Goal: Task Accomplishment & Management: Manage account settings

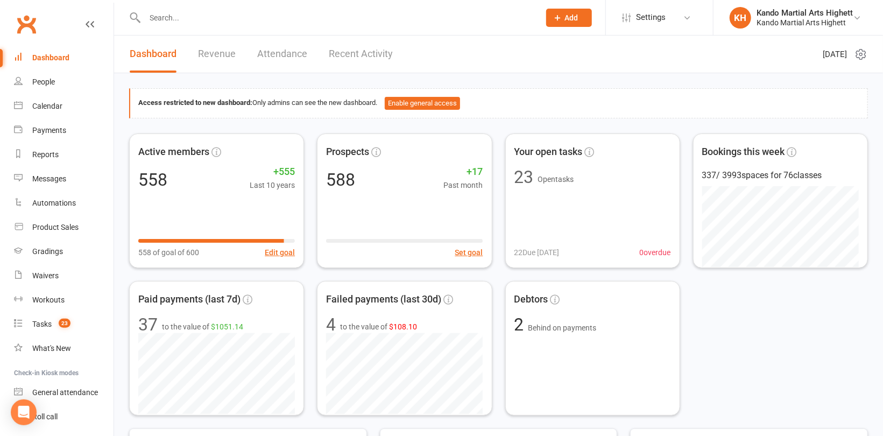
click at [162, 23] on input "text" at bounding box center [336, 17] width 391 height 15
paste input "[PERSON_NAME]"
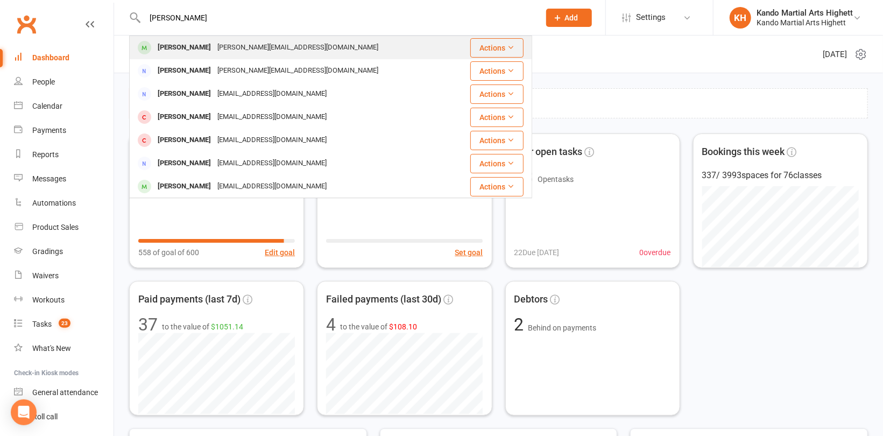
type input "[PERSON_NAME]"
click at [192, 49] on div "[PERSON_NAME]" at bounding box center [184, 48] width 60 height 16
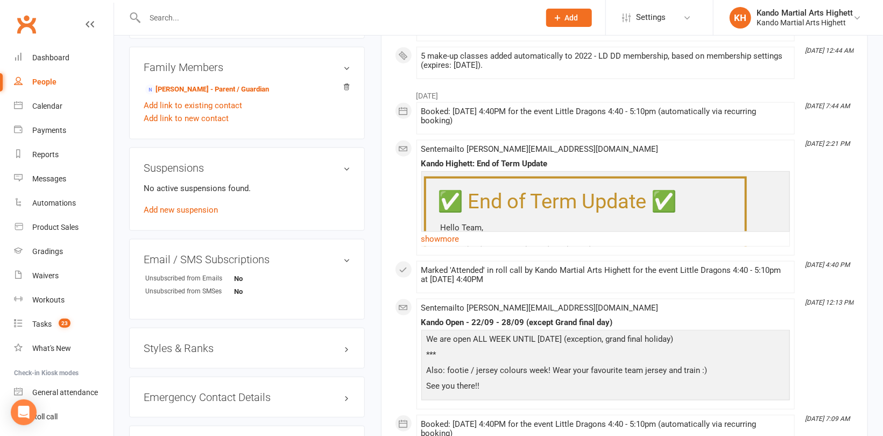
scroll to position [807, 0]
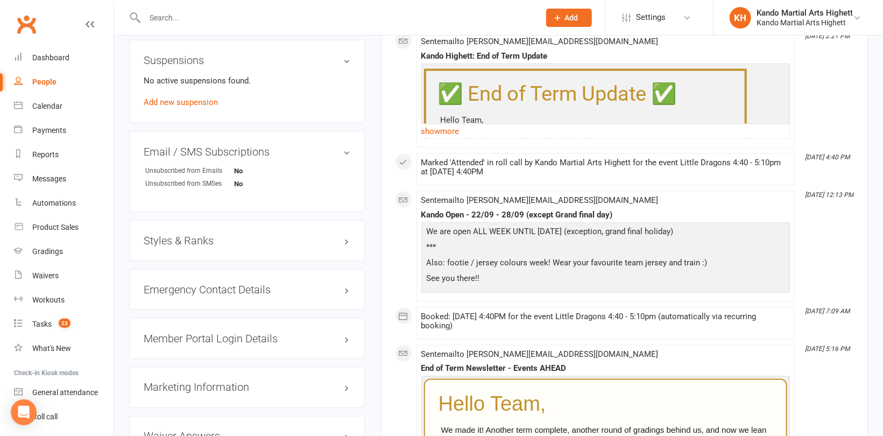
click at [181, 235] on h3 "Styles & Ranks" at bounding box center [247, 241] width 207 height 12
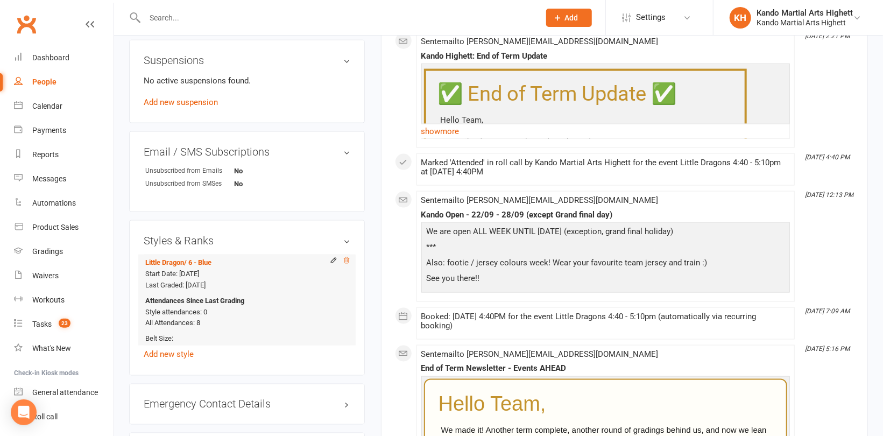
click at [349, 259] on icon at bounding box center [347, 261] width 8 height 8
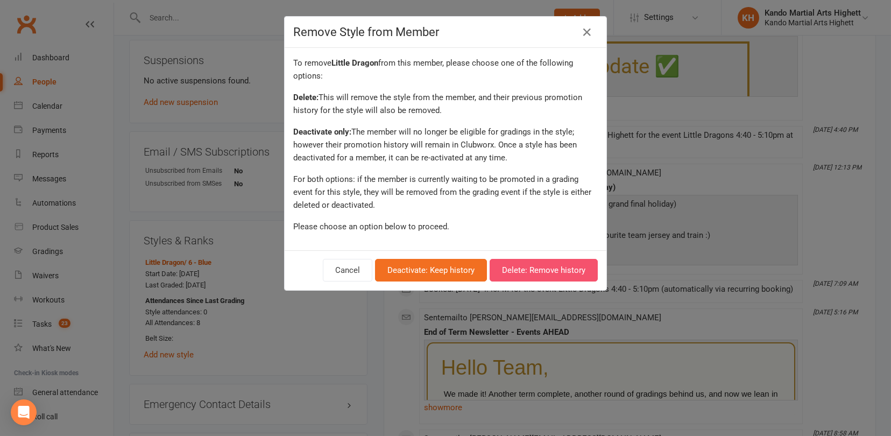
click at [561, 265] on button "Delete: Remove history" at bounding box center [544, 270] width 108 height 23
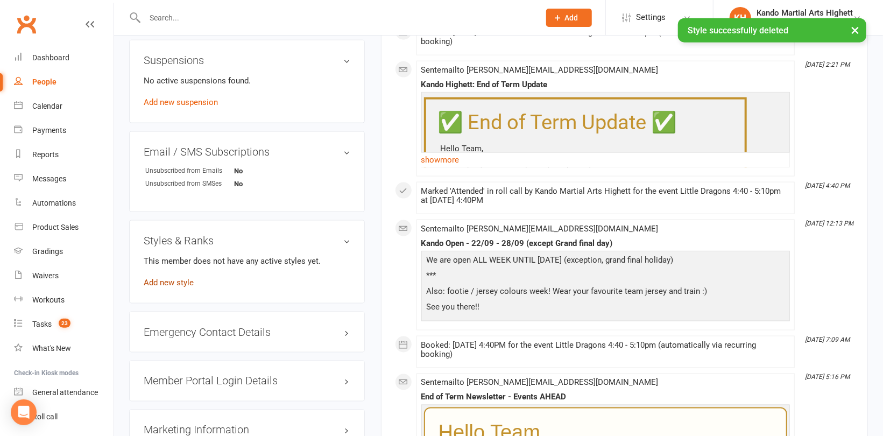
click at [174, 281] on link "Add new style" at bounding box center [169, 283] width 50 height 10
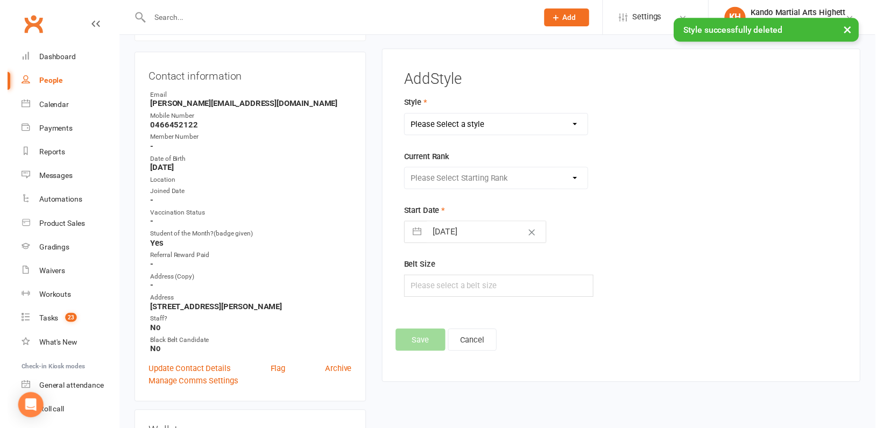
scroll to position [91, 0]
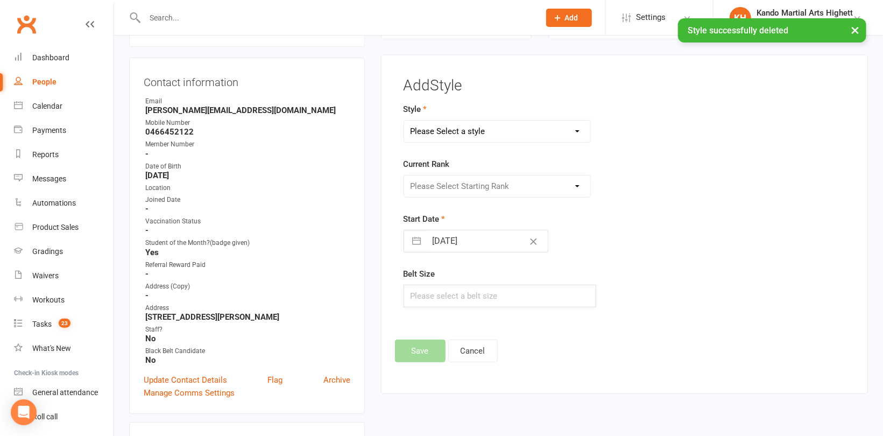
click at [491, 130] on select "Please Select a style [PERSON_NAME] Ninja Leadership Little Dragon Teen and Adu…" at bounding box center [497, 131] width 186 height 22
select select "1194"
click at [404, 120] on select "Please Select a style [PERSON_NAME] Ninja Leadership Little Dragon Teen and Adu…" at bounding box center [497, 131] width 186 height 22
click at [491, 182] on select "Please Select Starting Rank 1 - White 2 - Red 3 - Yellow 4 - Orange 5 - Green 6…" at bounding box center [497, 186] width 186 height 22
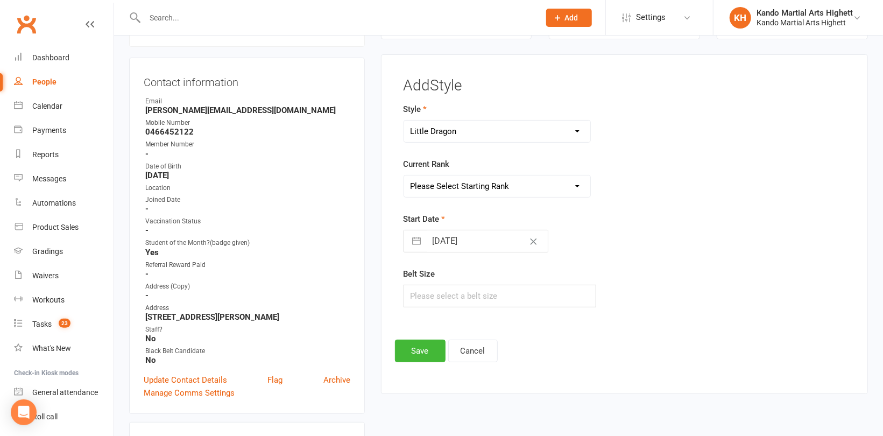
select select "18383"
click at [404, 175] on select "Please Select Starting Rank 1 - White 2 - Red 3 - Yellow 4 - Orange 5 - Green 6…" at bounding box center [497, 186] width 186 height 22
click at [424, 354] on button "Save" at bounding box center [420, 350] width 51 height 23
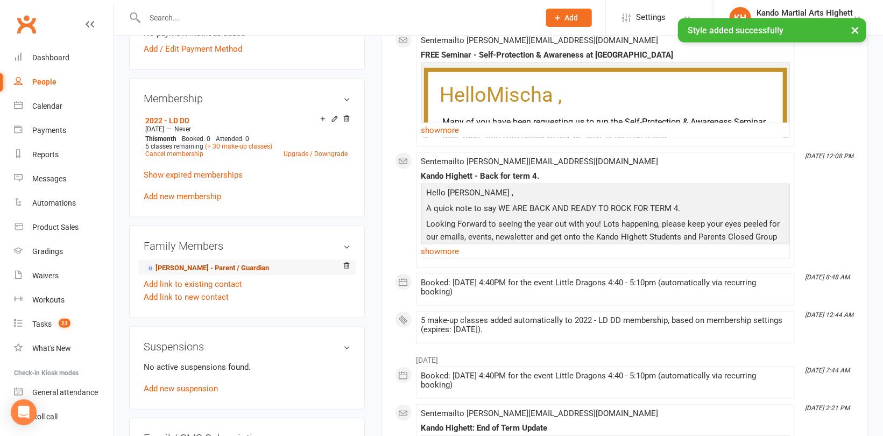
scroll to position [522, 0]
click at [204, 264] on link "[PERSON_NAME] - Parent / Guardian" at bounding box center [207, 266] width 124 height 11
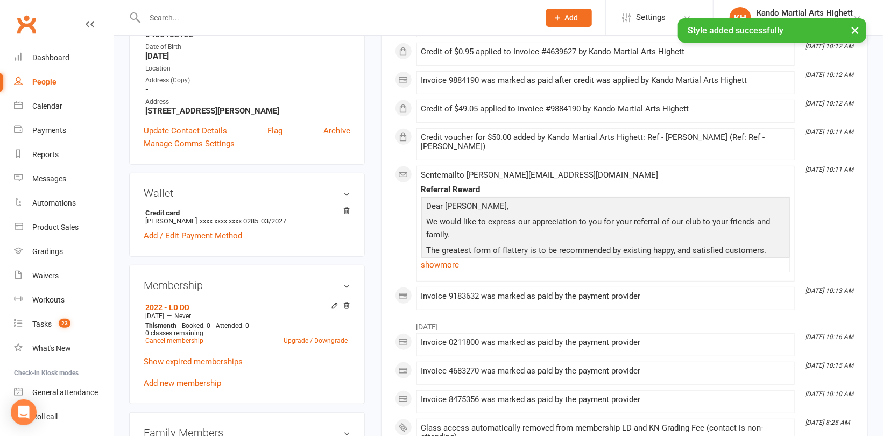
scroll to position [269, 0]
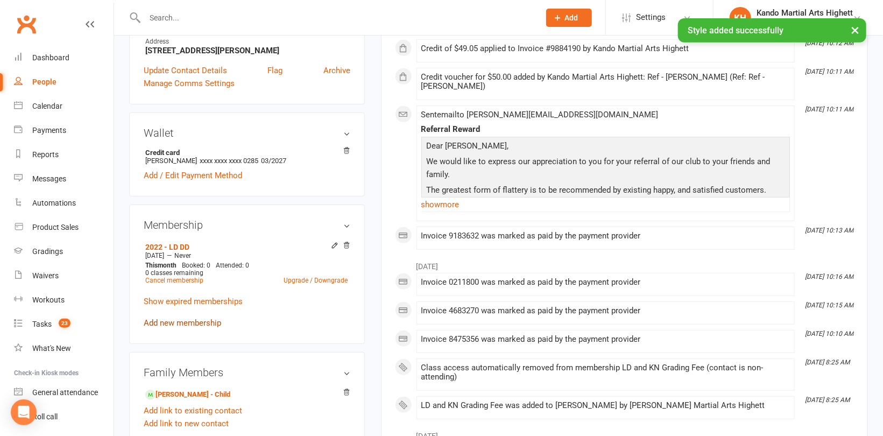
click at [179, 320] on link "Add new membership" at bounding box center [182, 323] width 77 height 10
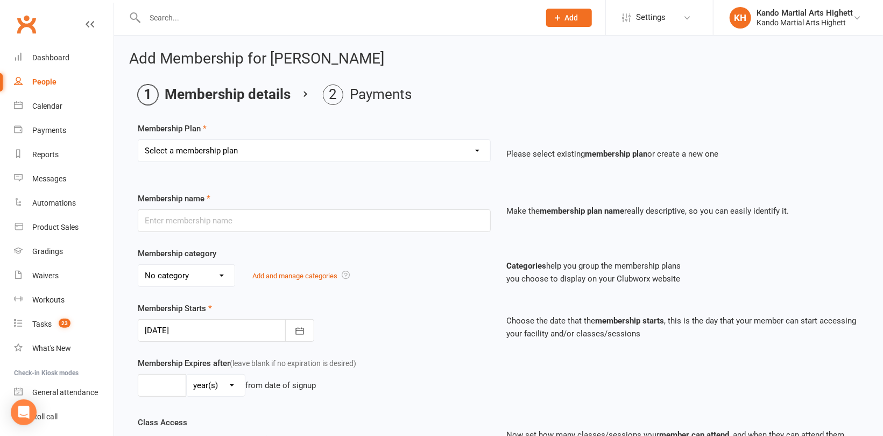
click at [297, 154] on select "Select a membership plan Create new Membership Plan Starter Program - 4 weeks p…" at bounding box center [314, 151] width 352 height 22
select select "17"
click at [138, 140] on select "Select a membership plan Create new Membership Plan Starter Program - 4 weeks p…" at bounding box center [314, 151] width 352 height 22
type input "LD and KN Grading Fee"
select select "10"
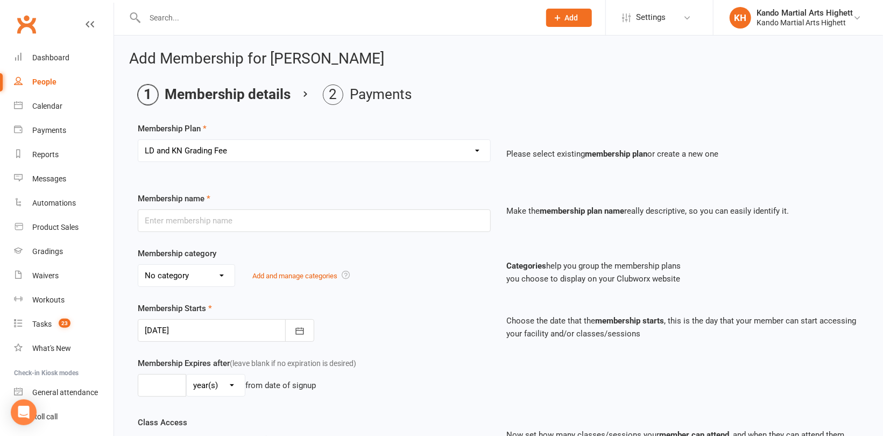
type input "1"
select select "0"
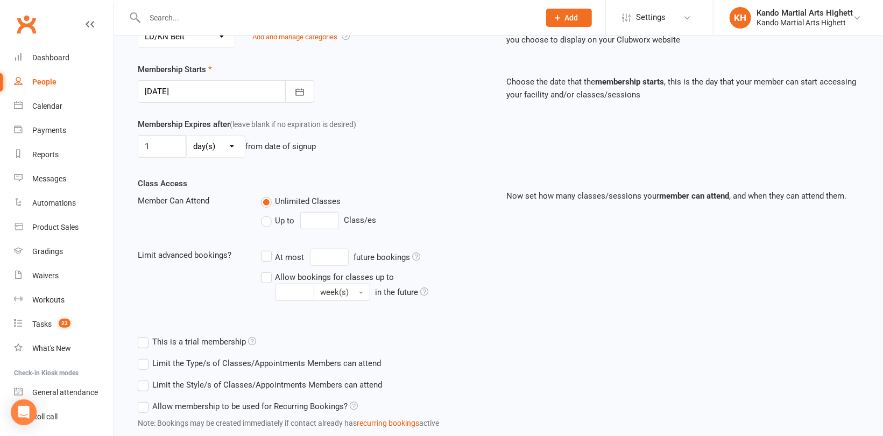
scroll to position [309, 0]
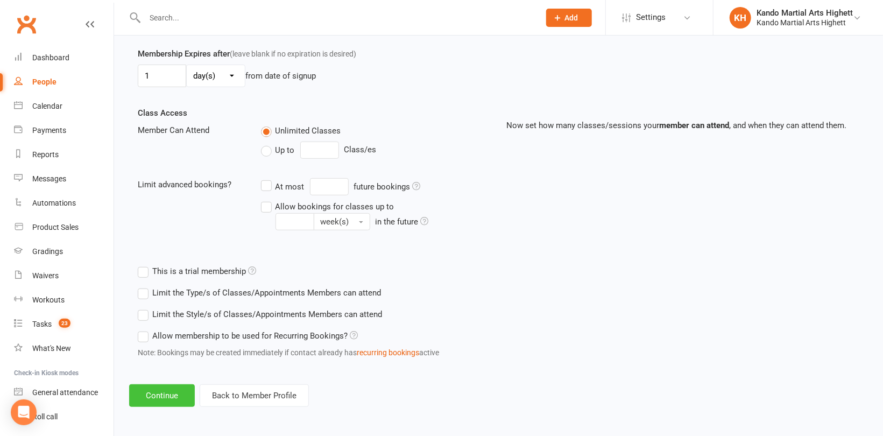
click at [163, 395] on button "Continue" at bounding box center [162, 395] width 66 height 23
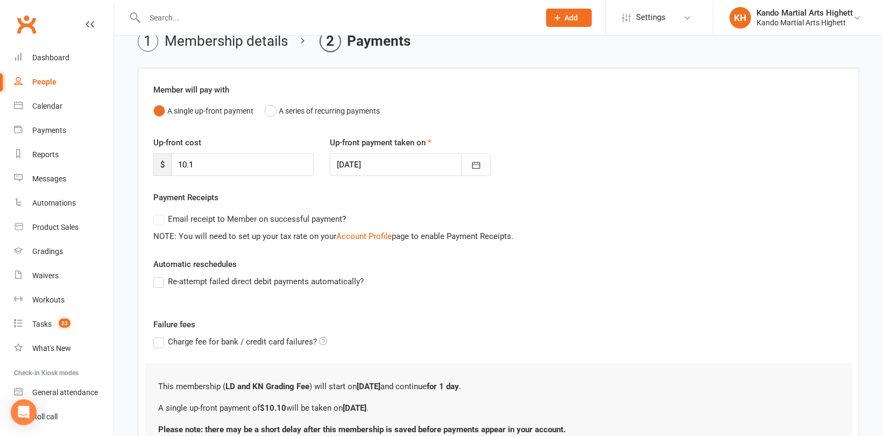
scroll to position [149, 0]
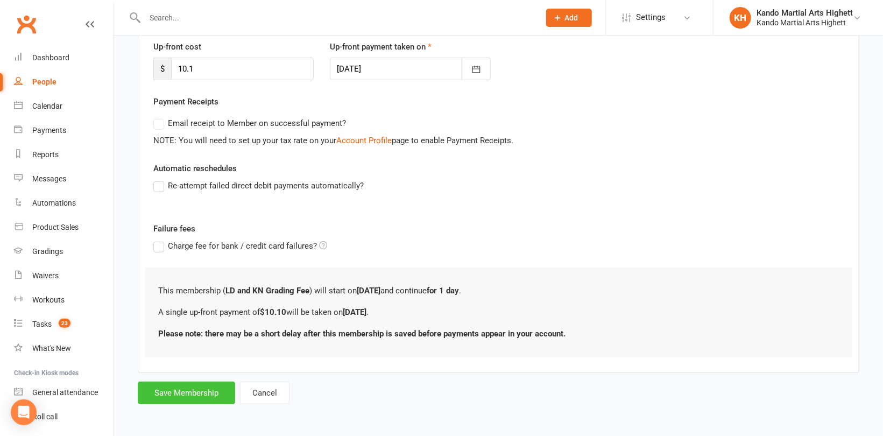
click at [185, 397] on button "Save Membership" at bounding box center [186, 392] width 97 height 23
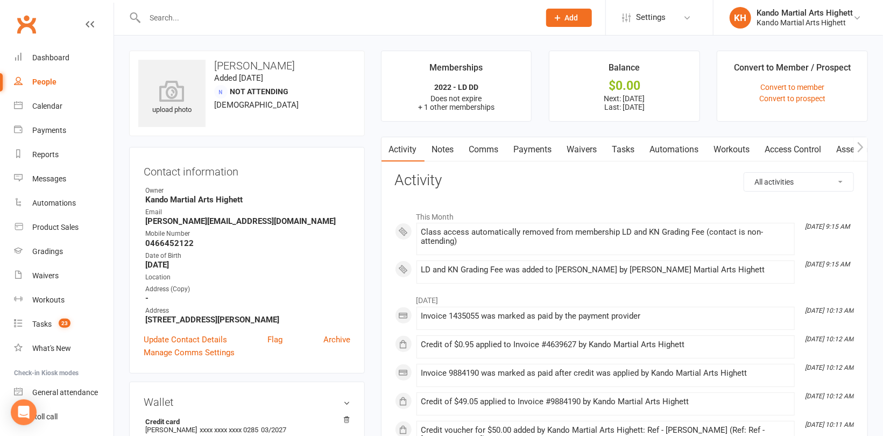
click at [178, 17] on input "text" at bounding box center [336, 17] width 391 height 15
paste input "[PERSON_NAME]"
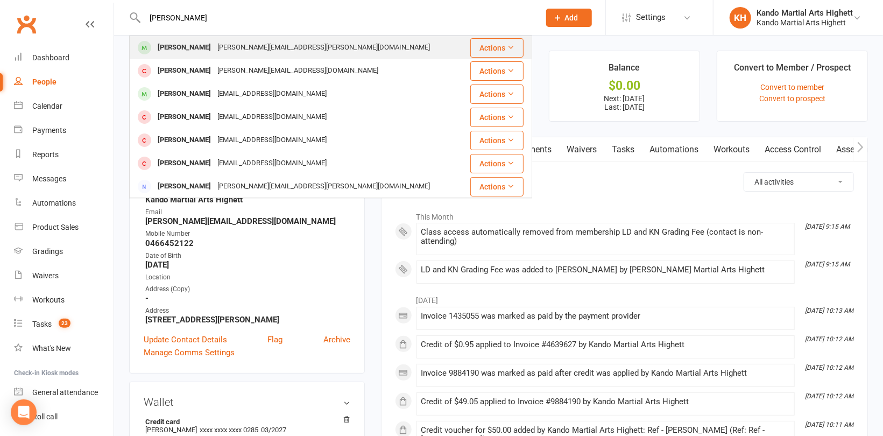
type input "[PERSON_NAME]"
click at [230, 49] on div "[PERSON_NAME][EMAIL_ADDRESS][PERSON_NAME][DOMAIN_NAME]" at bounding box center [323, 48] width 219 height 16
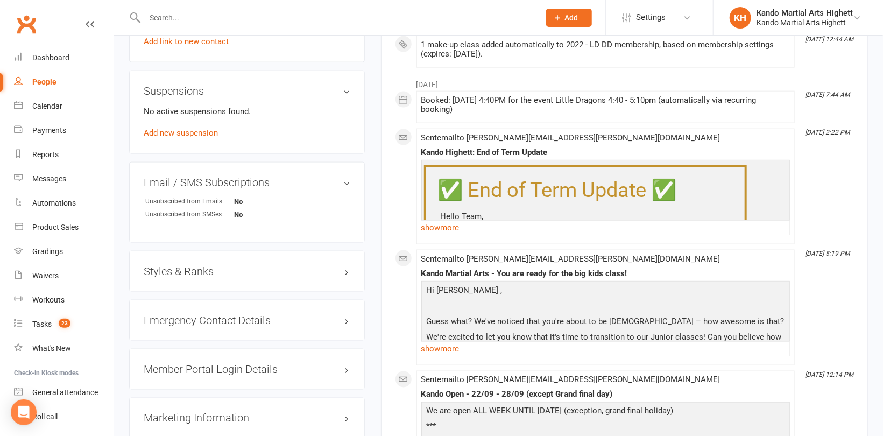
scroll to position [861, 0]
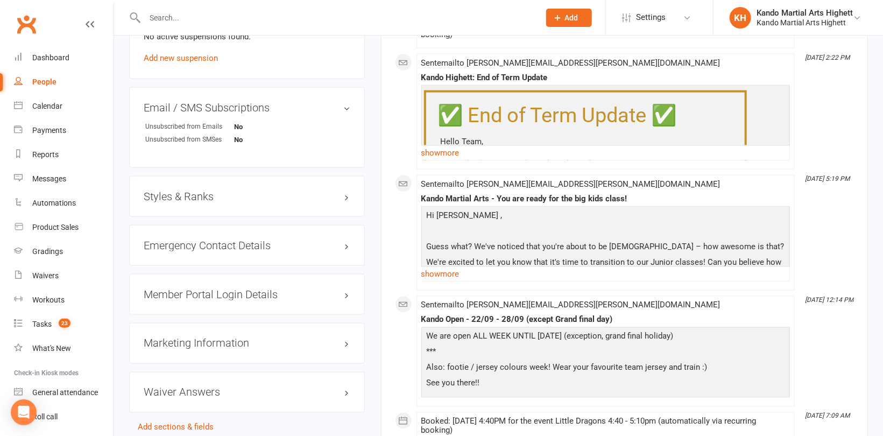
click at [199, 190] on h3 "Styles & Ranks" at bounding box center [247, 196] width 207 height 12
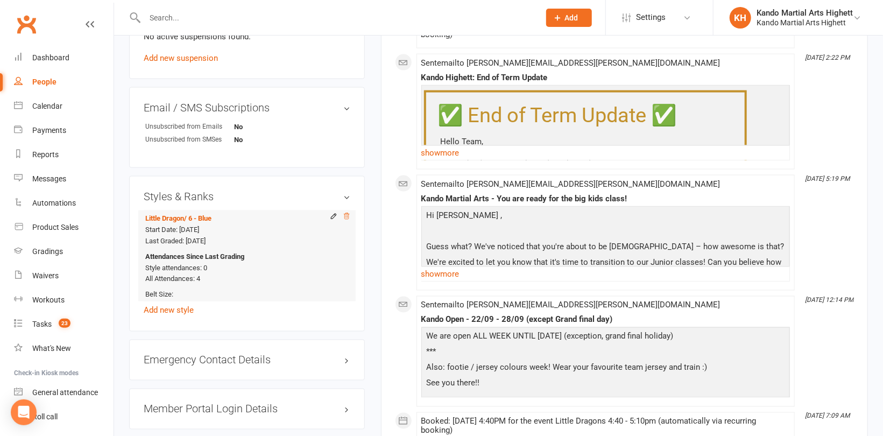
click at [350, 212] on icon at bounding box center [347, 216] width 8 height 8
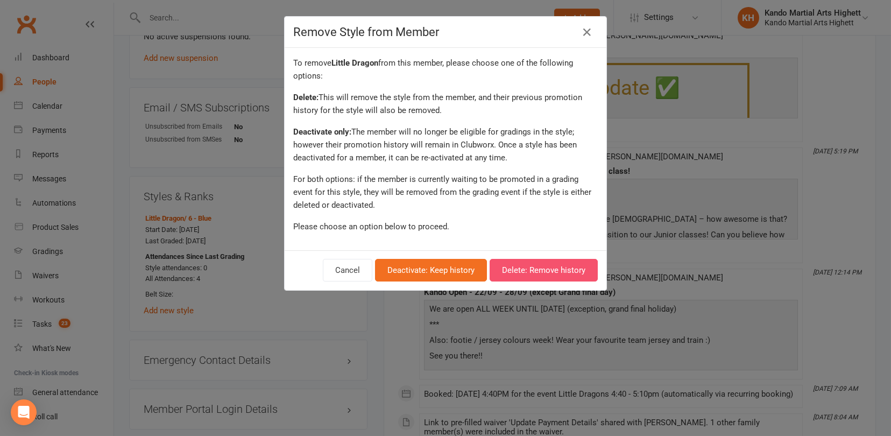
click at [575, 273] on button "Delete: Remove history" at bounding box center [544, 270] width 108 height 23
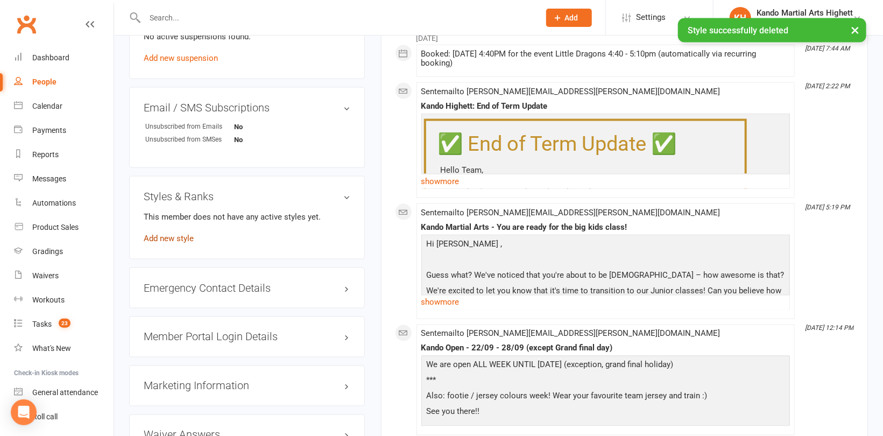
click at [181, 233] on link "Add new style" at bounding box center [169, 238] width 50 height 10
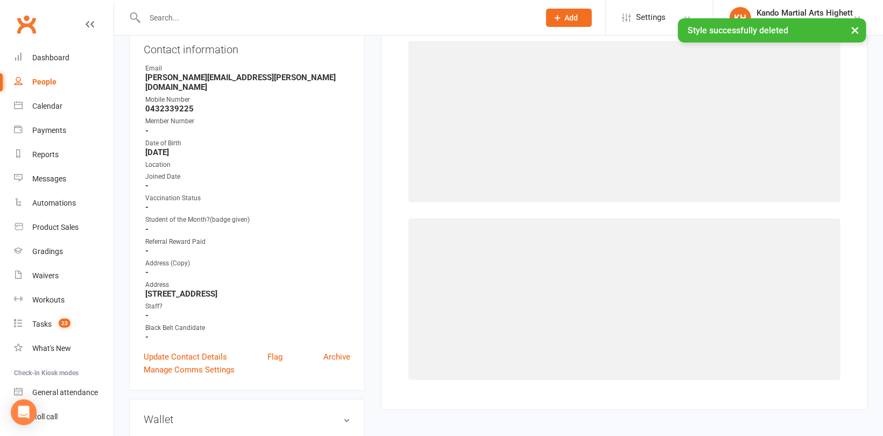
scroll to position [91, 0]
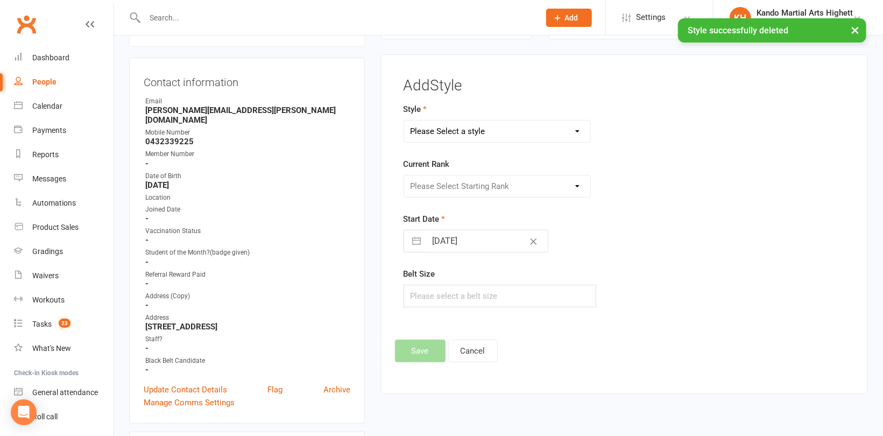
click at [474, 131] on select "Please Select a style [PERSON_NAME] Ninja Leadership Little Dragon Teen and Adu…" at bounding box center [497, 131] width 186 height 22
select select "1196"
click at [404, 120] on select "Please Select a style [PERSON_NAME] Ninja Leadership Little Dragon Teen and Adu…" at bounding box center [497, 131] width 186 height 22
click at [476, 187] on select "Please Select Starting Rank White Belt - 10th Kyu Red Belt - 9th Kyu Yellow Bel…" at bounding box center [497, 186] width 186 height 22
select select "11440"
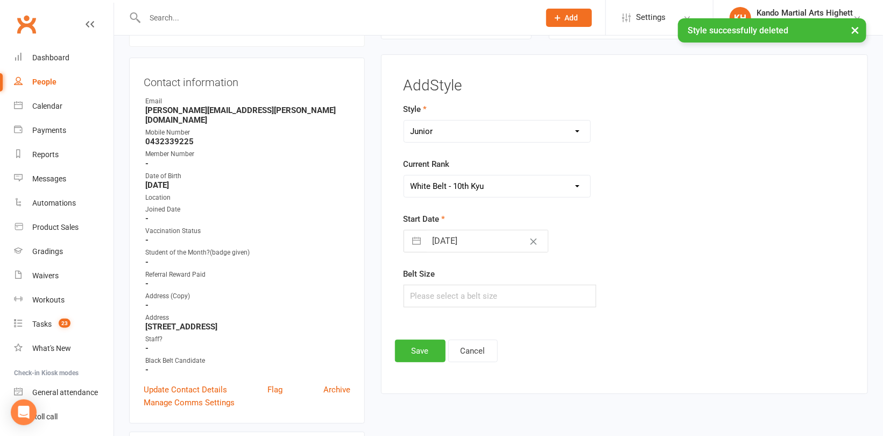
click at [404, 175] on select "Please Select Starting Rank White Belt - 10th Kyu Red Belt - 9th Kyu Yellow Bel…" at bounding box center [497, 186] width 186 height 22
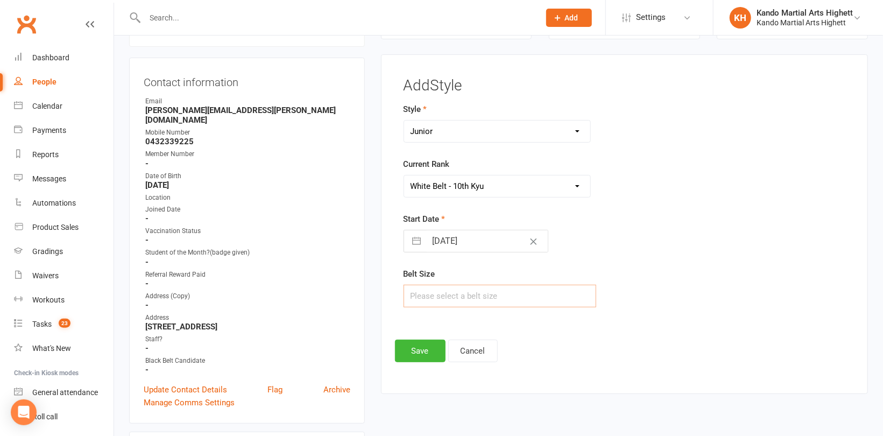
click at [461, 295] on input "text" at bounding box center [499, 296] width 193 height 23
type input "1"
click at [406, 349] on button "Save" at bounding box center [420, 350] width 51 height 23
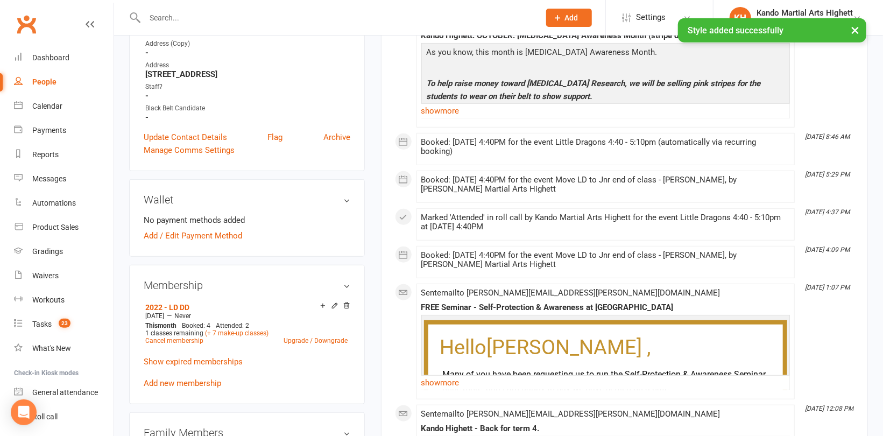
scroll to position [414, 0]
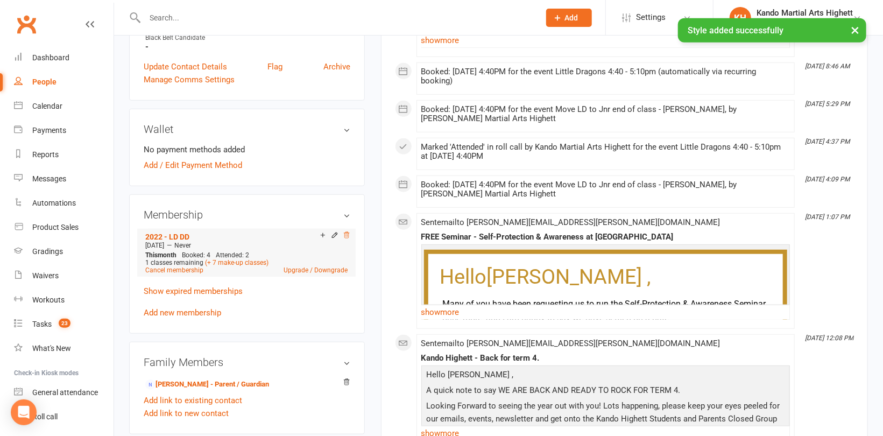
click at [348, 232] on icon at bounding box center [346, 235] width 5 height 6
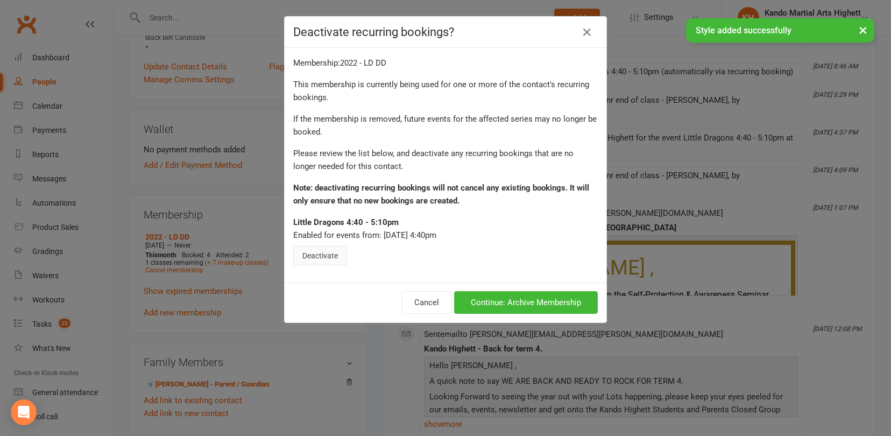
click at [323, 255] on button "Deactivate" at bounding box center [320, 255] width 54 height 19
click at [562, 300] on button "Continue: Archive Membership" at bounding box center [526, 302] width 144 height 23
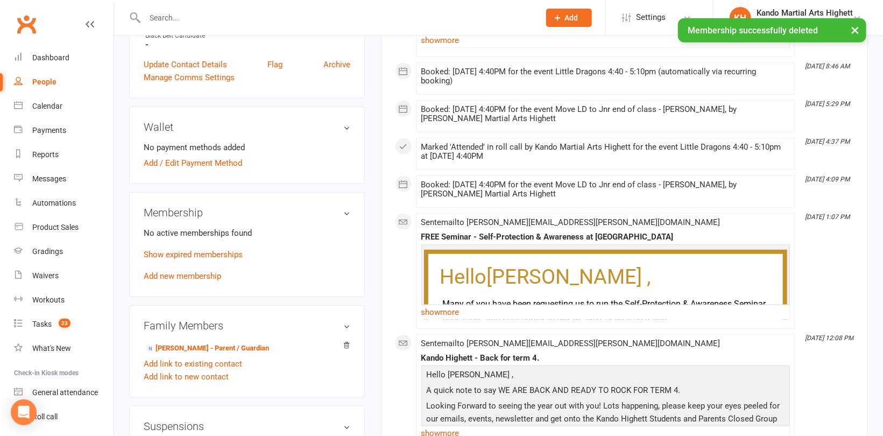
scroll to position [412, 0]
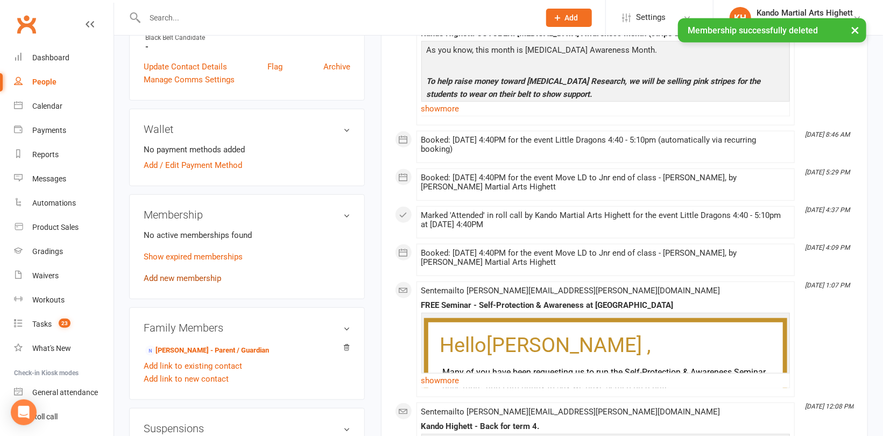
click at [172, 273] on link "Add new membership" at bounding box center [182, 278] width 77 height 10
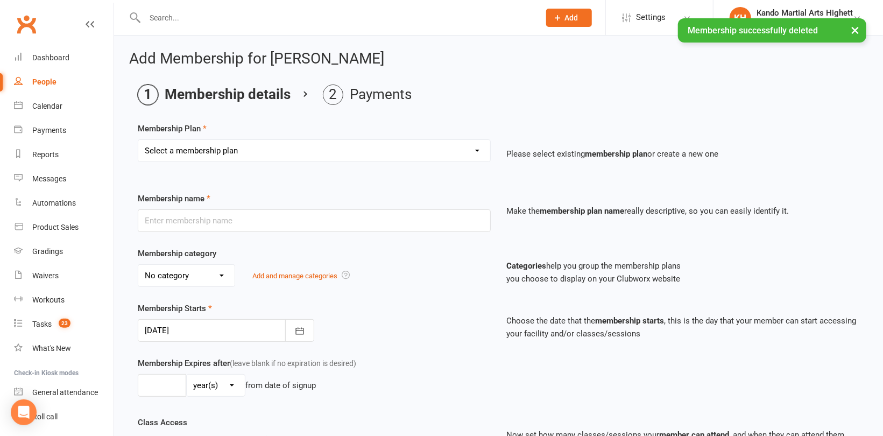
click at [283, 141] on select "Select a membership plan Create new Membership Plan Starter Program - 4 weeks p…" at bounding box center [314, 151] width 352 height 22
select select "15"
click at [138, 140] on select "Select a membership plan Create new Membership Plan Starter Program - 4 weeks p…" at bounding box center [314, 151] width 352 height 22
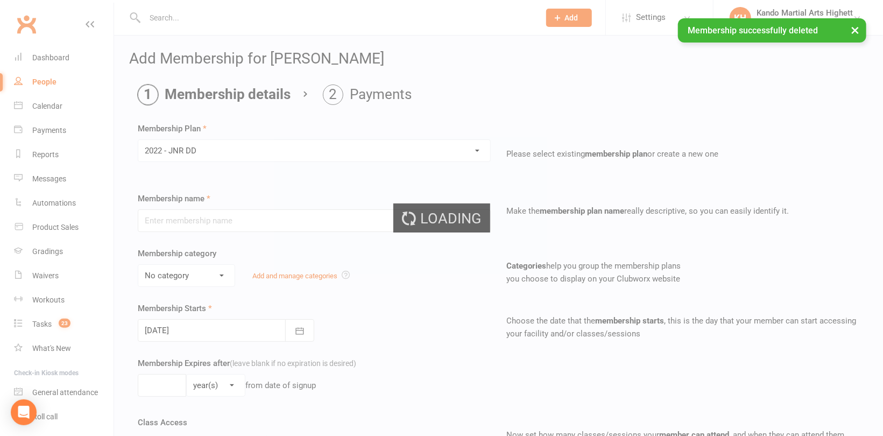
type input "2022 - JNR DD"
select select "5"
type input "0"
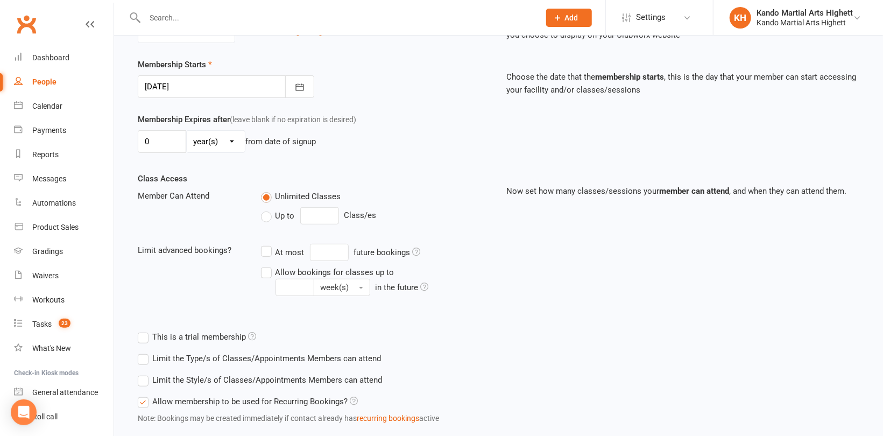
scroll to position [309, 0]
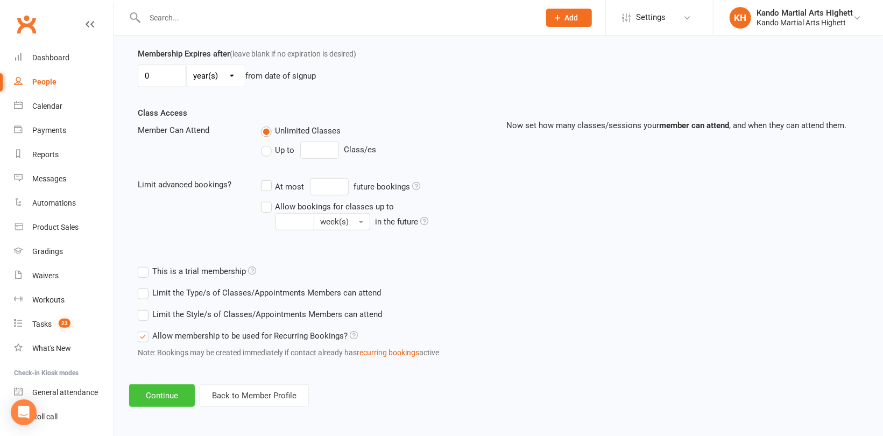
click at [163, 387] on button "Continue" at bounding box center [162, 395] width 66 height 23
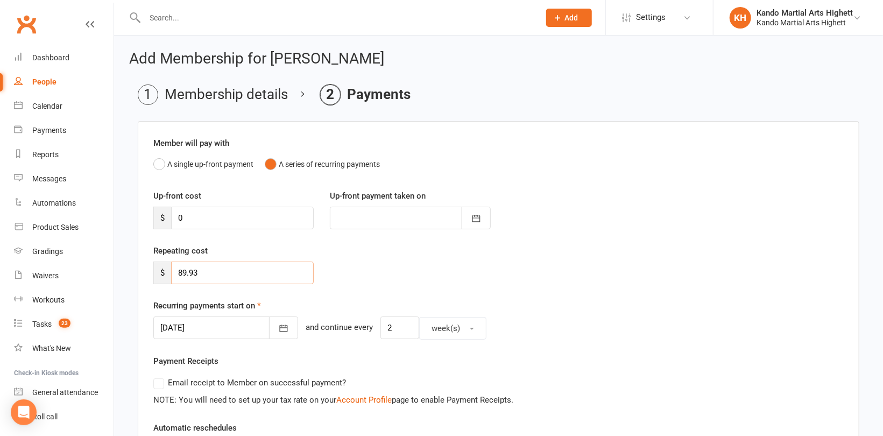
drag, startPoint x: 204, startPoint y: 273, endPoint x: 161, endPoint y: 276, distance: 43.2
click at [160, 276] on div "$ 89.93" at bounding box center [233, 272] width 160 height 23
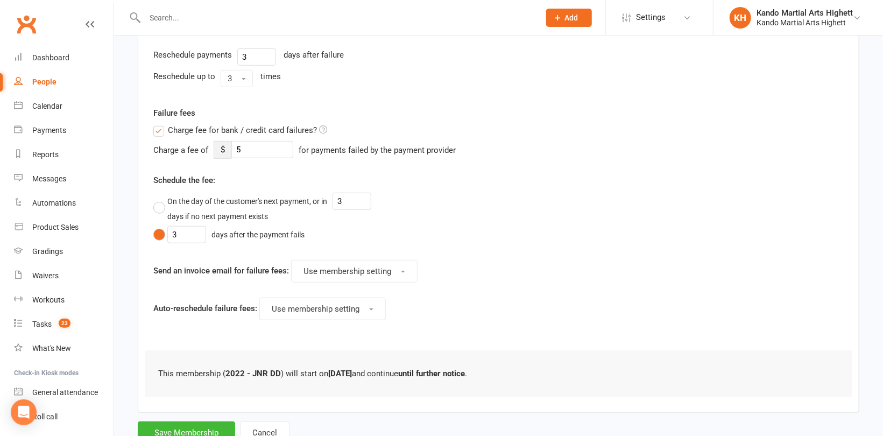
scroll to position [456, 0]
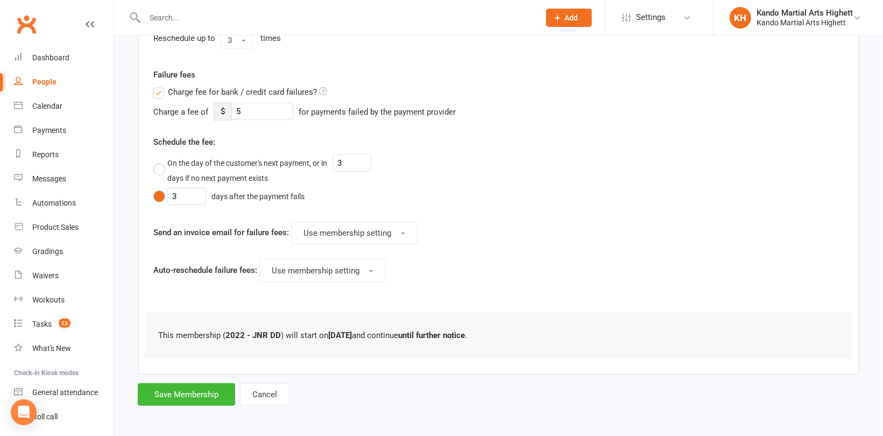
type input "0"
click at [181, 389] on button "Save Membership" at bounding box center [186, 394] width 97 height 23
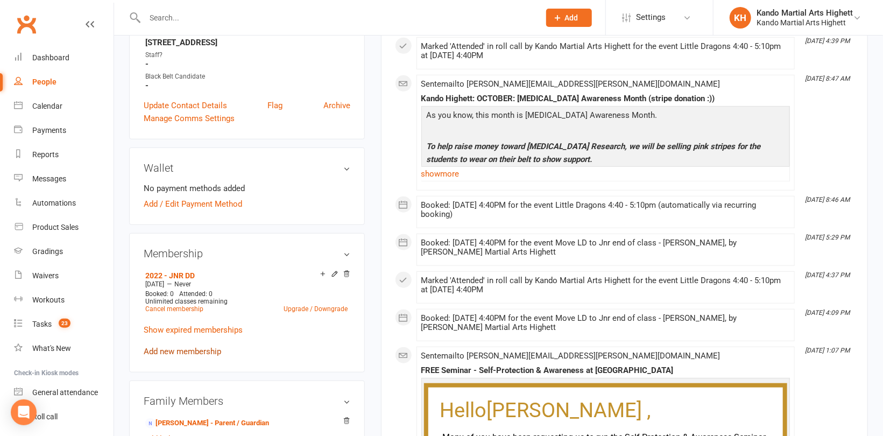
scroll to position [430, 0]
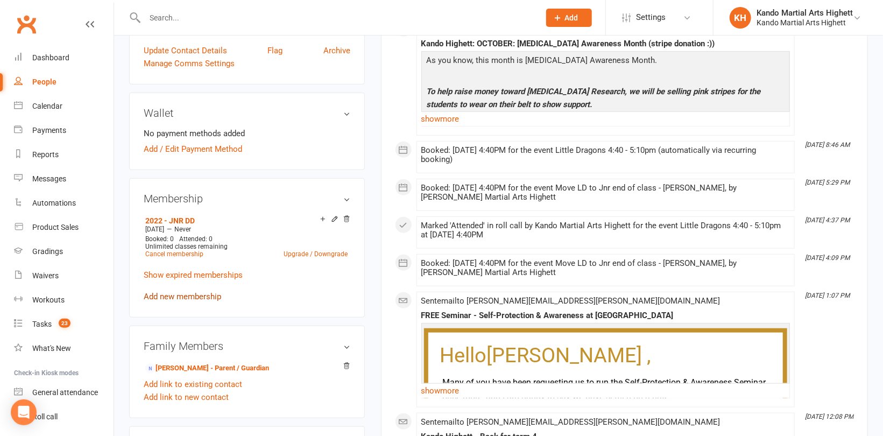
click at [187, 292] on link "Add new membership" at bounding box center [182, 297] width 77 height 10
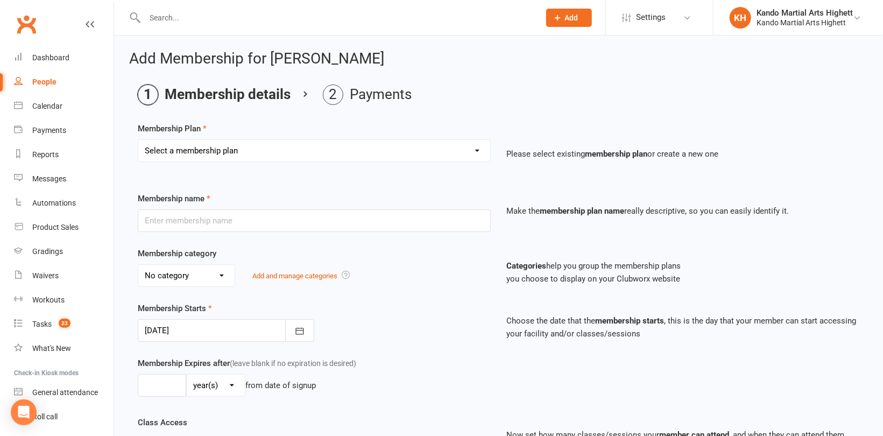
click at [183, 138] on div "Membership Plan Select a membership plan Create new Membership Plan Starter Pro…" at bounding box center [498, 149] width 721 height 55
click at [187, 155] on select "Select a membership plan Create new Membership Plan Starter Program - 4 weeks p…" at bounding box center [314, 151] width 352 height 22
select select "2"
click at [138, 140] on select "Select a membership plan Create new Membership Plan Starter Program - 4 weeks p…" at bounding box center [314, 151] width 352 height 22
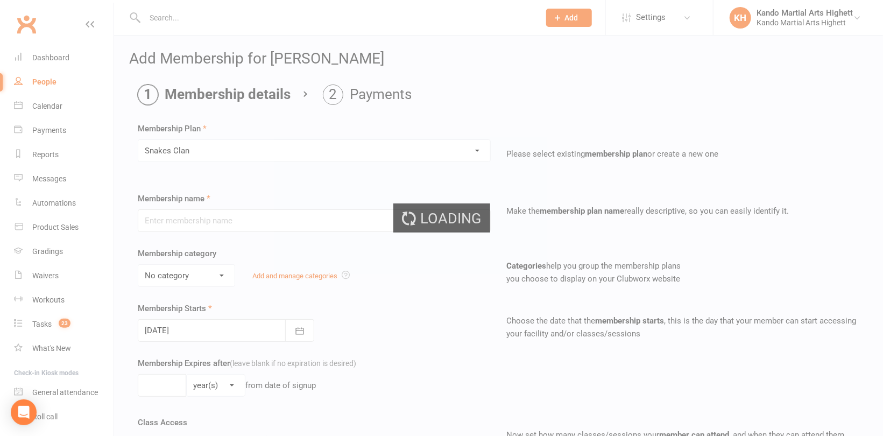
type input "Snakes Clan"
select select "1"
type input "0"
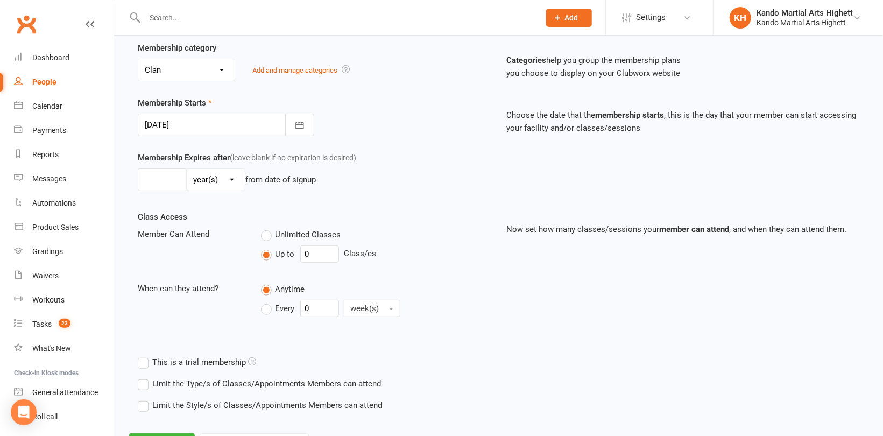
scroll to position [254, 0]
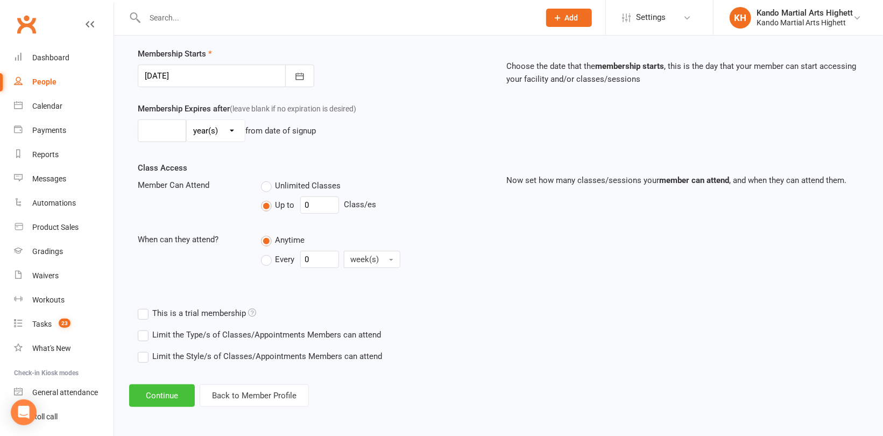
click at [171, 386] on button "Continue" at bounding box center [162, 395] width 66 height 23
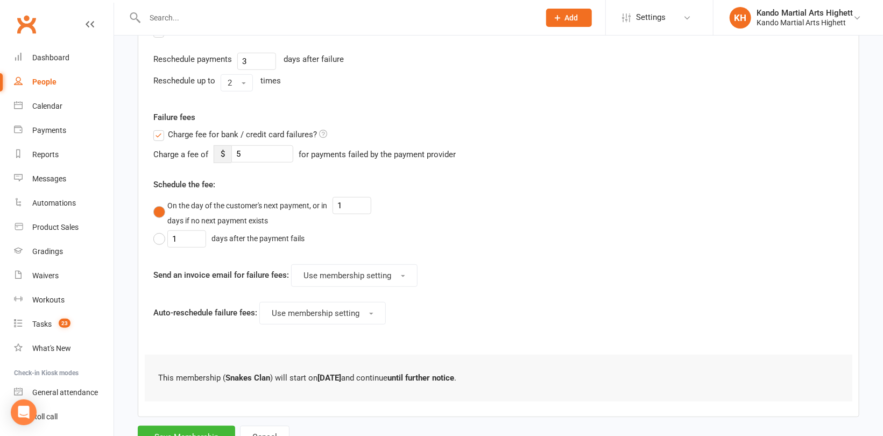
scroll to position [346, 0]
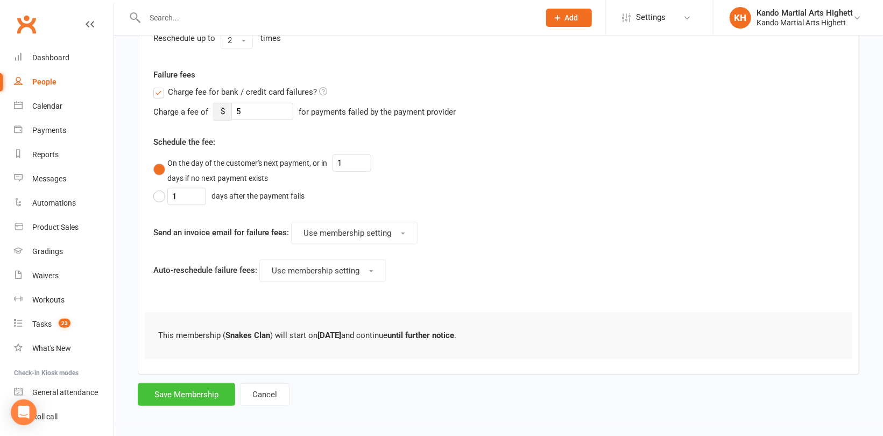
click at [186, 387] on button "Save Membership" at bounding box center [186, 394] width 97 height 23
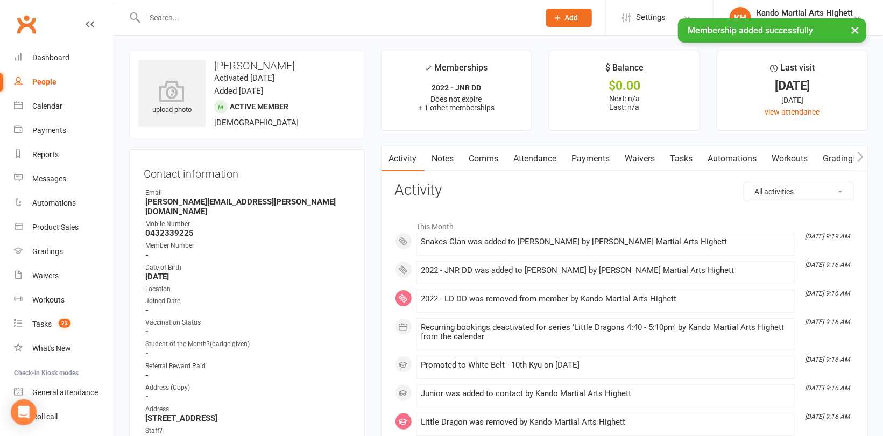
click at [528, 151] on link "Attendance" at bounding box center [535, 158] width 58 height 25
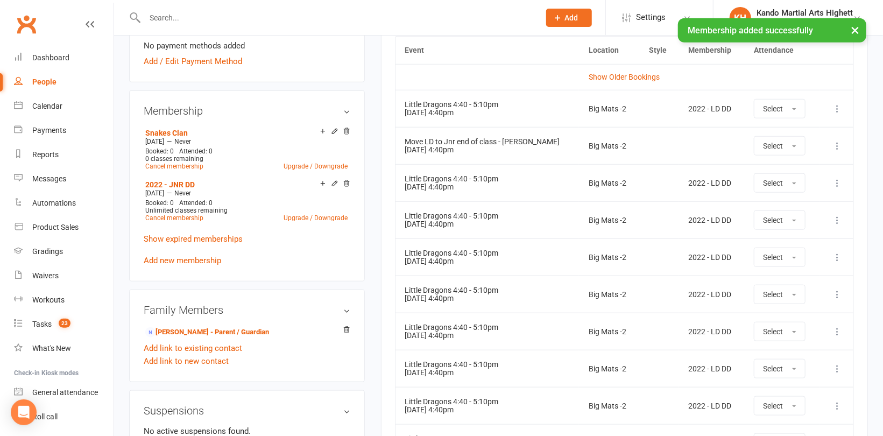
scroll to position [484, 0]
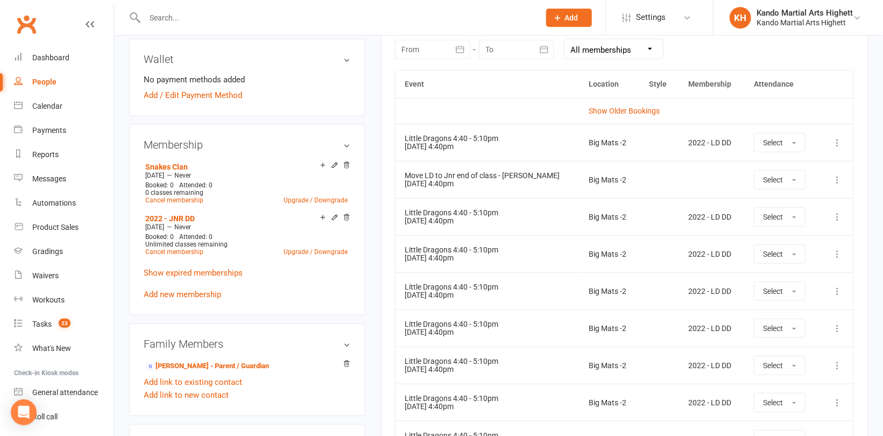
click at [838, 215] on icon at bounding box center [837, 216] width 11 height 11
click at [803, 283] on link "Remove booking" at bounding box center [789, 281] width 107 height 22
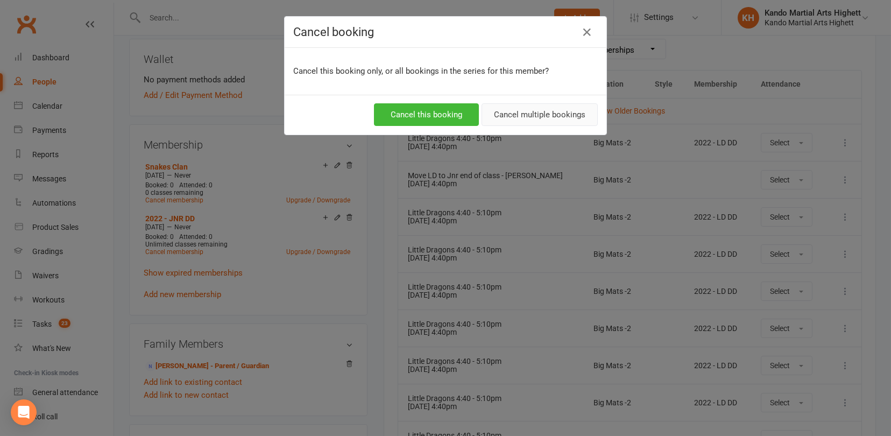
click at [534, 110] on button "Cancel multiple bookings" at bounding box center [539, 114] width 116 height 23
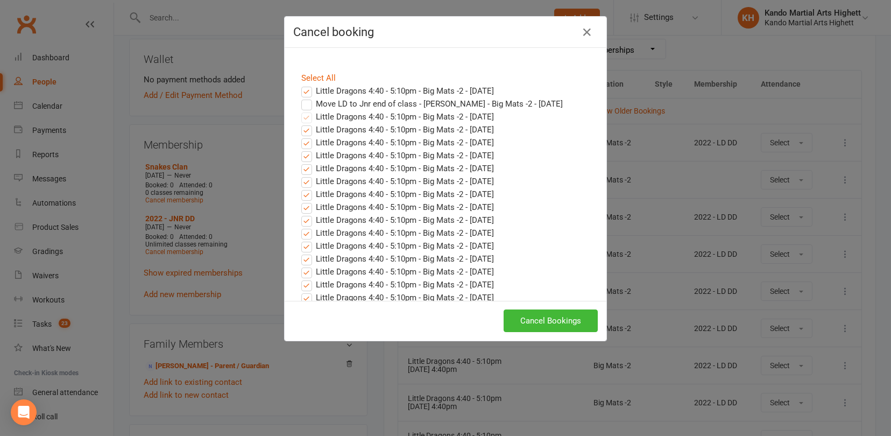
click at [354, 93] on label "Little Dragons 4:40 - 5:10pm - Big Mats -2 - [DATE]" at bounding box center [397, 90] width 193 height 13
click at [300, 84] on input "Little Dragons 4:40 - 5:10pm - Big Mats -2 - [DATE]" at bounding box center [296, 84] width 7 height 0
click at [549, 320] on button "Cancel Bookings" at bounding box center [551, 320] width 94 height 23
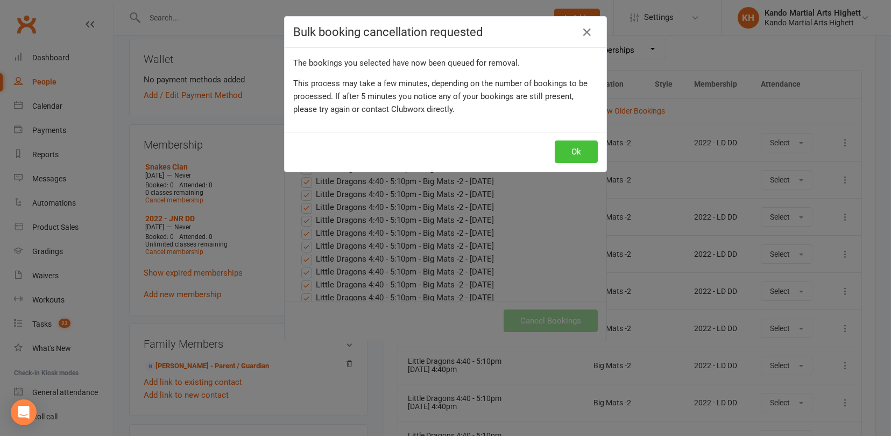
click at [587, 156] on button "Ok" at bounding box center [576, 151] width 43 height 23
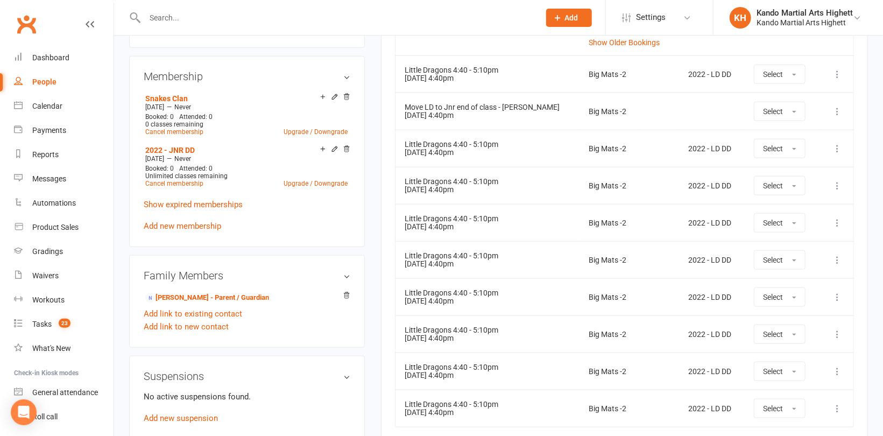
scroll to position [646, 0]
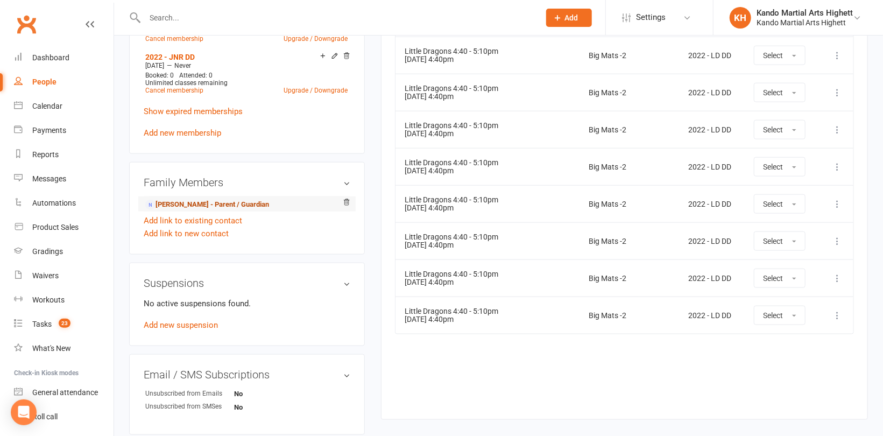
click at [208, 199] on link "[PERSON_NAME] - Parent / Guardian" at bounding box center [207, 204] width 124 height 11
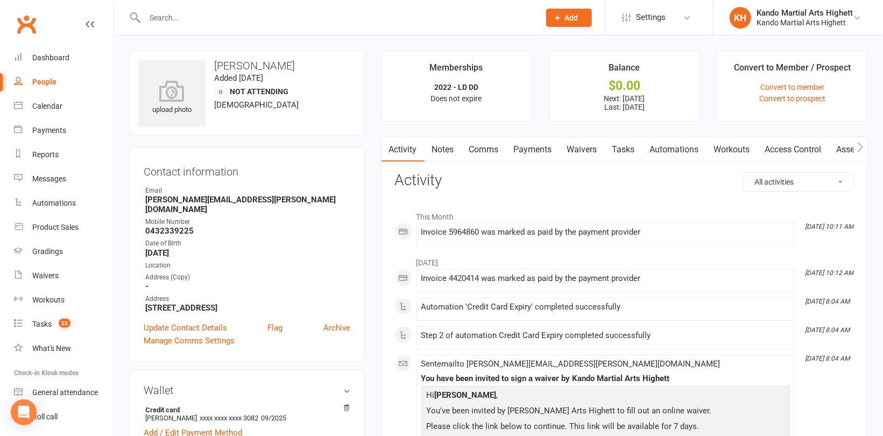
click at [523, 143] on link "Payments" at bounding box center [532, 149] width 53 height 25
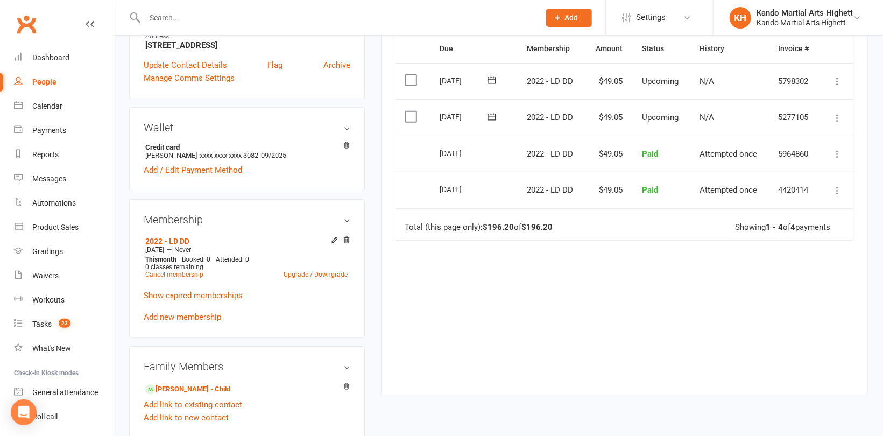
scroll to position [323, 0]
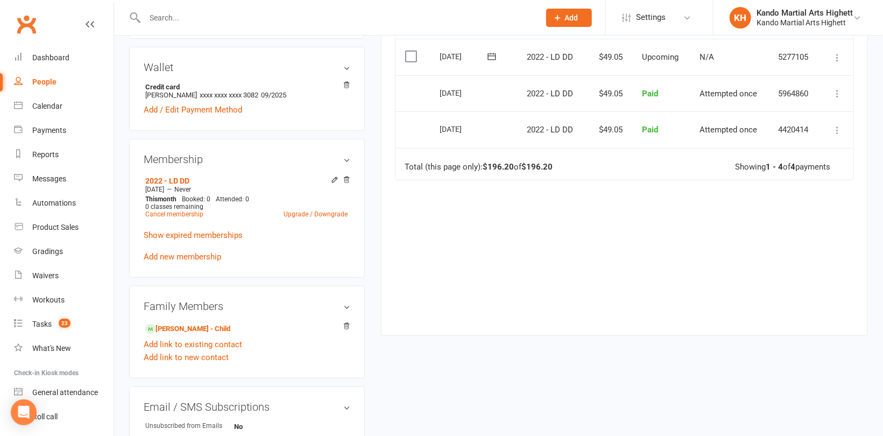
click at [350, 168] on div "Membership 2022 - LD DD [DATE] — Never This month Booked: 0 Attended: 0 0 class…" at bounding box center [247, 208] width 236 height 139
click at [349, 176] on icon at bounding box center [347, 180] width 8 height 8
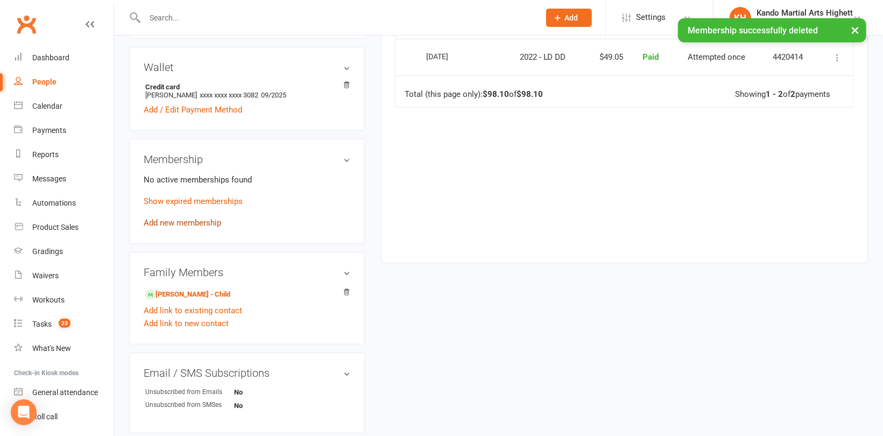
click at [181, 218] on link "Add new membership" at bounding box center [182, 223] width 77 height 10
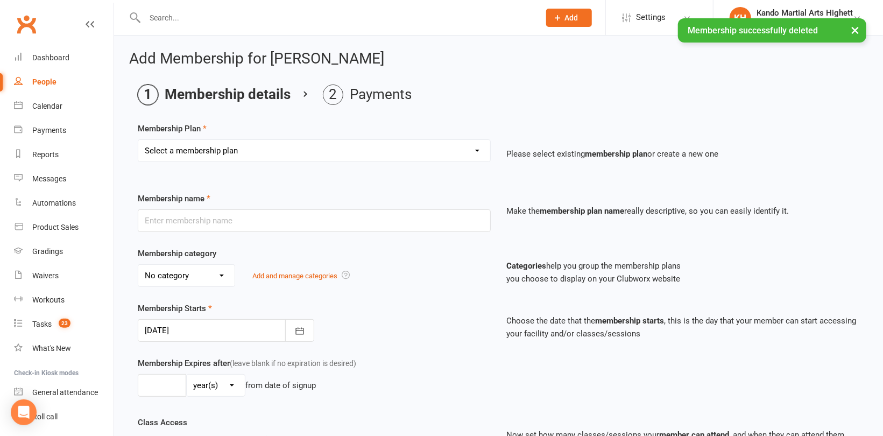
click at [213, 153] on select "Select a membership plan Create new Membership Plan Starter Program - 4 weeks p…" at bounding box center [314, 151] width 352 height 22
select select "15"
click at [138, 140] on select "Select a membership plan Create new Membership Plan Starter Program - 4 weeks p…" at bounding box center [314, 151] width 352 height 22
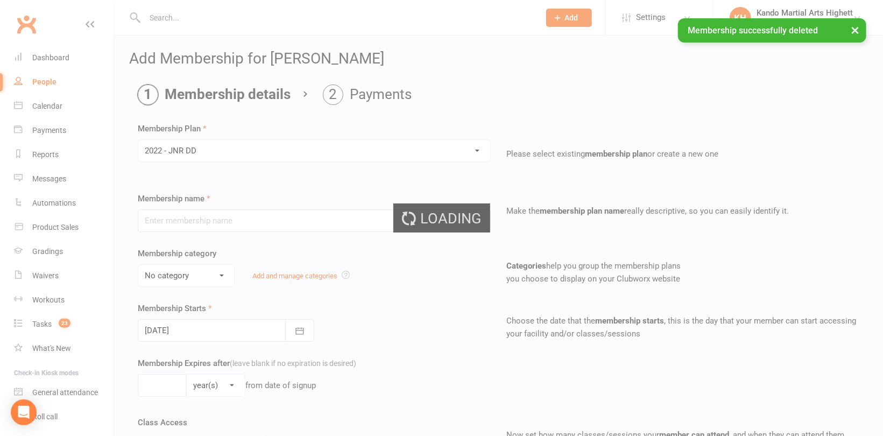
type input "2022 - JNR DD"
select select "5"
type input "0"
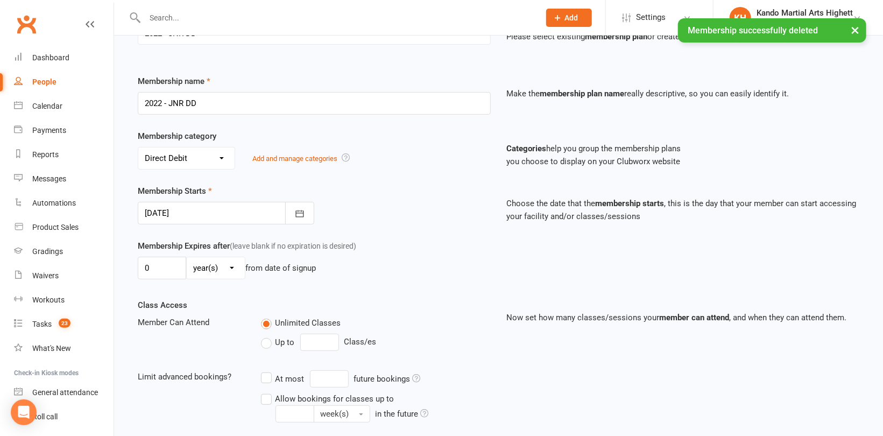
scroll to position [161, 0]
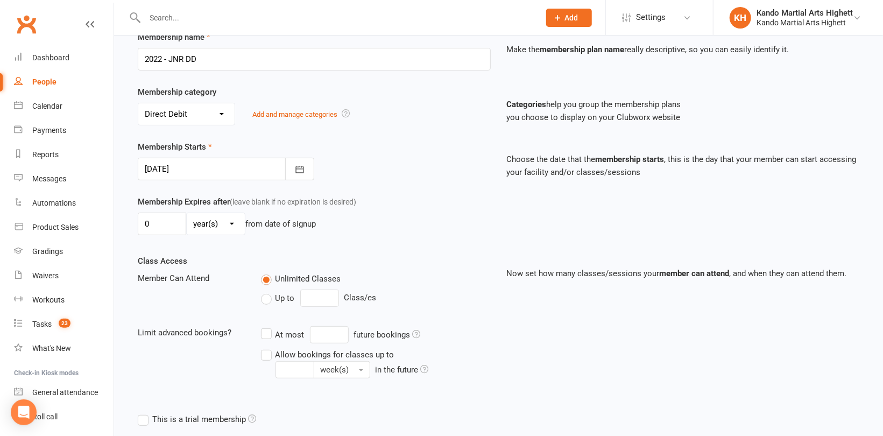
click at [224, 165] on div at bounding box center [226, 169] width 176 height 23
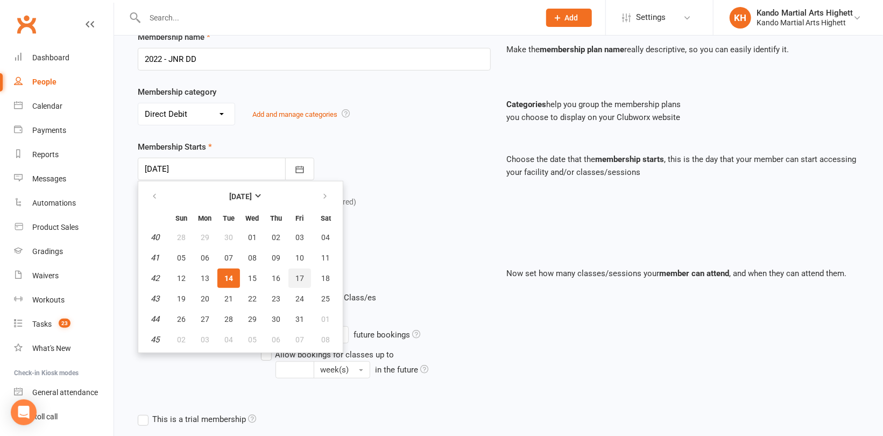
click at [301, 279] on span "17" at bounding box center [299, 278] width 9 height 9
type input "[DATE]"
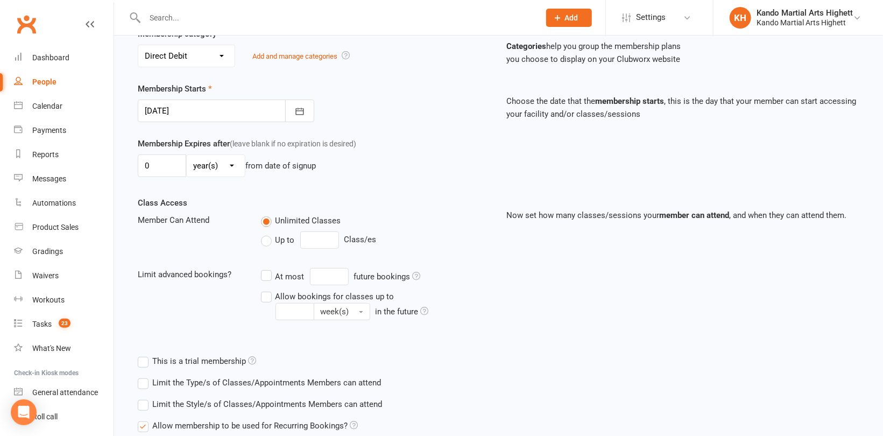
scroll to position [309, 0]
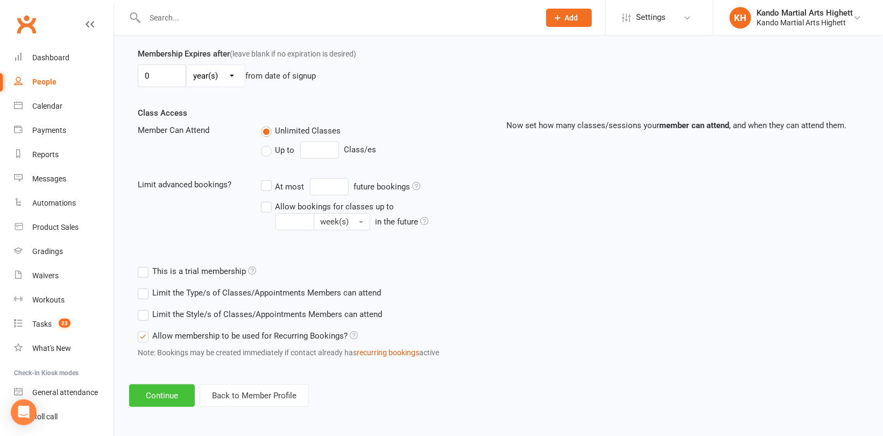
click at [171, 400] on button "Continue" at bounding box center [162, 395] width 66 height 23
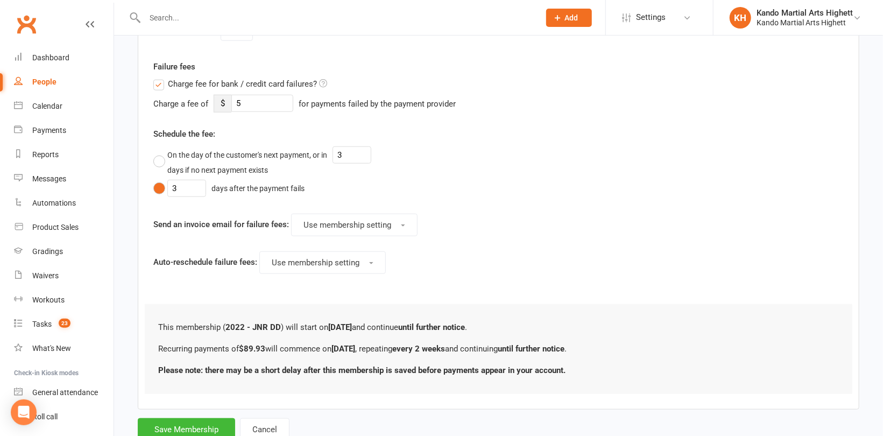
scroll to position [499, 0]
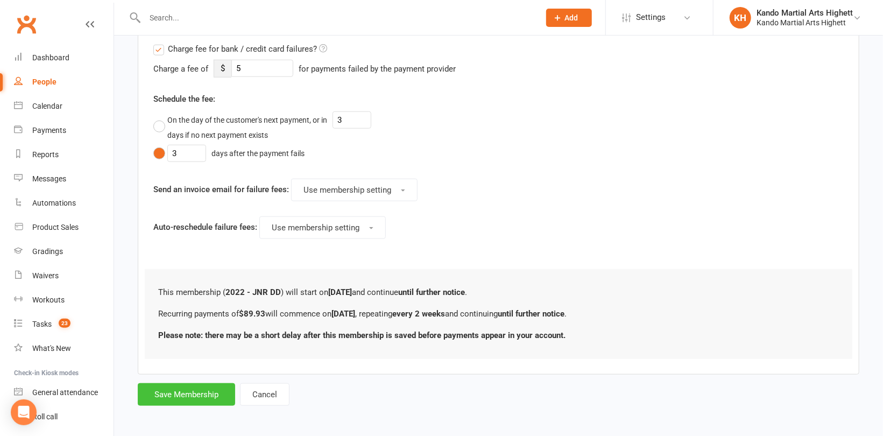
click at [181, 388] on button "Save Membership" at bounding box center [186, 394] width 97 height 23
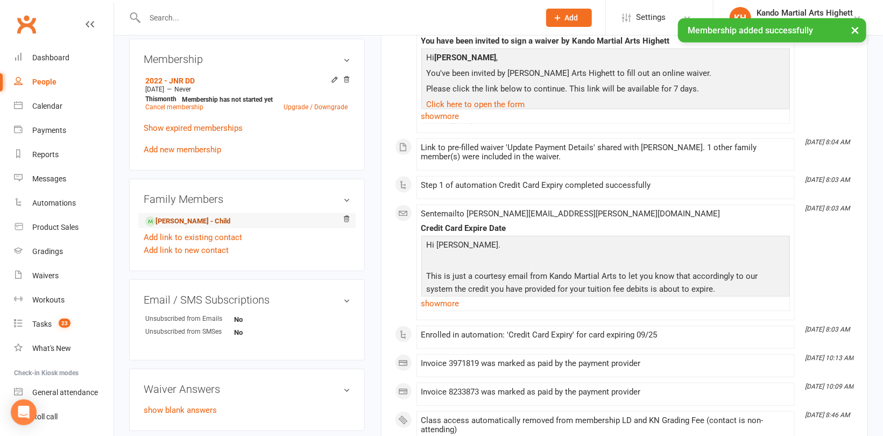
scroll to position [430, 0]
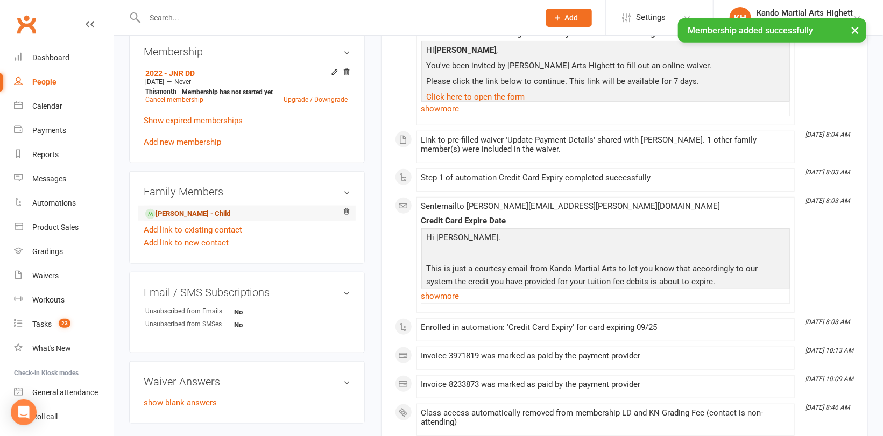
click at [180, 208] on link "[PERSON_NAME] - Child" at bounding box center [187, 213] width 85 height 11
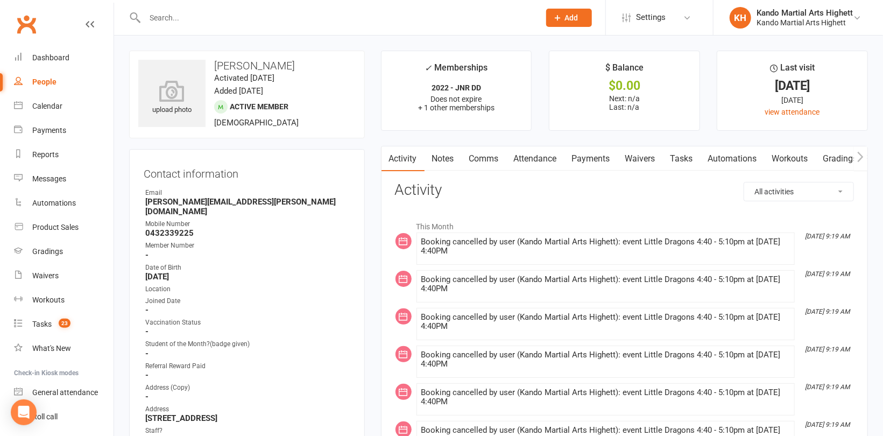
click at [545, 162] on link "Attendance" at bounding box center [535, 158] width 58 height 25
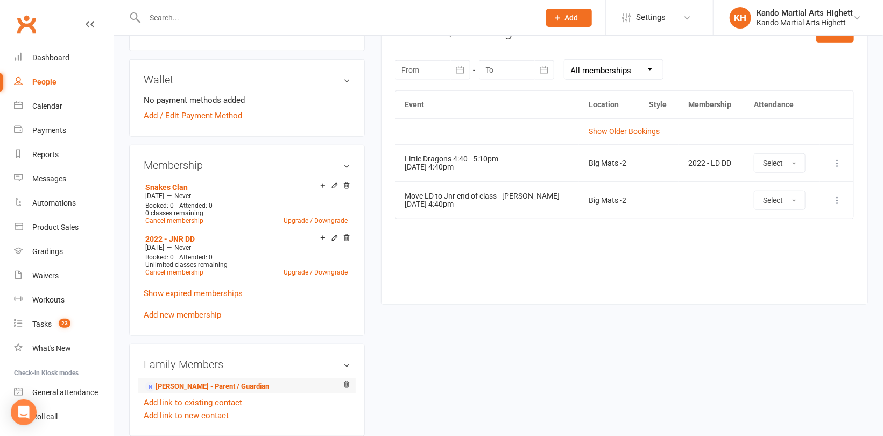
scroll to position [538, 0]
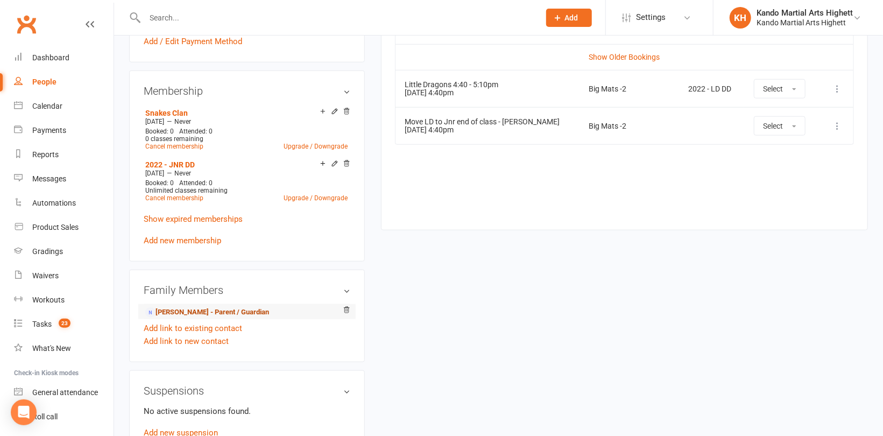
click at [195, 307] on link "[PERSON_NAME] - Parent / Guardian" at bounding box center [207, 312] width 124 height 11
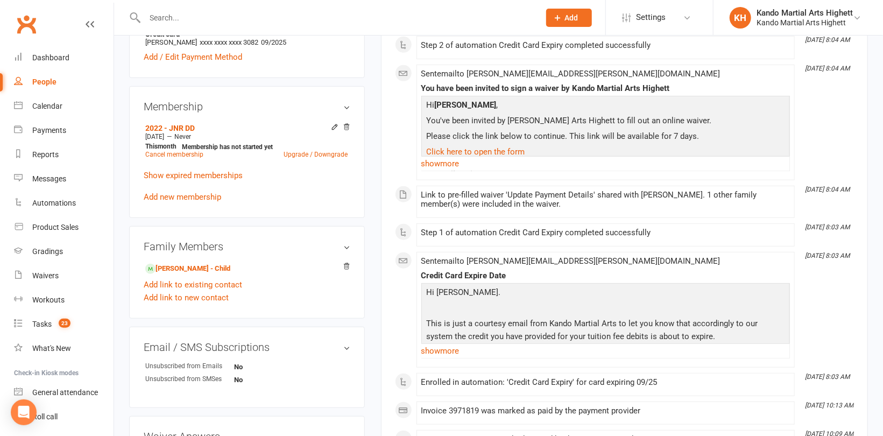
scroll to position [377, 0]
click at [192, 191] on link "Add new membership" at bounding box center [182, 196] width 77 height 10
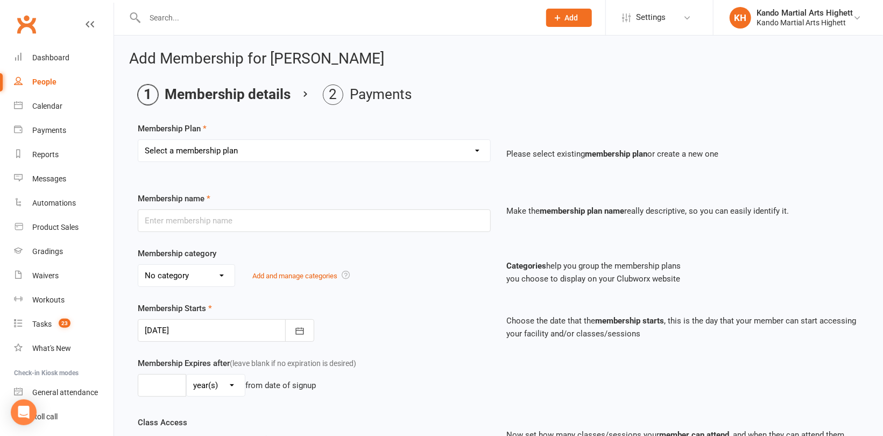
click at [273, 150] on select "Select a membership plan Create new Membership Plan Starter Program - 4 weeks p…" at bounding box center [314, 151] width 352 height 22
select select "17"
click at [138, 140] on select "Select a membership plan Create new Membership Plan Starter Program - 4 weeks p…" at bounding box center [314, 151] width 352 height 22
type input "LD and KN Grading Fee"
select select "10"
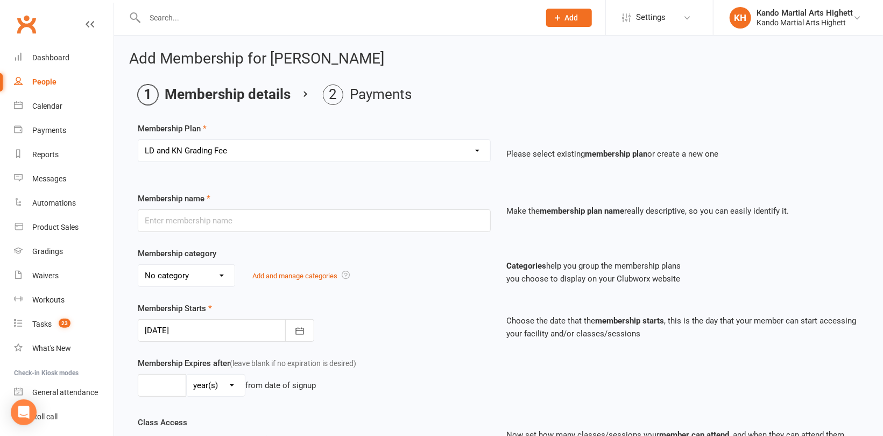
type input "1"
select select "0"
drag, startPoint x: 277, startPoint y: 221, endPoint x: 78, endPoint y: 195, distance: 200.2
click at [78, 195] on ui-view "Prospect Member Non-attending contact Class / event Appointment Grading event T…" at bounding box center [441, 367] width 883 height 728
type input "Jnr - Uniform"
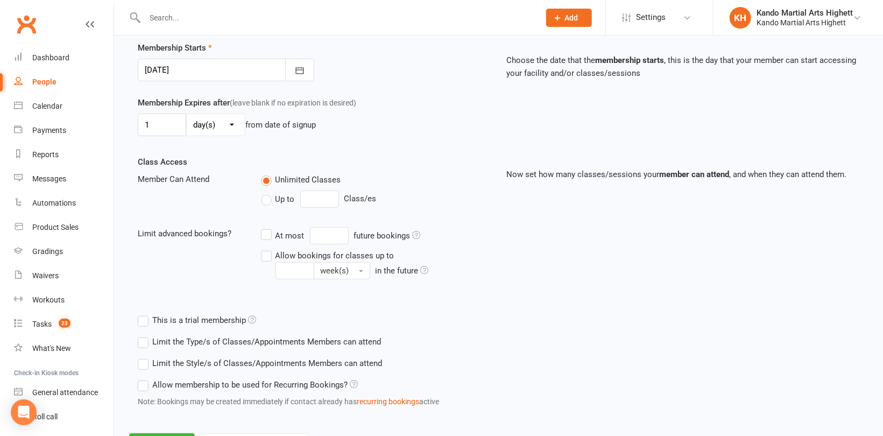
scroll to position [309, 0]
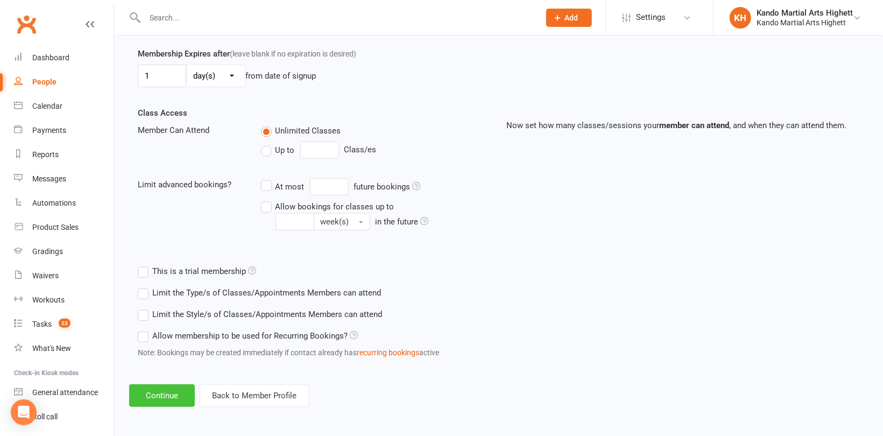
click at [151, 396] on button "Continue" at bounding box center [162, 395] width 66 height 23
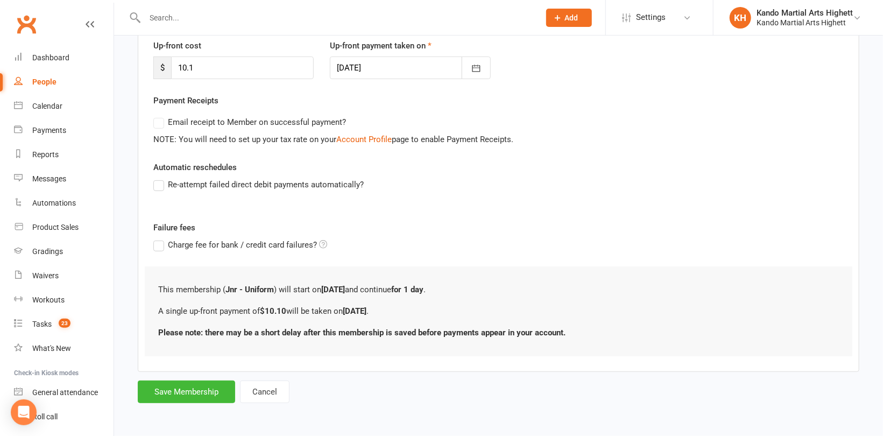
scroll to position [0, 0]
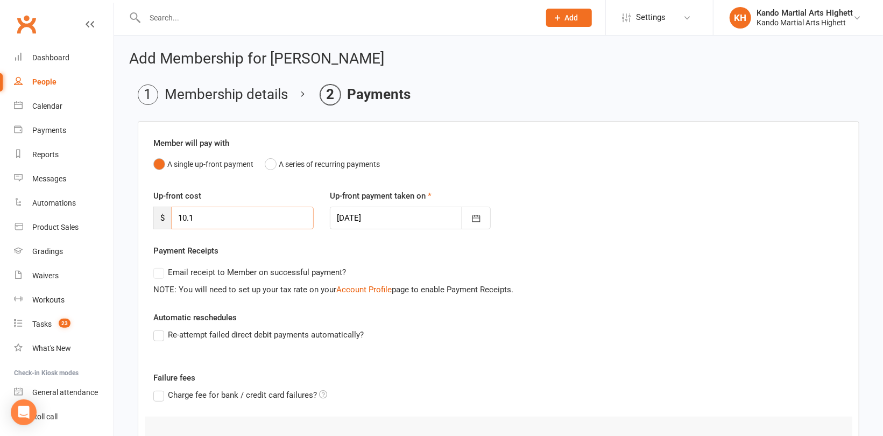
drag, startPoint x: 216, startPoint y: 213, endPoint x: 151, endPoint y: 210, distance: 64.6
click at [151, 210] on div "Up-front cost $ 10.1" at bounding box center [233, 209] width 176 height 40
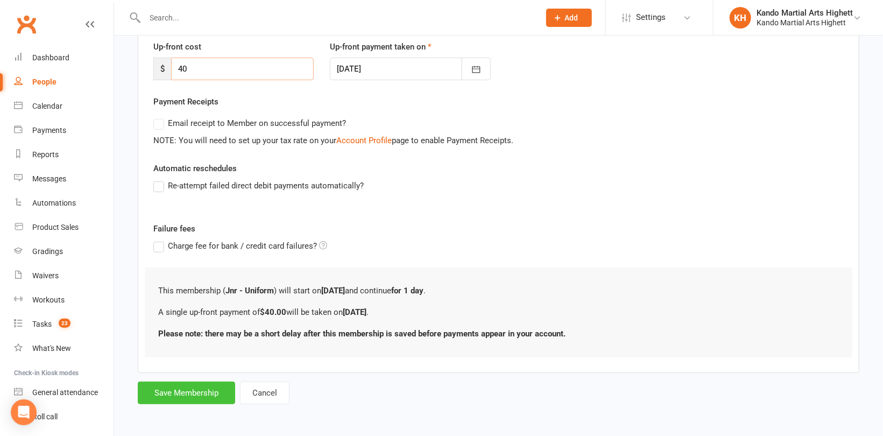
type input "40"
click at [193, 386] on button "Save Membership" at bounding box center [186, 392] width 97 height 23
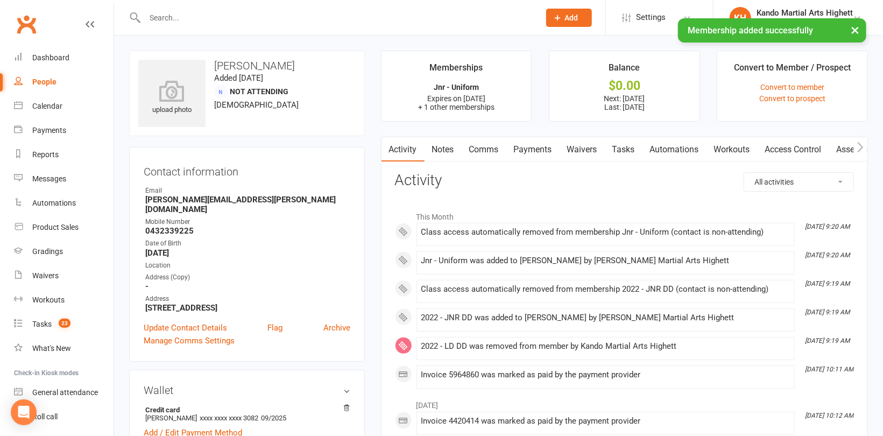
click at [538, 149] on link "Payments" at bounding box center [532, 149] width 53 height 25
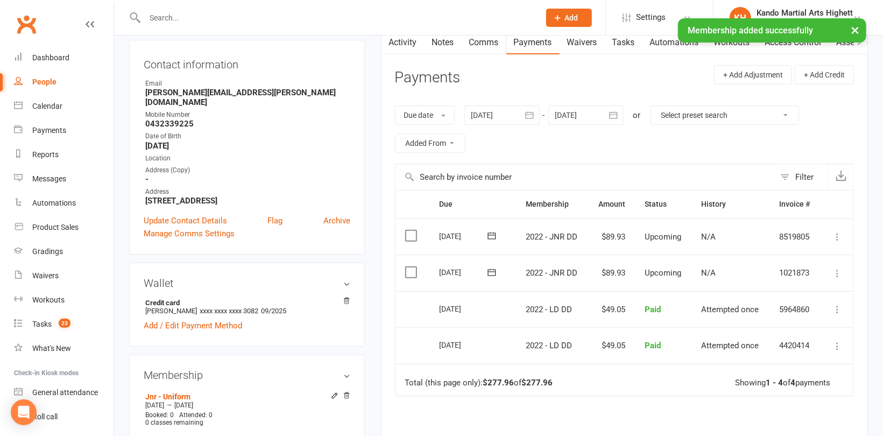
scroll to position [108, 0]
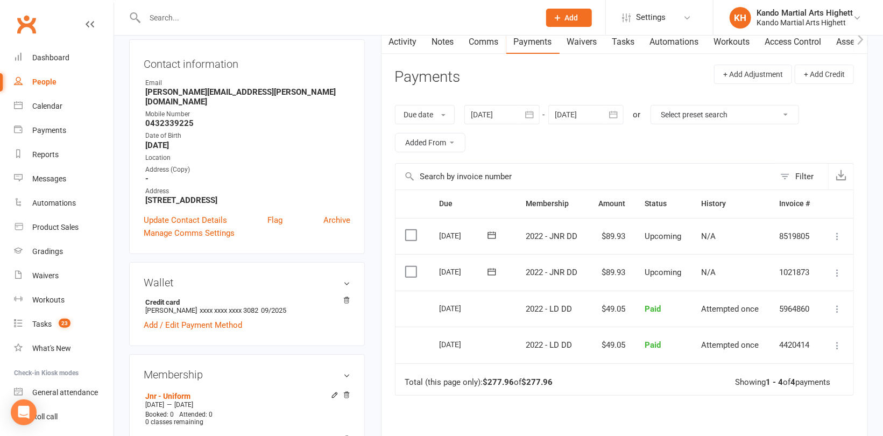
click at [836, 270] on icon at bounding box center [837, 272] width 11 height 11
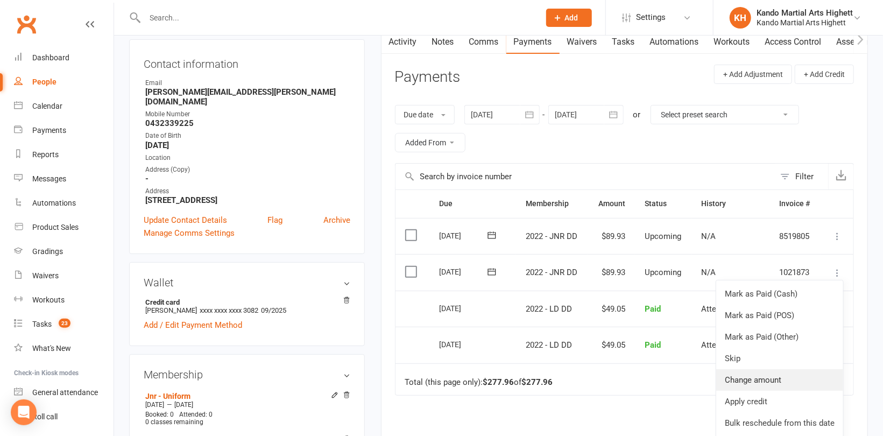
click at [792, 381] on link "Change amount" at bounding box center [779, 380] width 127 height 22
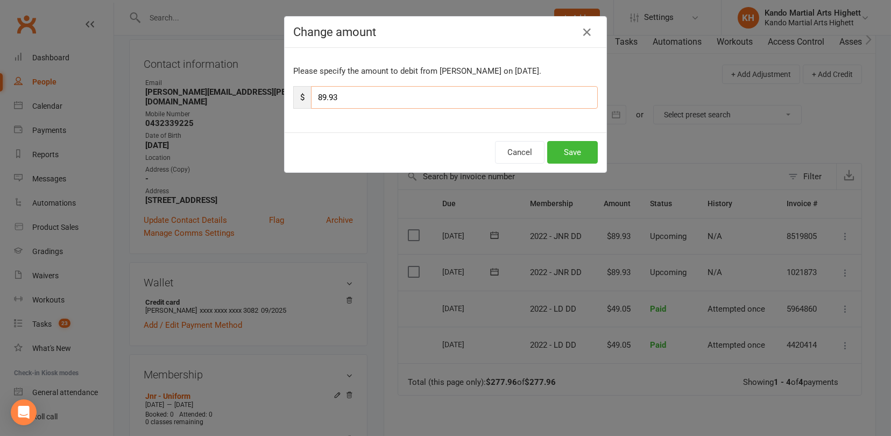
click at [405, 99] on input "89.93" at bounding box center [454, 97] width 287 height 23
type input "8"
type input "49.05"
click at [577, 152] on button "Save" at bounding box center [572, 152] width 51 height 23
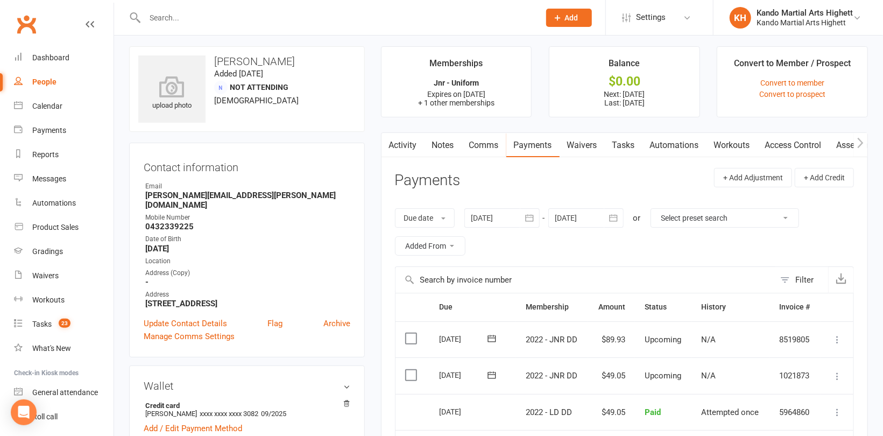
scroll to position [0, 0]
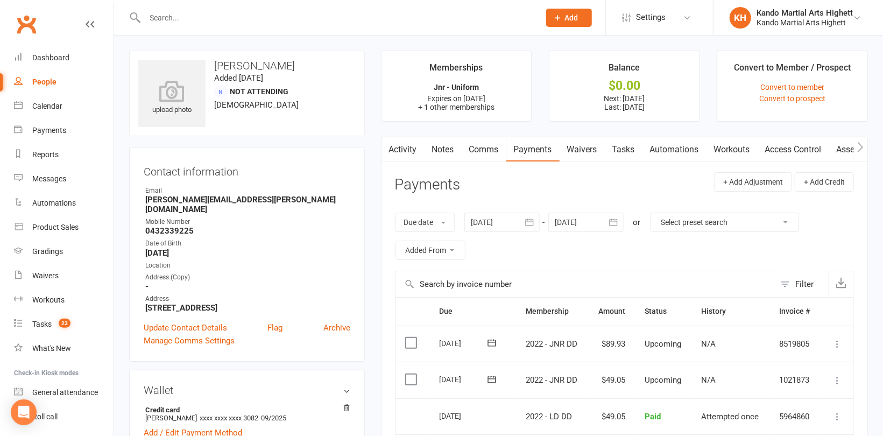
click at [198, 17] on input "text" at bounding box center [336, 17] width 391 height 15
paste input "[PERSON_NAME]"
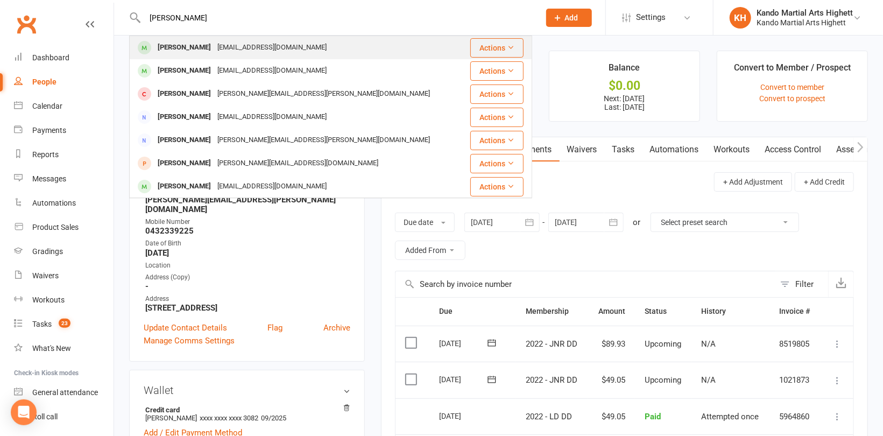
type input "[PERSON_NAME]"
click at [218, 51] on div "[EMAIL_ADDRESS][DOMAIN_NAME]" at bounding box center [272, 48] width 116 height 16
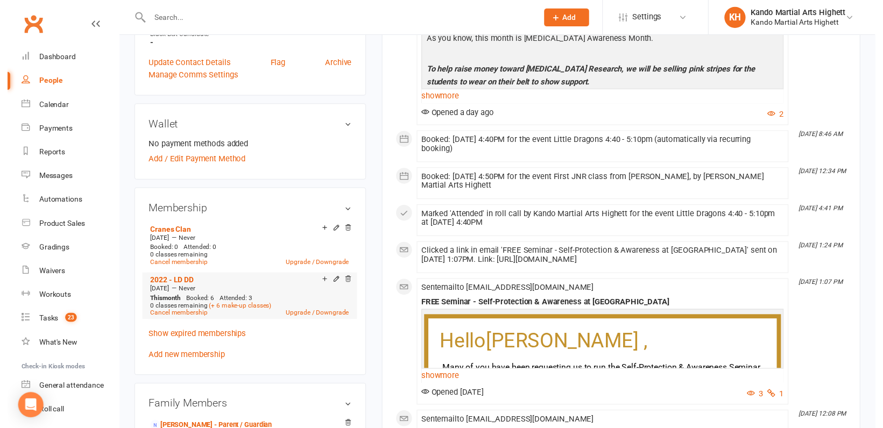
scroll to position [538, 0]
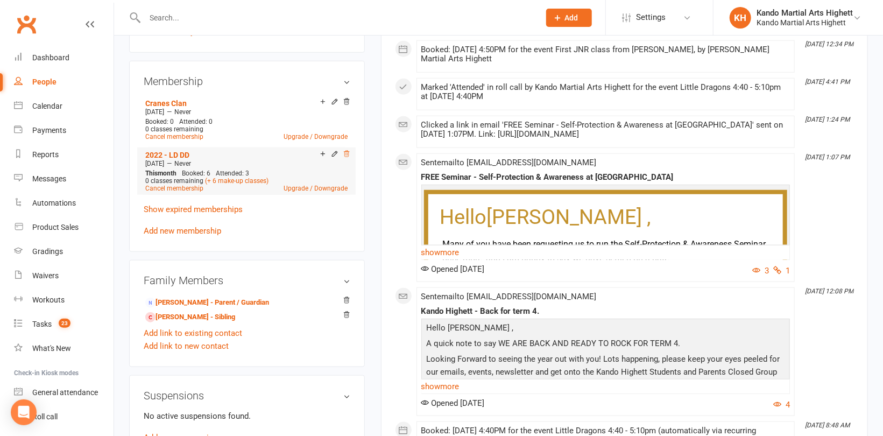
click at [346, 155] on icon at bounding box center [347, 154] width 8 height 8
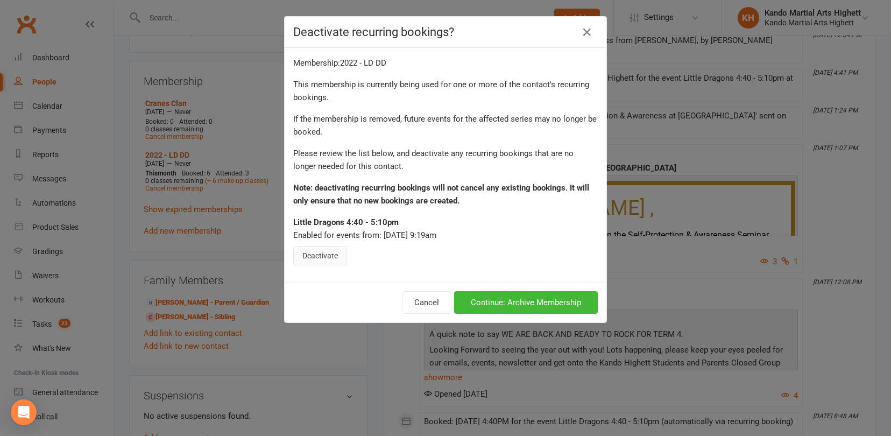
click at [312, 251] on button "Deactivate" at bounding box center [320, 255] width 54 height 19
click at [531, 308] on button "Continue: Archive Membership" at bounding box center [526, 302] width 144 height 23
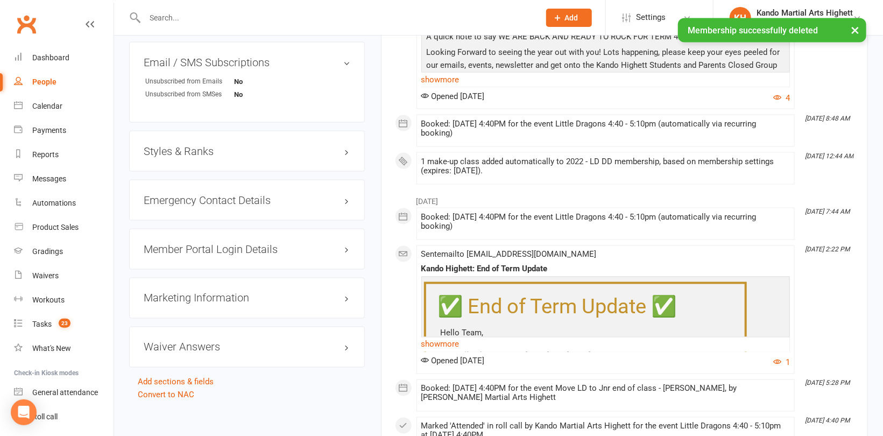
scroll to position [968, 0]
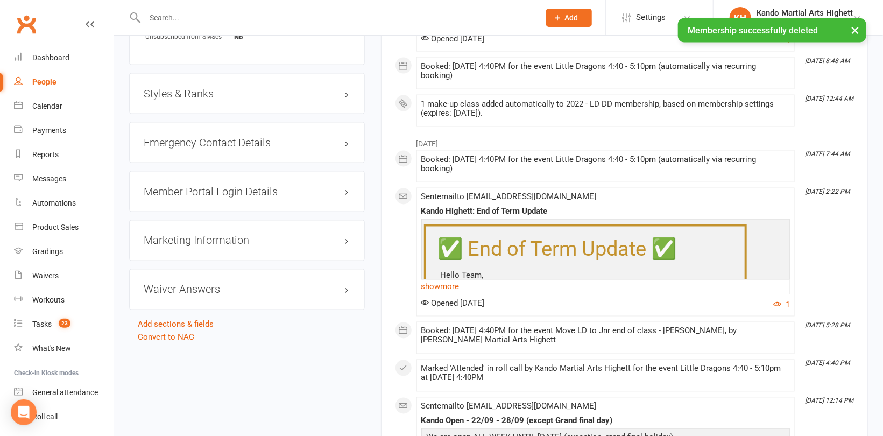
click at [185, 91] on h3 "Styles & Ranks" at bounding box center [247, 94] width 207 height 12
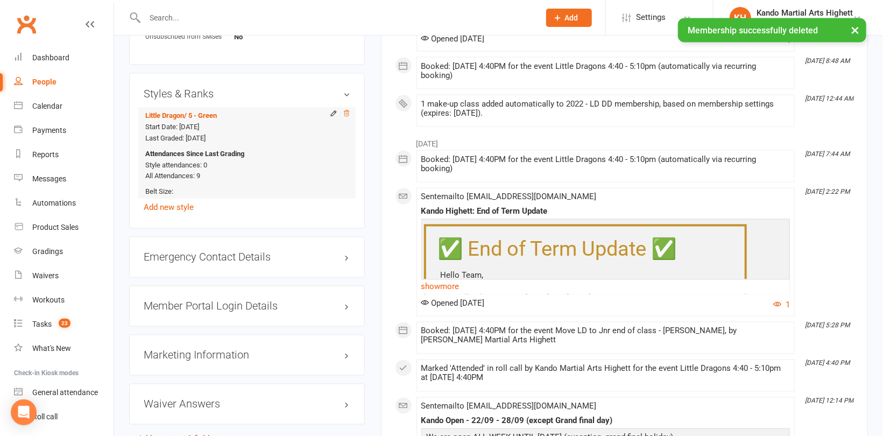
click at [346, 112] on icon at bounding box center [347, 114] width 8 height 8
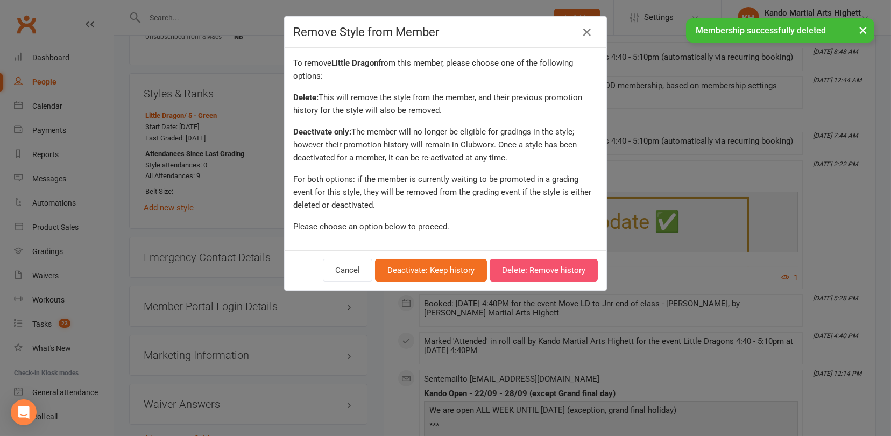
click at [558, 275] on button "Delete: Remove history" at bounding box center [544, 270] width 108 height 23
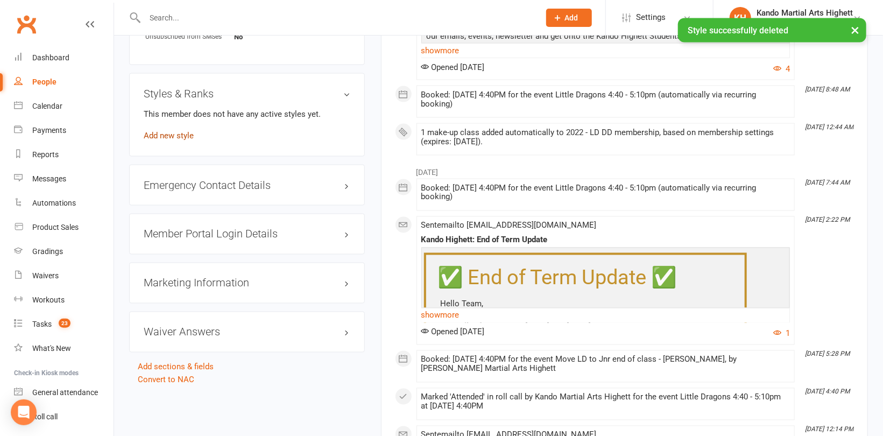
click at [183, 134] on link "Add new style" at bounding box center [169, 136] width 50 height 10
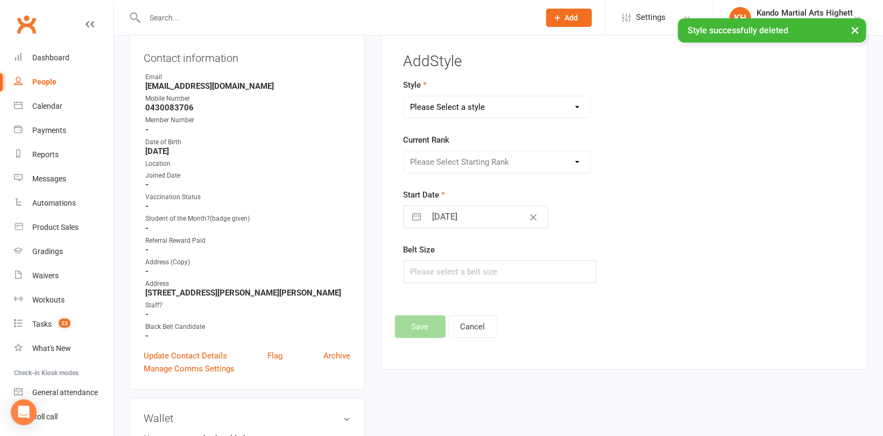
scroll to position [91, 0]
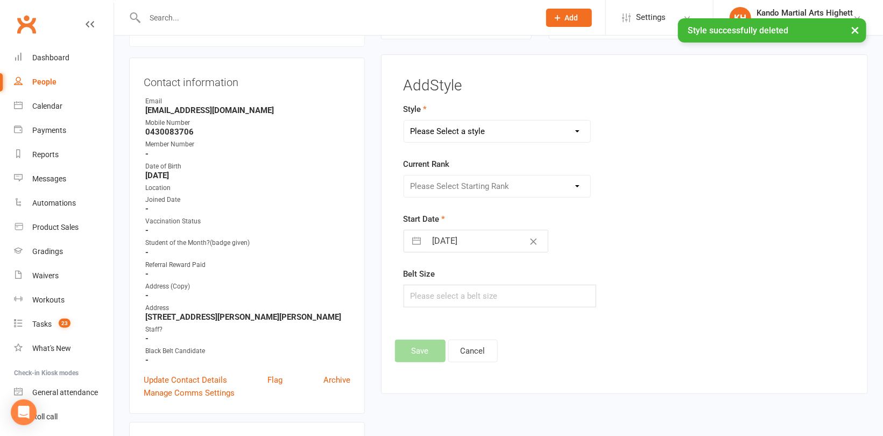
click at [492, 131] on select "Please Select a style [PERSON_NAME] Ninja Leadership Little Dragon Teen and Adu…" at bounding box center [497, 131] width 186 height 22
select select "1196"
click at [404, 120] on select "Please Select a style [PERSON_NAME] Ninja Leadership Little Dragon Teen and Adu…" at bounding box center [497, 131] width 186 height 22
click at [480, 188] on select "Please Select Starting Rank White Belt - 10th Kyu Red Belt - 9th Kyu Yellow Bel…" at bounding box center [497, 186] width 186 height 22
select select "11440"
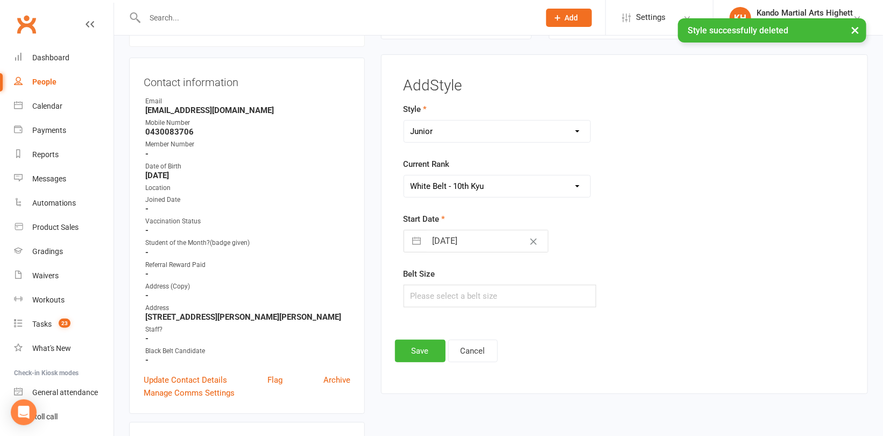
click at [404, 175] on select "Please Select Starting Rank White Belt - 10th Kyu Red Belt - 9th Kyu Yellow Bel…" at bounding box center [497, 186] width 186 height 22
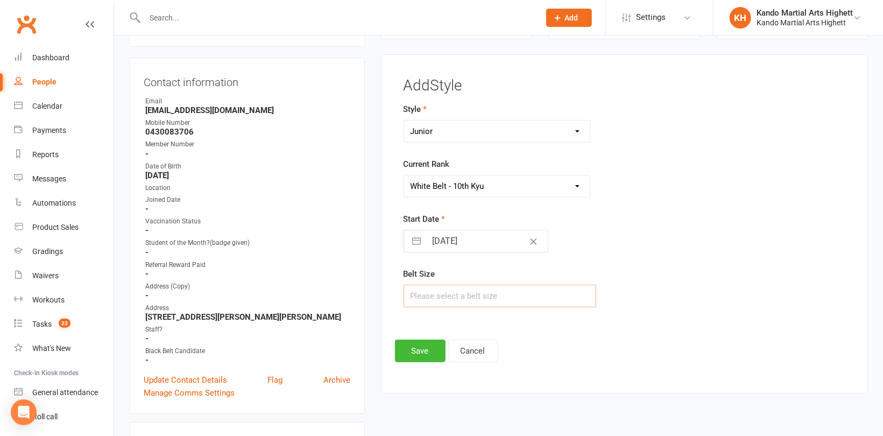
click at [462, 288] on input "text" at bounding box center [499, 296] width 193 height 23
type input "1"
click at [414, 355] on button "Save" at bounding box center [420, 350] width 51 height 23
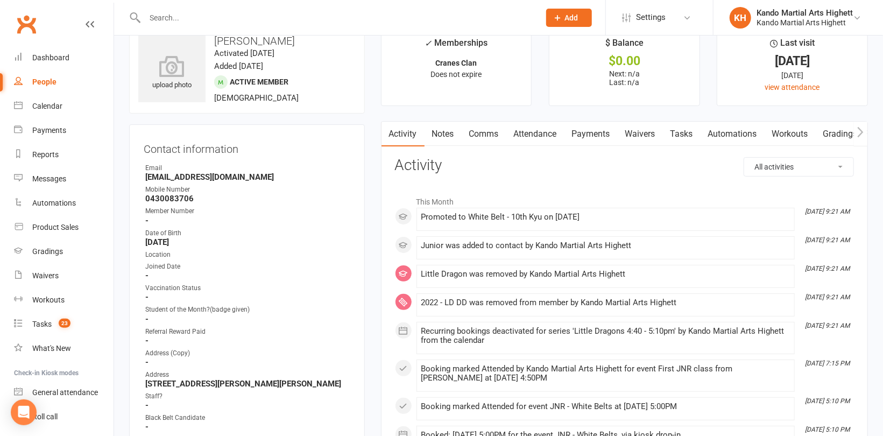
scroll to position [0, 0]
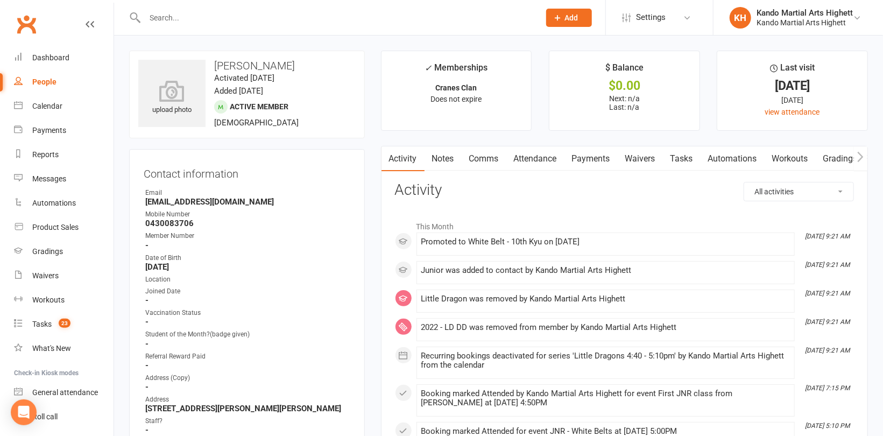
click at [535, 153] on link "Attendance" at bounding box center [535, 158] width 58 height 25
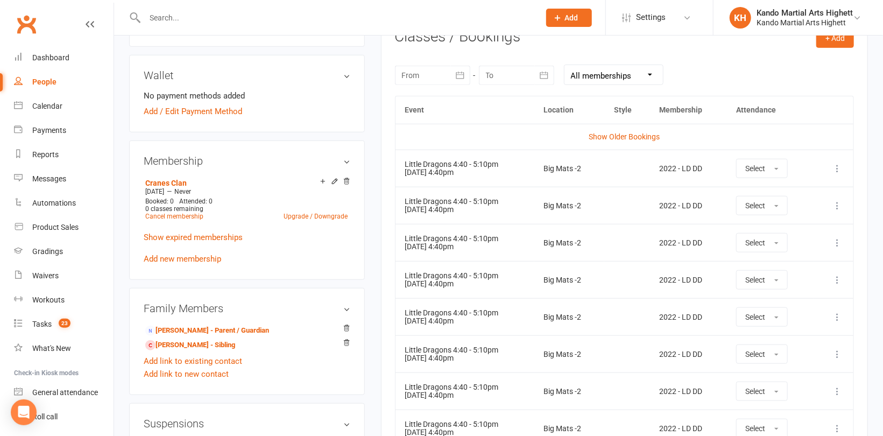
scroll to position [377, 0]
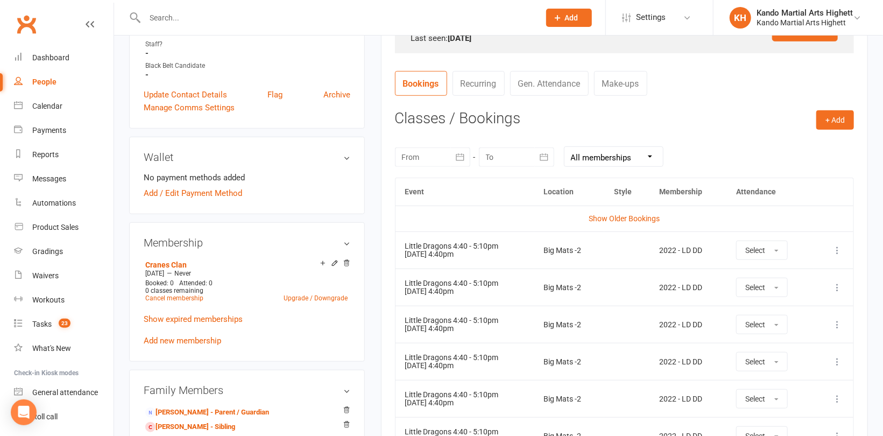
click at [836, 252] on icon at bounding box center [837, 250] width 11 height 11
click at [786, 316] on link "Remove booking" at bounding box center [789, 314] width 107 height 22
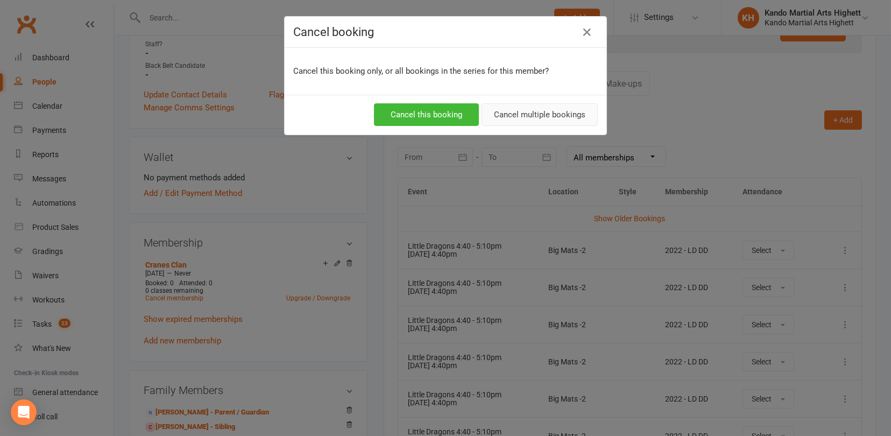
click at [524, 108] on button "Cancel multiple bookings" at bounding box center [539, 114] width 116 height 23
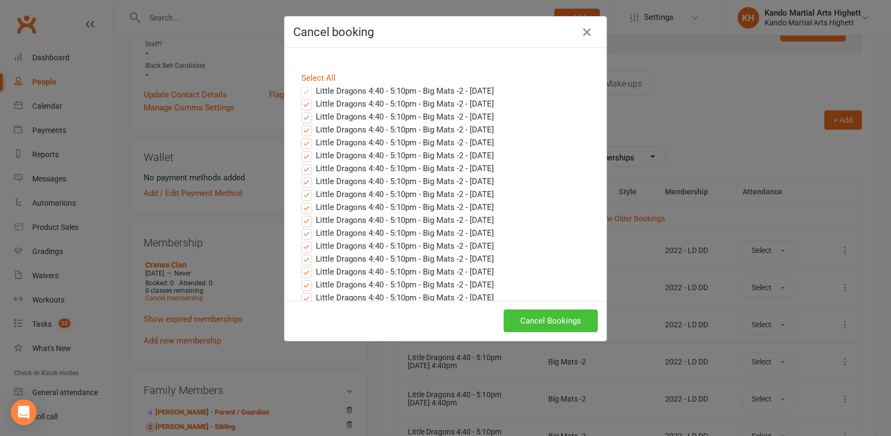
click at [558, 323] on button "Cancel Bookings" at bounding box center [551, 320] width 94 height 23
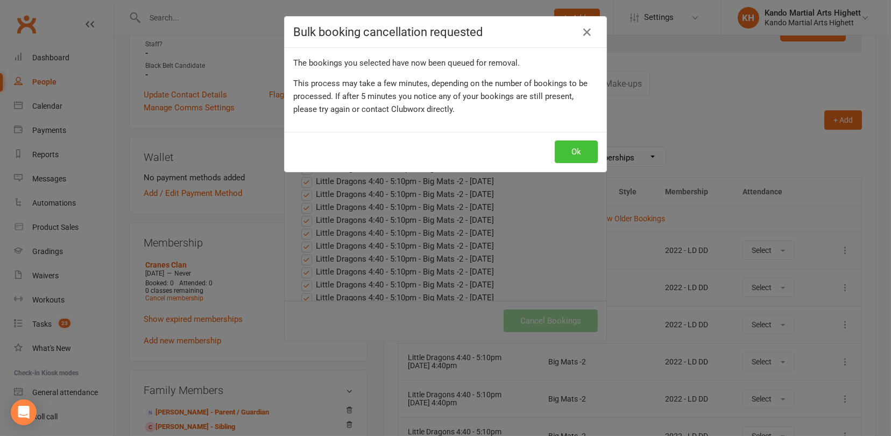
click at [573, 144] on button "Ok" at bounding box center [576, 151] width 43 height 23
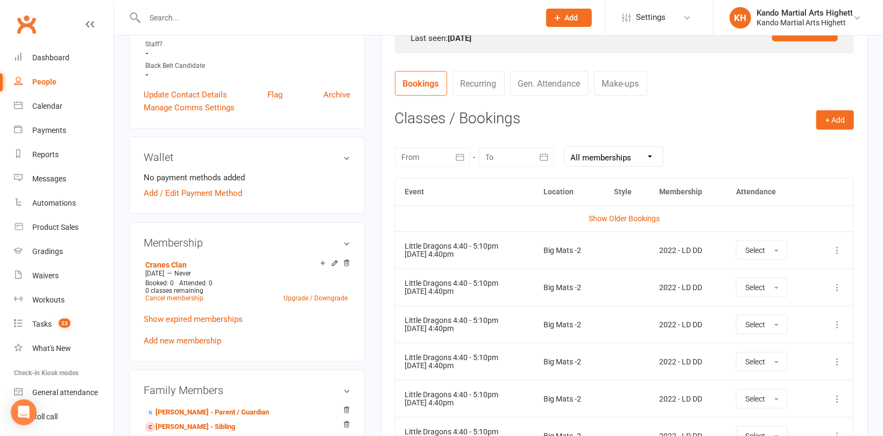
click at [337, 178] on li "No payment methods added" at bounding box center [247, 177] width 207 height 13
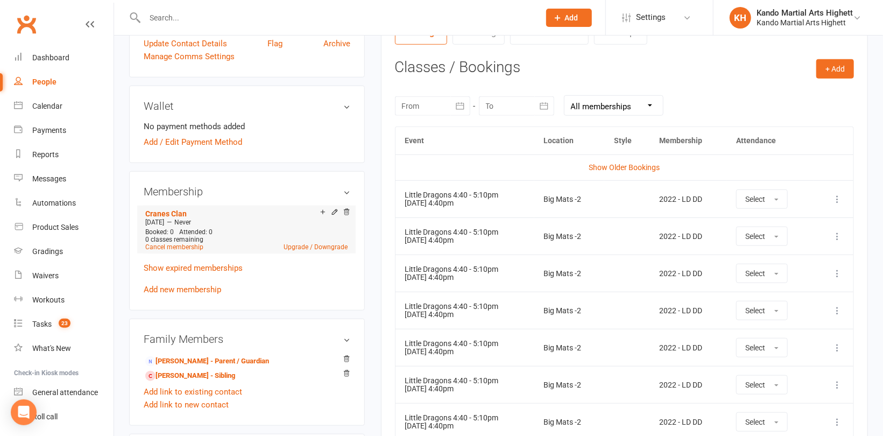
scroll to position [430, 0]
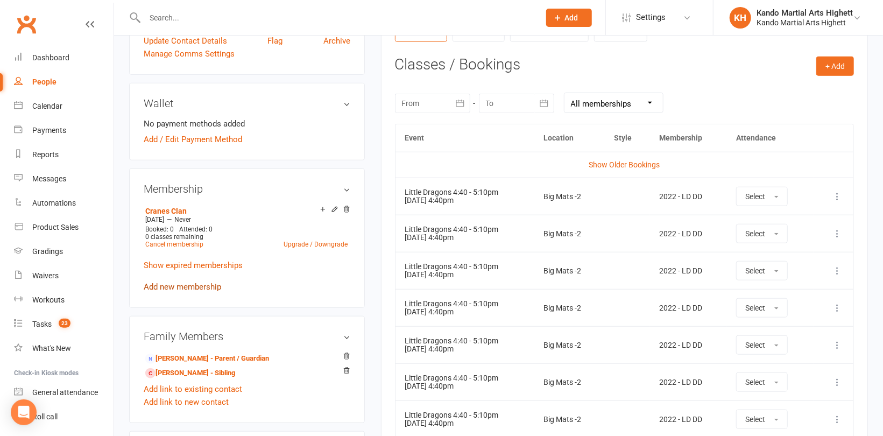
click at [206, 282] on link "Add new membership" at bounding box center [182, 287] width 77 height 10
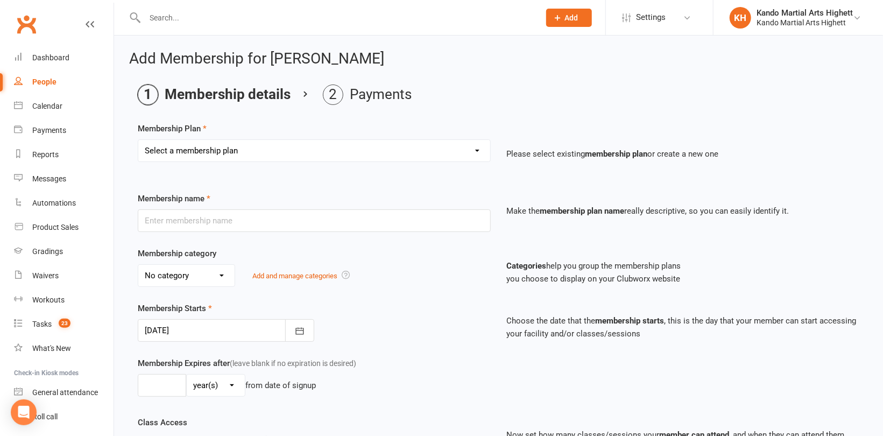
click at [192, 153] on select "Select a membership plan Create new Membership Plan Starter Program - 4 weeks p…" at bounding box center [314, 151] width 352 height 22
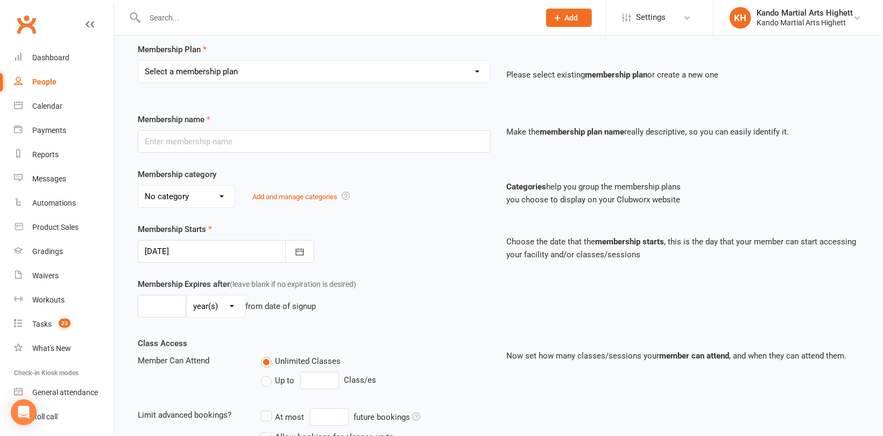
scroll to position [54, 0]
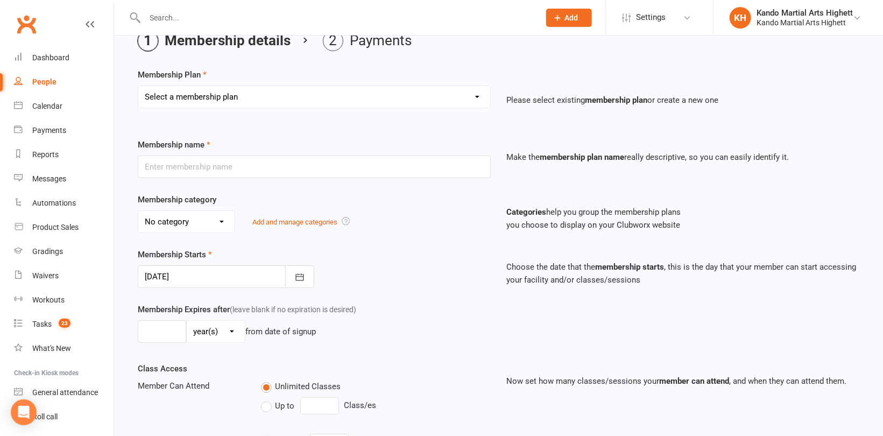
click at [201, 107] on select "Select a membership plan Create new Membership Plan Starter Program - 4 weeks p…" at bounding box center [314, 97] width 352 height 22
select select "15"
click at [138, 86] on select "Select a membership plan Create new Membership Plan Starter Program - 4 weeks p…" at bounding box center [314, 97] width 352 height 22
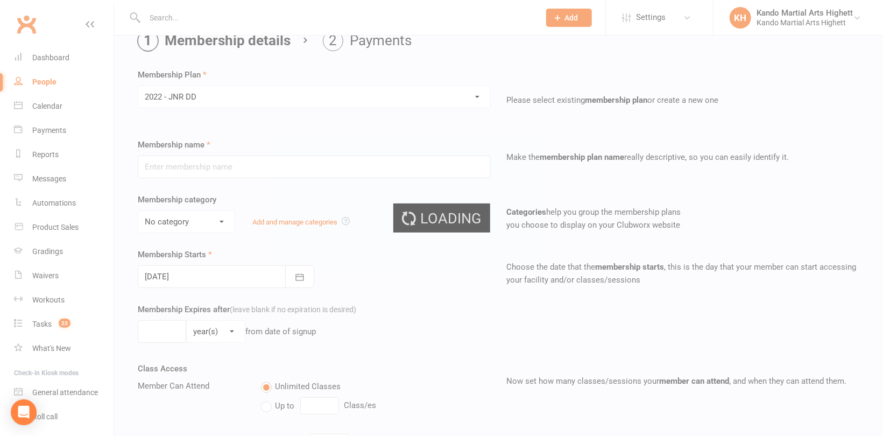
type input "2022 - JNR DD"
select select "5"
type input "0"
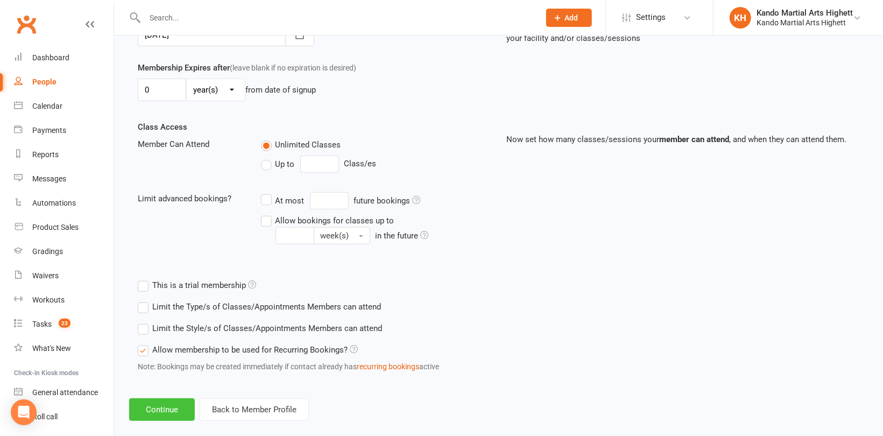
scroll to position [309, 0]
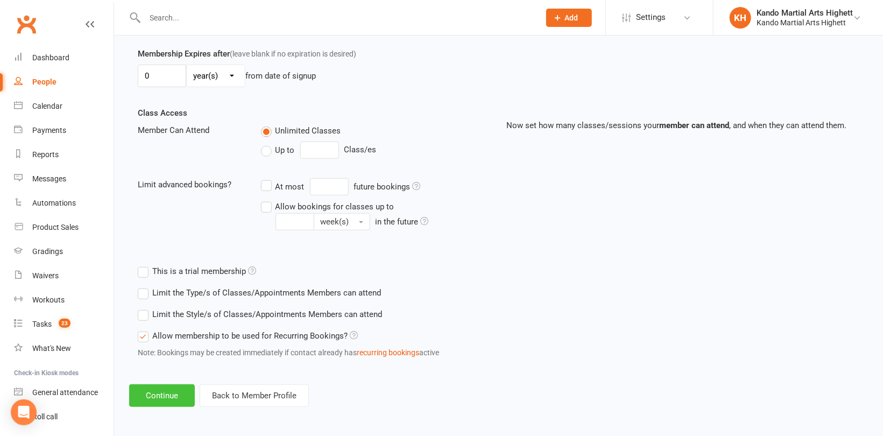
click at [153, 390] on button "Continue" at bounding box center [162, 395] width 66 height 23
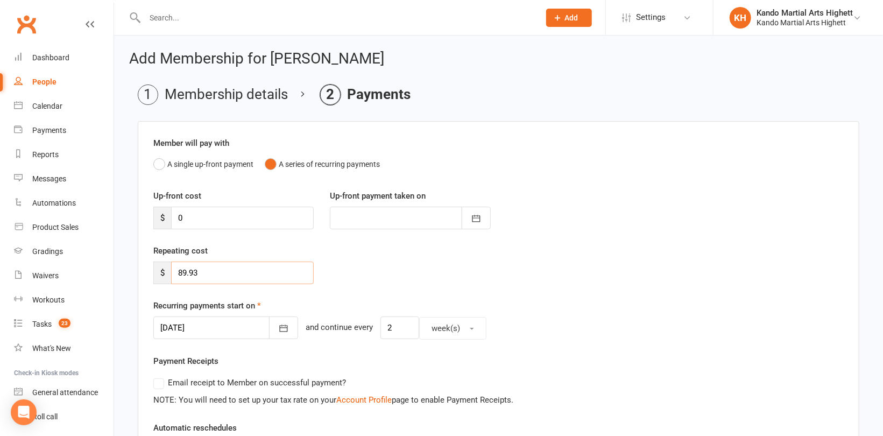
drag, startPoint x: 219, startPoint y: 273, endPoint x: 118, endPoint y: 261, distance: 101.9
type input "0"
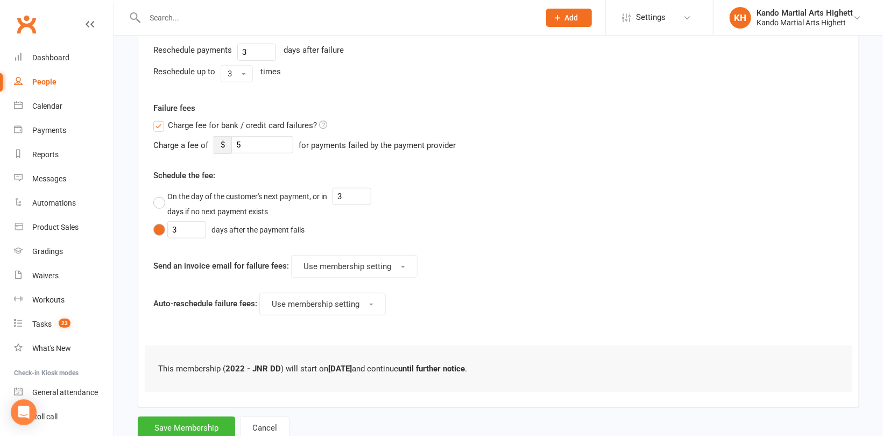
scroll to position [456, 0]
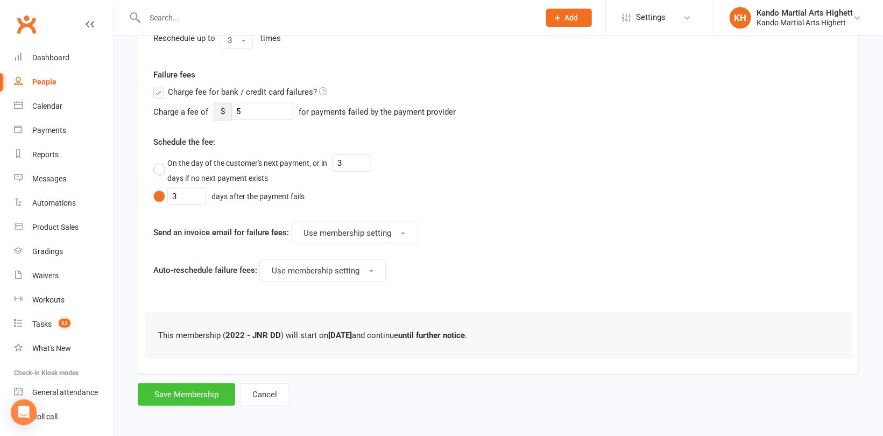
click at [192, 385] on button "Save Membership" at bounding box center [186, 394] width 97 height 23
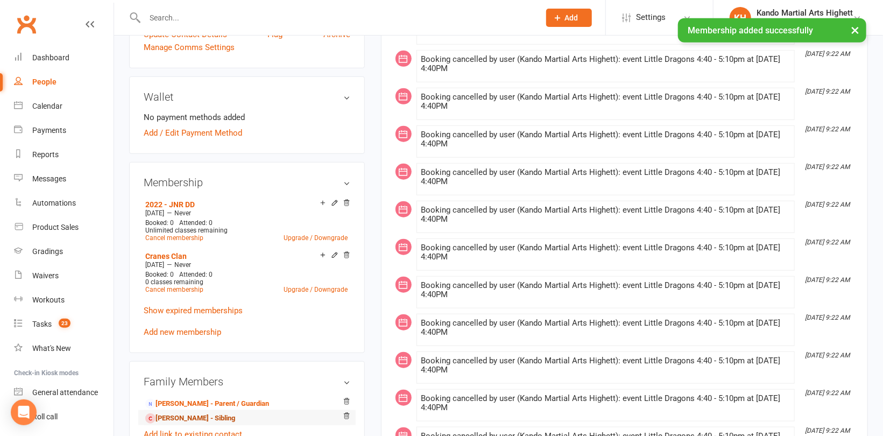
scroll to position [538, 0]
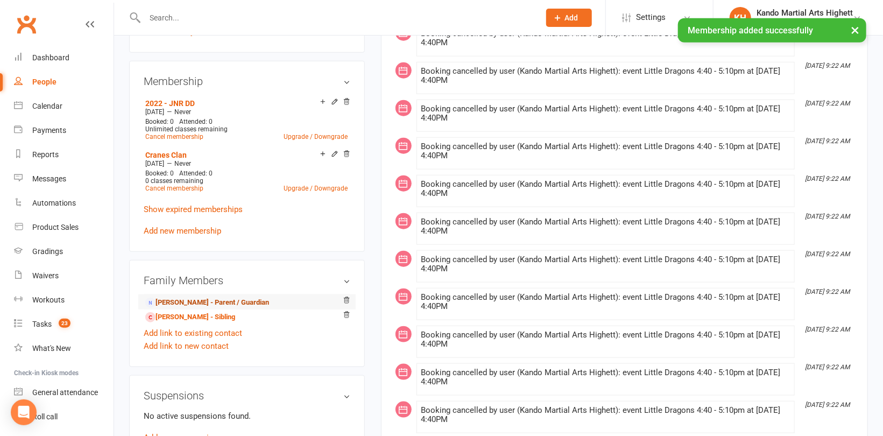
click at [167, 299] on link "[PERSON_NAME] - Parent / Guardian" at bounding box center [207, 302] width 124 height 11
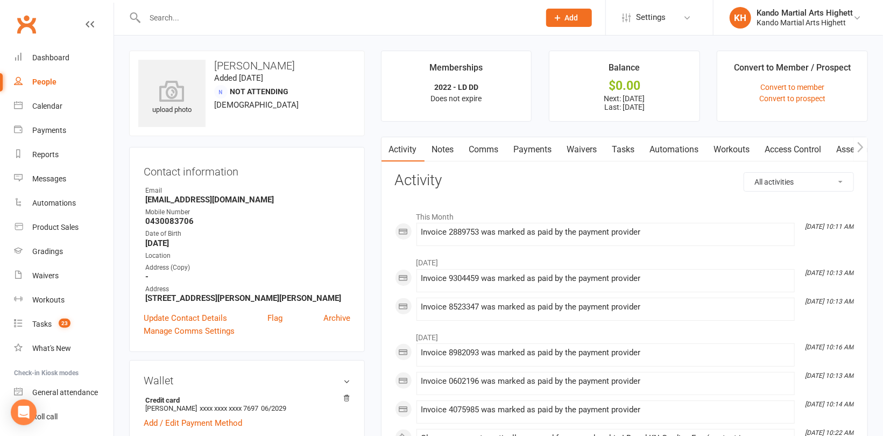
click at [530, 149] on link "Payments" at bounding box center [532, 149] width 53 height 25
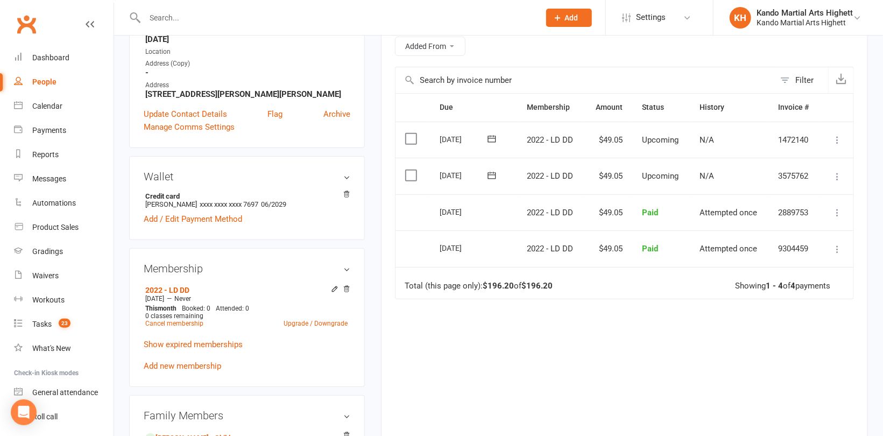
scroll to position [215, 0]
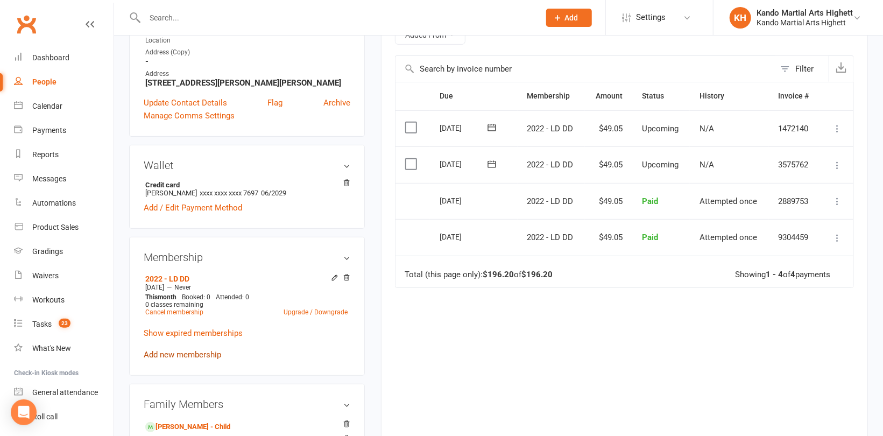
click at [192, 355] on link "Add new membership" at bounding box center [182, 355] width 77 height 10
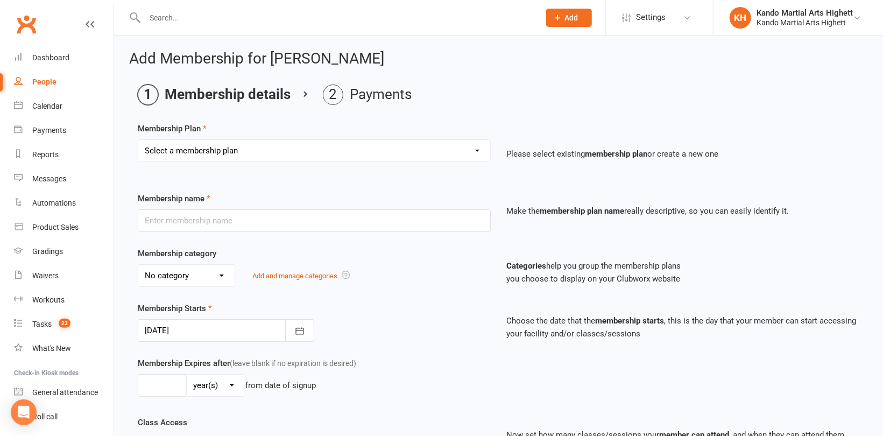
click at [202, 145] on select "Select a membership plan Create new Membership Plan Starter Program - 4 weeks p…" at bounding box center [314, 151] width 352 height 22
select select "17"
click at [138, 140] on select "Select a membership plan Create new Membership Plan Starter Program - 4 weeks p…" at bounding box center [314, 151] width 352 height 22
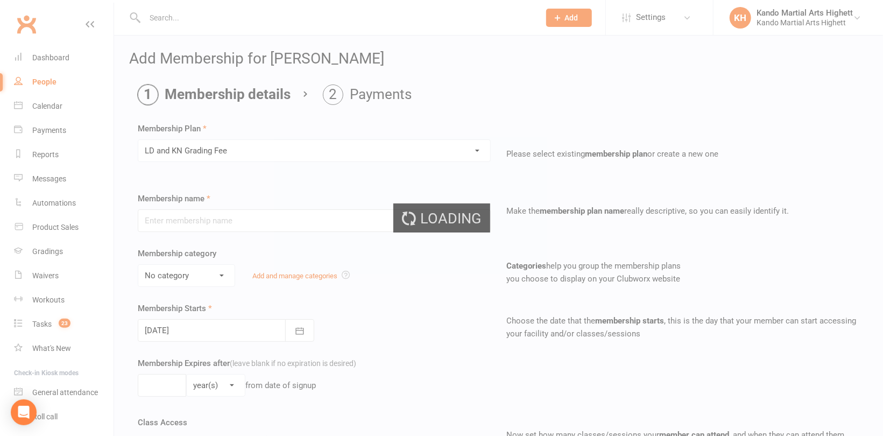
type input "LD and KN Grading Fee"
select select "10"
type input "1"
select select "0"
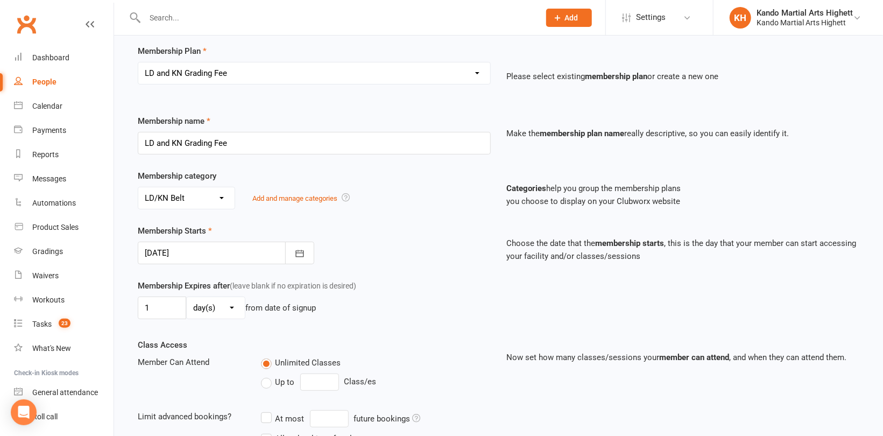
scroll to position [40, 0]
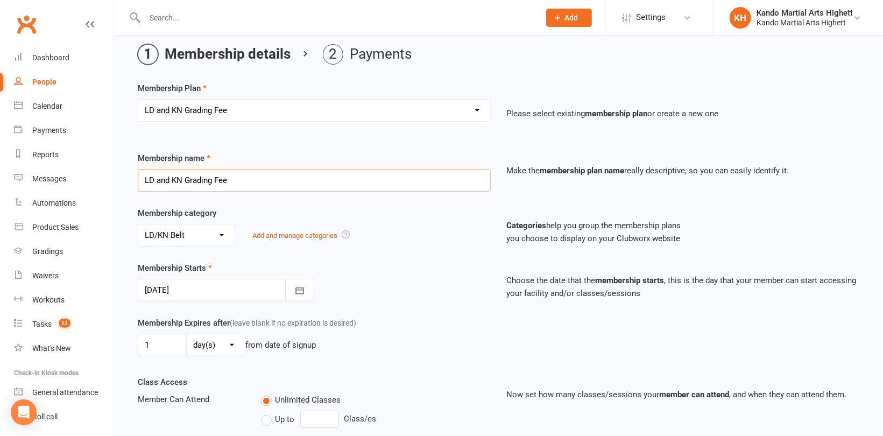
drag, startPoint x: 255, startPoint y: 182, endPoint x: 108, endPoint y: 182, distance: 146.9
click at [108, 182] on ui-view "Prospect Member Non-attending contact Class / event Appointment Grading event T…" at bounding box center [441, 326] width 883 height 728
type input "Jnr - Uniform"
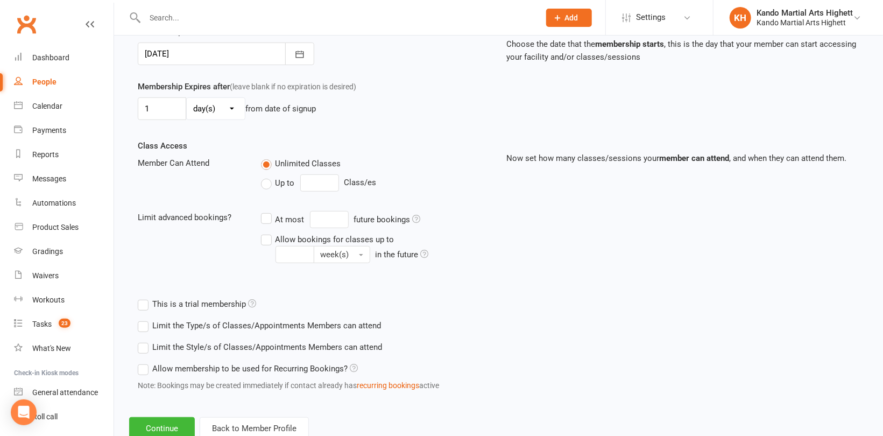
scroll to position [309, 0]
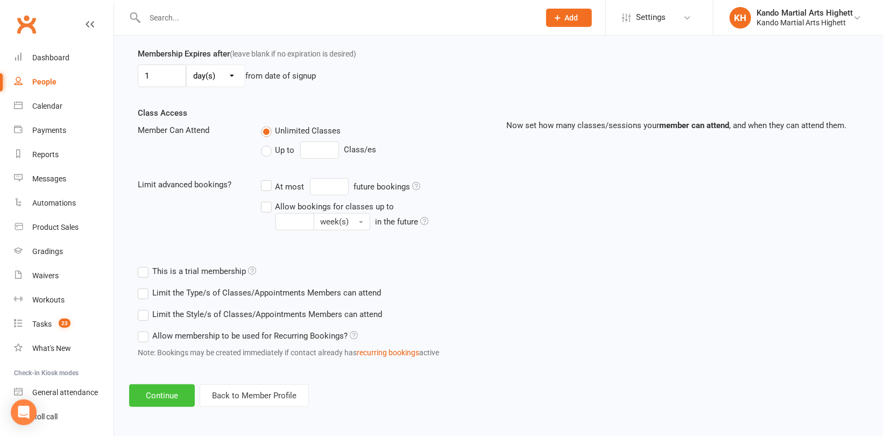
click at [173, 393] on button "Continue" at bounding box center [162, 395] width 66 height 23
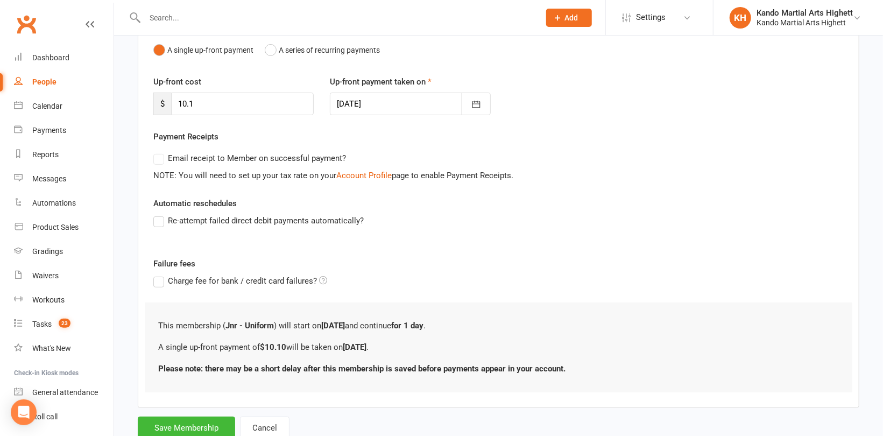
scroll to position [149, 0]
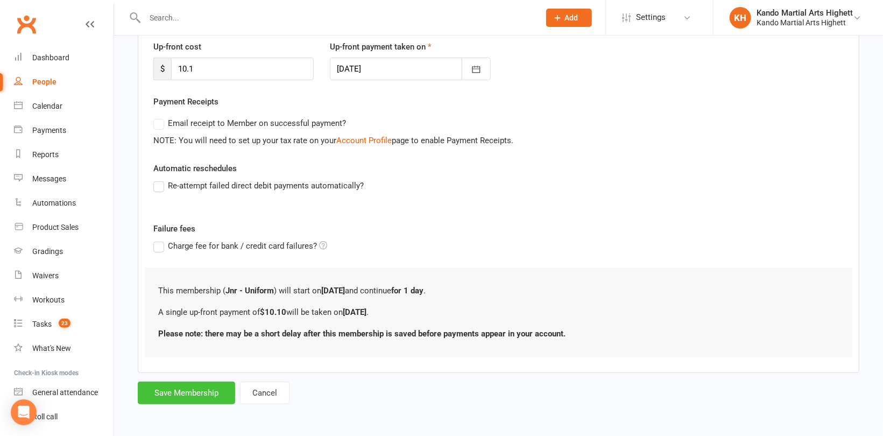
click at [202, 398] on button "Save Membership" at bounding box center [186, 392] width 97 height 23
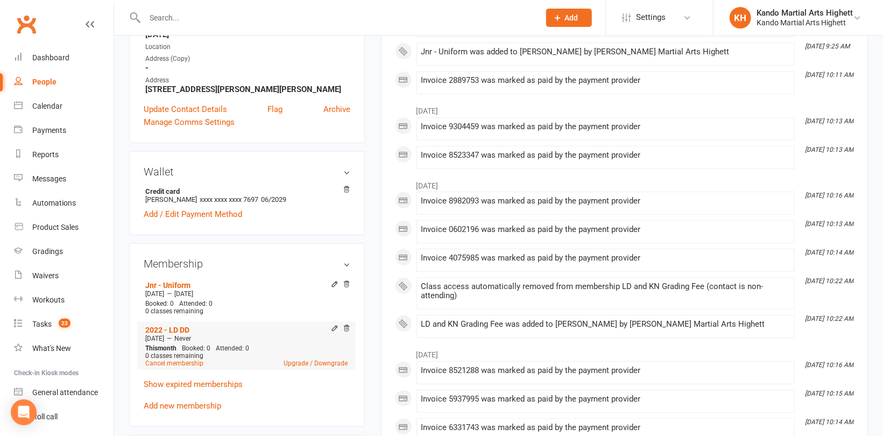
scroll to position [269, 0]
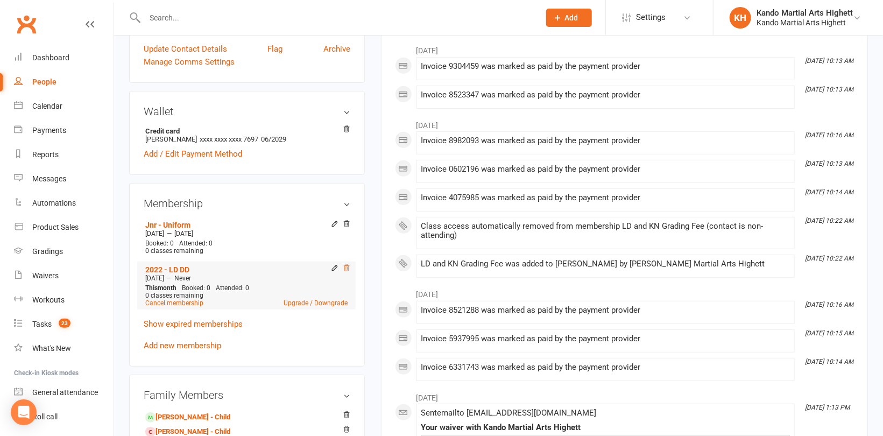
click at [349, 268] on icon at bounding box center [347, 268] width 8 height 8
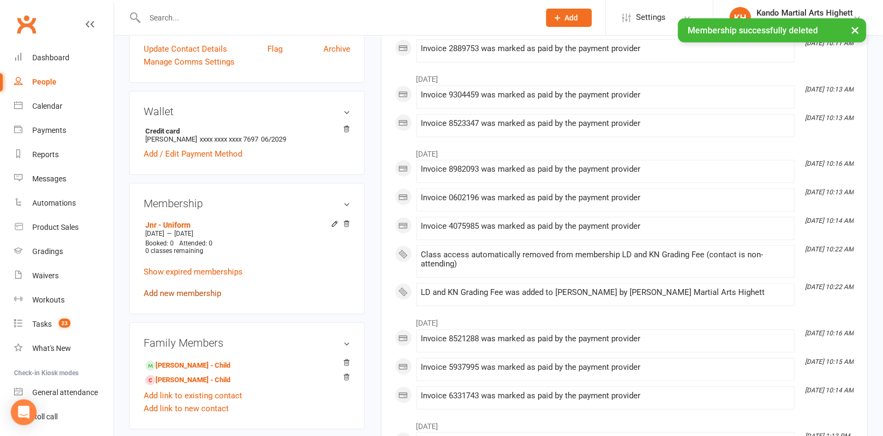
click at [172, 289] on link "Add new membership" at bounding box center [182, 293] width 77 height 10
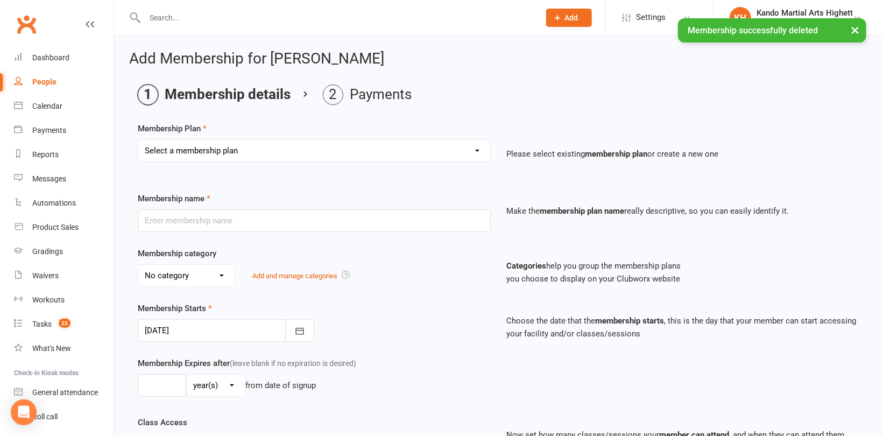
click at [251, 144] on select "Select a membership plan Create new Membership Plan Starter Program - 4 weeks p…" at bounding box center [314, 151] width 352 height 22
select select "15"
click at [138, 140] on select "Select a membership plan Create new Membership Plan Starter Program - 4 weeks p…" at bounding box center [314, 151] width 352 height 22
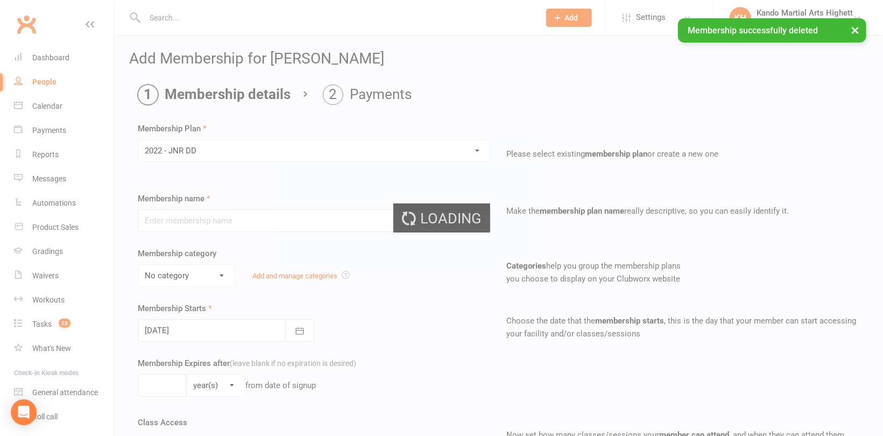
type input "2022 - JNR DD"
select select "5"
type input "0"
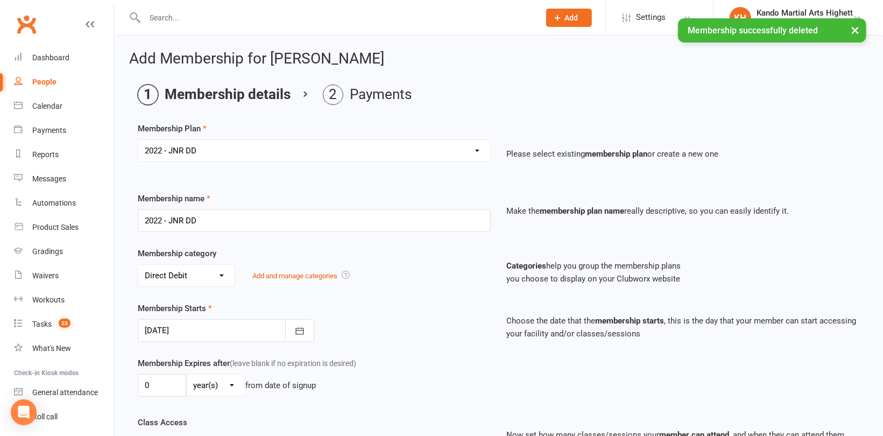
click at [210, 320] on div at bounding box center [226, 330] width 176 height 23
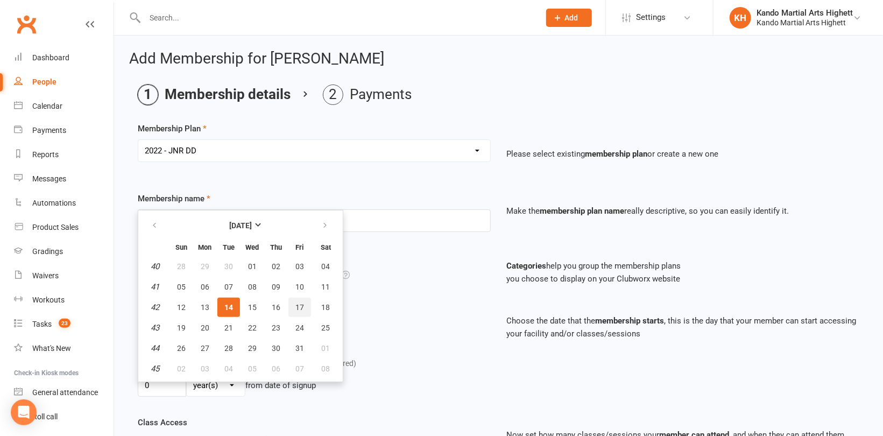
click at [299, 311] on button "17" at bounding box center [299, 306] width 23 height 19
type input "[DATE]"
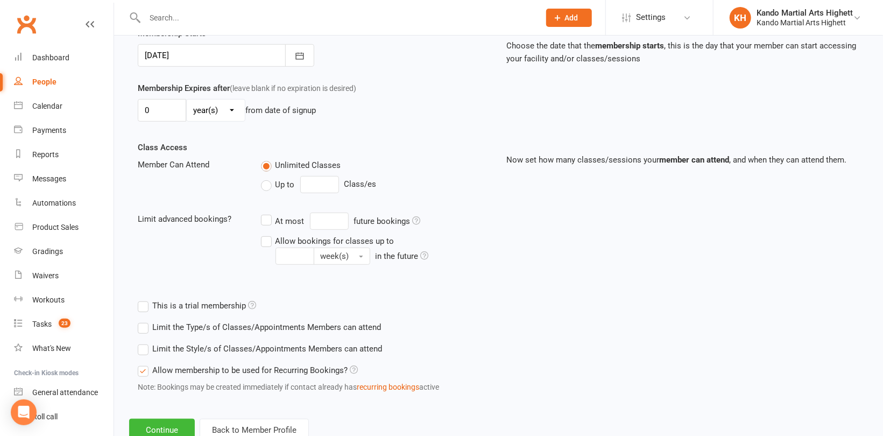
scroll to position [309, 0]
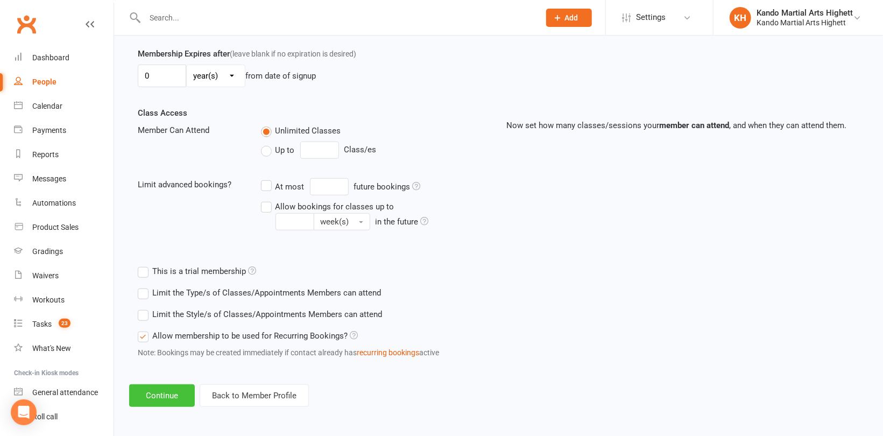
click at [175, 389] on button "Continue" at bounding box center [162, 395] width 66 height 23
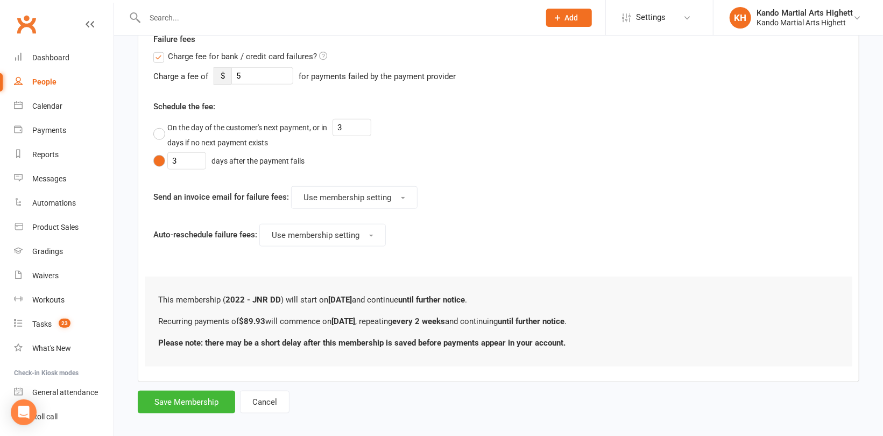
scroll to position [499, 0]
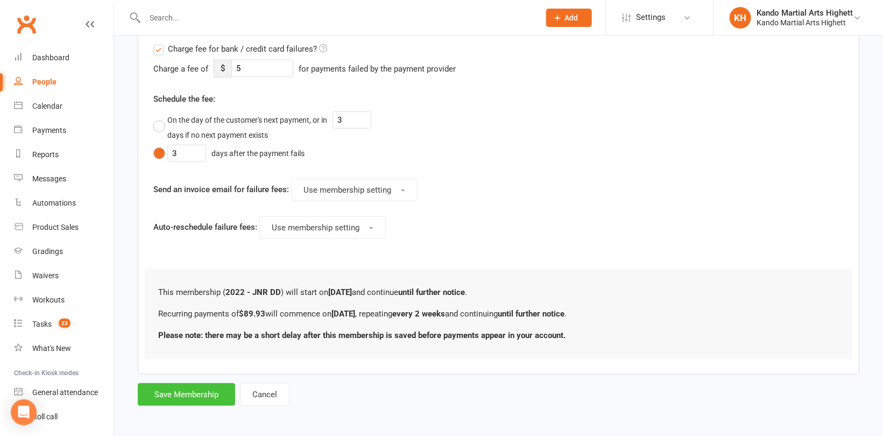
click at [195, 395] on button "Save Membership" at bounding box center [186, 394] width 97 height 23
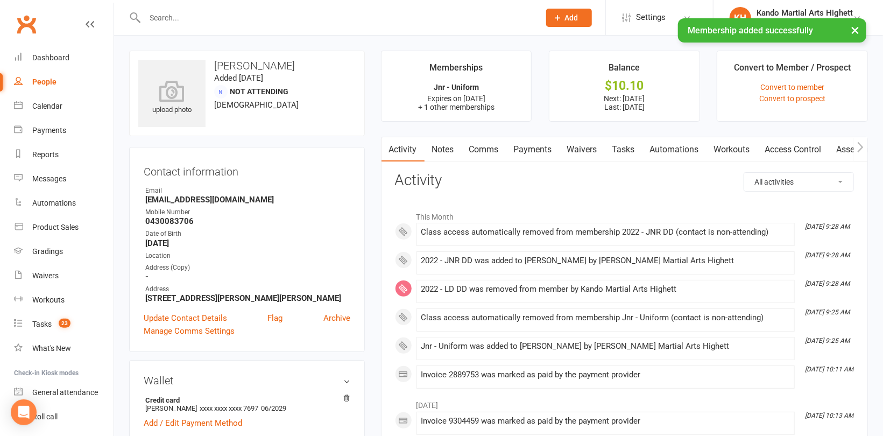
click at [530, 147] on link "Payments" at bounding box center [532, 149] width 53 height 25
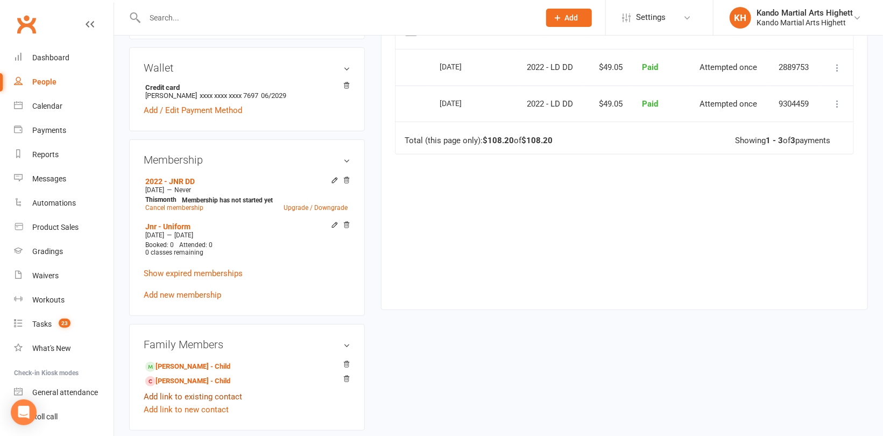
scroll to position [377, 0]
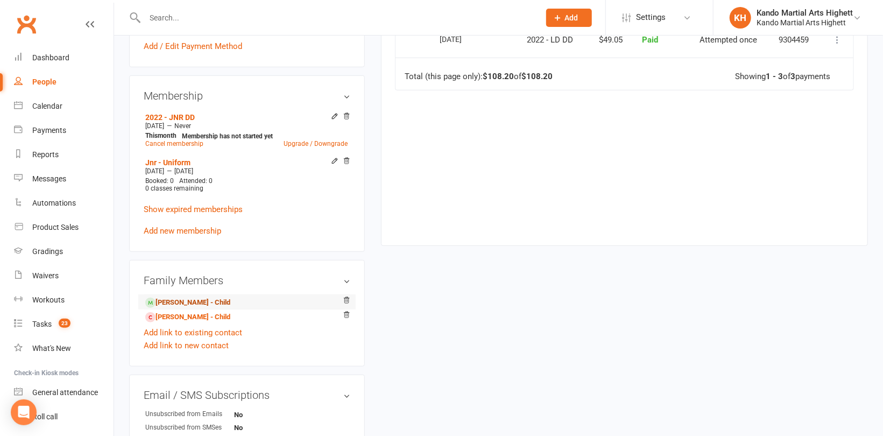
click at [164, 297] on link "[PERSON_NAME] - Child" at bounding box center [187, 302] width 85 height 11
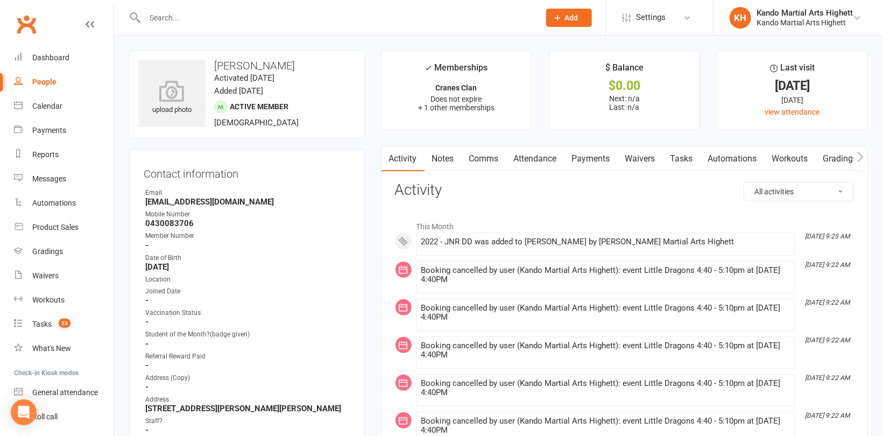
click at [545, 155] on link "Attendance" at bounding box center [535, 158] width 58 height 25
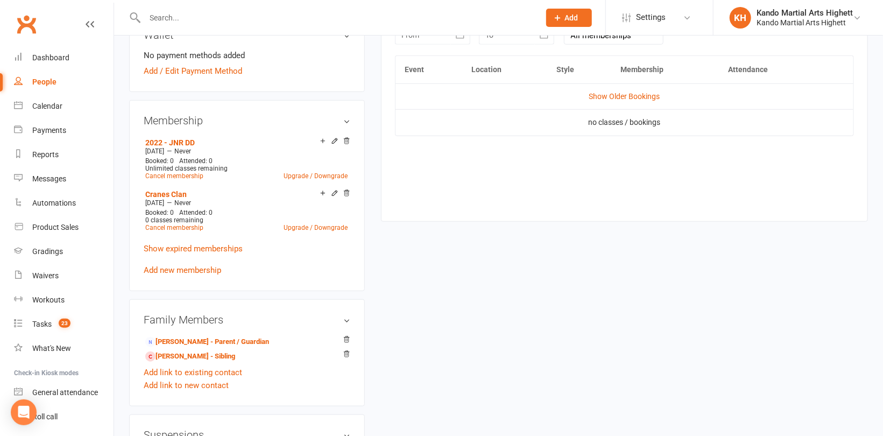
scroll to position [592, 0]
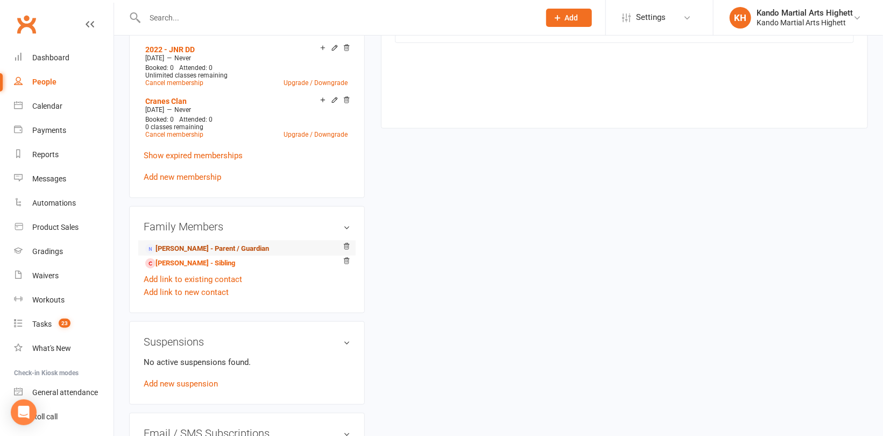
click at [215, 248] on link "[PERSON_NAME] - Parent / Guardian" at bounding box center [207, 248] width 124 height 11
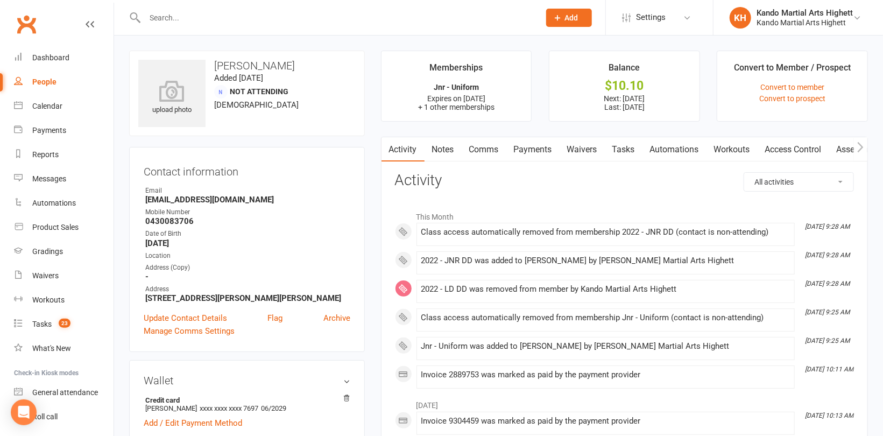
click at [538, 150] on link "Payments" at bounding box center [532, 149] width 53 height 25
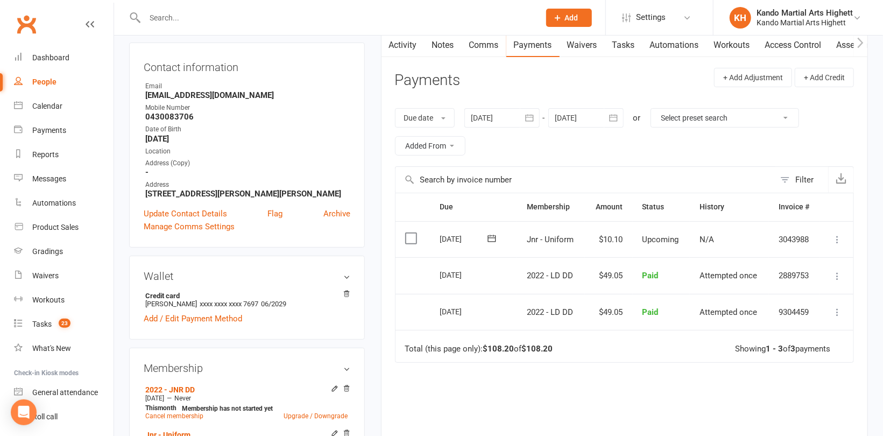
scroll to position [108, 0]
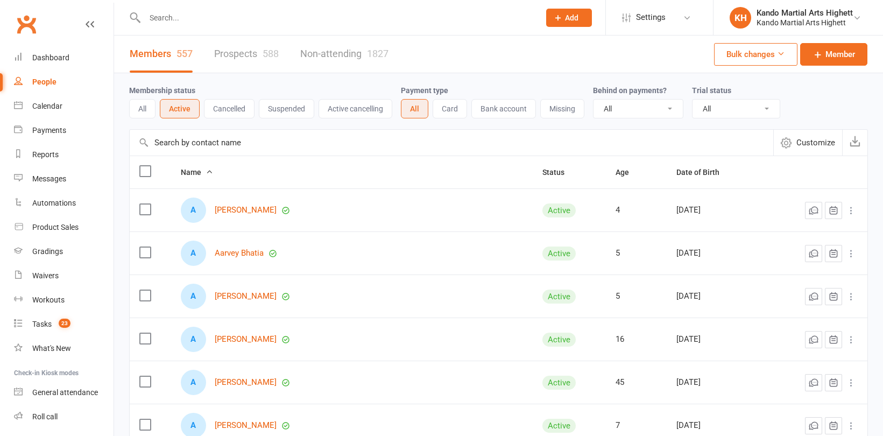
select select "100"
click at [651, 23] on span "Settings" at bounding box center [651, 17] width 30 height 24
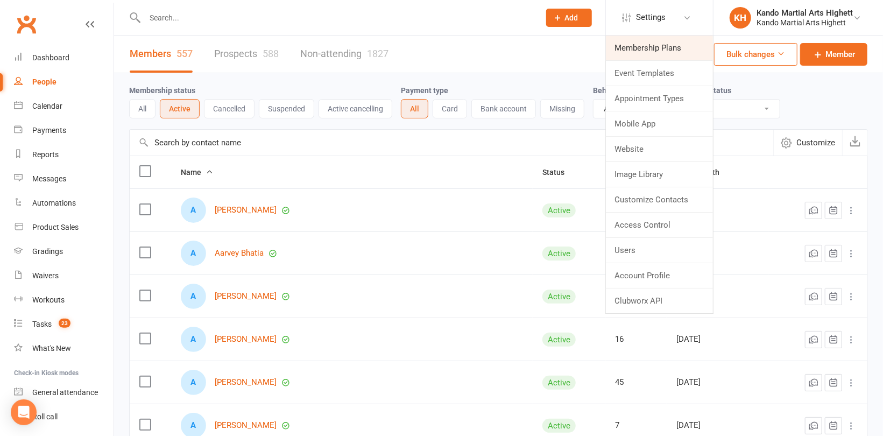
click at [643, 41] on link "Membership Plans" at bounding box center [659, 48] width 107 height 25
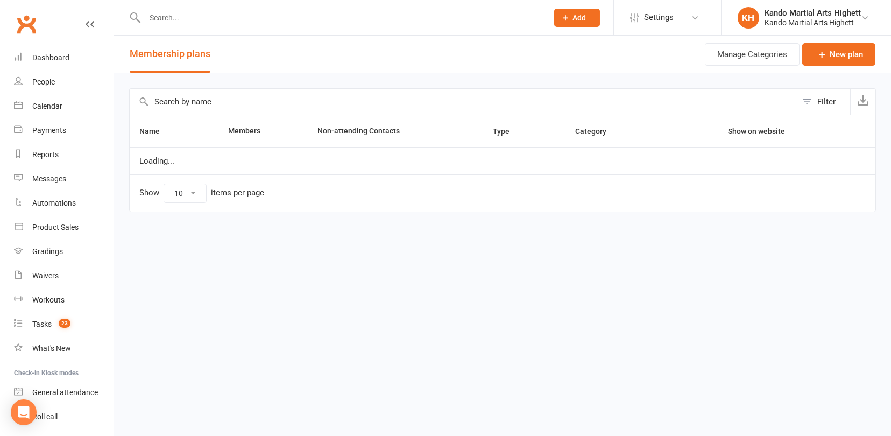
select select "100"
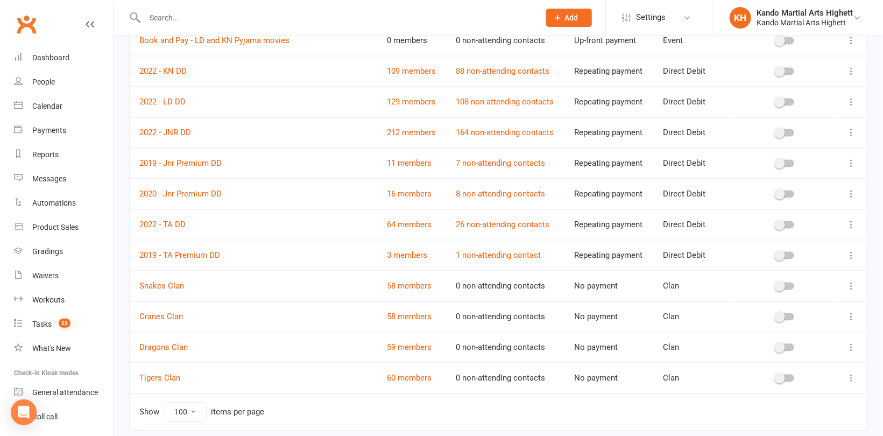
scroll to position [1146, 0]
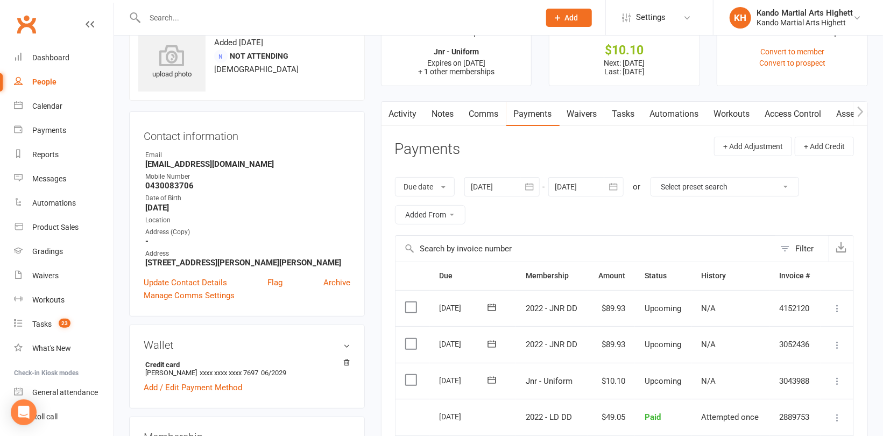
scroll to position [108, 0]
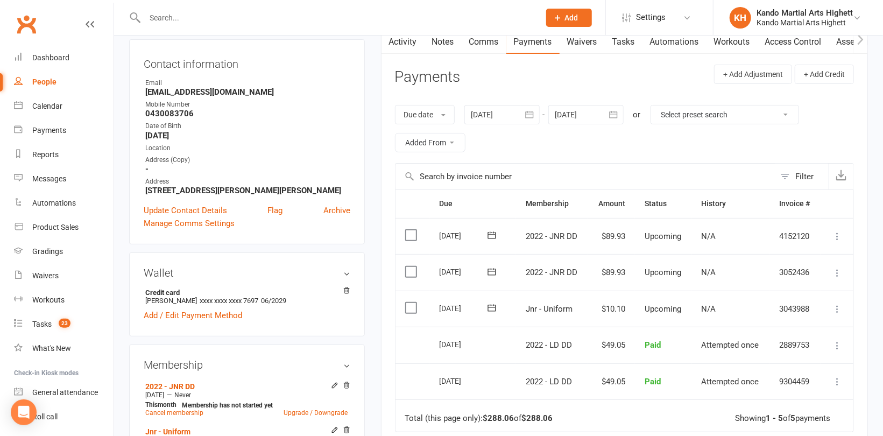
click at [838, 270] on icon at bounding box center [837, 272] width 11 height 11
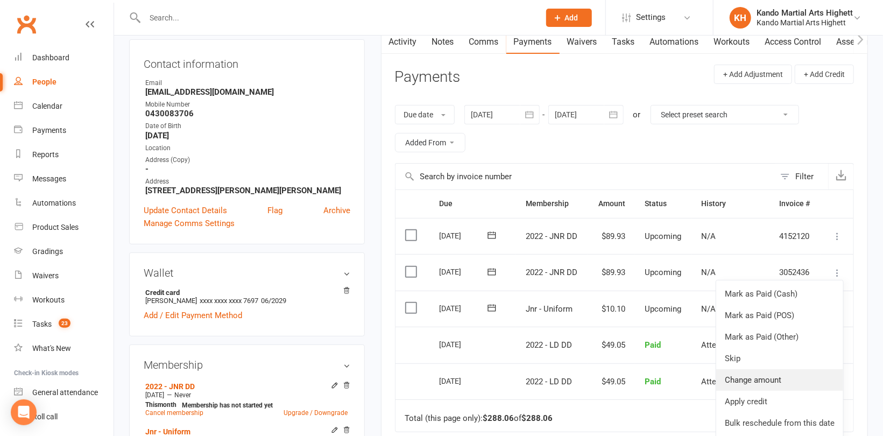
click at [767, 381] on link "Change amount" at bounding box center [779, 380] width 127 height 22
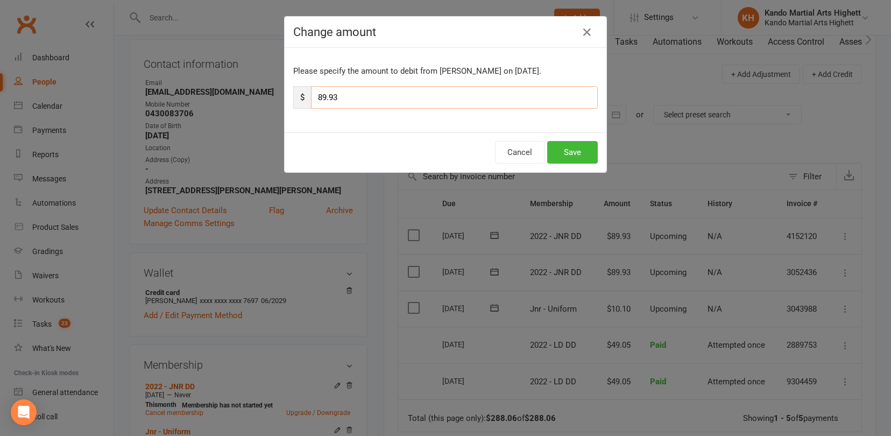
click at [379, 92] on input "89.93" at bounding box center [454, 97] width 287 height 23
type input "8"
type input "49.05"
click at [578, 153] on button "Save" at bounding box center [572, 152] width 51 height 23
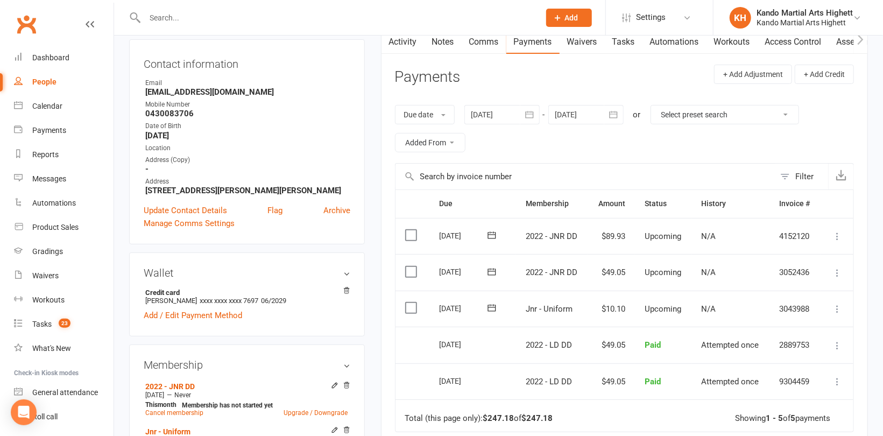
click at [195, 23] on input "text" at bounding box center [336, 17] width 391 height 15
paste input "Amara Shahpoor"
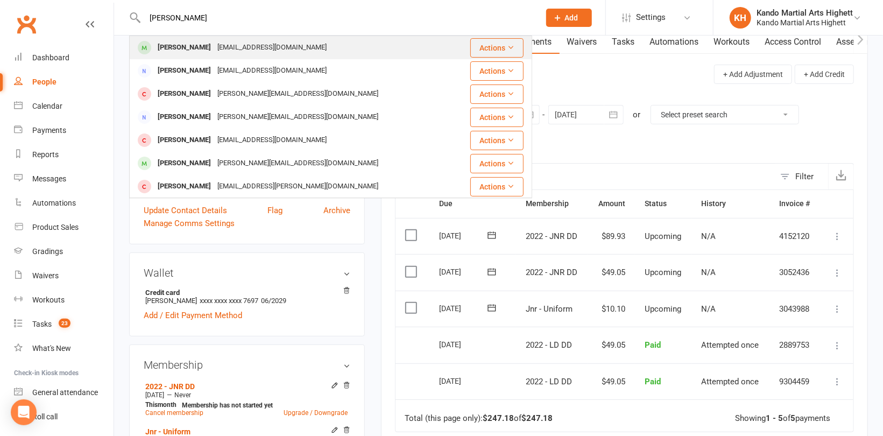
type input "Amara Shahpoor"
click at [218, 52] on div "dmom2008@hotmail.com" at bounding box center [272, 48] width 116 height 16
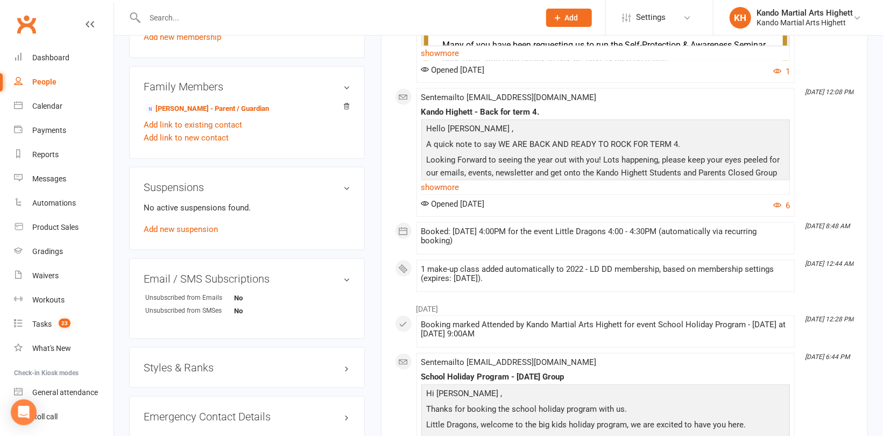
scroll to position [699, 0]
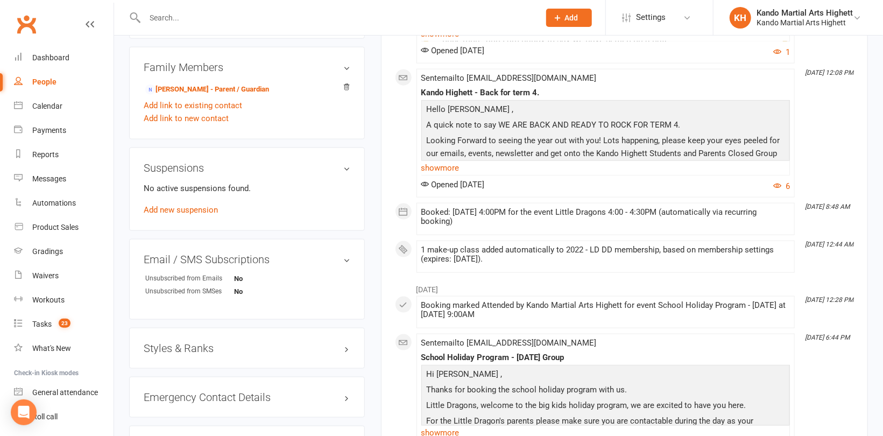
click at [181, 348] on h3 "Styles & Ranks" at bounding box center [247, 348] width 207 height 12
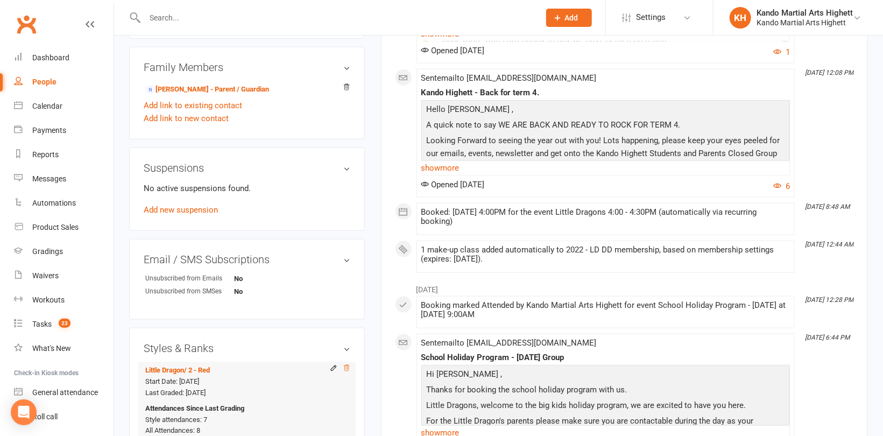
click at [347, 365] on icon at bounding box center [346, 368] width 5 height 6
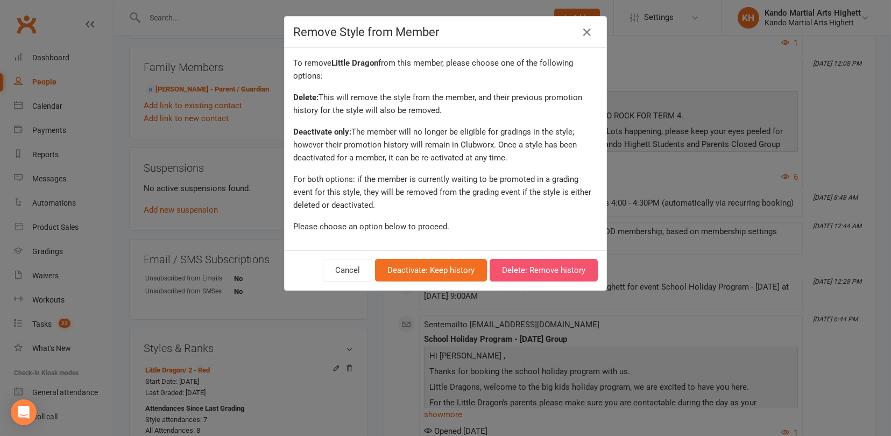
click at [501, 266] on button "Delete: Remove history" at bounding box center [544, 270] width 108 height 23
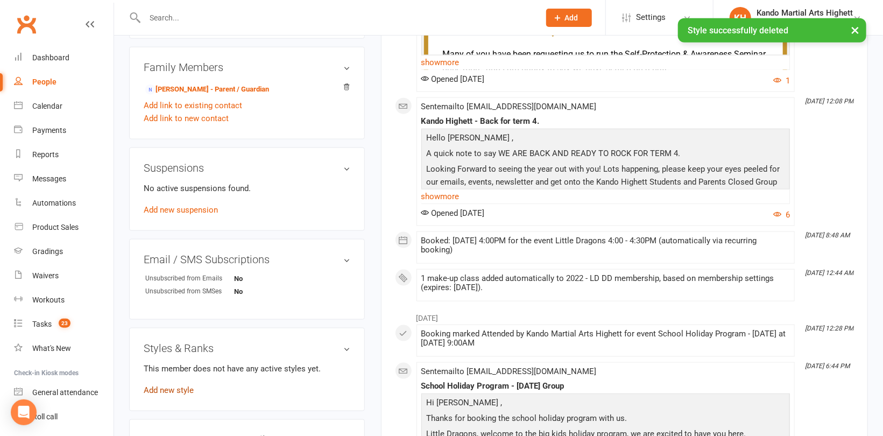
click at [176, 387] on link "Add new style" at bounding box center [169, 390] width 50 height 10
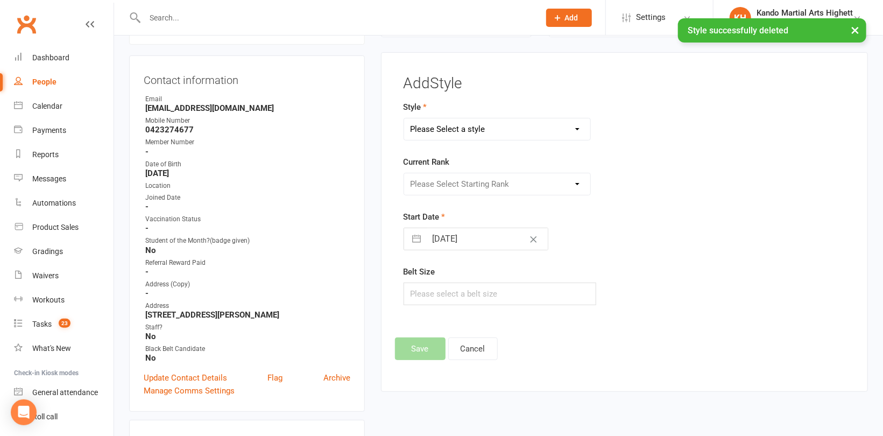
scroll to position [91, 0]
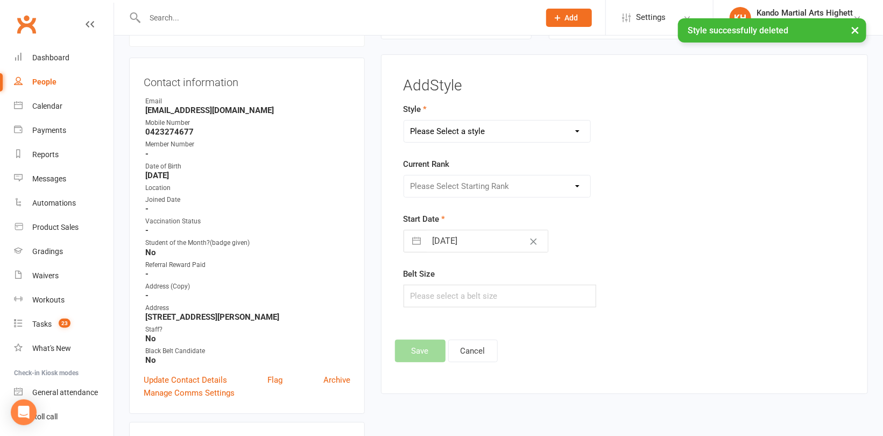
click at [508, 131] on select "Please Select a style [PERSON_NAME] Ninja Leadership Little Dragon Teen and Adu…" at bounding box center [497, 131] width 186 height 22
select select "1194"
click at [404, 120] on select "Please Select a style [PERSON_NAME] Ninja Leadership Little Dragon Teen and Adu…" at bounding box center [497, 131] width 186 height 22
click at [501, 186] on select "Please Select Starting Rank 1 - White 2 - Red 3 - Yellow 4 - Orange 5 - Green 6…" at bounding box center [497, 186] width 186 height 22
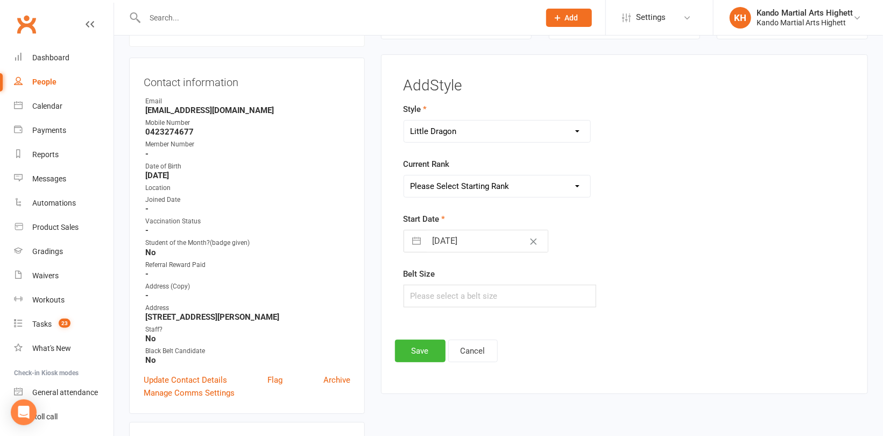
select select "18379"
click at [404, 175] on select "Please Select Starting Rank 1 - White 2 - Red 3 - Yellow 4 - Orange 5 - Green 6…" at bounding box center [497, 186] width 186 height 22
click at [423, 345] on button "Save" at bounding box center [420, 350] width 51 height 23
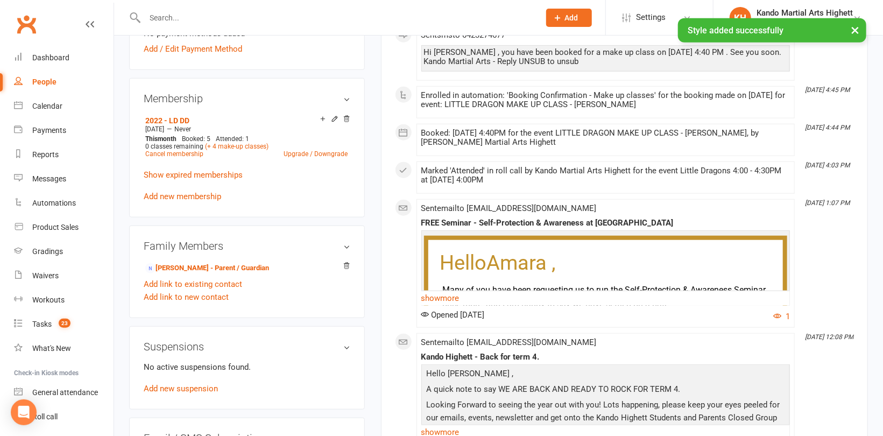
scroll to position [522, 0]
click at [211, 263] on link "Diana Shahpoor - Parent / Guardian" at bounding box center [207, 266] width 124 height 11
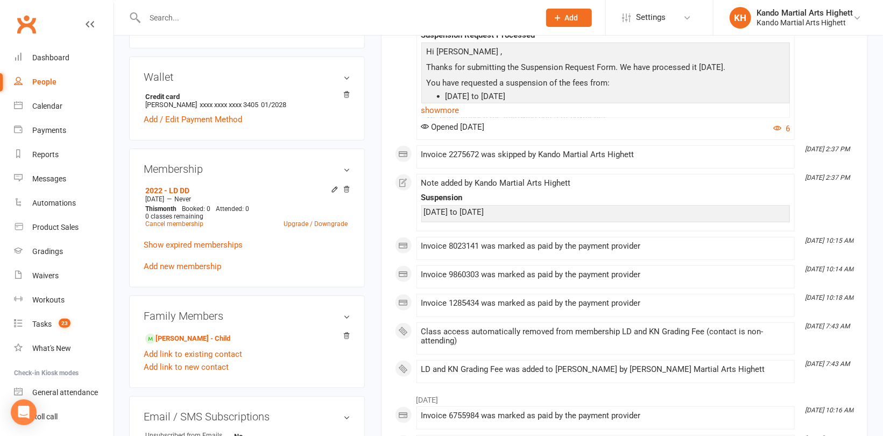
scroll to position [323, 0]
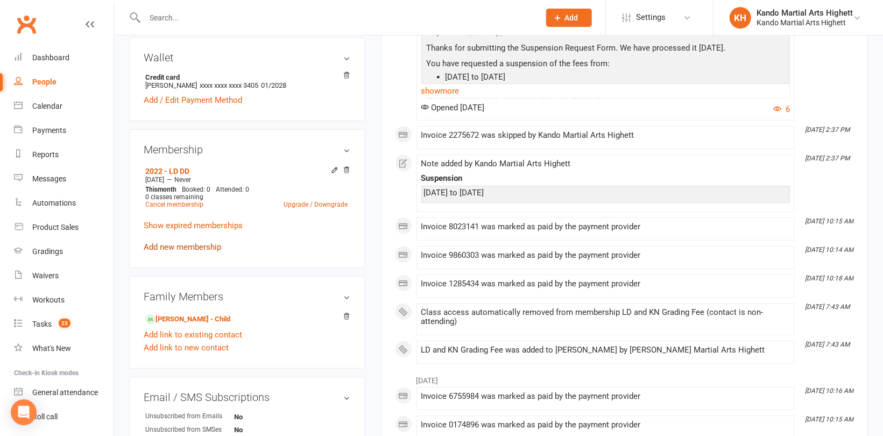
click at [195, 250] on link "Add new membership" at bounding box center [182, 247] width 77 height 10
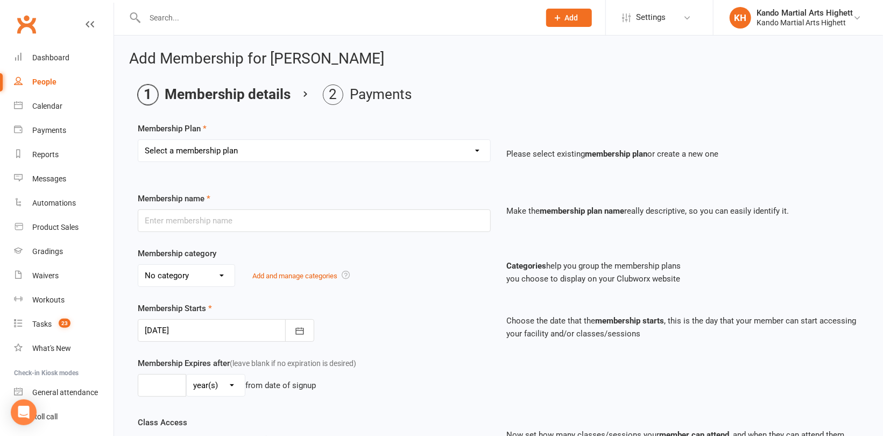
click at [243, 158] on select "Select a membership plan Create new Membership Plan Starter Program - 4 weeks p…" at bounding box center [314, 151] width 352 height 22
select select "17"
click at [138, 140] on select "Select a membership plan Create new Membership Plan Starter Program - 4 weeks p…" at bounding box center [314, 151] width 352 height 22
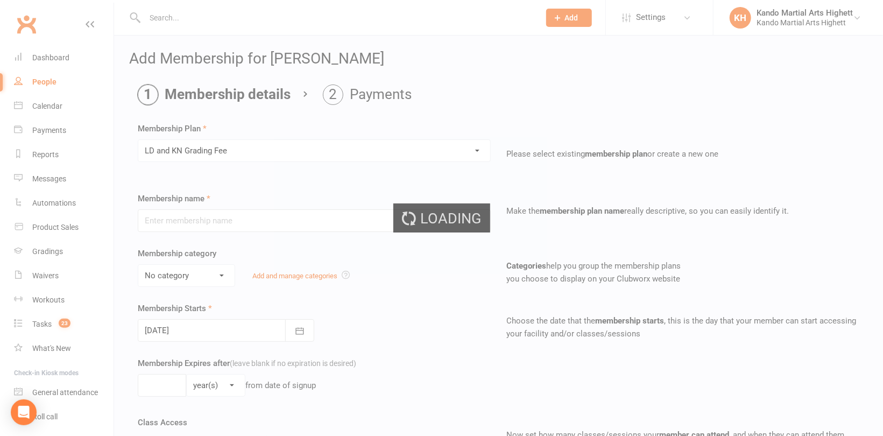
type input "LD and KN Grading Fee"
select select "10"
type input "1"
select select "0"
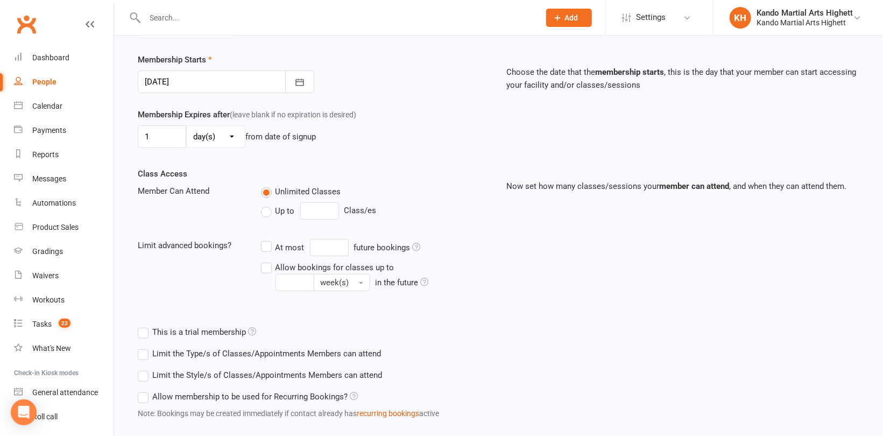
scroll to position [309, 0]
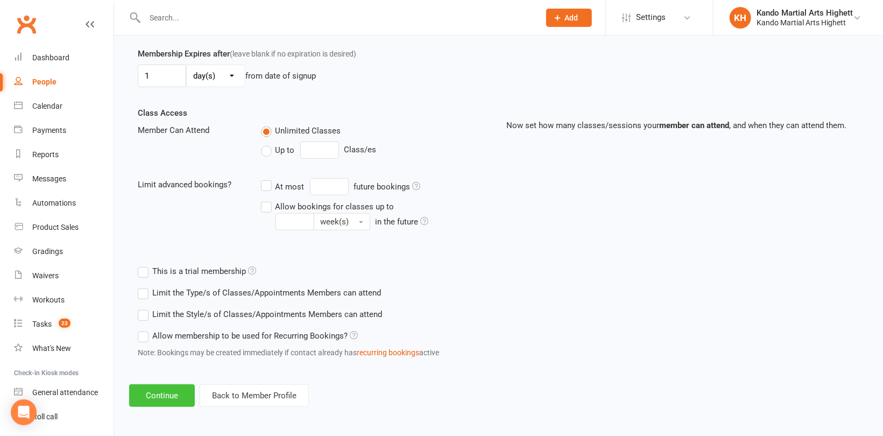
click at [171, 400] on button "Continue" at bounding box center [162, 395] width 66 height 23
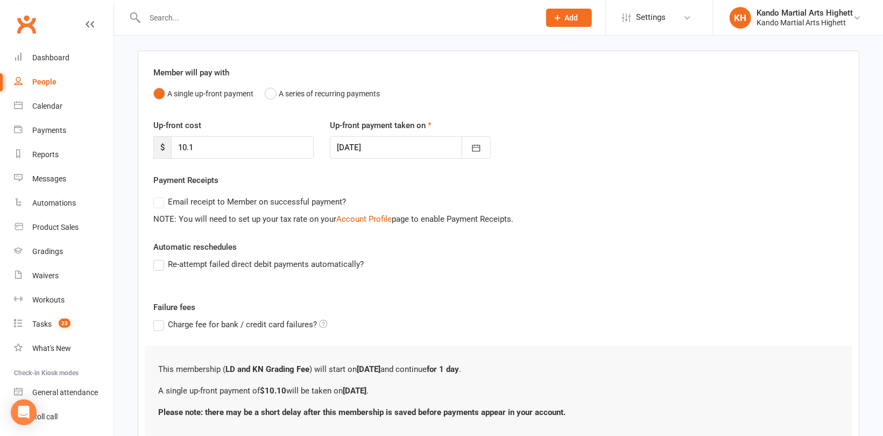
scroll to position [149, 0]
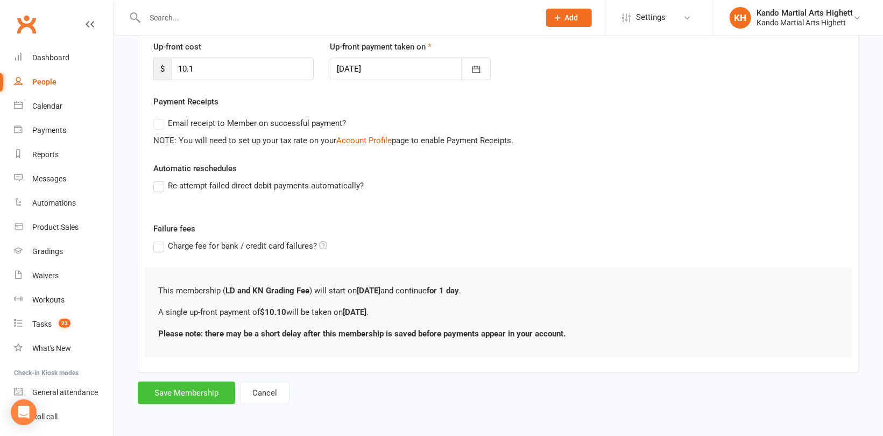
click at [184, 396] on button "Save Membership" at bounding box center [186, 392] width 97 height 23
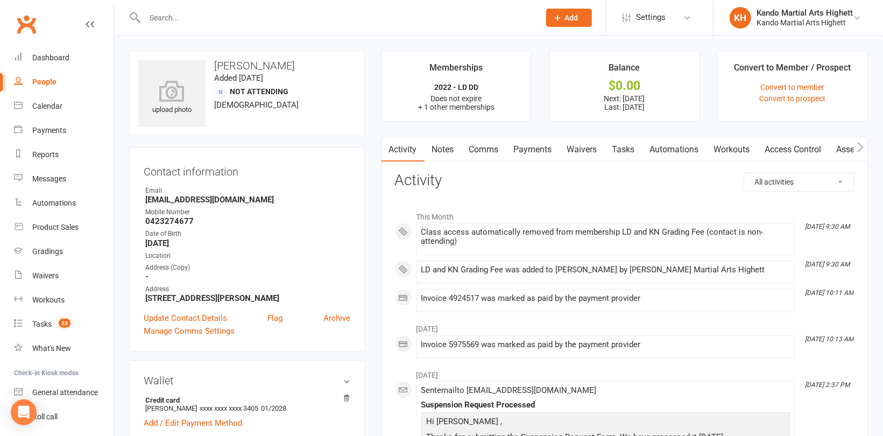
click at [205, 16] on input "text" at bounding box center [336, 17] width 391 height 15
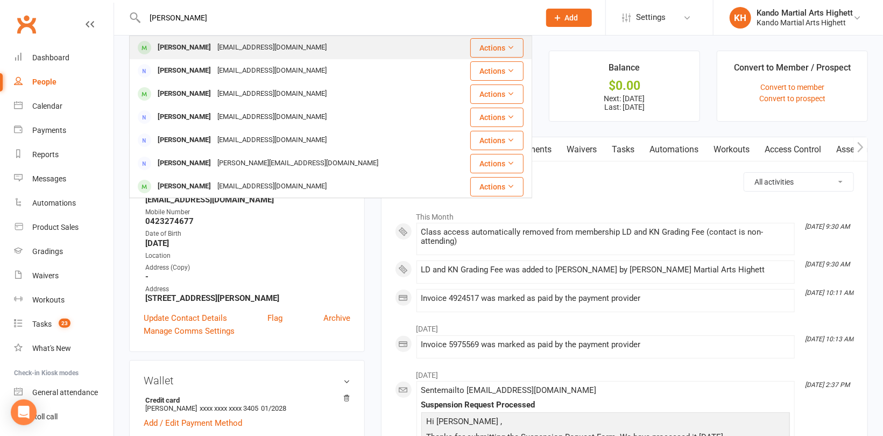
type input "Jean g"
click at [214, 46] on div "guojingjing92@hotmail.com" at bounding box center [272, 48] width 116 height 16
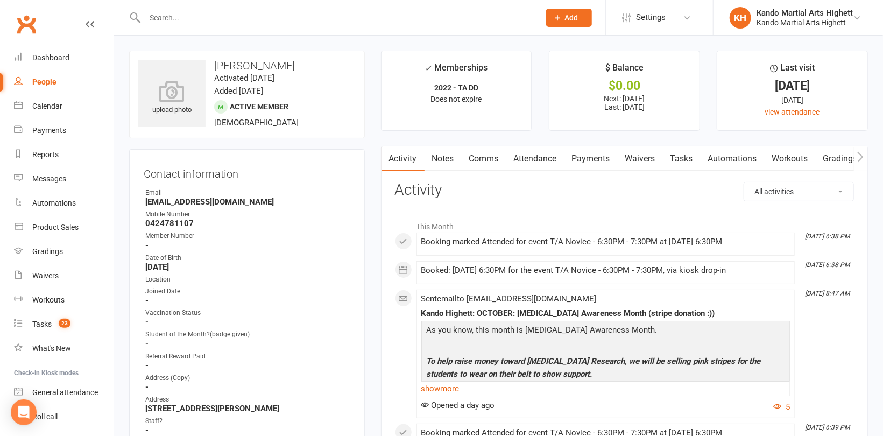
click at [440, 155] on link "Notes" at bounding box center [442, 158] width 37 height 25
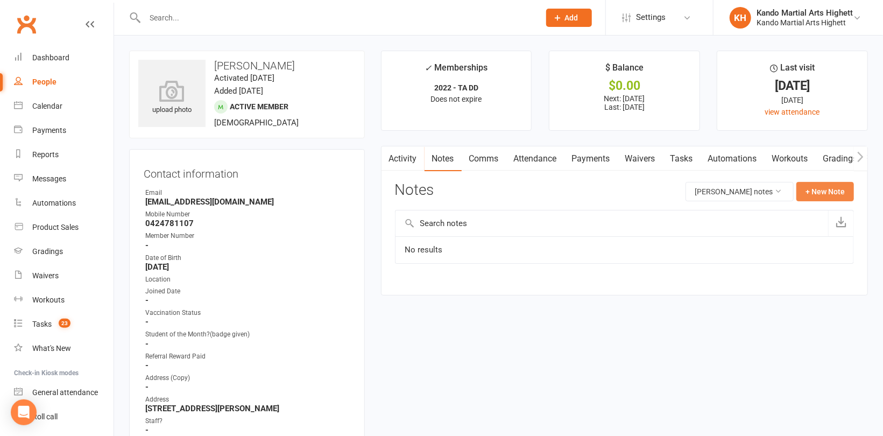
click at [799, 186] on button "+ New Note" at bounding box center [825, 191] width 58 height 19
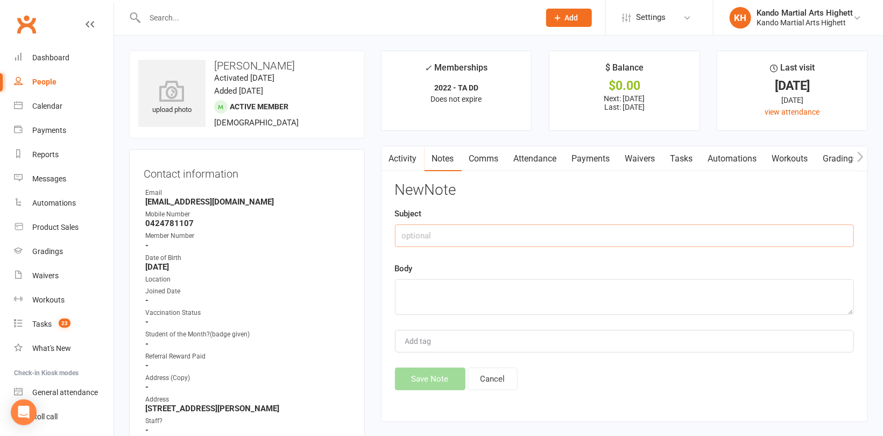
click at [447, 232] on input "text" at bounding box center [624, 235] width 459 height 23
type input "Suspension"
click at [432, 295] on textarea at bounding box center [624, 297] width 459 height 36
type textarea "November 9th to November 23rd 2025"
drag, startPoint x: 555, startPoint y: 292, endPoint x: 359, endPoint y: 303, distance: 196.6
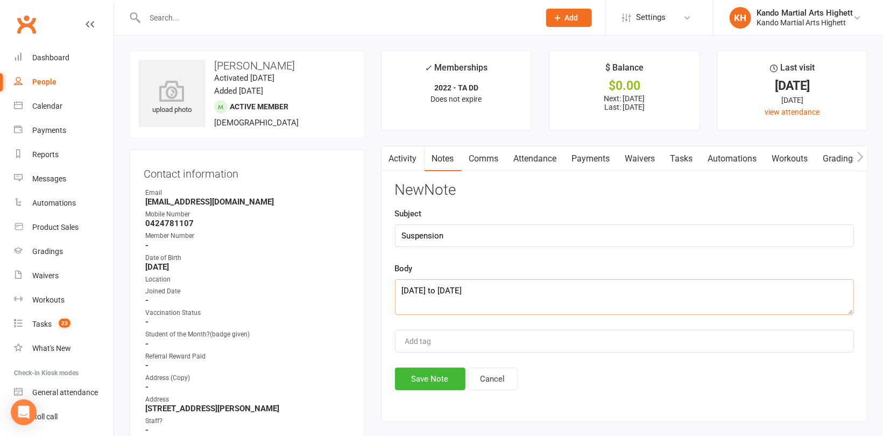
paste textarea "November 9th to November 23rd 2025"
type textarea "November 9th to November 23rd 2025"
click at [421, 374] on button "Save Note" at bounding box center [430, 378] width 70 height 23
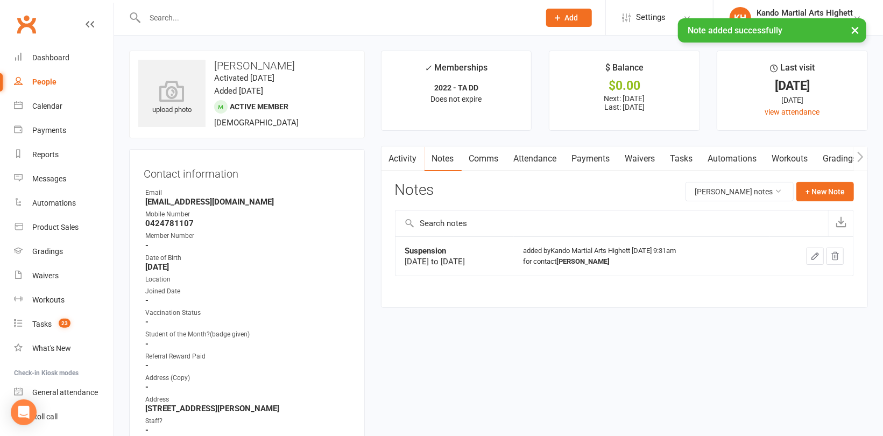
click at [583, 161] on link "Payments" at bounding box center [590, 158] width 53 height 25
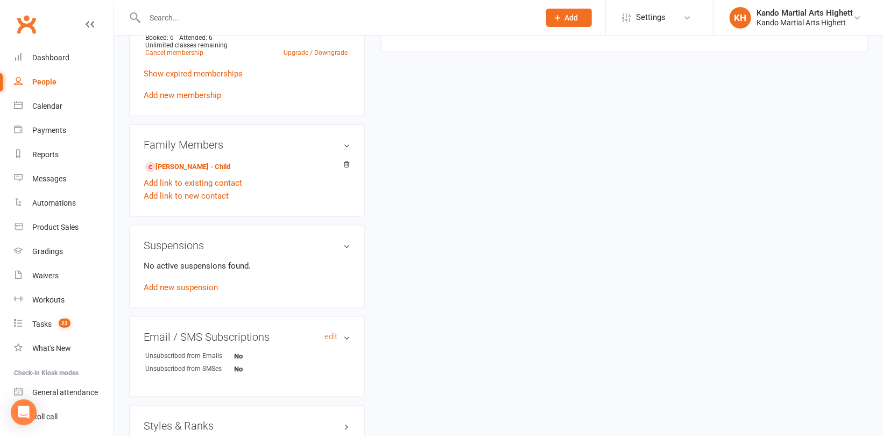
scroll to position [646, 0]
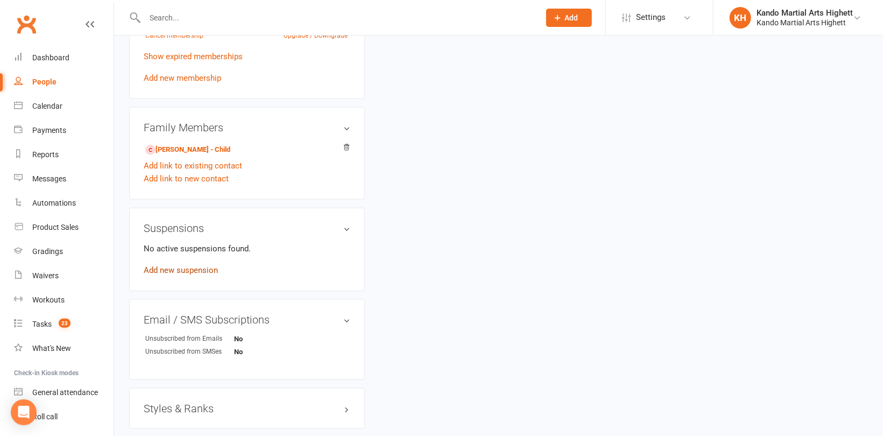
click at [187, 267] on link "Add new suspension" at bounding box center [181, 270] width 74 height 10
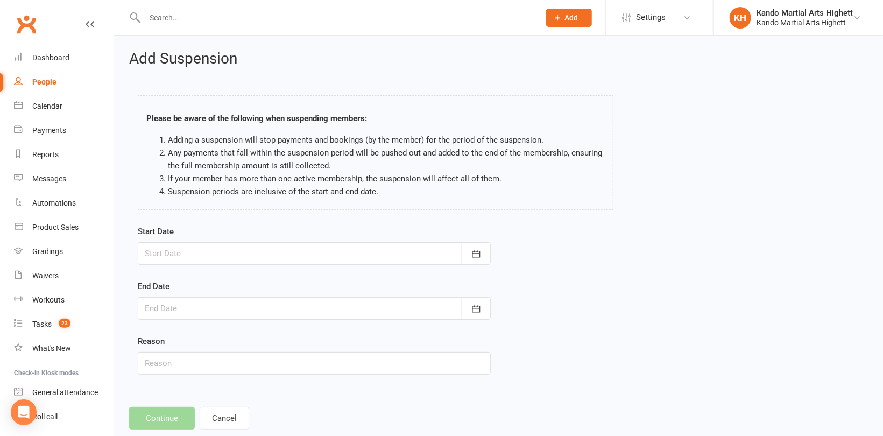
click at [313, 249] on div at bounding box center [314, 253] width 353 height 23
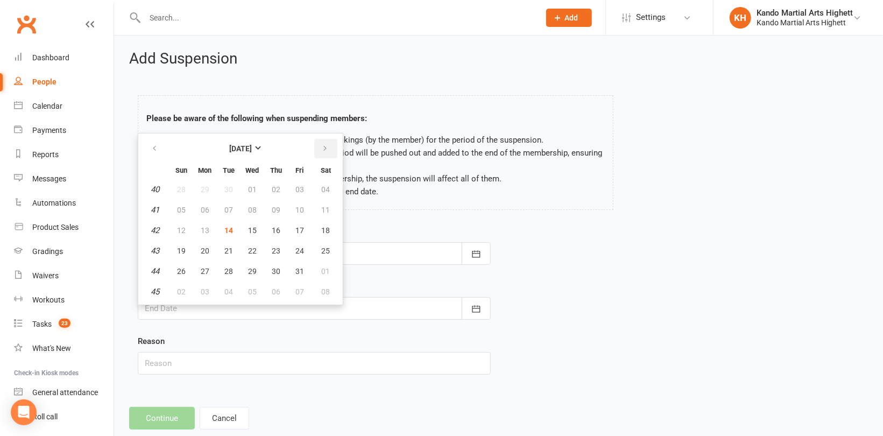
click at [324, 142] on button "button" at bounding box center [325, 148] width 23 height 19
click at [182, 232] on span "09" at bounding box center [181, 230] width 9 height 9
type input "09 Nov 2025"
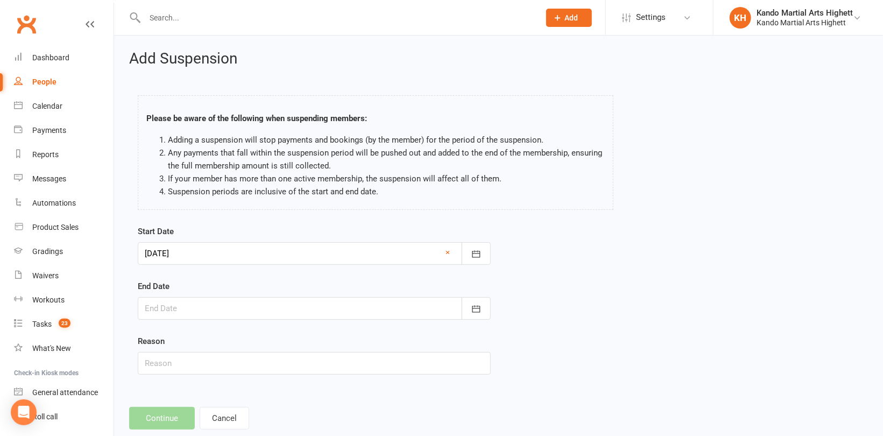
click at [189, 307] on div at bounding box center [314, 308] width 353 height 23
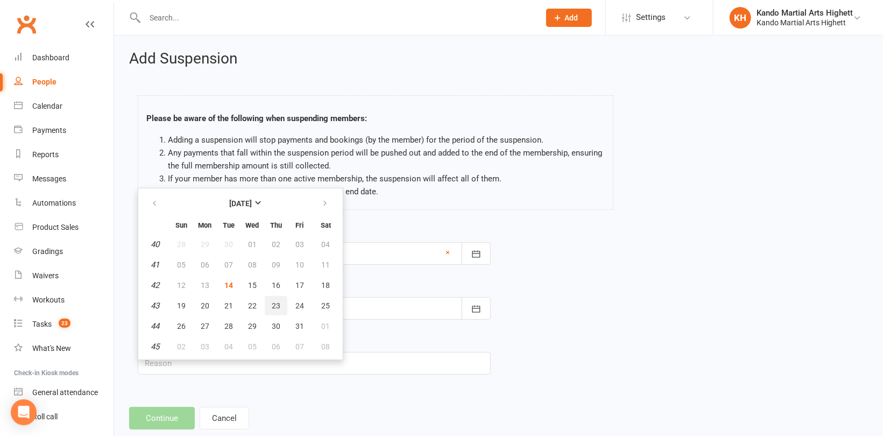
click at [276, 303] on span "23" at bounding box center [276, 305] width 9 height 9
type input "23 Oct 2025"
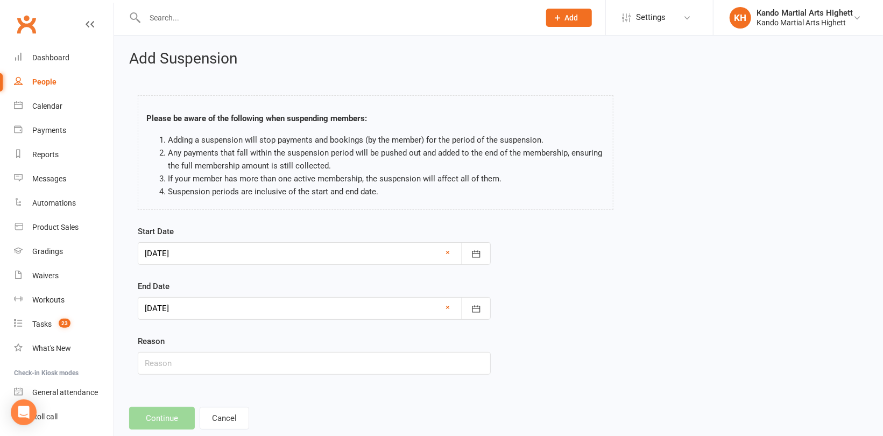
scroll to position [23, 0]
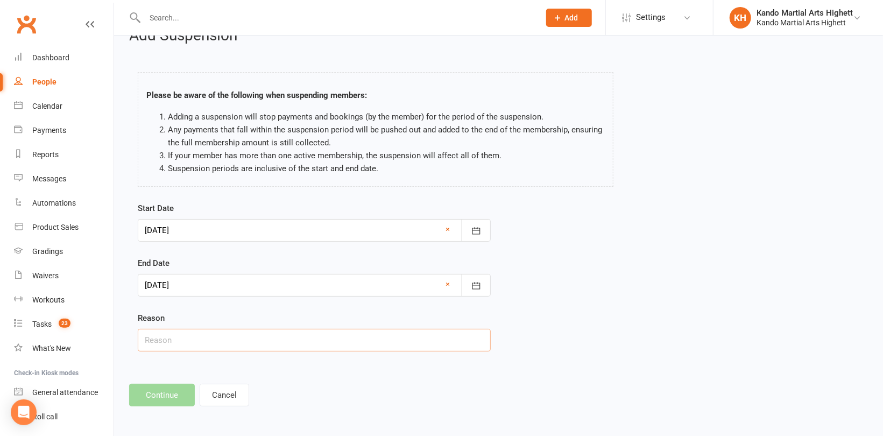
click at [185, 347] on input "text" at bounding box center [314, 340] width 353 height 23
click at [168, 341] on input "text" at bounding box center [314, 340] width 353 height 23
type input "Holiday"
click at [333, 397] on footer "Continue Cancel" at bounding box center [498, 395] width 739 height 23
click at [211, 292] on div at bounding box center [314, 285] width 353 height 23
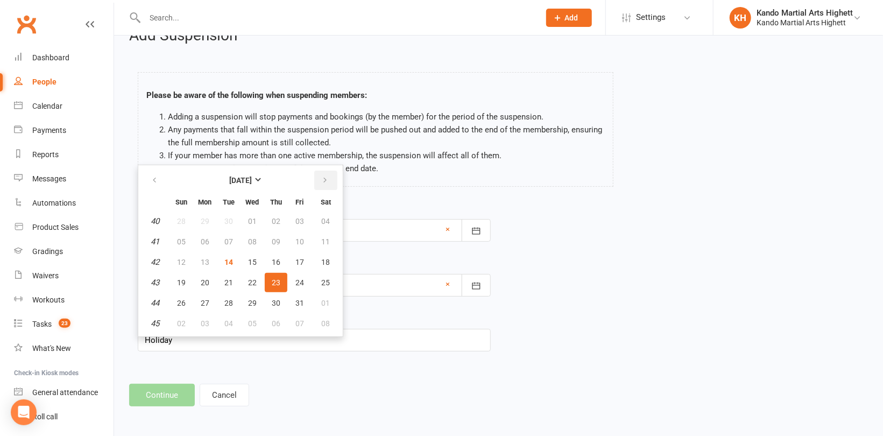
click at [327, 181] on button "button" at bounding box center [325, 180] width 23 height 19
click at [183, 302] on span "23" at bounding box center [181, 303] width 9 height 9
type input "23 Nov 2025"
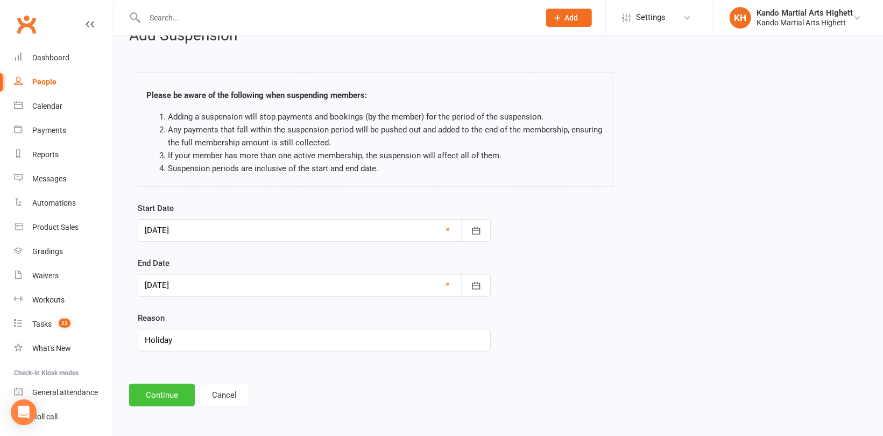
click at [168, 392] on button "Continue" at bounding box center [162, 395] width 66 height 23
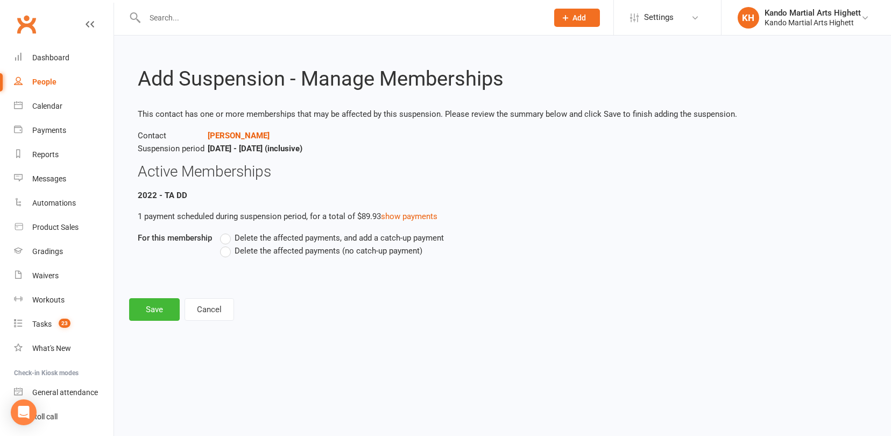
click at [277, 251] on span "Delete the affected payments (no catch-up payment)" at bounding box center [329, 249] width 188 height 11
click at [227, 244] on input "Delete the affected payments (no catch-up payment)" at bounding box center [223, 244] width 7 height 0
click at [166, 305] on button "Save" at bounding box center [154, 309] width 51 height 23
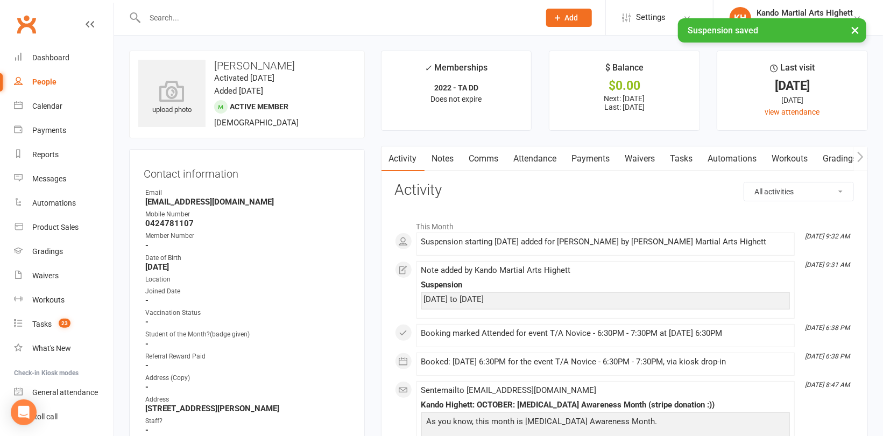
click at [589, 158] on link "Payments" at bounding box center [590, 158] width 53 height 25
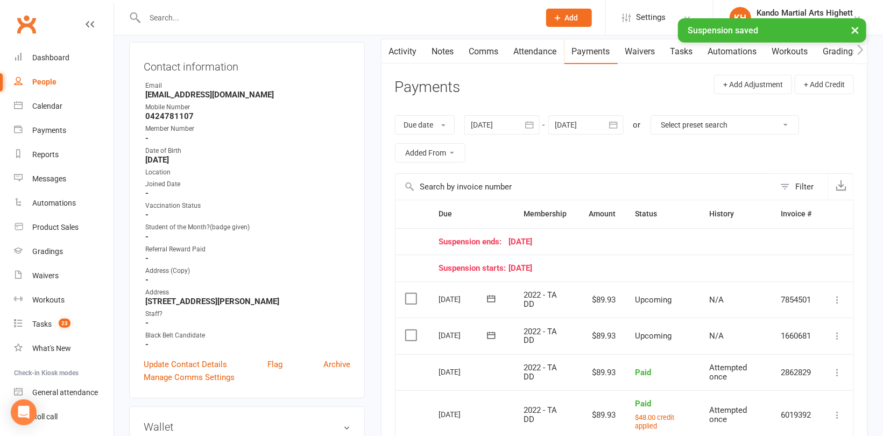
scroll to position [108, 0]
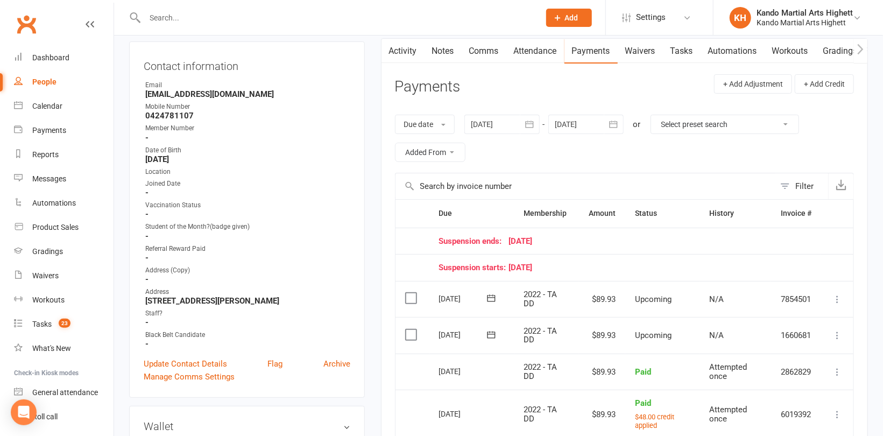
click at [579, 118] on div at bounding box center [585, 124] width 75 height 19
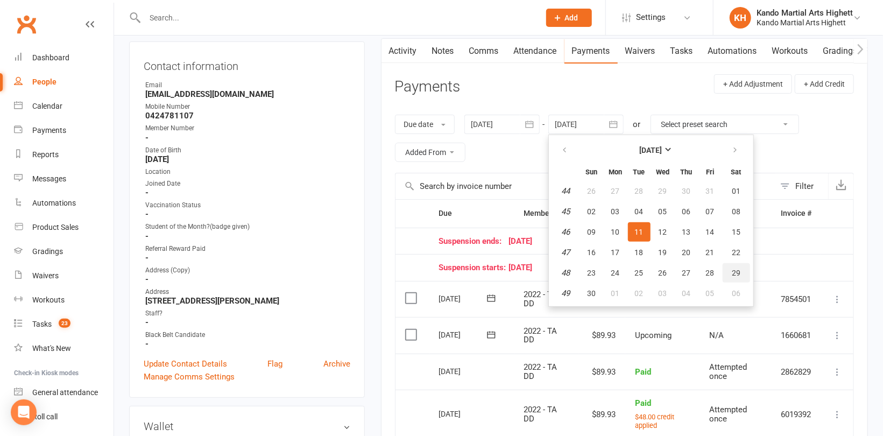
click at [741, 272] on button "29" at bounding box center [735, 272] width 27 height 19
type input "29 Nov 2025"
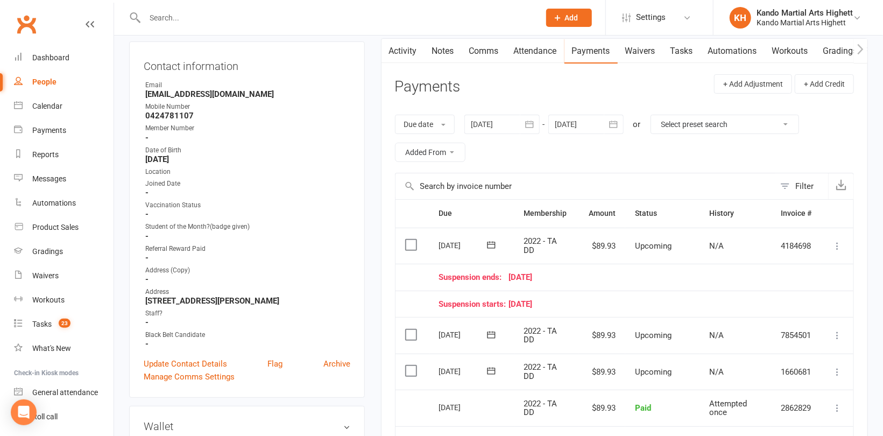
click at [492, 51] on link "Comms" at bounding box center [484, 51] width 45 height 25
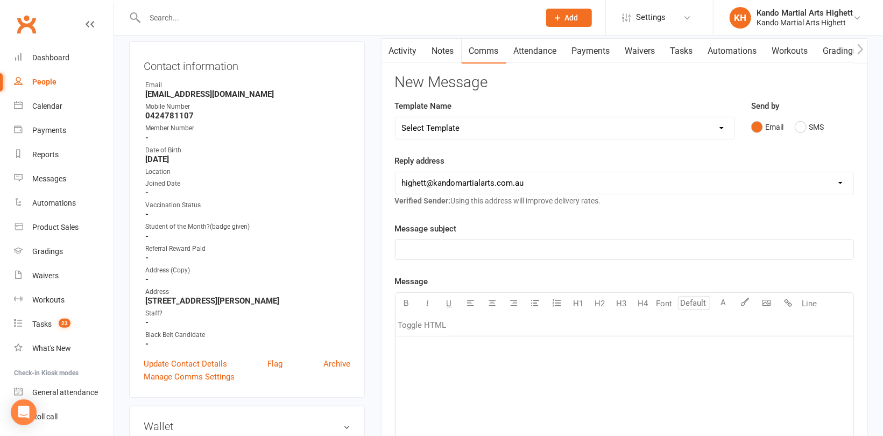
click at [514, 123] on select "Select Template [Email] 2_Booking Confirmation Required [Email] 3_Booking Confi…" at bounding box center [564, 128] width 339 height 22
select select "30"
click at [395, 117] on select "Select Template [Email] 2_Booking Confirmation Required [Email] 3_Booking Confi…" at bounding box center [564, 128] width 339 height 22
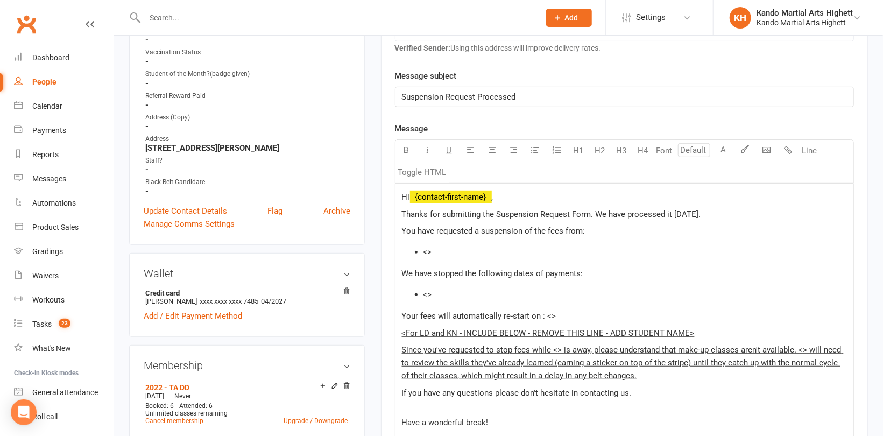
scroll to position [269, 0]
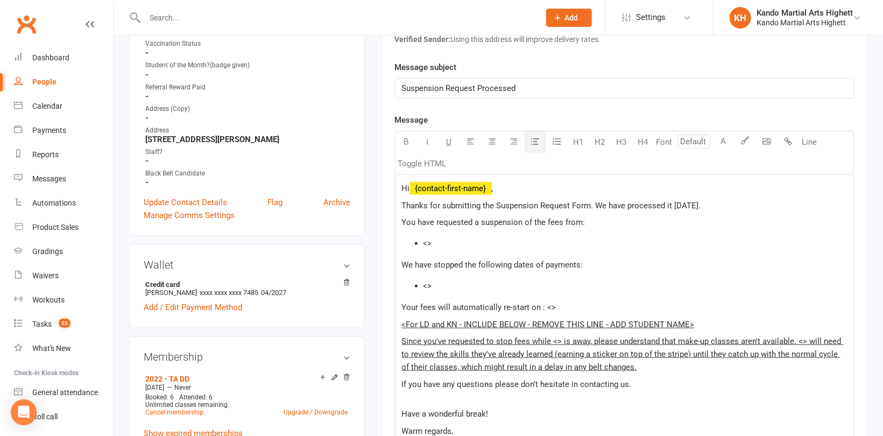
click at [459, 240] on li "<>" at bounding box center [634, 243] width 423 height 13
click at [439, 287] on li "<>" at bounding box center [634, 285] width 423 height 13
click at [574, 309] on p "Your fees will automatically re-start on : <>" at bounding box center [624, 307] width 445 height 13
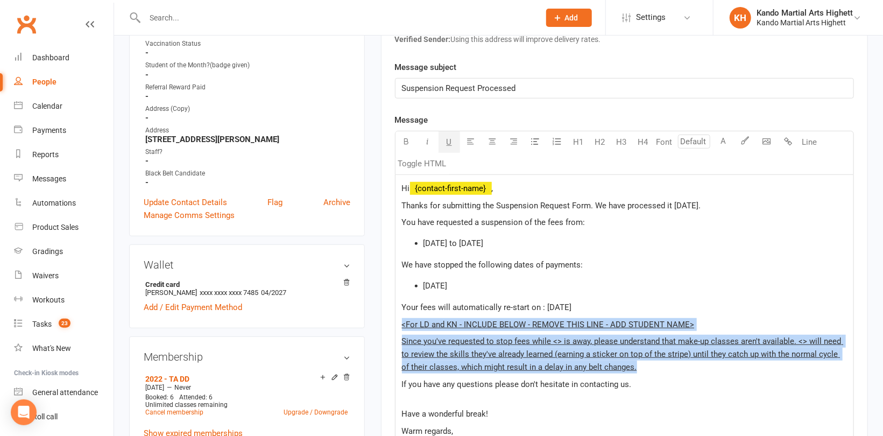
drag, startPoint x: 631, startPoint y: 367, endPoint x: 378, endPoint y: 326, distance: 256.2
click at [378, 326] on main "✓ Memberships 2022 - TA DD Does not expire $ Balance $0.00 Next: 17 Oct 2025 La…" at bounding box center [624, 254] width 503 height 944
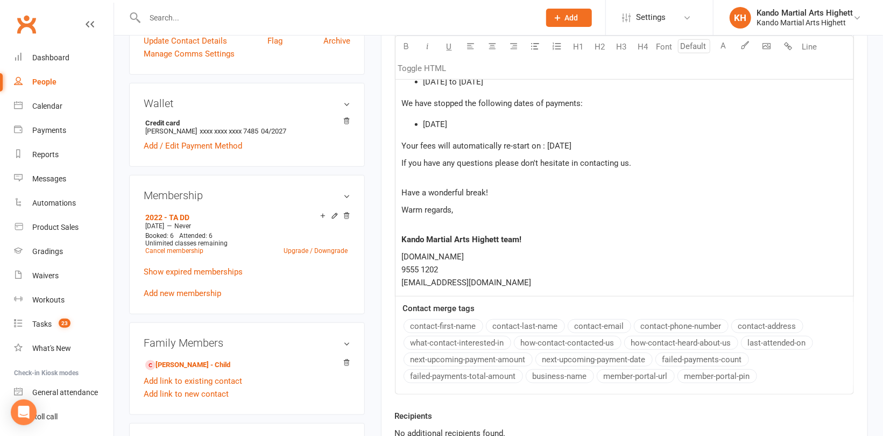
scroll to position [592, 0]
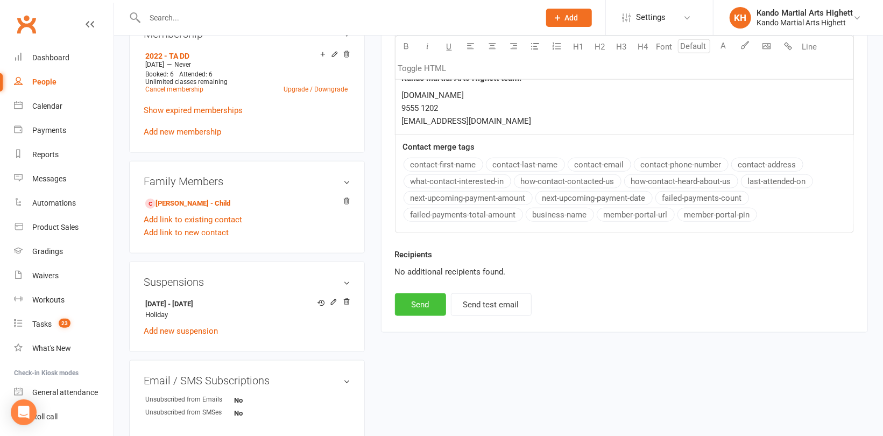
click at [417, 307] on button "Send" at bounding box center [420, 304] width 51 height 23
select select
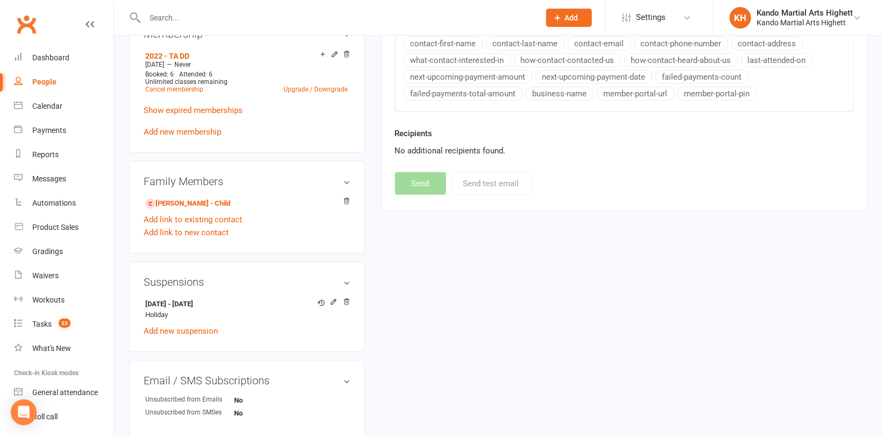
click at [225, 20] on input "text" at bounding box center [336, 17] width 391 height 15
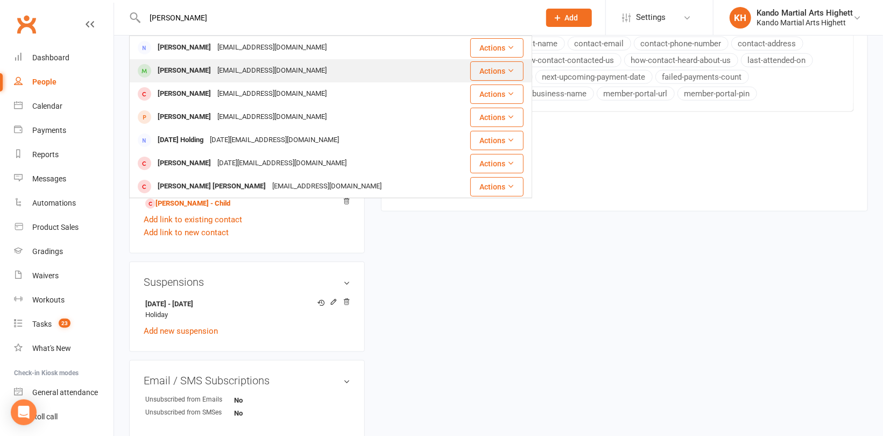
type input "Luciano"
click at [214, 64] on div "paoalvaradom@yahoo.com" at bounding box center [272, 71] width 116 height 16
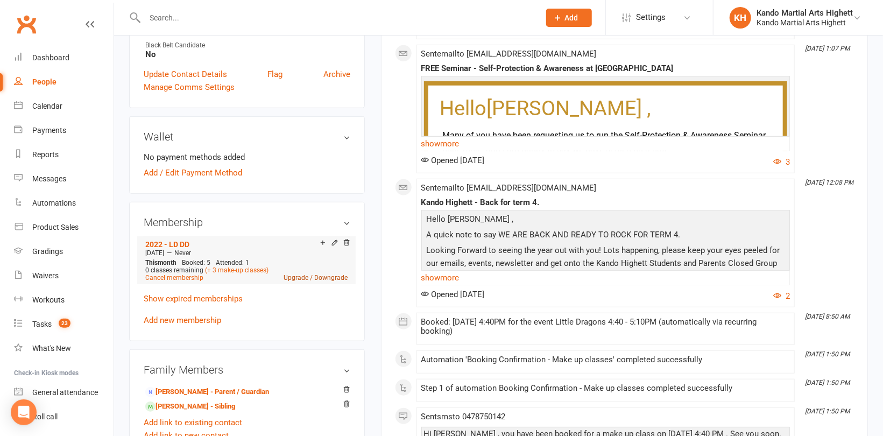
scroll to position [430, 0]
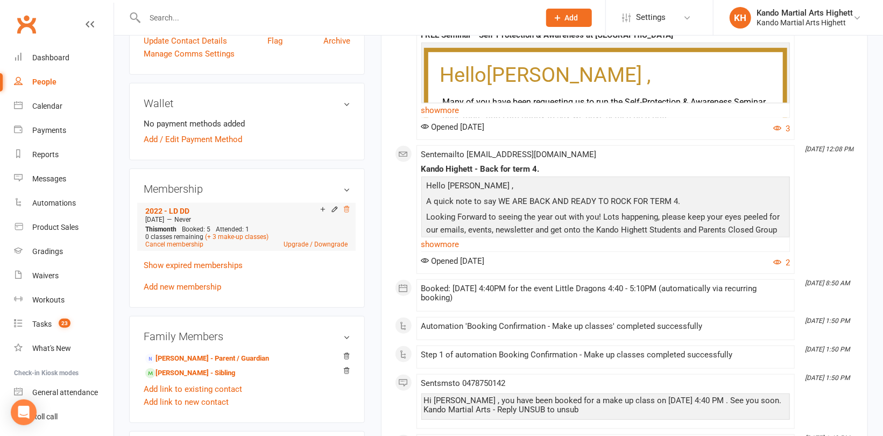
click at [349, 209] on icon at bounding box center [347, 209] width 8 height 8
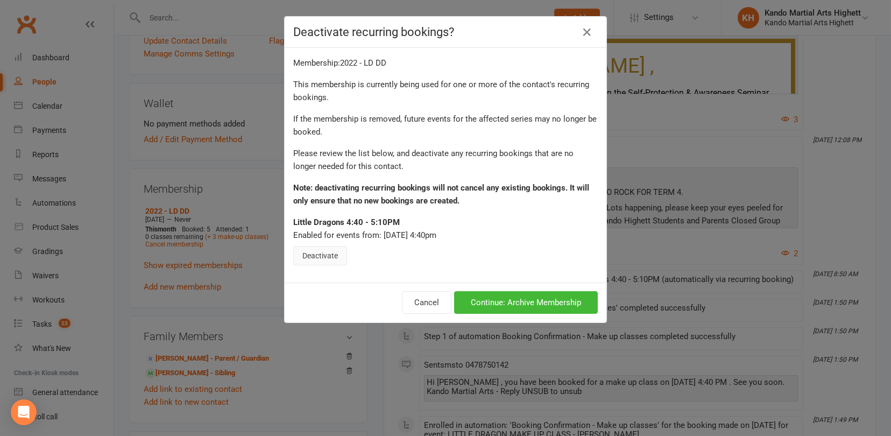
click at [326, 256] on button "Deactivate" at bounding box center [320, 255] width 54 height 19
click at [516, 299] on button "Continue: Archive Membership" at bounding box center [526, 302] width 144 height 23
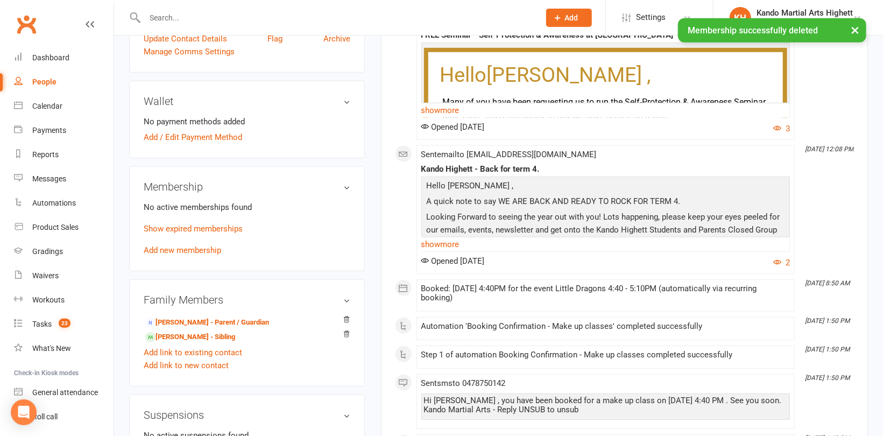
scroll to position [428, 0]
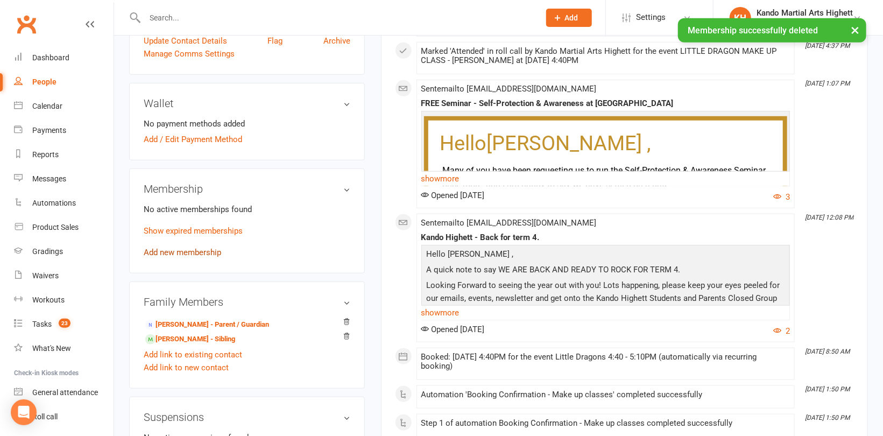
click at [178, 252] on link "Add new membership" at bounding box center [182, 252] width 77 height 10
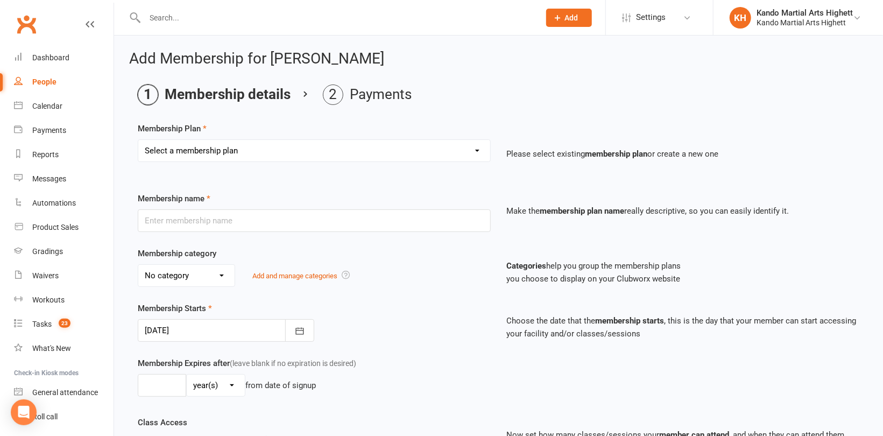
click at [228, 151] on select "Select a membership plan Create new Membership Plan Starter Program - 4 weeks p…" at bounding box center [314, 151] width 352 height 22
select select "14"
click at [138, 140] on select "Select a membership plan Create new Membership Plan Starter Program - 4 weeks p…" at bounding box center [314, 151] width 352 height 22
type input "2022 - LD DD"
select select "5"
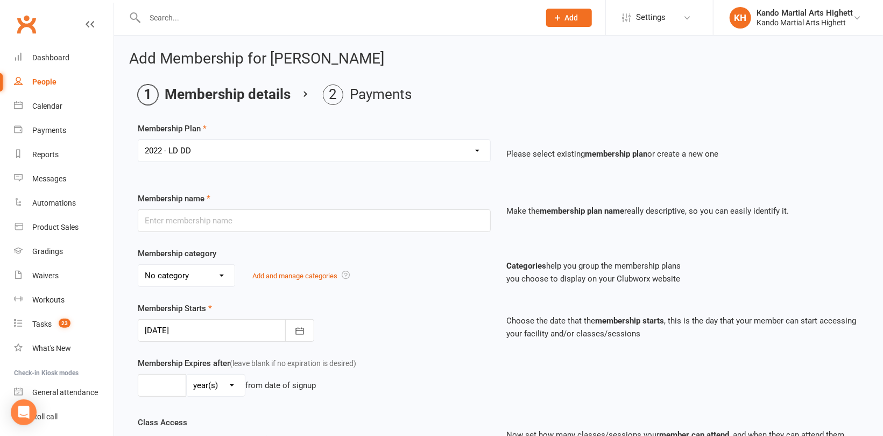
type input "0"
type input "5"
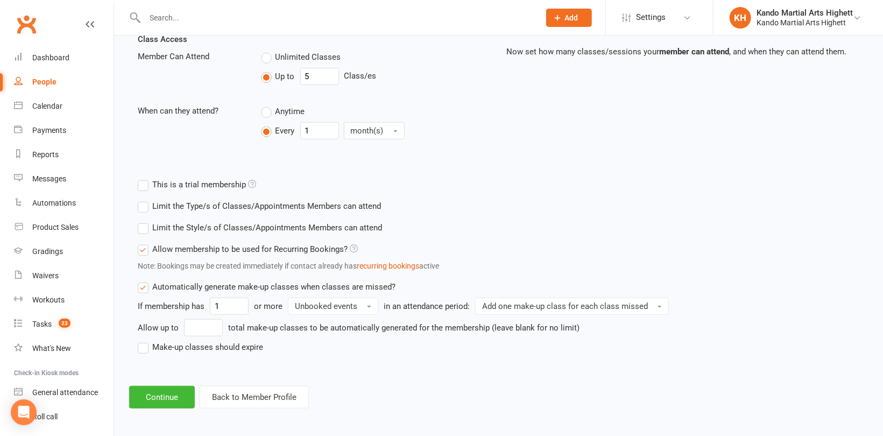
scroll to position [385, 0]
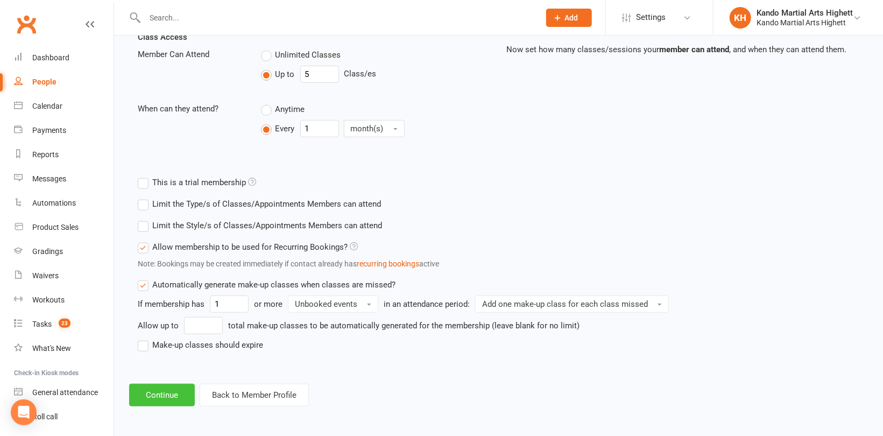
click at [152, 386] on button "Continue" at bounding box center [162, 395] width 66 height 23
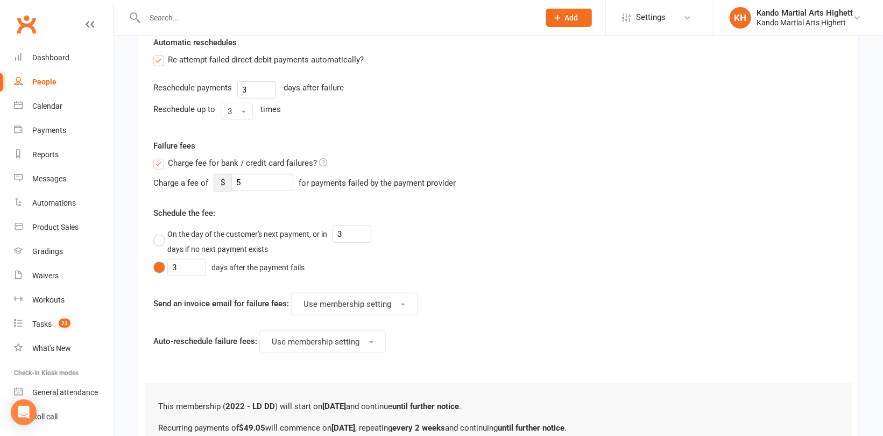
scroll to position [0, 0]
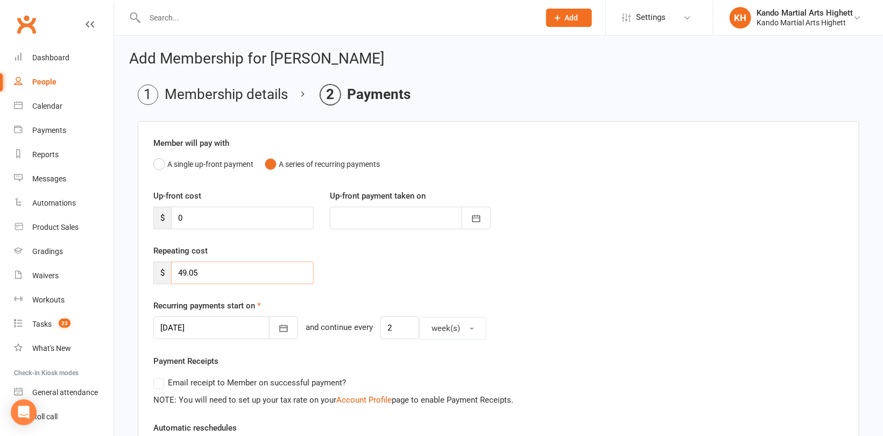
drag, startPoint x: 216, startPoint y: 263, endPoint x: 151, endPoint y: 256, distance: 64.9
click at [152, 254] on div "Repeating cost $ 49.05" at bounding box center [233, 264] width 176 height 40
type input "0"
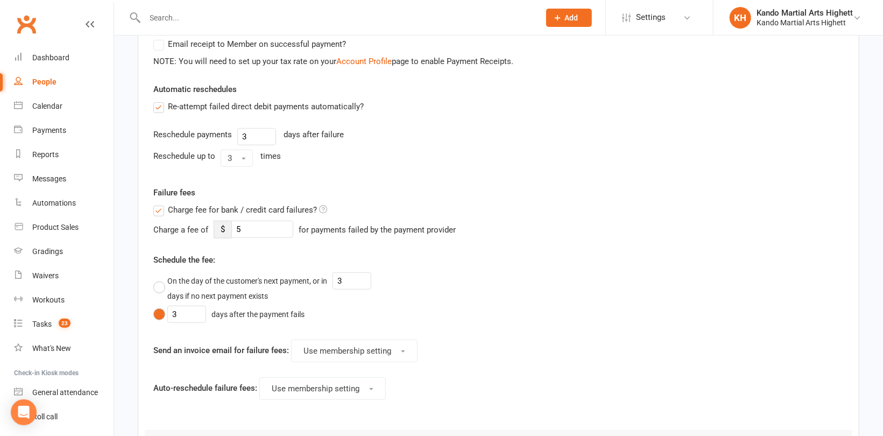
scroll to position [430, 0]
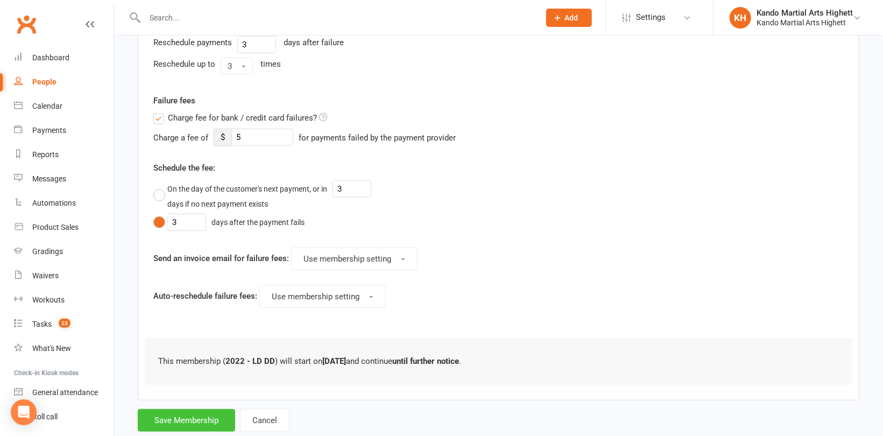
click at [165, 415] on button "Save Membership" at bounding box center [186, 420] width 97 height 23
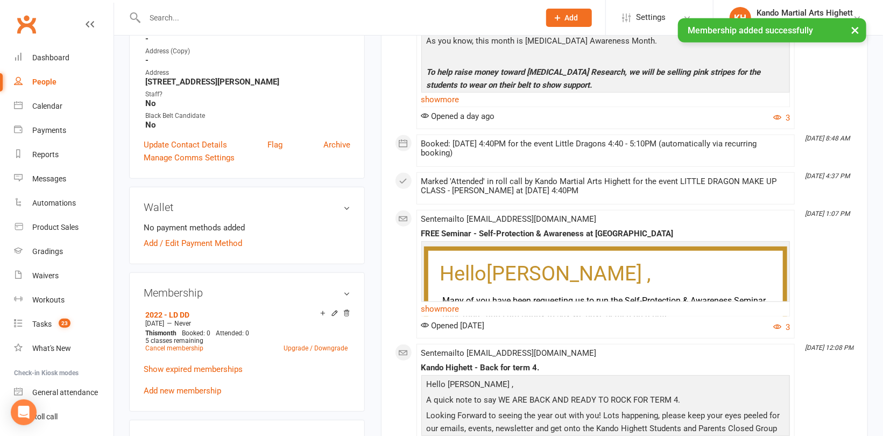
scroll to position [377, 0]
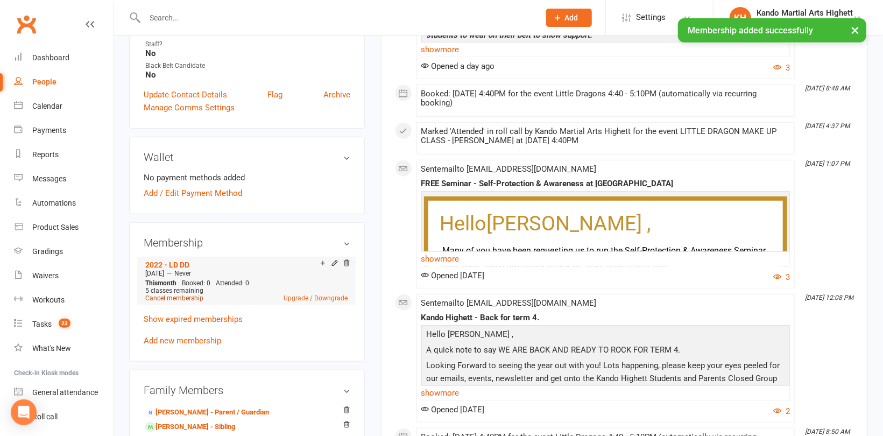
click at [180, 296] on link "Cancel membership" at bounding box center [174, 298] width 58 height 8
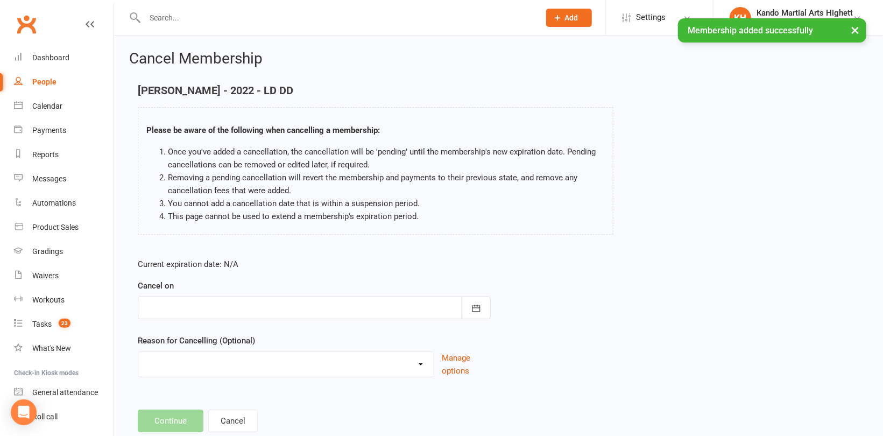
click at [343, 299] on div at bounding box center [314, 307] width 353 height 23
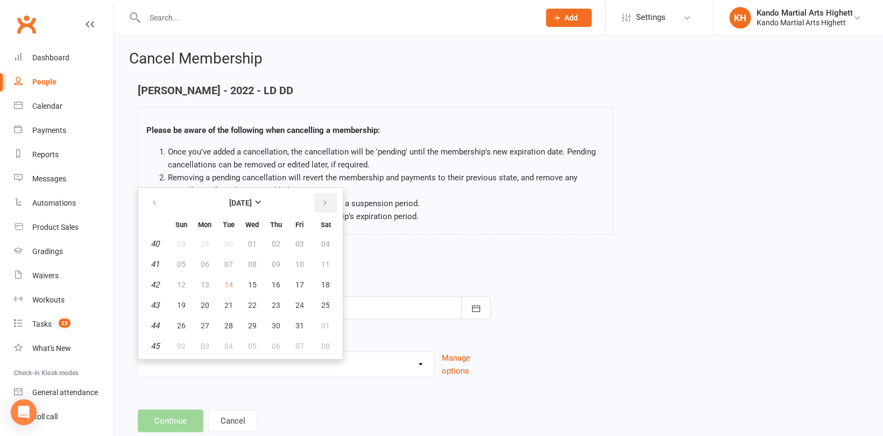
click at [318, 205] on button "button" at bounding box center [325, 202] width 23 height 19
click at [323, 321] on span "29" at bounding box center [326, 325] width 9 height 9
type input "29 Nov 2025"
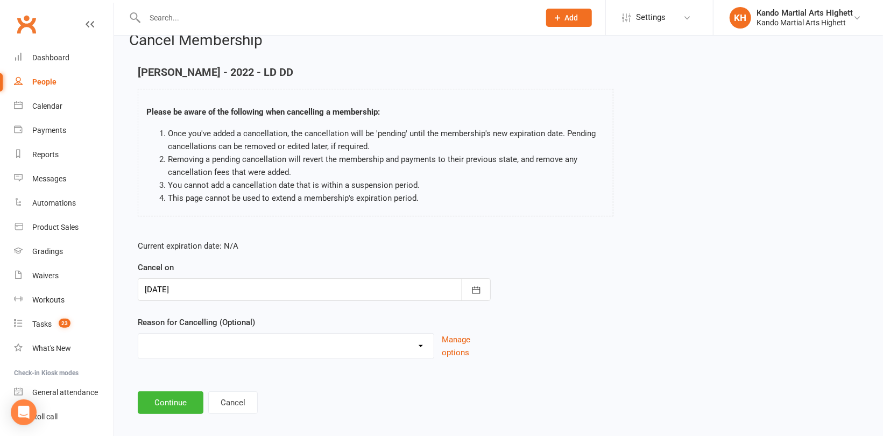
scroll to position [28, 0]
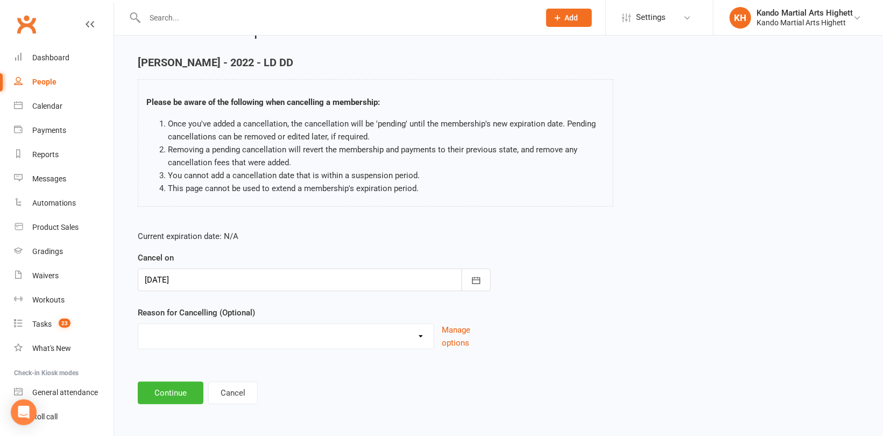
click at [179, 339] on select "Holiday Injury Other reason" at bounding box center [285, 335] width 295 height 22
select select "2"
click at [138, 324] on select "Holiday Injury Other reason" at bounding box center [285, 335] width 295 height 22
click at [161, 388] on input at bounding box center [314, 392] width 353 height 23
click at [156, 392] on input "MOving out" at bounding box center [314, 392] width 353 height 23
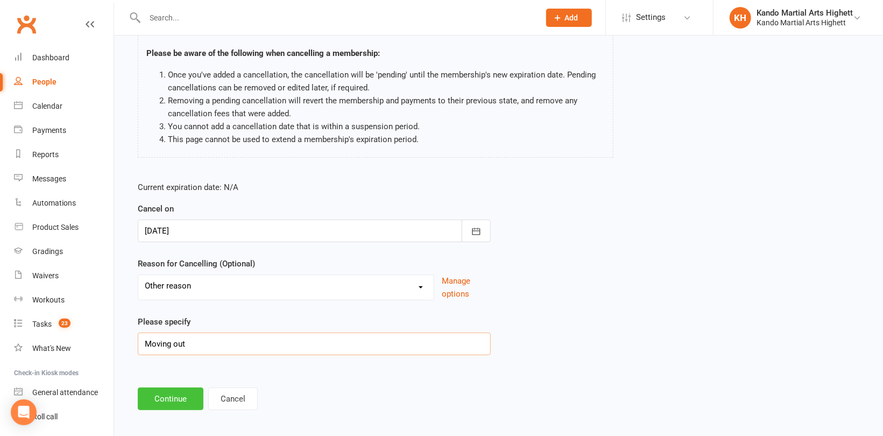
scroll to position [83, 0]
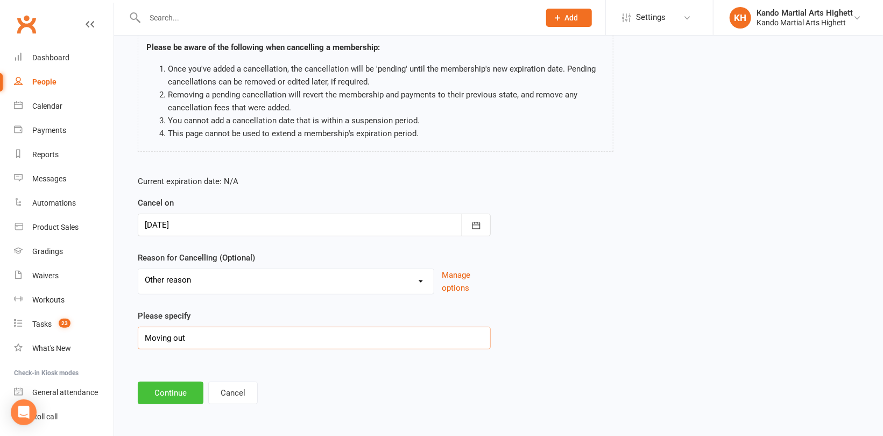
type input "Moving out"
click at [175, 391] on button "Continue" at bounding box center [171, 392] width 66 height 23
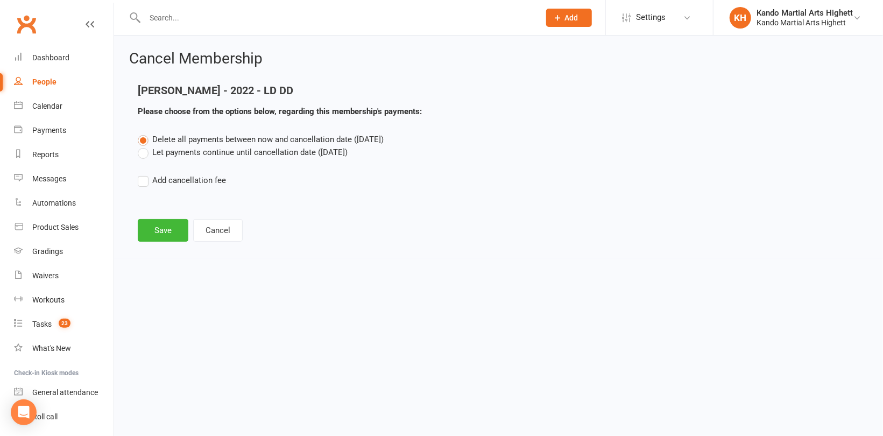
scroll to position [0, 0]
click at [172, 223] on button "Save" at bounding box center [163, 230] width 51 height 23
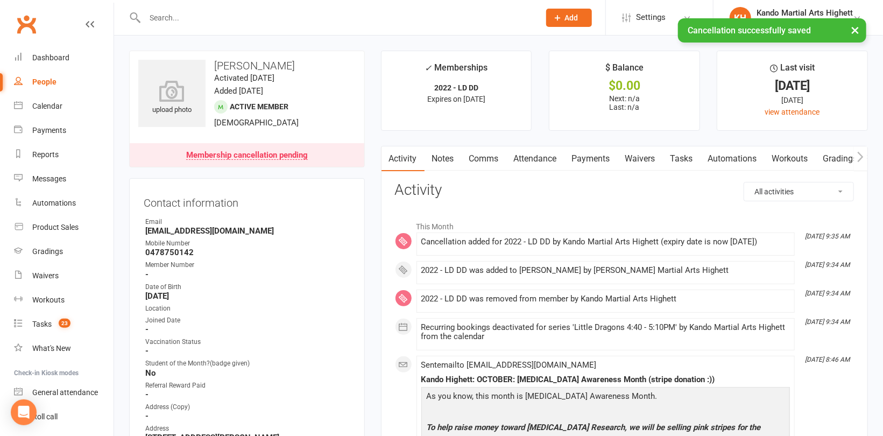
click at [521, 157] on link "Attendance" at bounding box center [535, 158] width 58 height 25
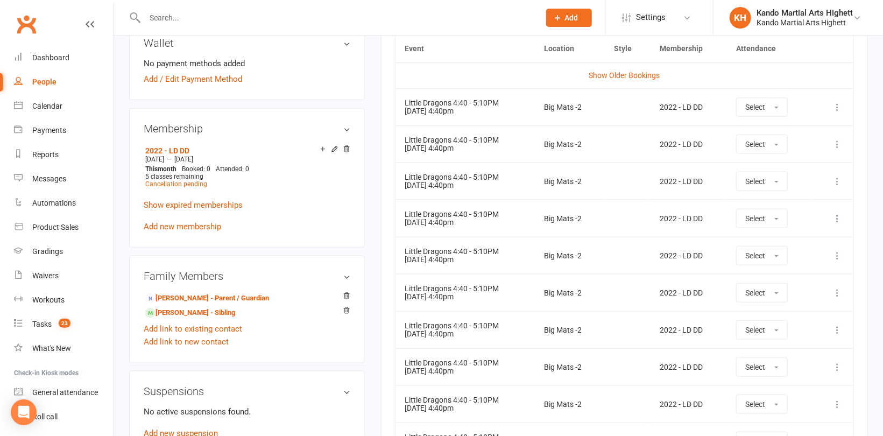
scroll to position [538, 0]
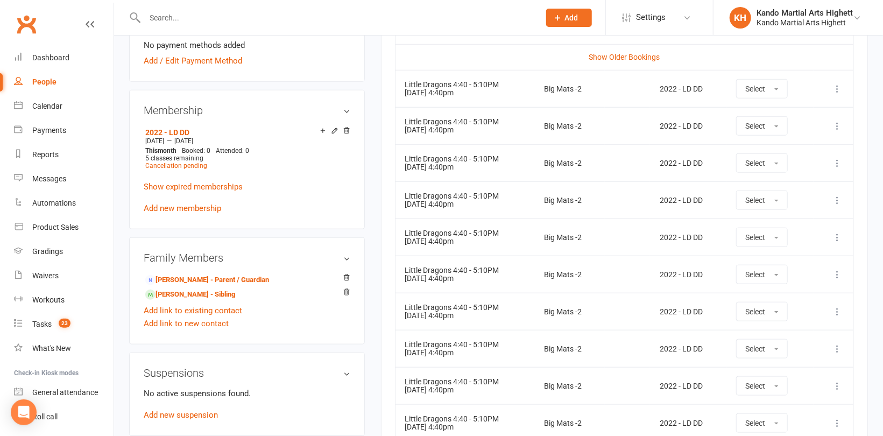
click at [838, 349] on icon at bounding box center [837, 348] width 11 height 11
click at [776, 408] on link "Remove booking" at bounding box center [789, 413] width 107 height 22
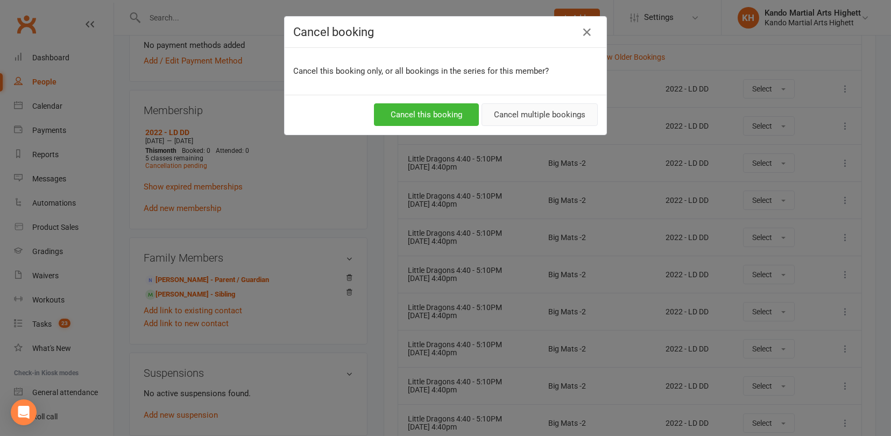
click at [536, 115] on button "Cancel multiple bookings" at bounding box center [539, 114] width 116 height 23
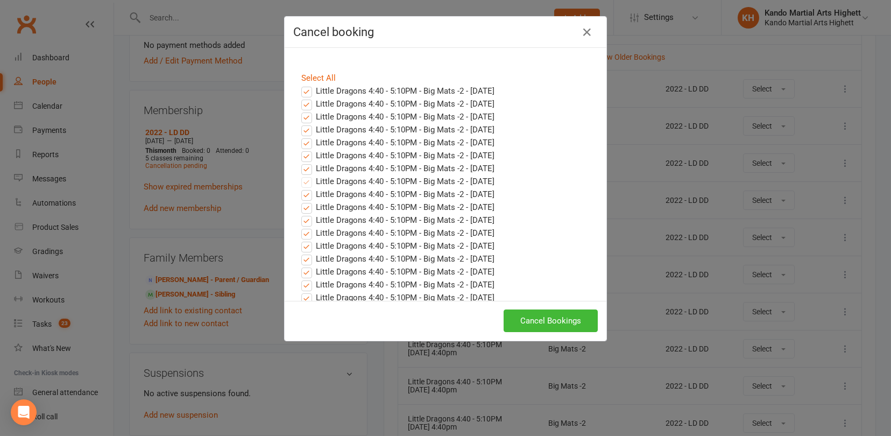
click at [319, 92] on label "Little Dragons 4:40 - 5:10PM - Big Mats -2 - Oct 15, 2025" at bounding box center [397, 90] width 193 height 13
click at [300, 84] on input "Little Dragons 4:40 - 5:10PM - Big Mats -2 - Oct 15, 2025" at bounding box center [296, 84] width 7 height 0
click at [321, 104] on label "Little Dragons 4:40 - 5:10PM - Big Mats -2 - Oct 22, 2025" at bounding box center [397, 103] width 193 height 13
click at [300, 97] on input "Little Dragons 4:40 - 5:10PM - Big Mats -2 - Oct 22, 2025" at bounding box center [296, 97] width 7 height 0
click at [328, 116] on label "Little Dragons 4:40 - 5:10PM - Big Mats -2 - Oct 29, 2025" at bounding box center [397, 116] width 193 height 13
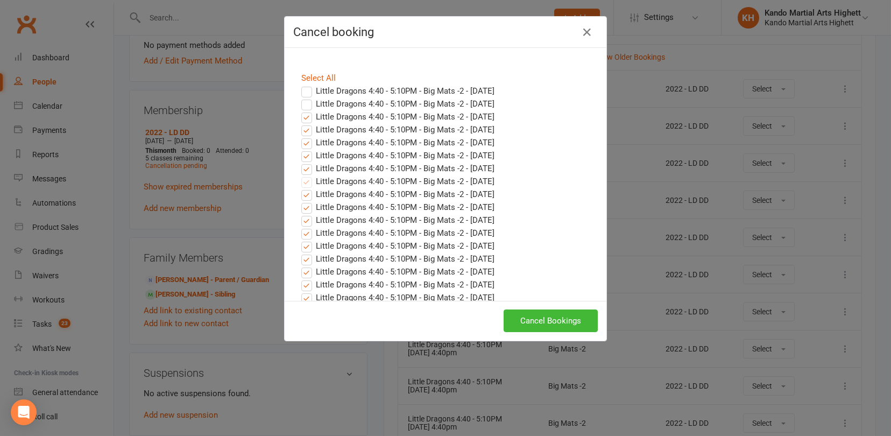
click at [300, 110] on input "Little Dragons 4:40 - 5:10PM - Big Mats -2 - Oct 29, 2025" at bounding box center [296, 110] width 7 height 0
click at [326, 128] on label "Little Dragons 4:40 - 5:10PM - Big Mats -2 - Nov 05, 2025" at bounding box center [397, 129] width 193 height 13
click at [300, 123] on input "Little Dragons 4:40 - 5:10PM - Big Mats -2 - Nov 05, 2025" at bounding box center [296, 123] width 7 height 0
click at [332, 140] on label "Little Dragons 4:40 - 5:10PM - Big Mats -2 - Nov 12, 2025" at bounding box center [397, 142] width 193 height 13
click at [300, 136] on input "Little Dragons 4:40 - 5:10PM - Big Mats -2 - Nov 12, 2025" at bounding box center [296, 136] width 7 height 0
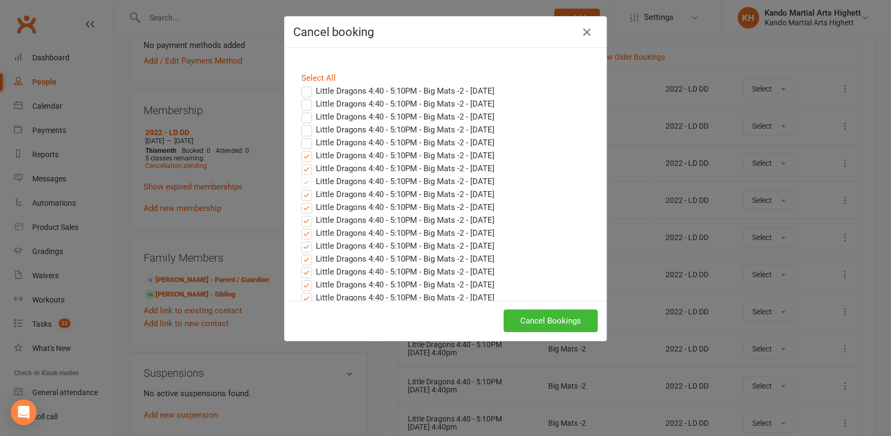
click at [328, 153] on label "Little Dragons 4:40 - 5:10PM - Big Mats -2 - Nov 19, 2025" at bounding box center [397, 155] width 193 height 13
click at [300, 149] on input "Little Dragons 4:40 - 5:10PM - Big Mats -2 - Nov 19, 2025" at bounding box center [296, 149] width 7 height 0
click at [331, 167] on label "Little Dragons 4:40 - 5:10PM - Big Mats -2 - Nov 26, 2025" at bounding box center [397, 168] width 193 height 13
click at [300, 162] on input "Little Dragons 4:40 - 5:10PM - Big Mats -2 - Nov 26, 2025" at bounding box center [296, 162] width 7 height 0
click at [541, 322] on button "Cancel Bookings" at bounding box center [551, 320] width 94 height 23
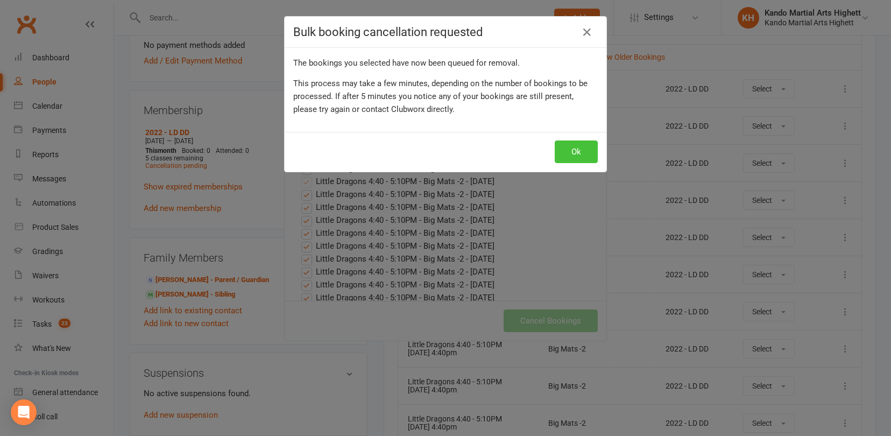
click at [569, 148] on button "Ok" at bounding box center [576, 151] width 43 height 23
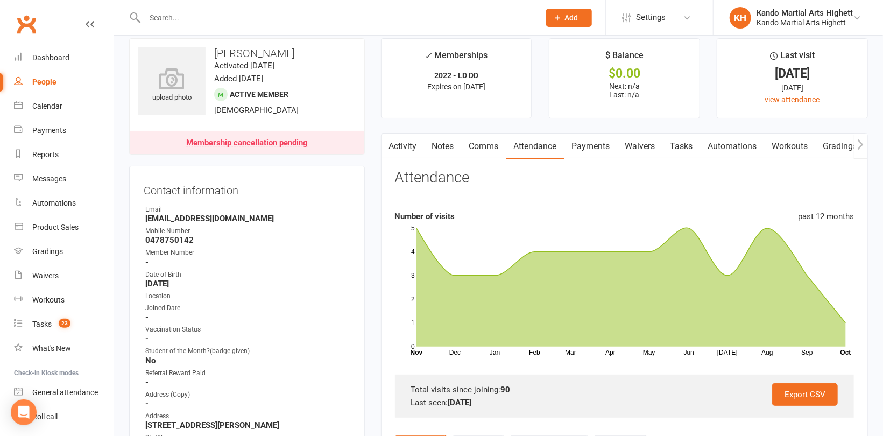
scroll to position [0, 0]
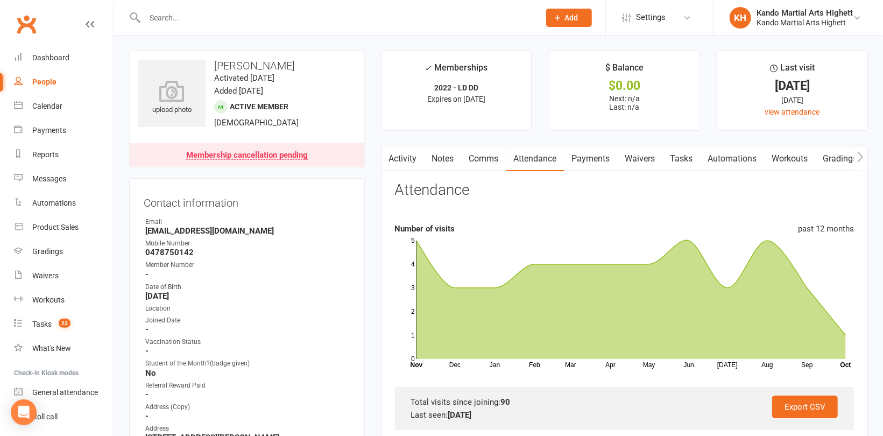
click at [487, 155] on link "Comms" at bounding box center [484, 158] width 45 height 25
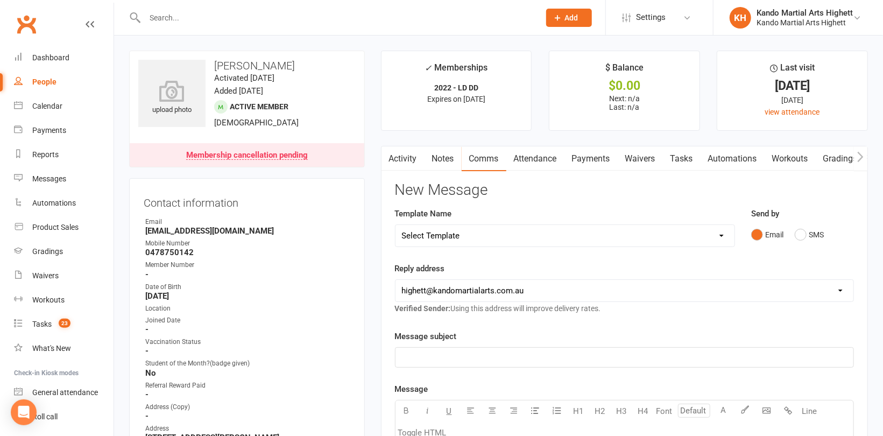
click at [493, 236] on select "Select Template [Email] 2_Booking Confirmation Required [Email] 3_Booking Confi…" at bounding box center [564, 236] width 339 height 22
select select "17"
click at [395, 225] on select "Select Template [Email] 2_Booking Confirmation Required [Email] 3_Booking Confi…" at bounding box center [564, 236] width 339 height 22
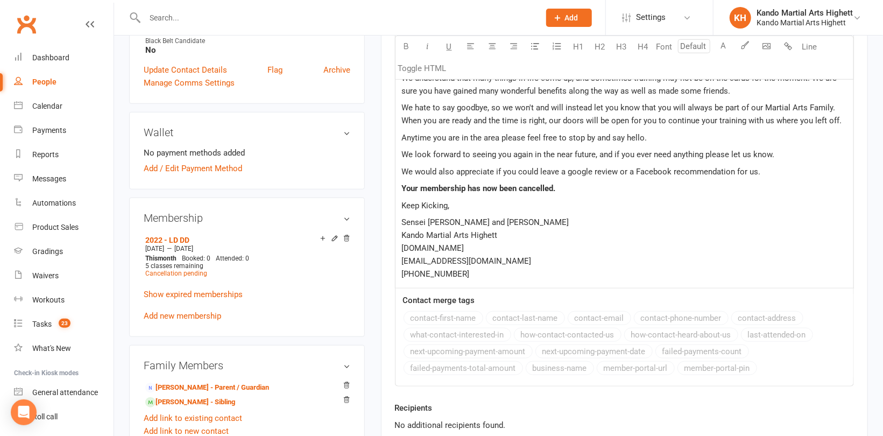
scroll to position [323, 0]
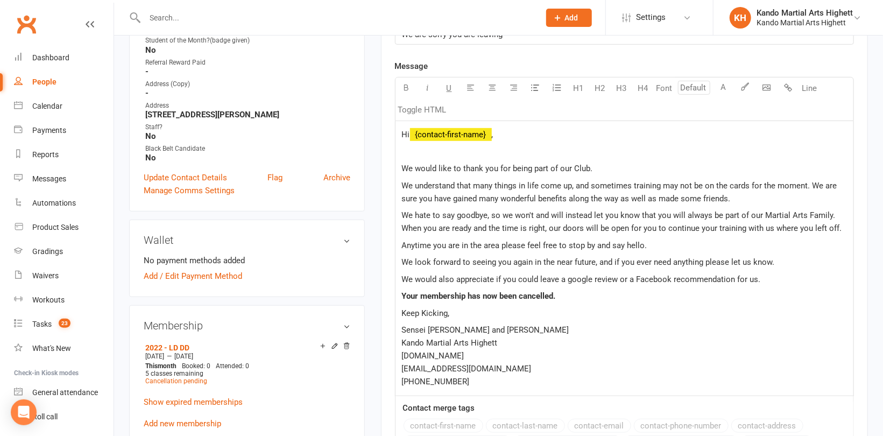
click at [519, 295] on span "Your membership has now been cancelled." at bounding box center [479, 296] width 154 height 10
click at [637, 291] on span "Your membership has now been scheduled to be cancelled on NOvember 29th as per …" at bounding box center [563, 296] width 322 height 10
drag, startPoint x: 771, startPoint y: 297, endPoint x: 694, endPoint y: 291, distance: 77.7
click at [694, 291] on p "Your membership has now been scheduled to be cancelled on Nvember 29th as per y…" at bounding box center [624, 295] width 445 height 13
click at [630, 295] on span "Your membership has now been scheduled to be cancelled on Nvember 29th as per y…" at bounding box center [577, 296] width 350 height 10
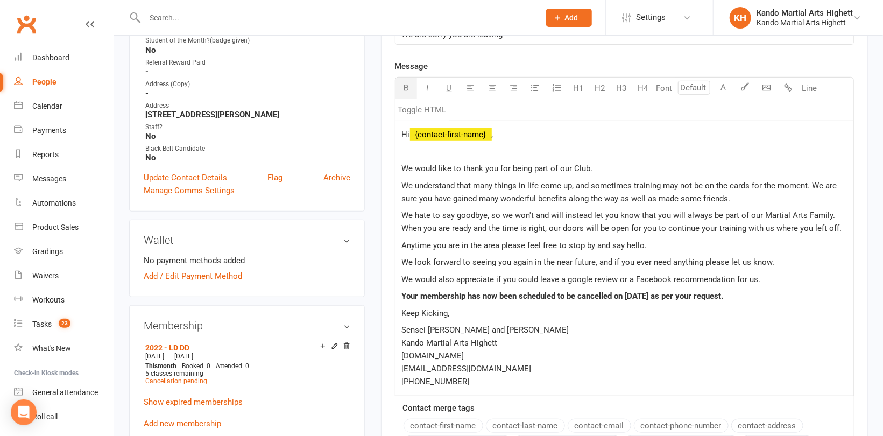
drag, startPoint x: 756, startPoint y: 296, endPoint x: 402, endPoint y: 294, distance: 354.5
click at [402, 294] on p "Your membership has now been scheduled to be cancelled on November 29th as per …" at bounding box center [624, 295] width 445 height 13
copy span "Your membership has now been scheduled to be cancelled on November 29th as per …"
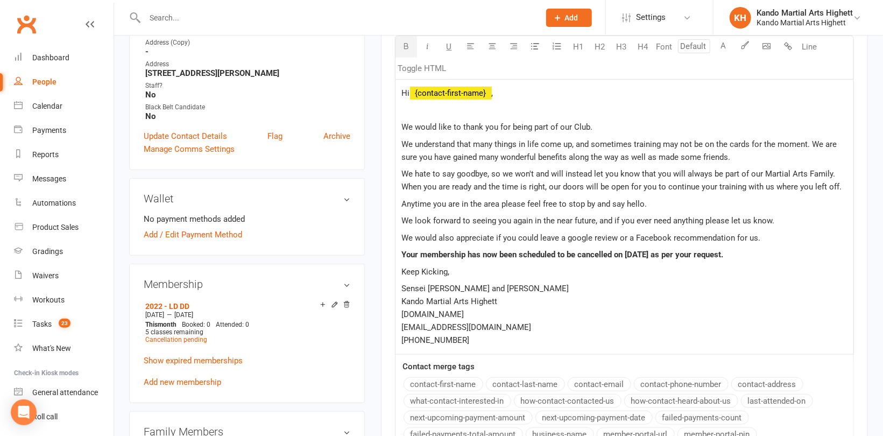
scroll to position [484, 0]
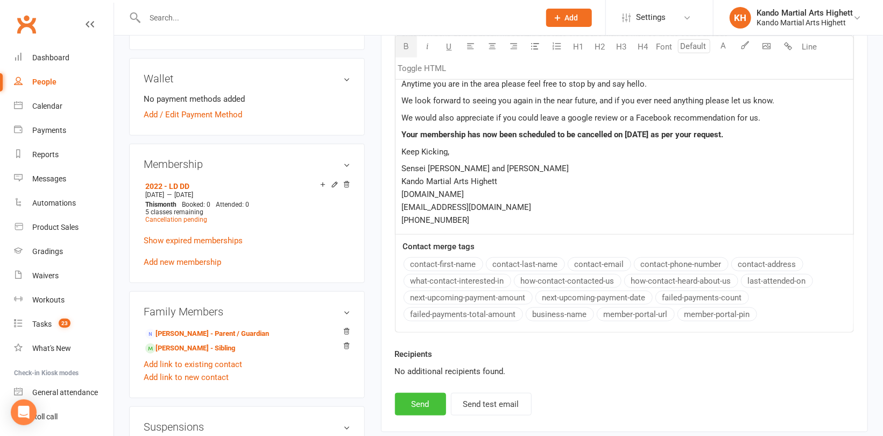
click at [429, 401] on button "Send" at bounding box center [420, 404] width 51 height 23
select select
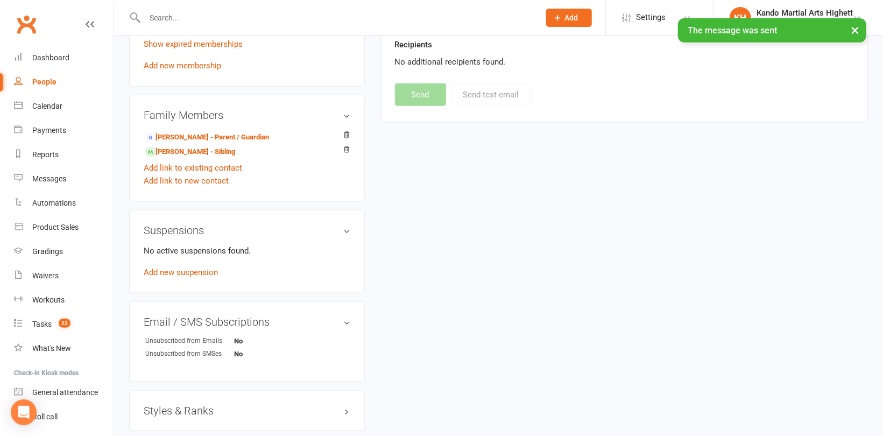
scroll to position [699, 0]
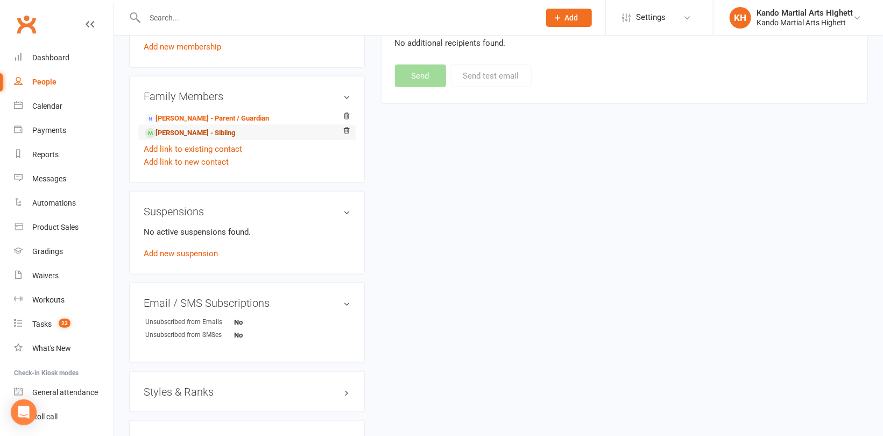
click at [187, 130] on link "Victoria Cabrera Alvarado - Sibling" at bounding box center [190, 132] width 90 height 11
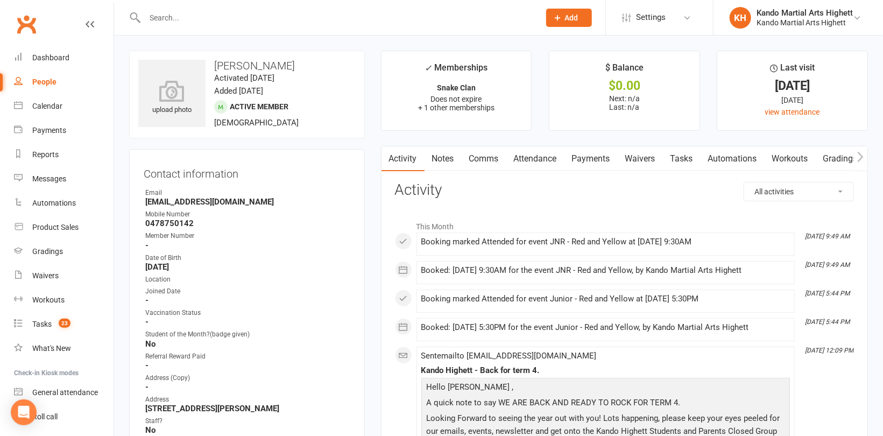
click at [444, 156] on link "Notes" at bounding box center [442, 158] width 37 height 25
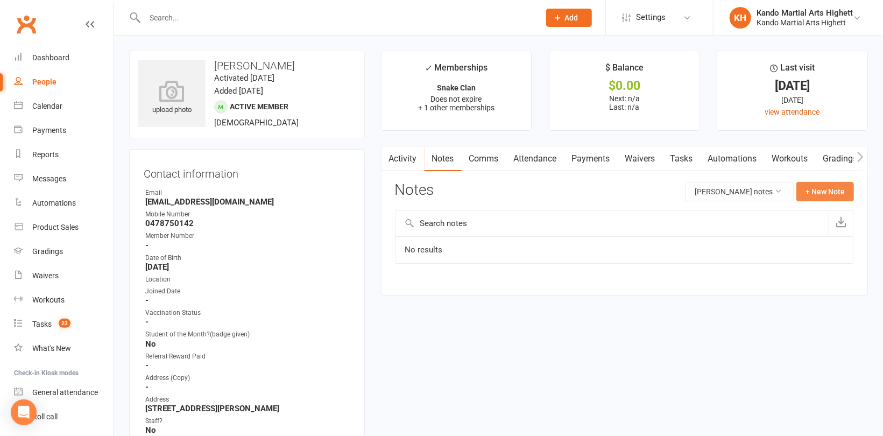
click at [825, 191] on button "+ New Note" at bounding box center [825, 191] width 58 height 19
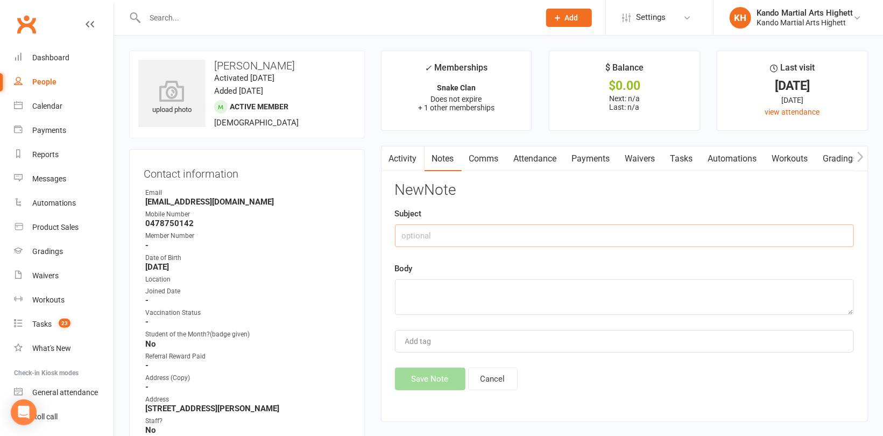
click at [437, 244] on input "text" at bounding box center [624, 235] width 459 height 23
type input "Clan"
click at [433, 294] on textarea at bounding box center [624, 297] width 459 height 36
type textarea "Snakes"
click at [434, 380] on button "Save Note" at bounding box center [430, 378] width 70 height 23
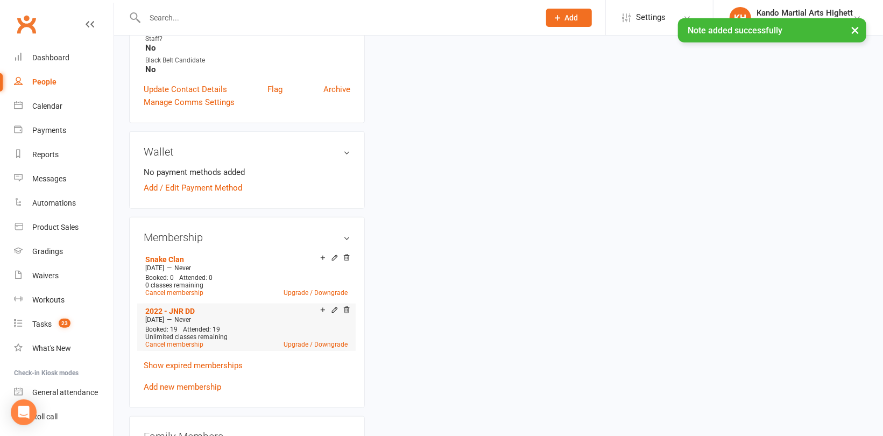
scroll to position [430, 0]
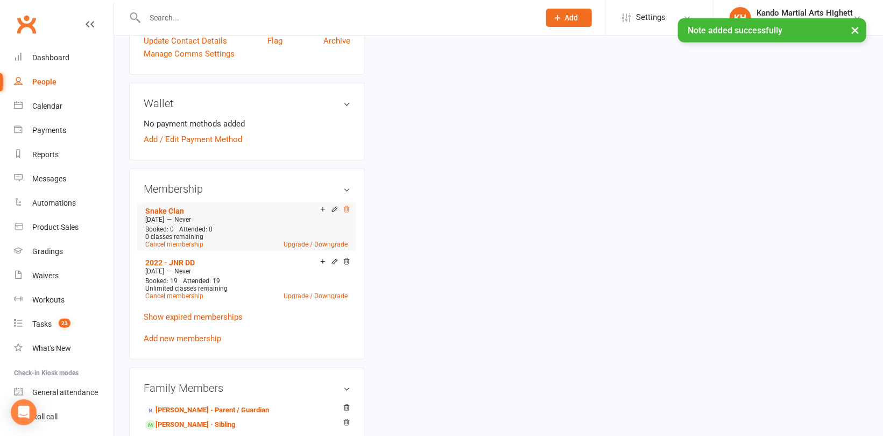
click at [348, 208] on icon at bounding box center [347, 209] width 8 height 8
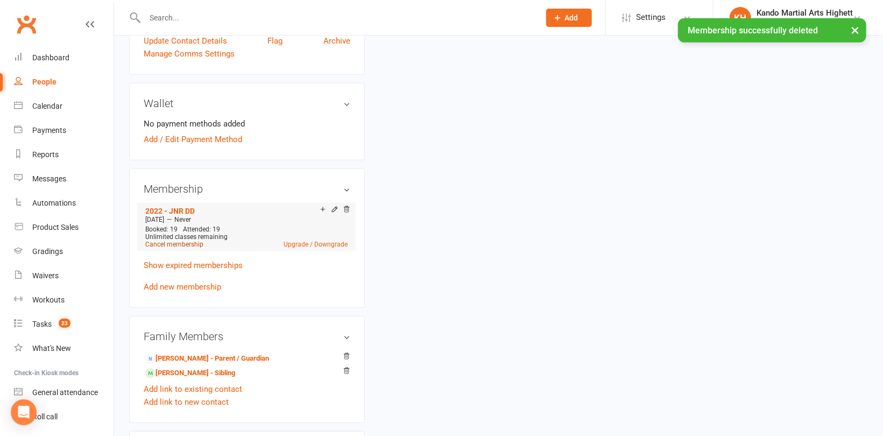
click at [169, 243] on link "Cancel membership" at bounding box center [174, 244] width 58 height 8
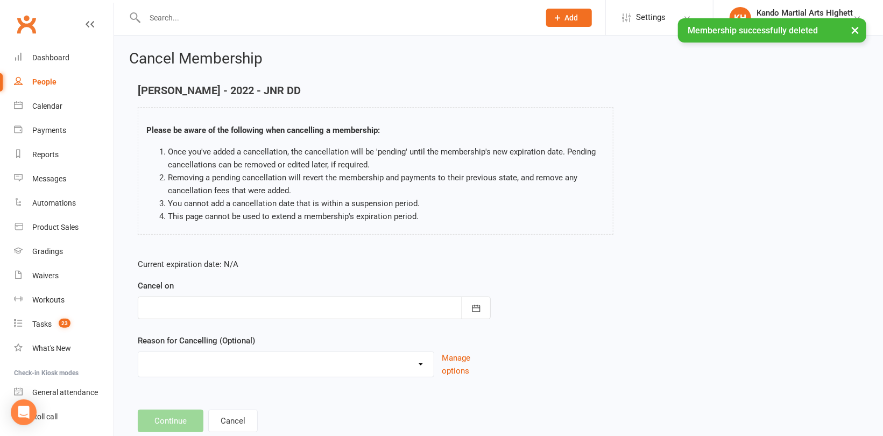
click at [400, 308] on div at bounding box center [314, 307] width 353 height 23
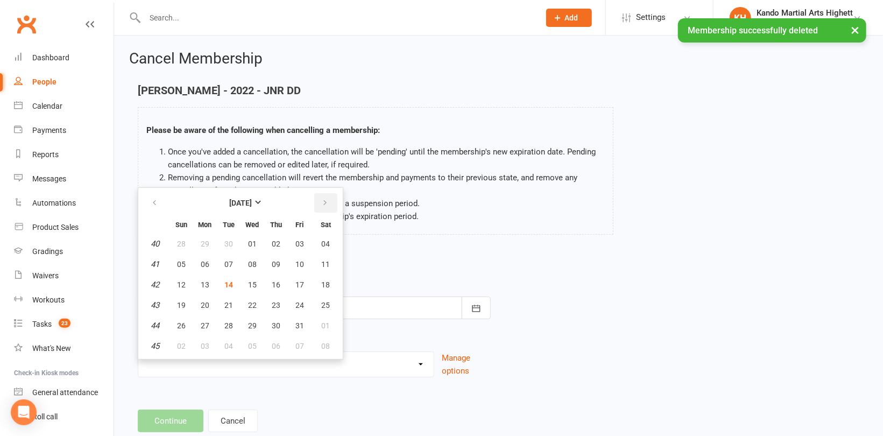
click at [321, 204] on icon "button" at bounding box center [325, 202] width 8 height 9
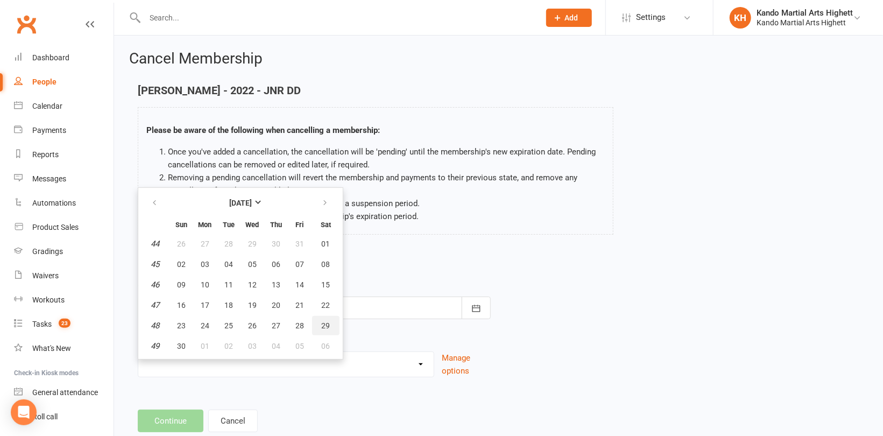
click at [322, 323] on span "29" at bounding box center [326, 325] width 9 height 9
type input "29 Nov 2025"
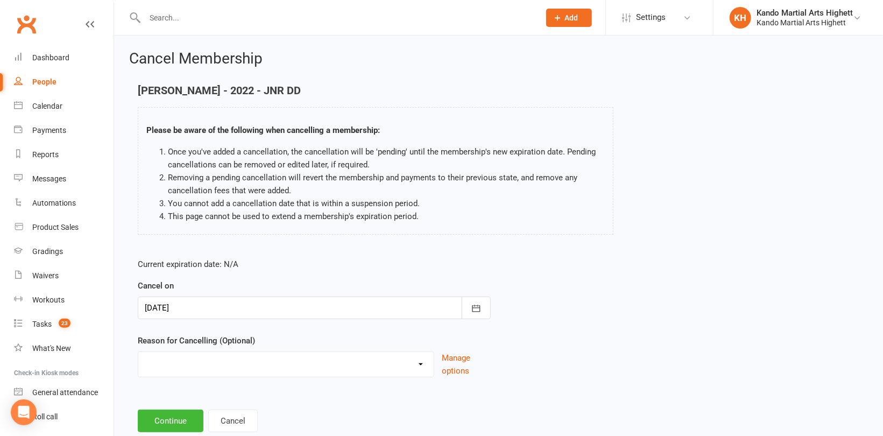
click at [217, 363] on select "Holiday Injury Other reason" at bounding box center [285, 363] width 295 height 22
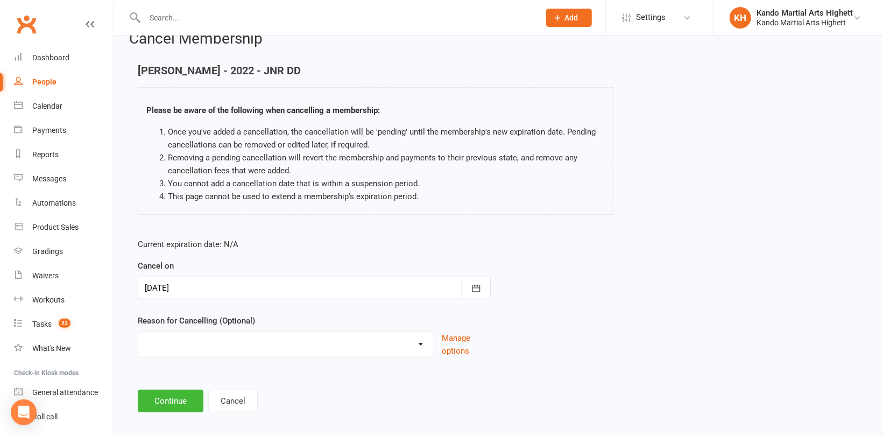
scroll to position [28, 0]
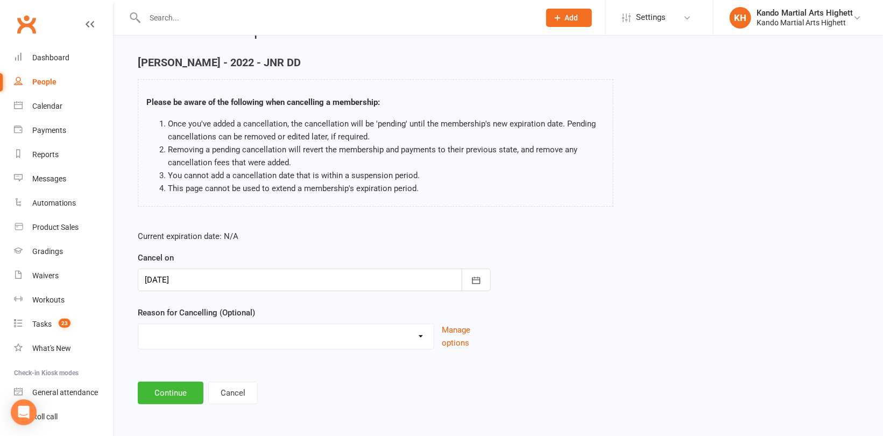
click at [192, 339] on select "Holiday Injury Other reason" at bounding box center [285, 335] width 295 height 22
select select "2"
click at [138, 324] on select "Holiday Injury Other reason" at bounding box center [285, 335] width 295 height 22
drag, startPoint x: 169, startPoint y: 384, endPoint x: 174, endPoint y: 380, distance: 6.6
click at [172, 384] on input at bounding box center [314, 392] width 353 height 23
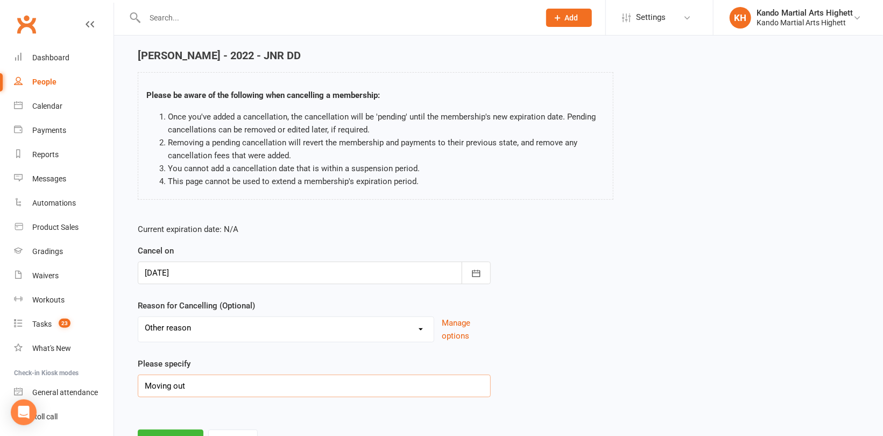
scroll to position [83, 0]
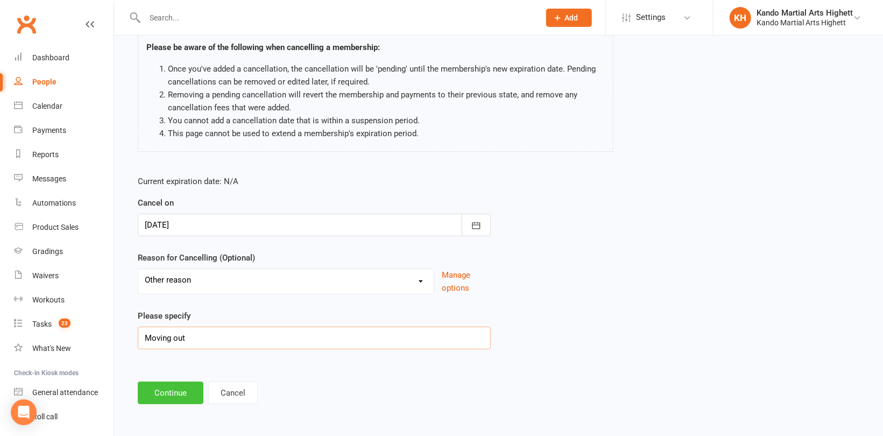
type input "Moving out"
click at [148, 387] on button "Continue" at bounding box center [171, 392] width 66 height 23
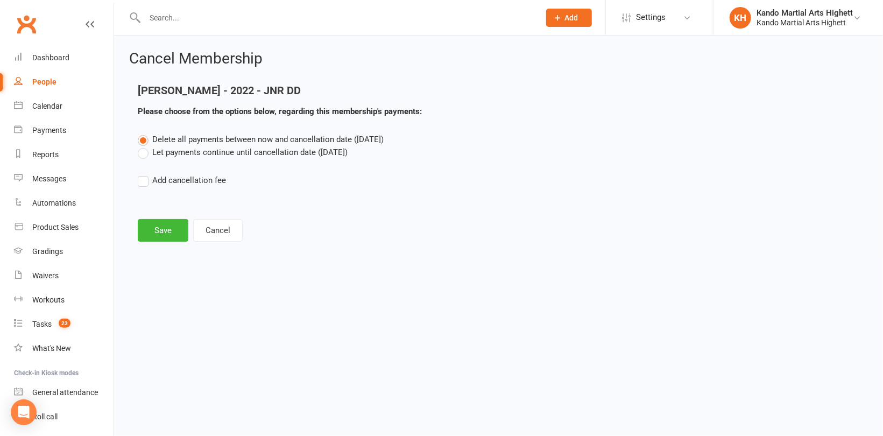
scroll to position [0, 0]
click at [157, 228] on button "Save" at bounding box center [163, 230] width 51 height 23
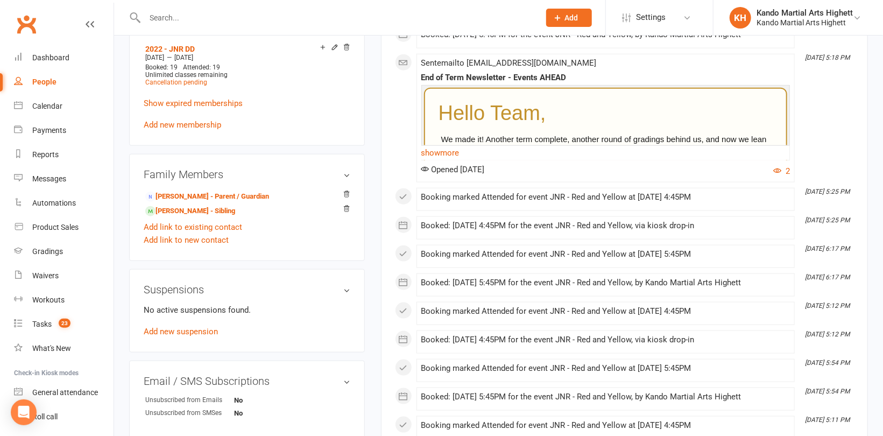
scroll to position [646, 0]
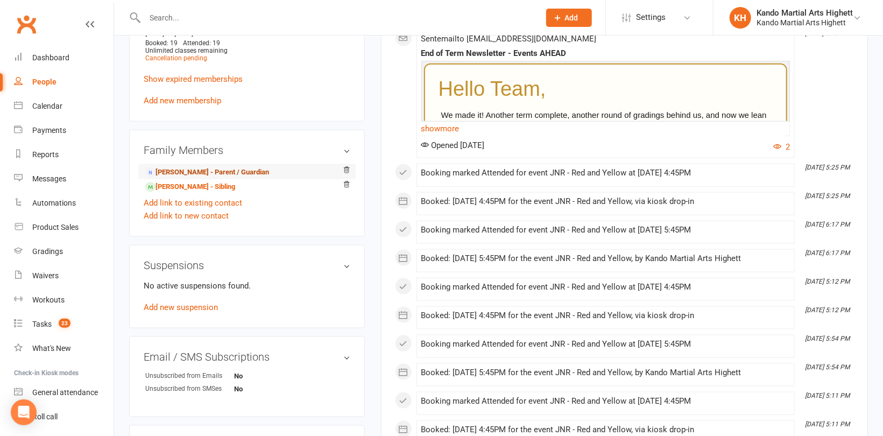
click at [209, 174] on link "Paola Alvarado - Parent / Guardian" at bounding box center [207, 172] width 124 height 11
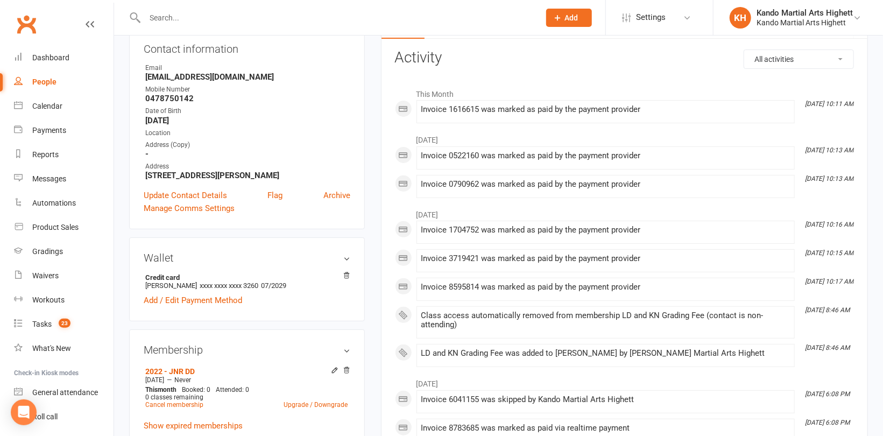
scroll to position [54, 0]
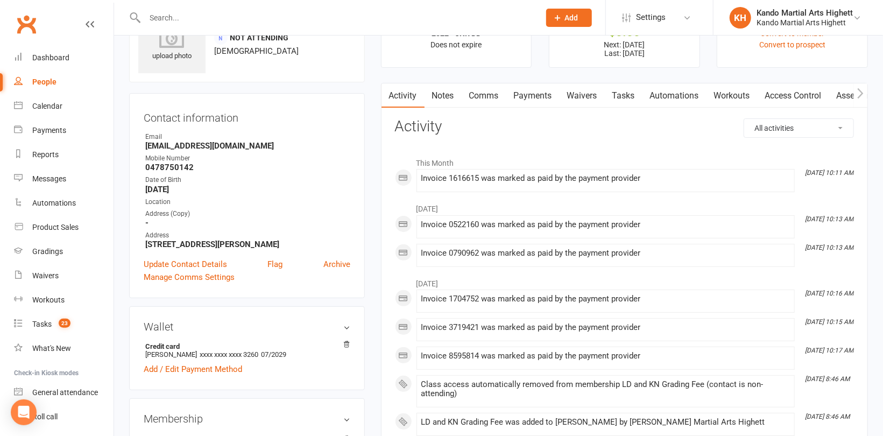
click at [526, 99] on link "Payments" at bounding box center [532, 95] width 53 height 25
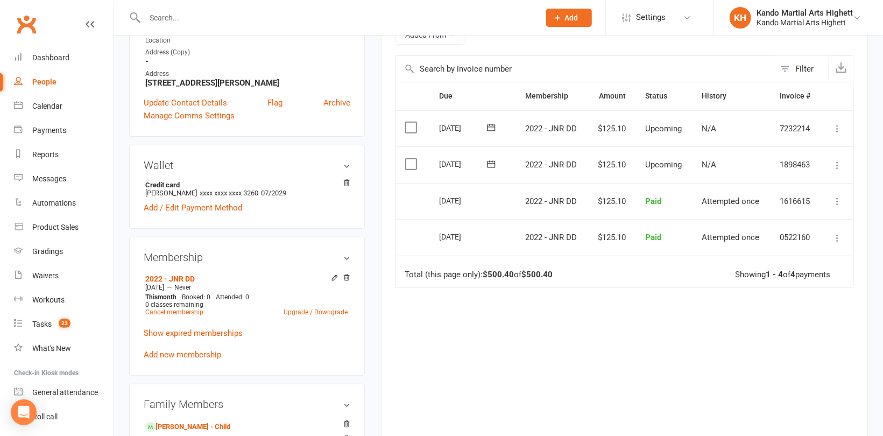
scroll to position [161, 0]
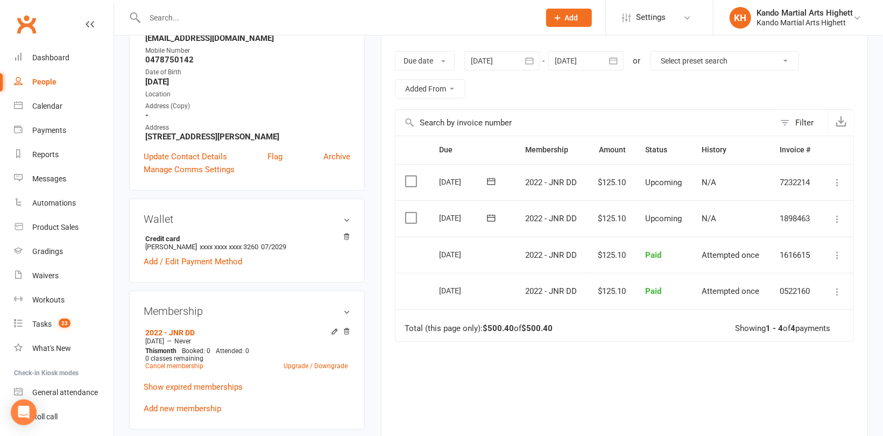
click at [593, 62] on div at bounding box center [585, 60] width 75 height 19
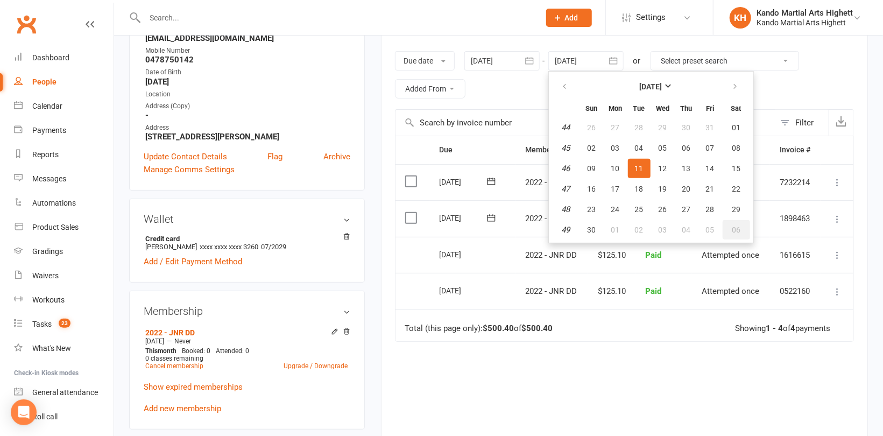
click at [742, 229] on button "06" at bounding box center [735, 229] width 27 height 19
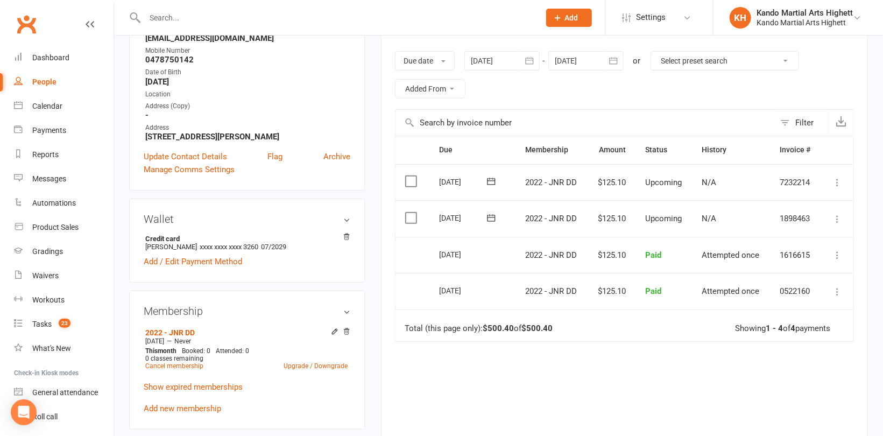
type input "06 Dec 2025"
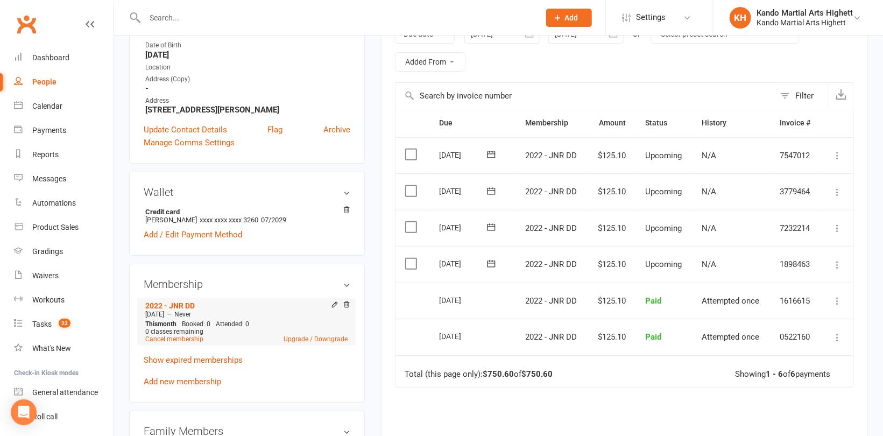
scroll to position [215, 0]
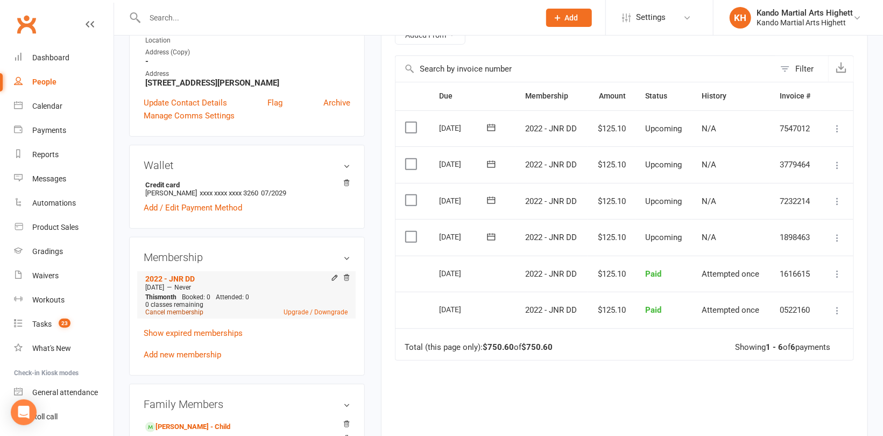
click at [183, 313] on link "Cancel membership" at bounding box center [174, 312] width 58 height 8
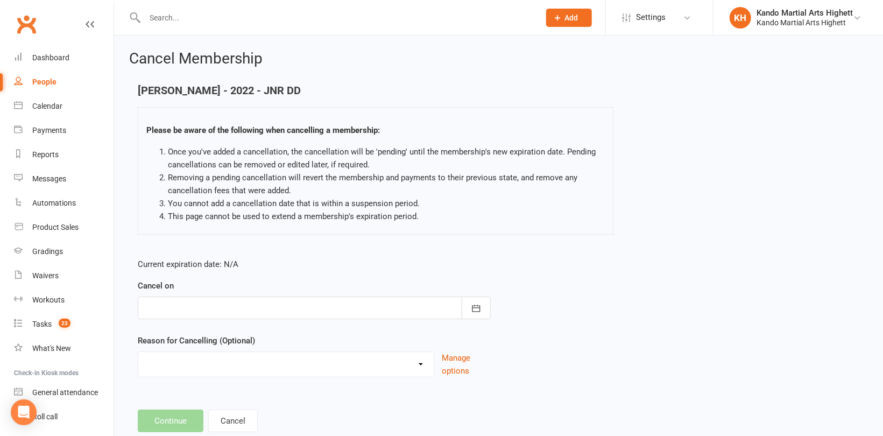
click at [281, 313] on div at bounding box center [314, 307] width 353 height 23
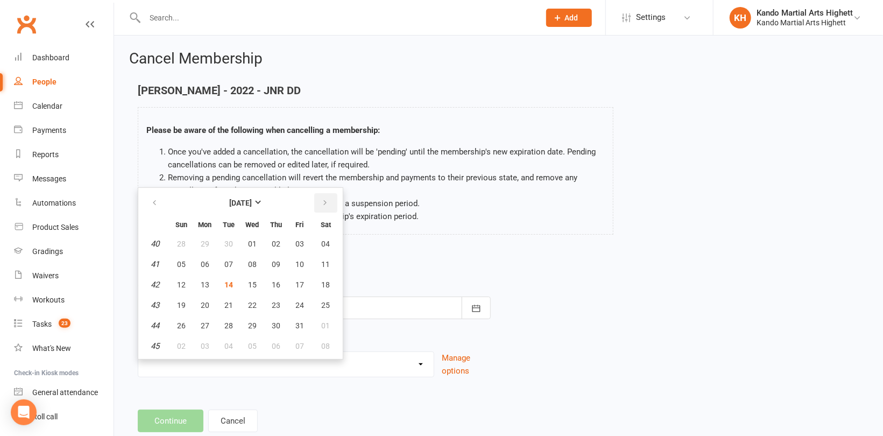
click at [329, 204] on button "button" at bounding box center [325, 202] width 23 height 19
click at [272, 321] on span "27" at bounding box center [276, 325] width 9 height 9
type input "27 Nov 2025"
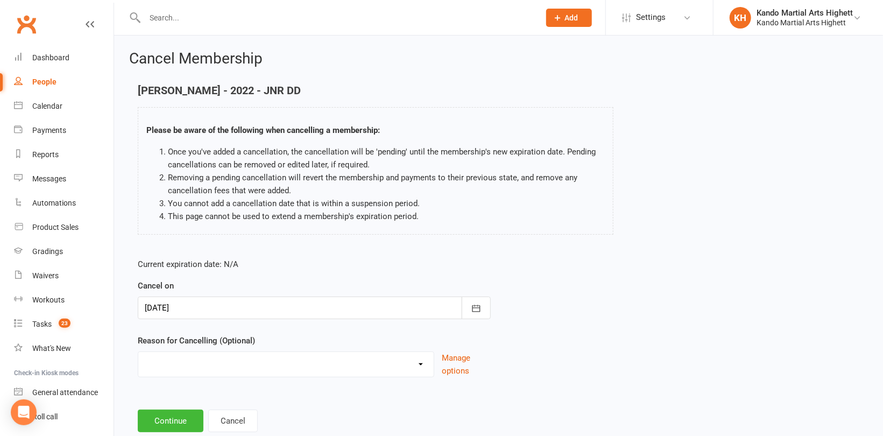
click at [225, 365] on select "Holiday Injury Other reason" at bounding box center [285, 363] width 295 height 22
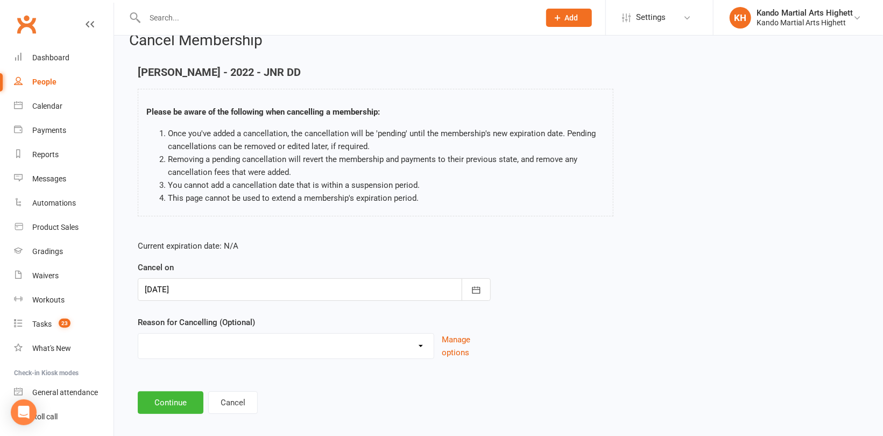
scroll to position [28, 0]
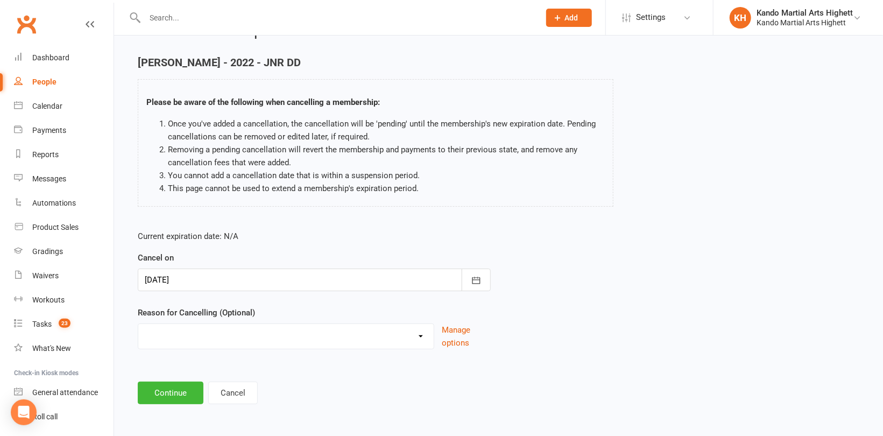
click at [197, 328] on select "Holiday Injury Other reason" at bounding box center [285, 335] width 295 height 22
select select "2"
click at [138, 324] on select "Holiday Injury Other reason" at bounding box center [285, 335] width 295 height 22
click at [181, 381] on input at bounding box center [314, 392] width 353 height 23
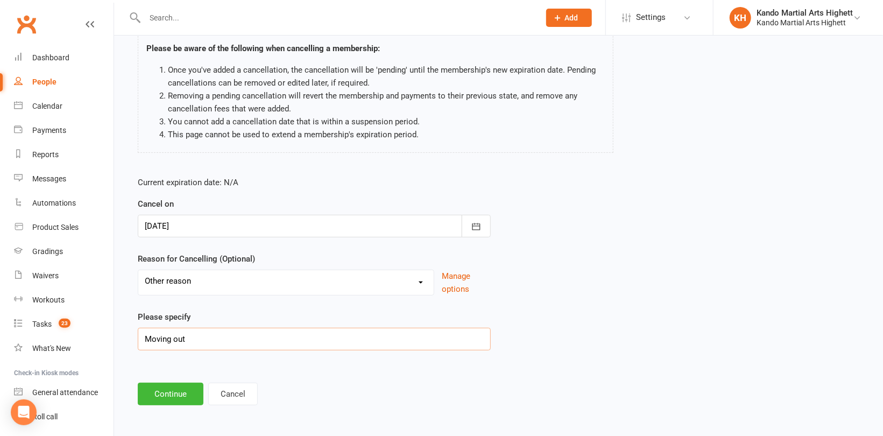
scroll to position [83, 0]
type input "Moving out"
click at [192, 390] on button "Continue" at bounding box center [171, 392] width 66 height 23
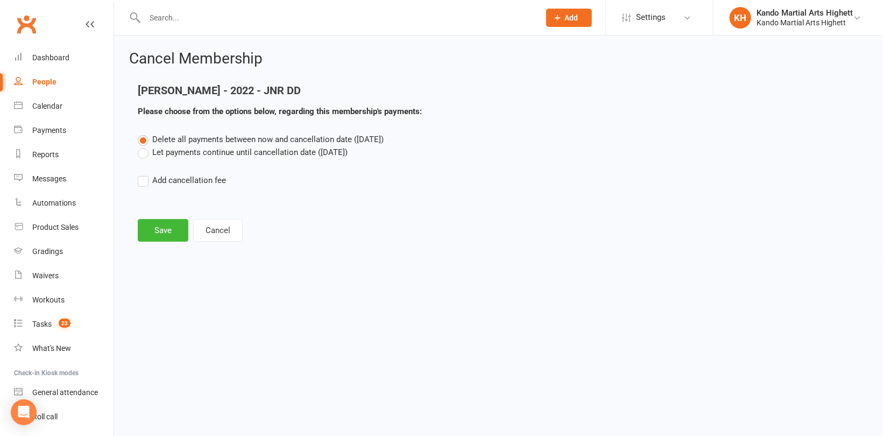
scroll to position [0, 0]
click at [154, 223] on button "Save" at bounding box center [163, 230] width 51 height 23
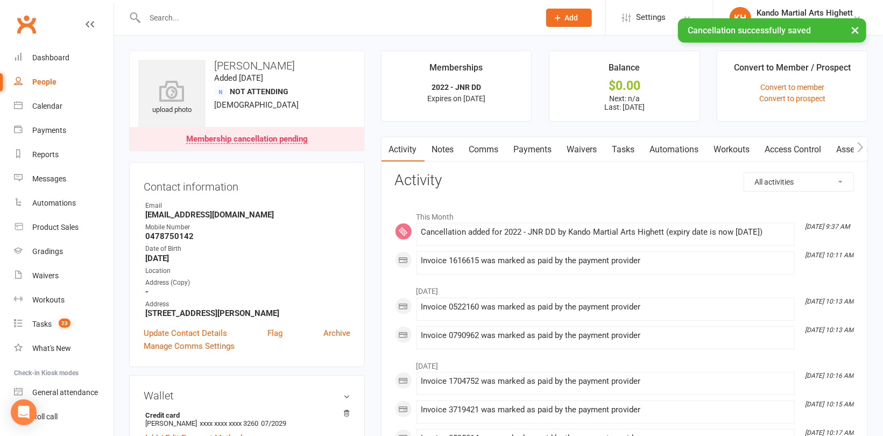
click at [526, 148] on link "Payments" at bounding box center [532, 149] width 53 height 25
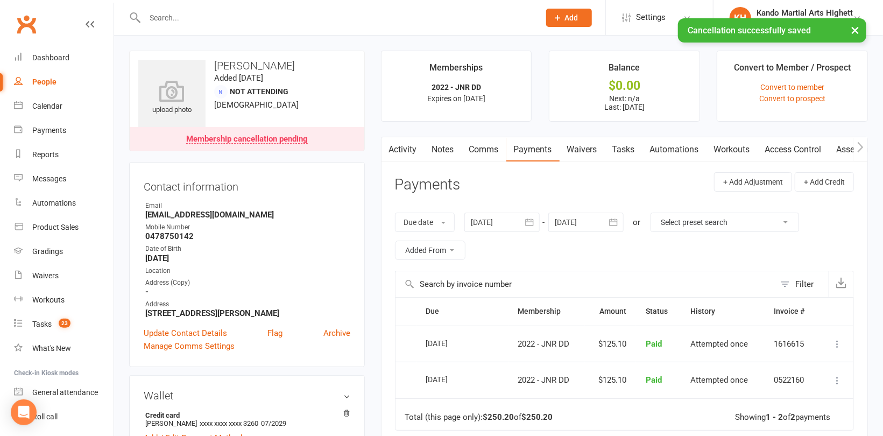
click at [580, 220] on div at bounding box center [585, 221] width 75 height 19
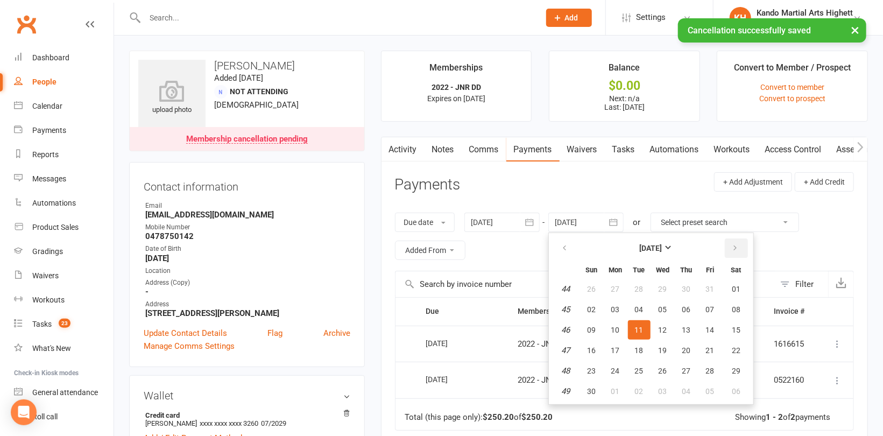
click at [733, 246] on icon "button" at bounding box center [736, 248] width 8 height 9
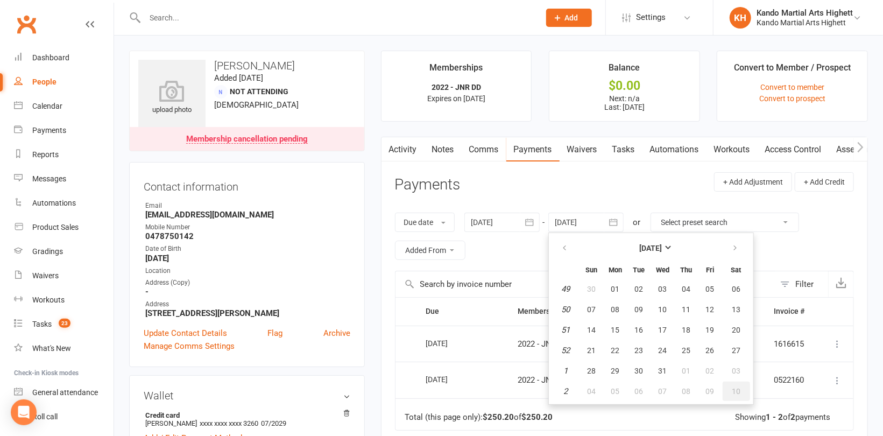
click at [731, 381] on button "10" at bounding box center [735, 390] width 27 height 19
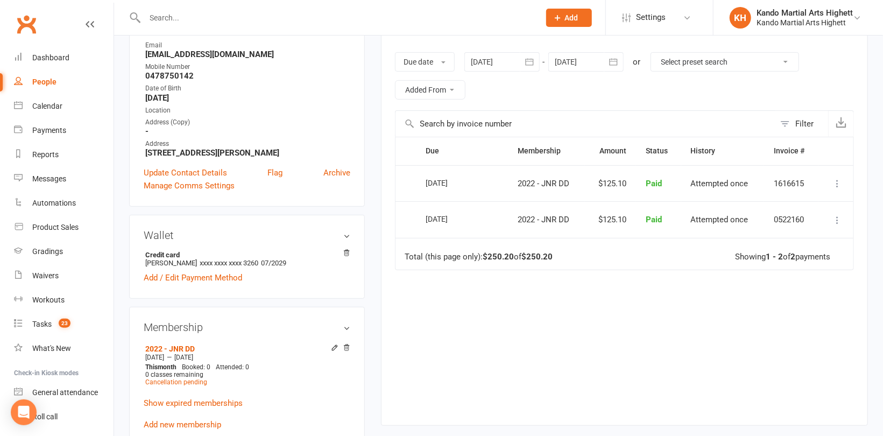
scroll to position [108, 0]
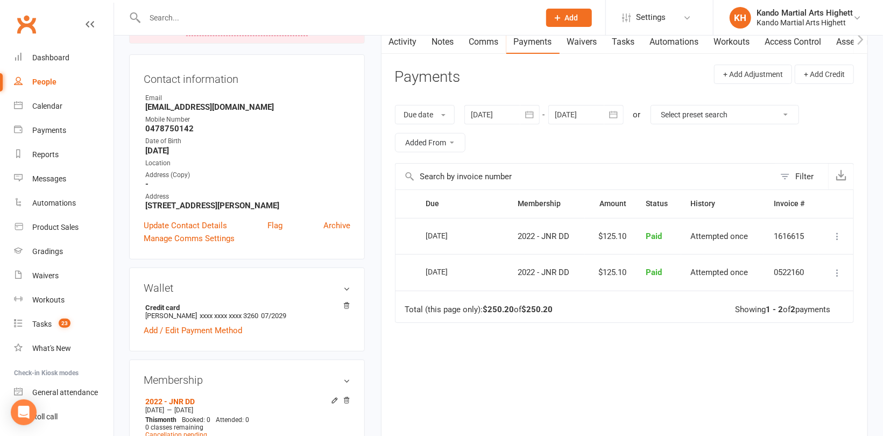
click at [590, 120] on div at bounding box center [585, 114] width 75 height 19
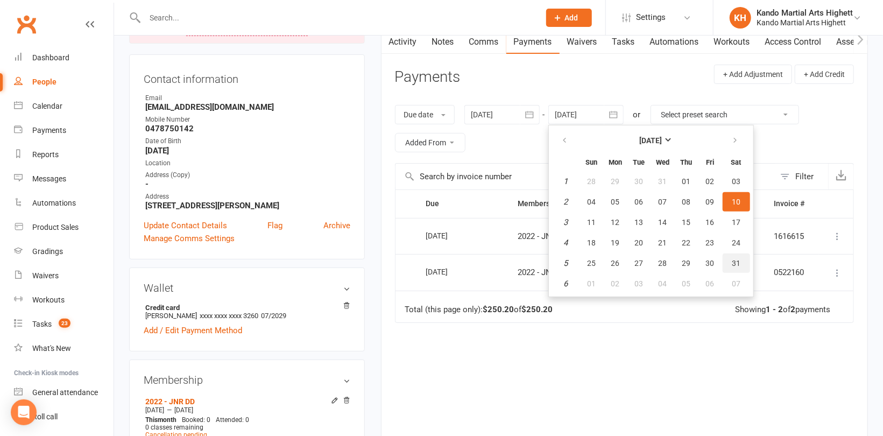
click at [733, 270] on button "31" at bounding box center [735, 262] width 27 height 19
type input "31 Jan 2026"
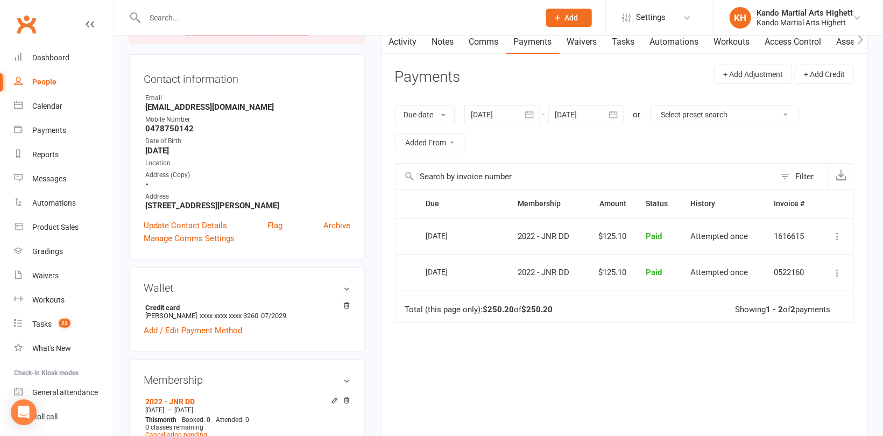
click at [635, 353] on div "Due Contact Membership Amount Status History Invoice # Select this 03 Oct 2025 …" at bounding box center [624, 325] width 459 height 272
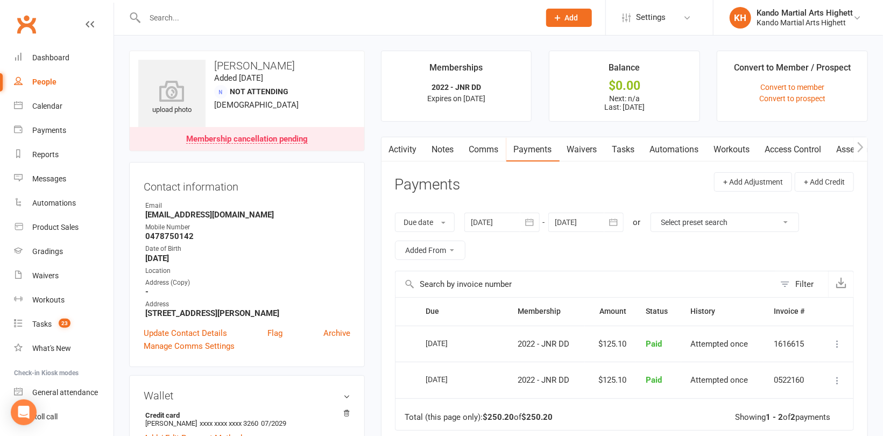
scroll to position [54, 0]
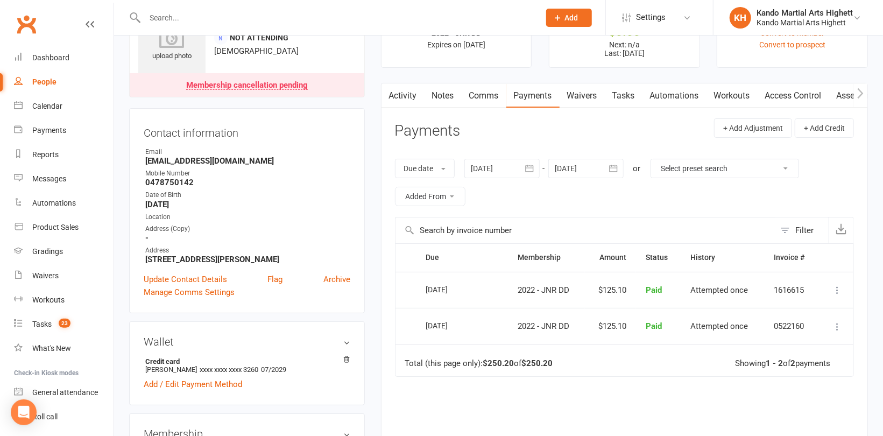
click at [272, 86] on div "Membership cancellation pending" at bounding box center [247, 85] width 122 height 9
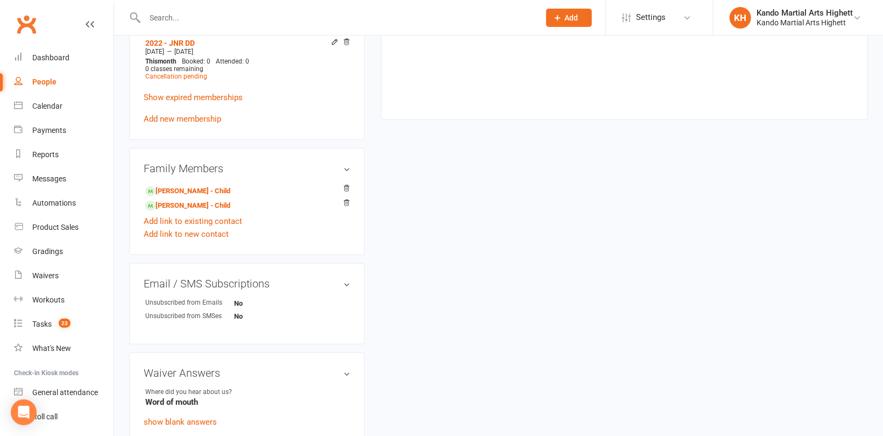
scroll to position [467, 0]
click at [191, 78] on span "Cancellation pending" at bounding box center [176, 76] width 62 height 8
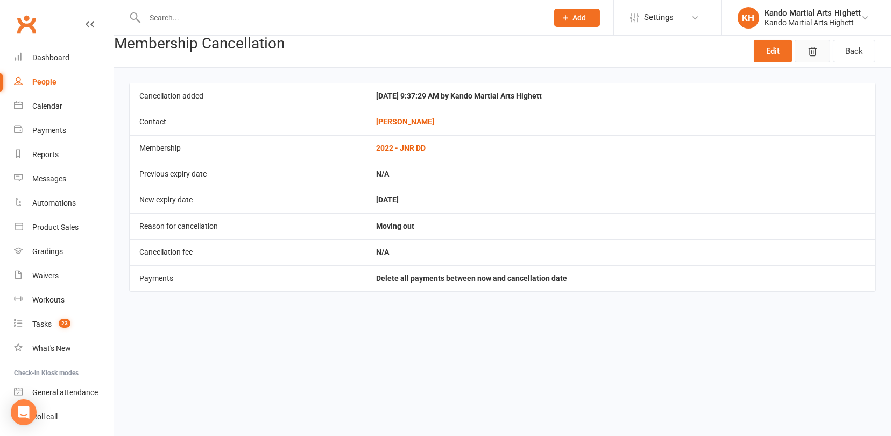
click at [816, 52] on icon "button" at bounding box center [812, 51] width 11 height 11
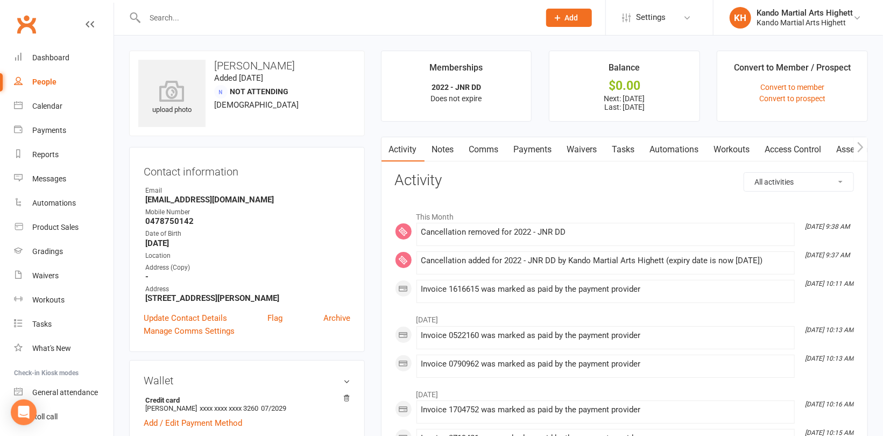
click at [534, 145] on link "Payments" at bounding box center [532, 149] width 53 height 25
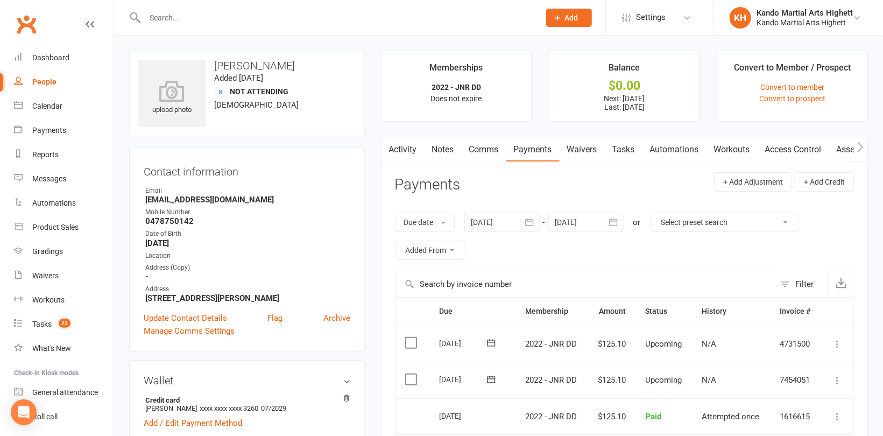
click at [592, 224] on div at bounding box center [585, 221] width 75 height 19
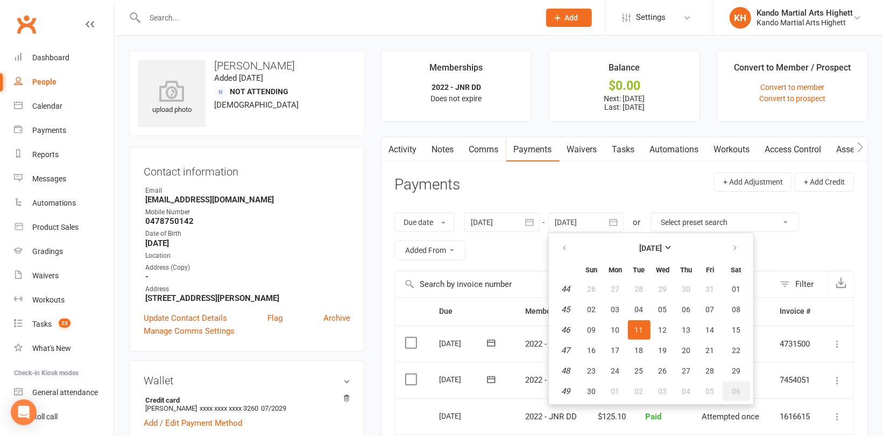
click at [732, 393] on button "06" at bounding box center [735, 390] width 27 height 19
type input "06 Dec 2025"
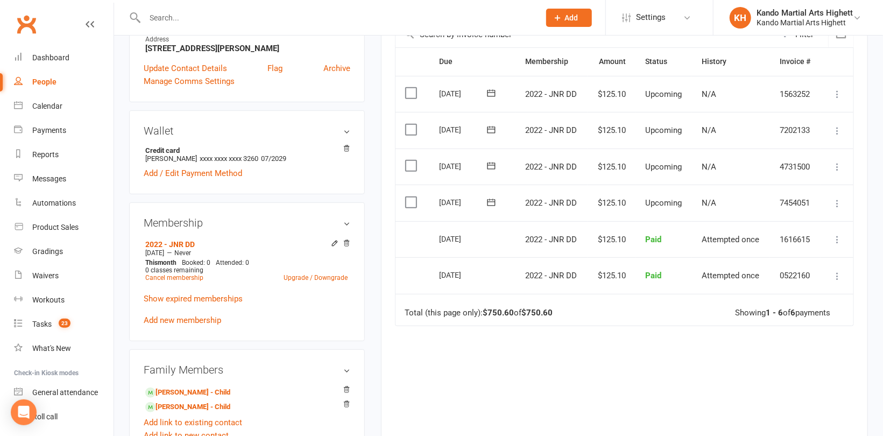
scroll to position [269, 0]
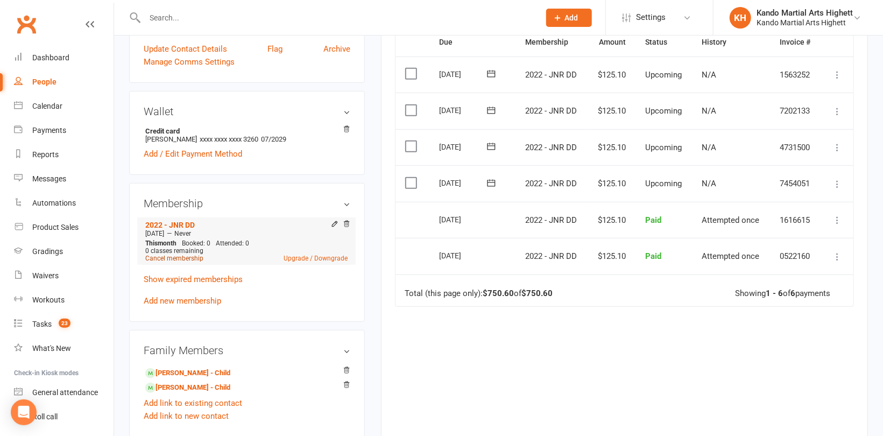
click at [180, 260] on link "Cancel membership" at bounding box center [174, 258] width 58 height 8
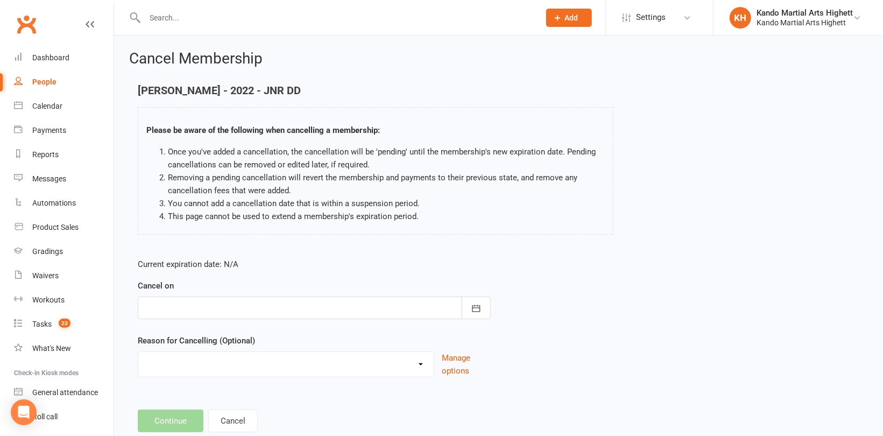
click at [232, 297] on div at bounding box center [314, 307] width 353 height 23
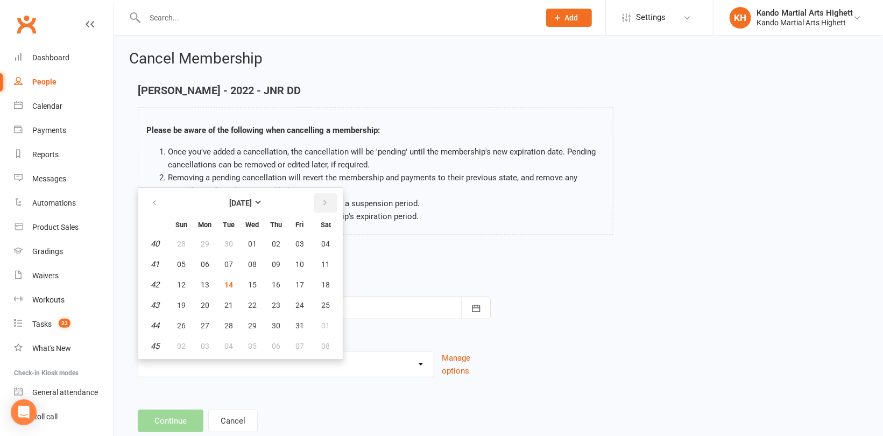
click at [327, 207] on button "button" at bounding box center [325, 202] width 23 height 19
click at [275, 324] on span "27" at bounding box center [276, 325] width 9 height 9
type input "27 Nov 2025"
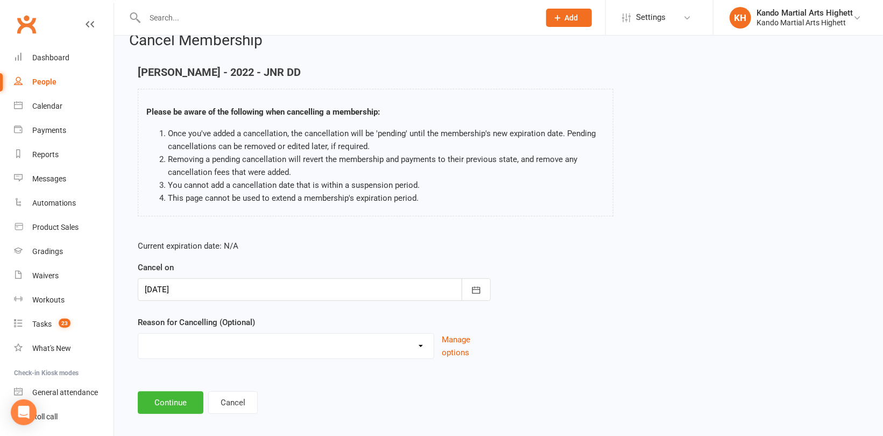
scroll to position [28, 0]
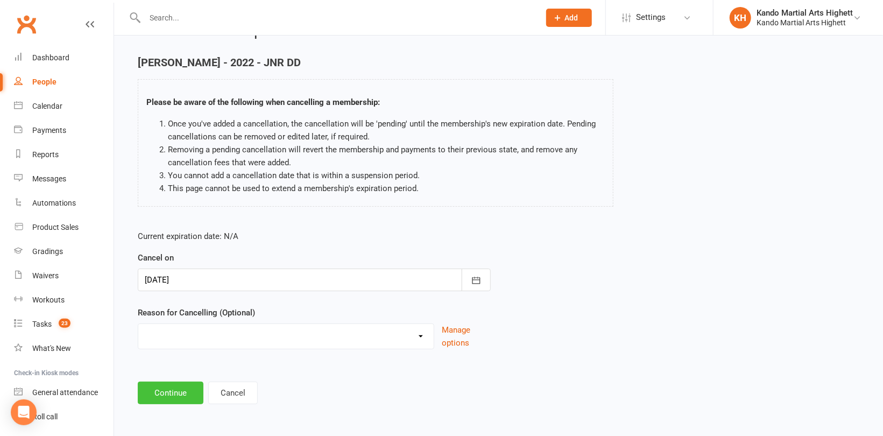
click at [181, 381] on button "Continue" at bounding box center [171, 392] width 66 height 23
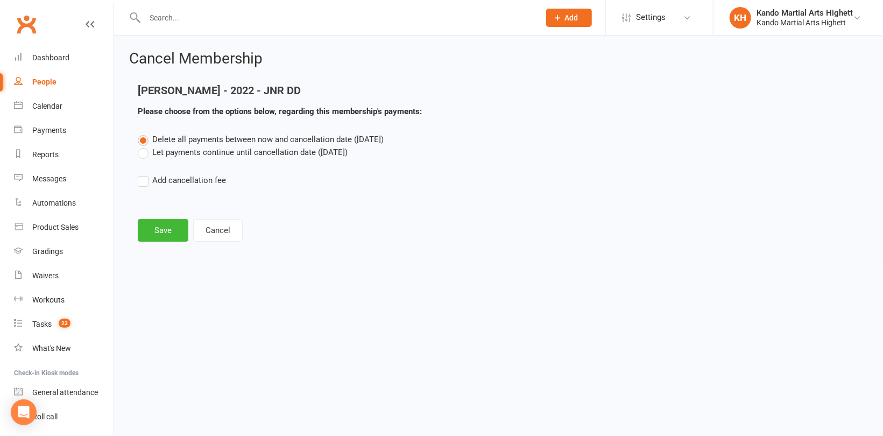
scroll to position [0, 0]
click at [155, 146] on label "Let payments continue until cancellation date (Nov 27, 2025)" at bounding box center [243, 152] width 210 height 13
click at [145, 146] on input "Let payments continue until cancellation date (Nov 27, 2025)" at bounding box center [141, 146] width 7 height 0
click at [162, 235] on button "Save" at bounding box center [163, 230] width 51 height 23
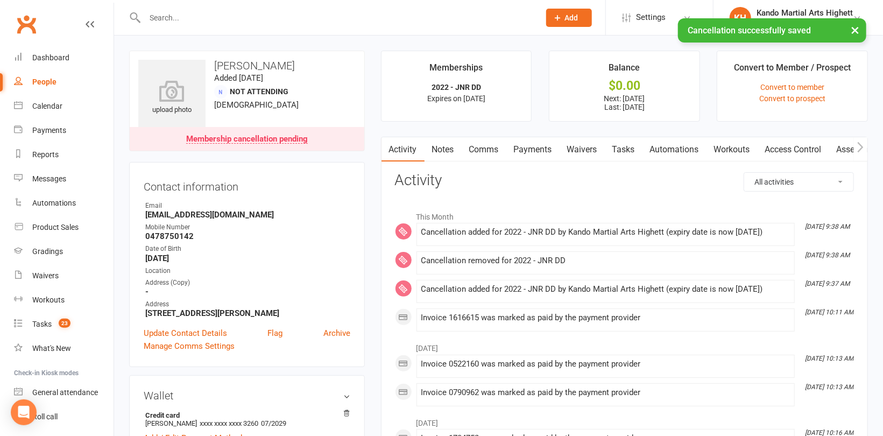
click at [543, 145] on link "Payments" at bounding box center [532, 149] width 53 height 25
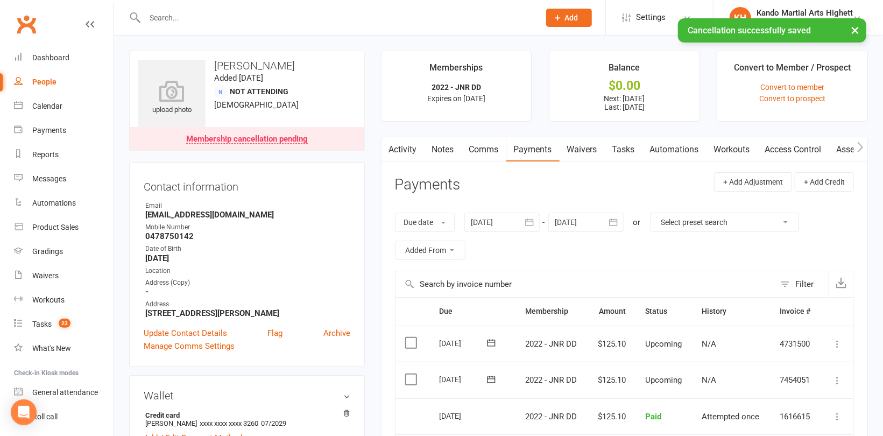
click at [599, 217] on div at bounding box center [585, 221] width 75 height 19
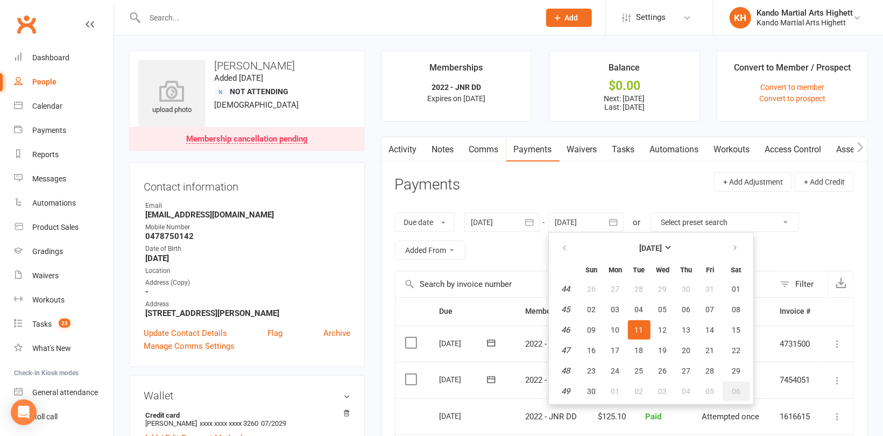
click at [734, 387] on span "06" at bounding box center [736, 391] width 9 height 9
type input "06 Dec 2025"
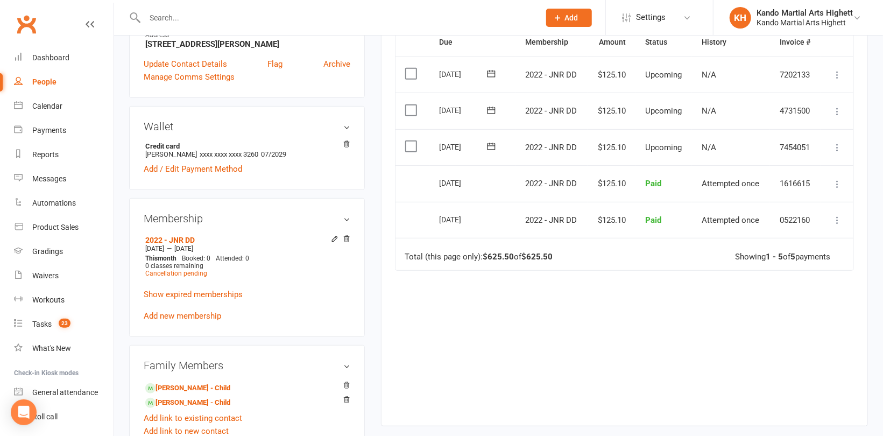
scroll to position [377, 0]
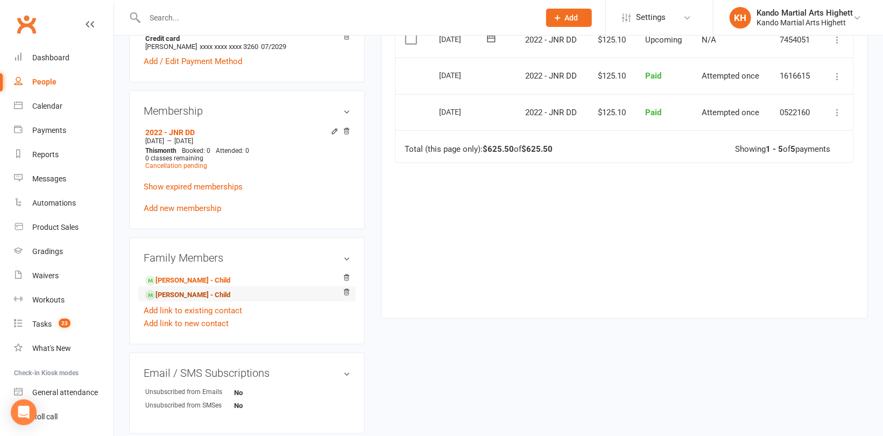
click at [190, 298] on link "Victoria Cabrera Alvarado - Child" at bounding box center [187, 294] width 85 height 11
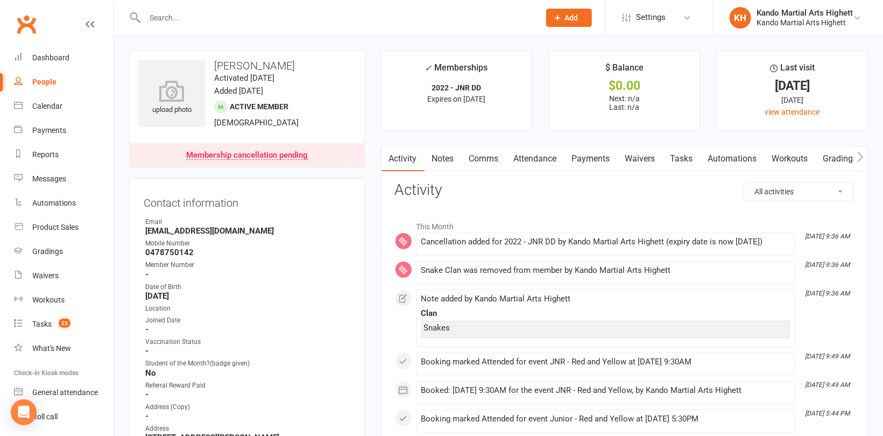
click at [484, 152] on link "Comms" at bounding box center [484, 158] width 45 height 25
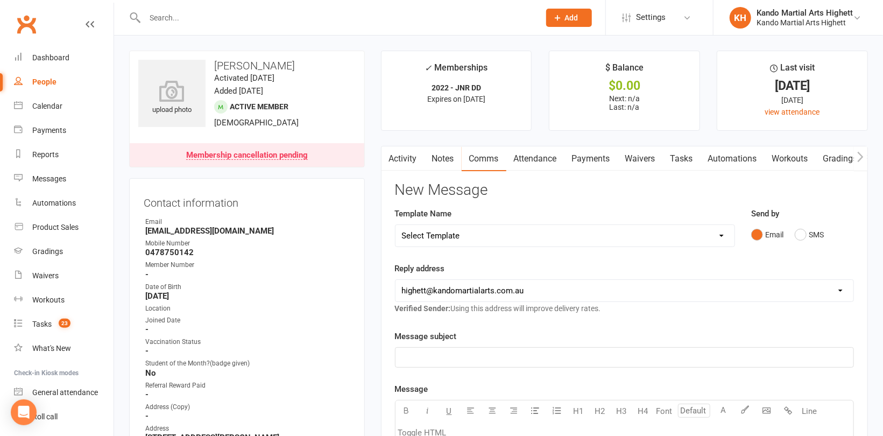
click at [474, 218] on div "Template Name Select Template [Email] 2_Booking Confirmation Required [Email] 3…" at bounding box center [565, 227] width 340 height 40
click at [463, 239] on select "Select Template [Email] 2_Booking Confirmation Required [Email] 3_Booking Confi…" at bounding box center [564, 236] width 339 height 22
select select "17"
click at [395, 225] on select "Select Template [Email] 2_Booking Confirmation Required [Email] 3_Booking Confi…" at bounding box center [564, 236] width 339 height 22
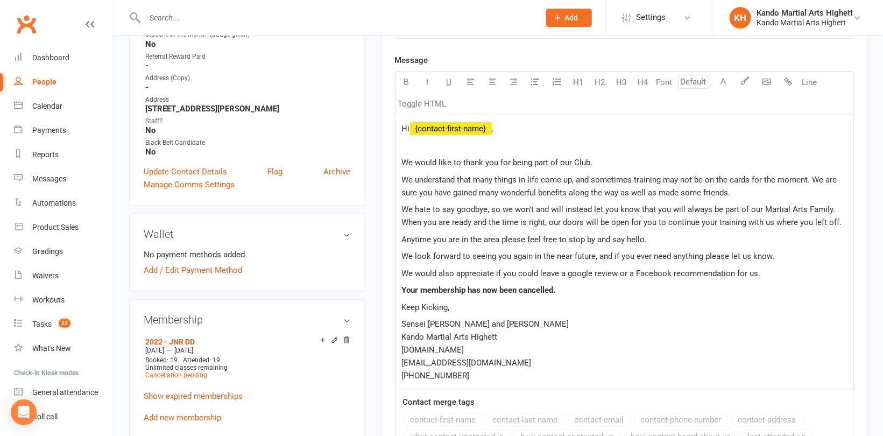
scroll to position [377, 0]
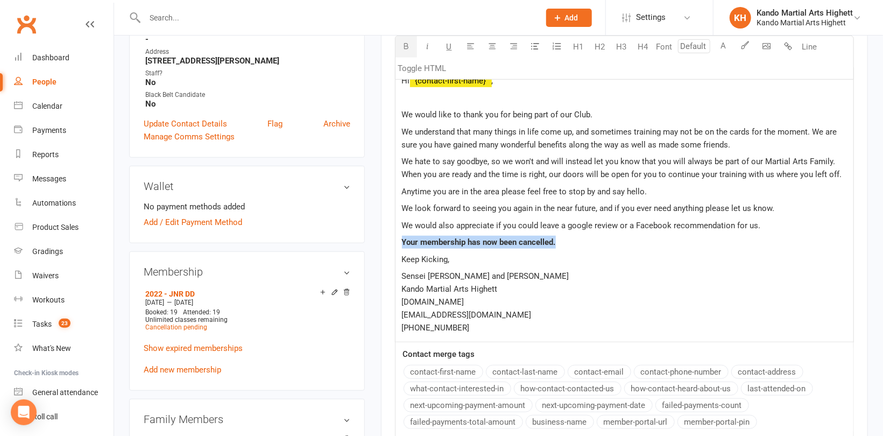
drag, startPoint x: 566, startPoint y: 238, endPoint x: 400, endPoint y: 245, distance: 166.3
click at [400, 245] on div "Hi ﻿ {contact-first-name} , We would like to thank you for being part of our Cl…" at bounding box center [624, 204] width 458 height 274
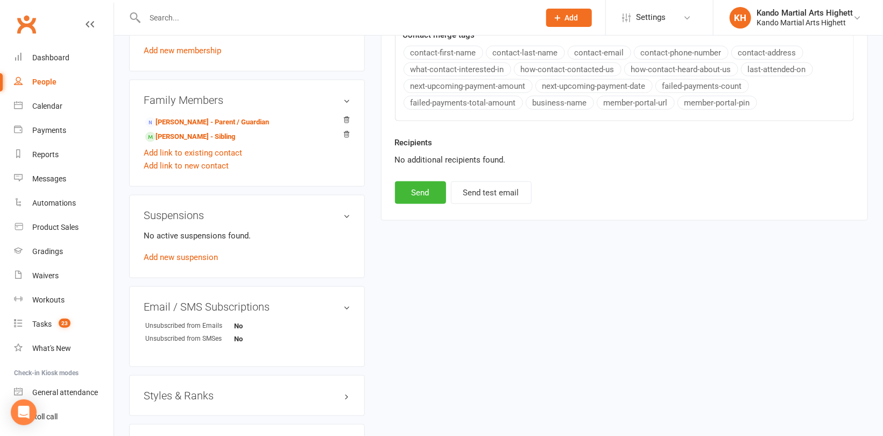
scroll to position [753, 0]
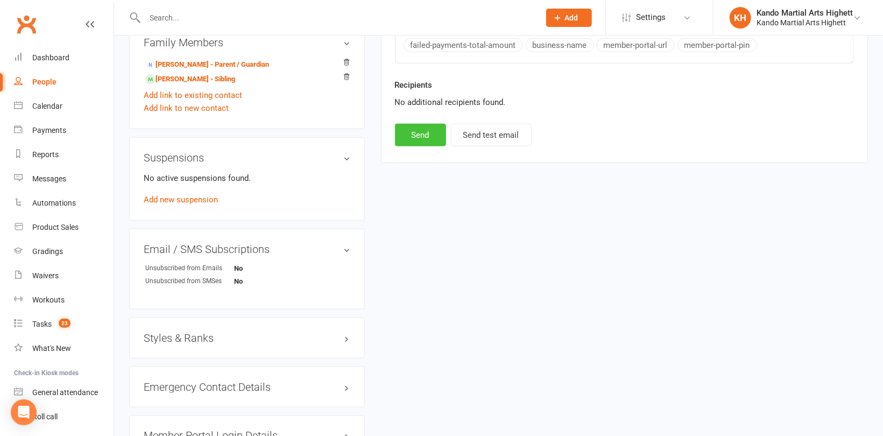
click at [430, 139] on button "Send" at bounding box center [420, 135] width 51 height 23
select select
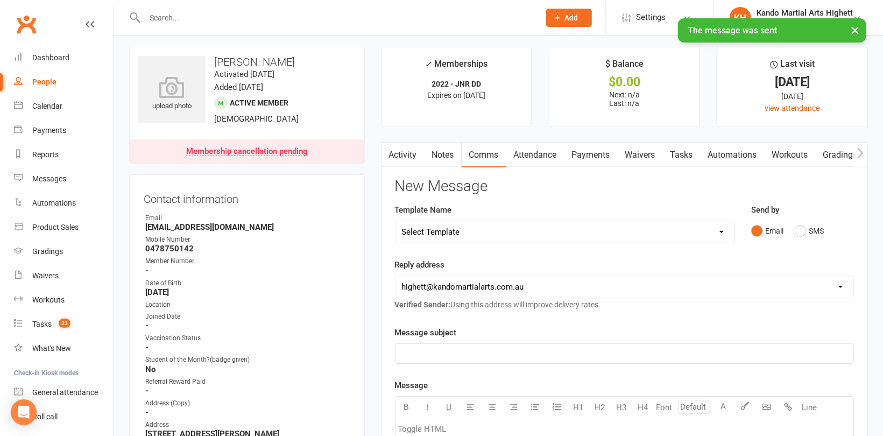
scroll to position [0, 0]
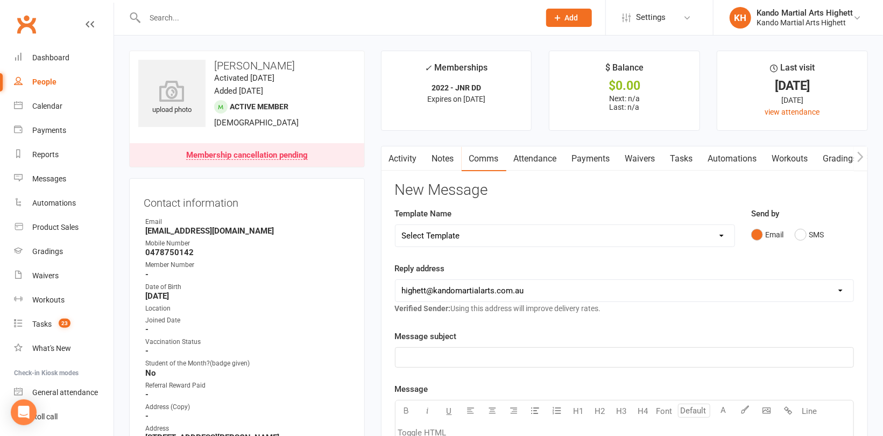
drag, startPoint x: 340, startPoint y: 63, endPoint x: 214, endPoint y: 61, distance: 125.9
click at [214, 61] on h3 "Victoria Cabrera Alvarado" at bounding box center [246, 66] width 217 height 12
copy h3 "Victoria Cabrera Alvarado"
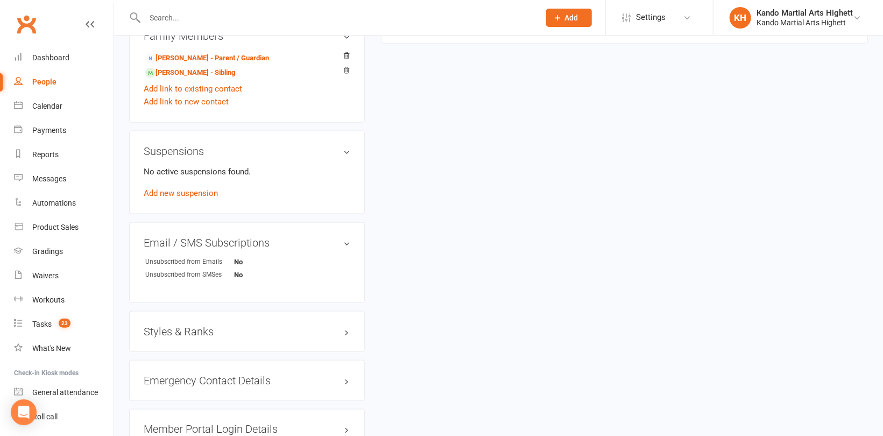
scroll to position [861, 0]
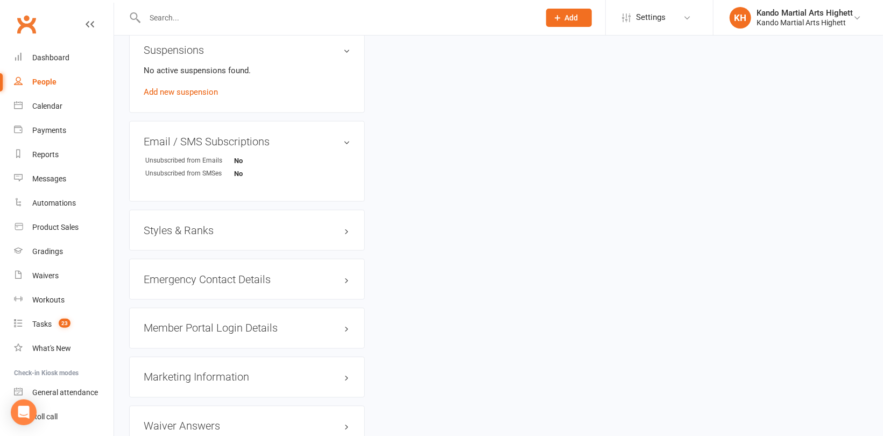
click at [193, 232] on h3 "Styles & Ranks" at bounding box center [247, 230] width 207 height 12
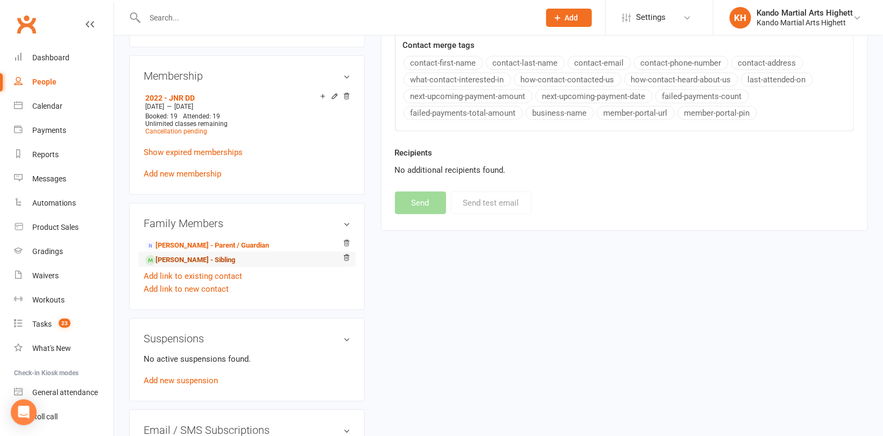
scroll to position [592, 0]
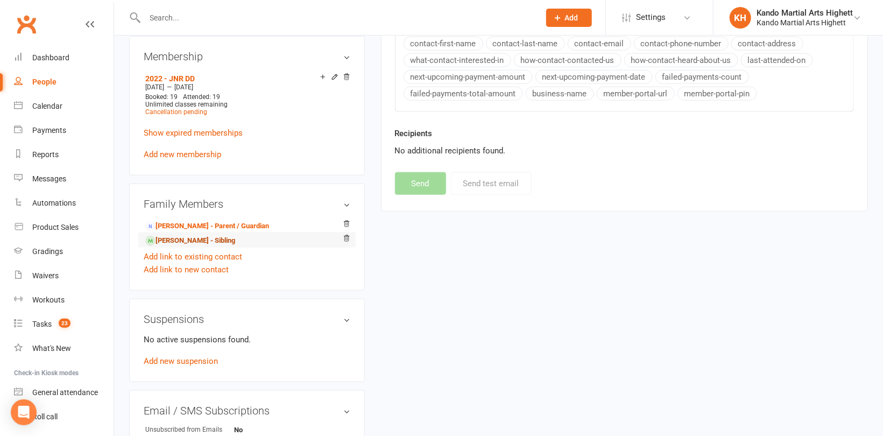
click at [174, 243] on link "Luciano Cabrera - Sibling" at bounding box center [190, 240] width 90 height 11
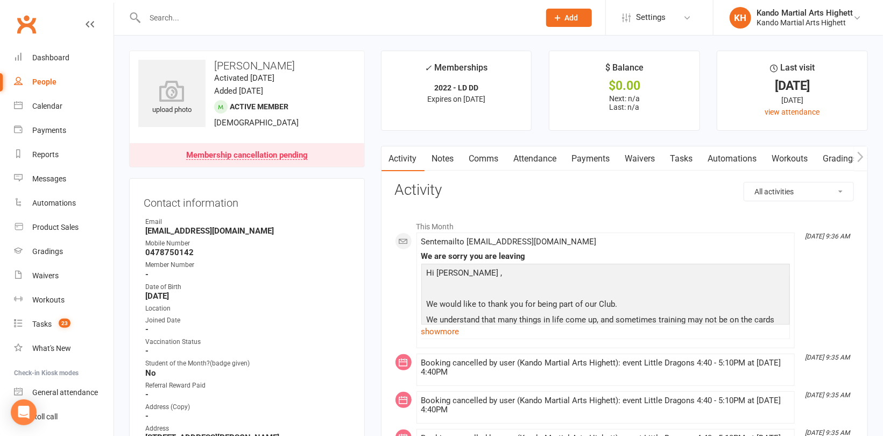
drag, startPoint x: 291, startPoint y: 65, endPoint x: 210, endPoint y: 65, distance: 81.2
click at [210, 65] on h3 "Luciano Cabrera" at bounding box center [246, 66] width 217 height 12
copy h3 "Luciano Cabrera"
click at [538, 148] on link "Attendance" at bounding box center [535, 158] width 58 height 25
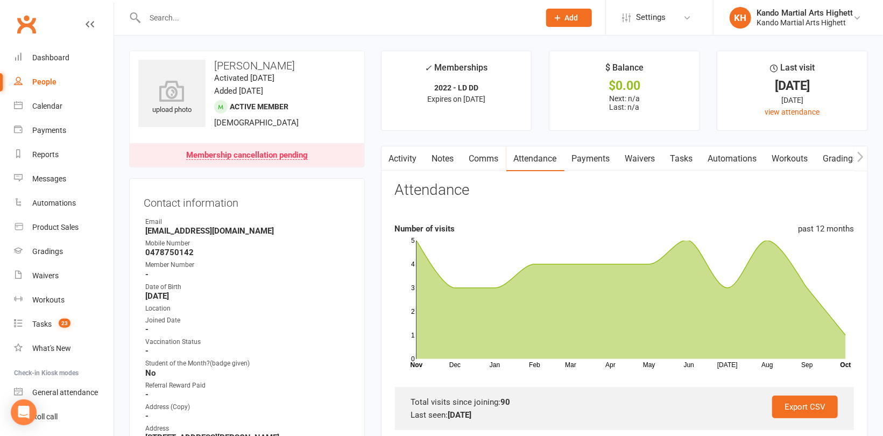
click at [37, 81] on div "People" at bounding box center [44, 81] width 24 height 9
select select "100"
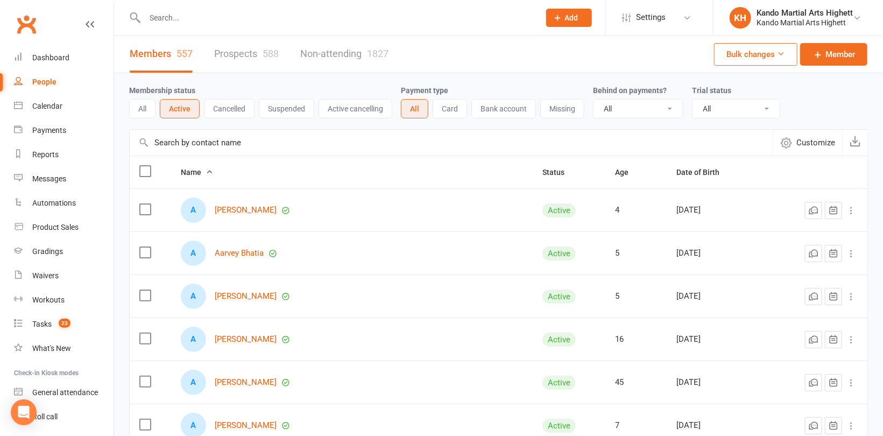
click at [154, 13] on input "text" at bounding box center [336, 17] width 391 height 15
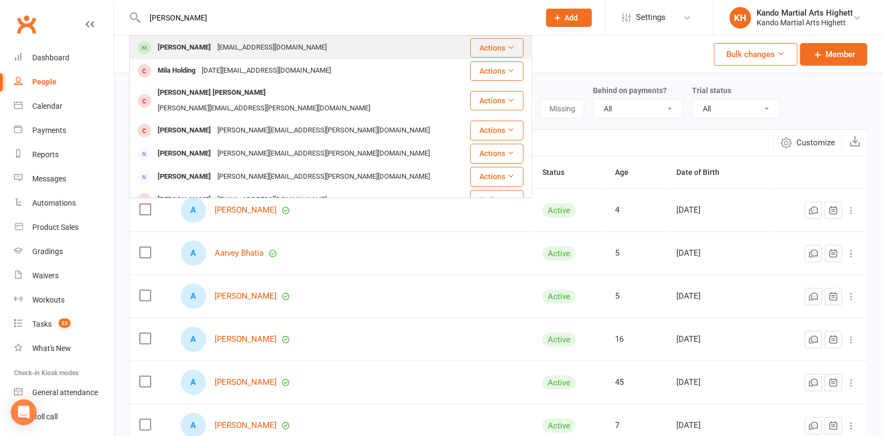
type input "Mia Hocking"
click at [183, 46] on div "Mia Hocking" at bounding box center [184, 48] width 60 height 16
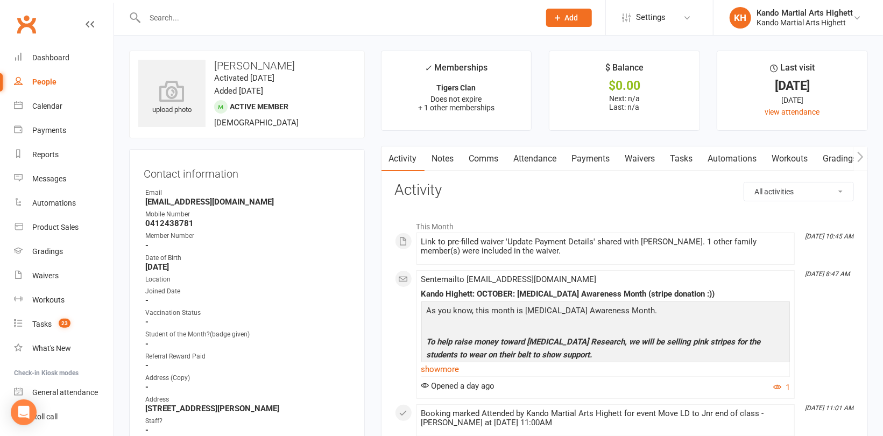
click at [534, 159] on link "Attendance" at bounding box center [535, 158] width 58 height 25
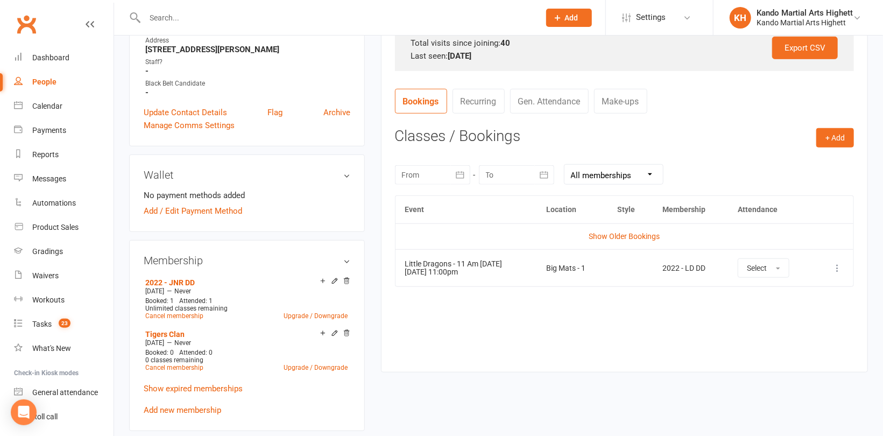
scroll to position [377, 0]
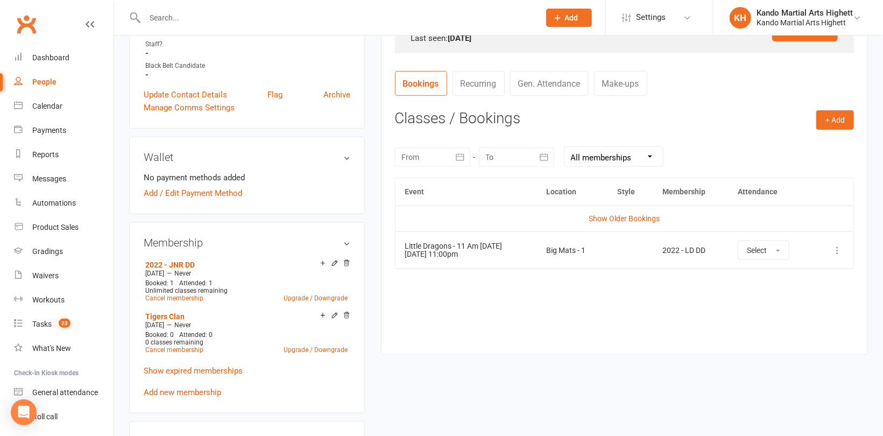
click at [836, 250] on icon at bounding box center [837, 250] width 11 height 11
click at [794, 317] on link "Remove booking" at bounding box center [789, 314] width 107 height 22
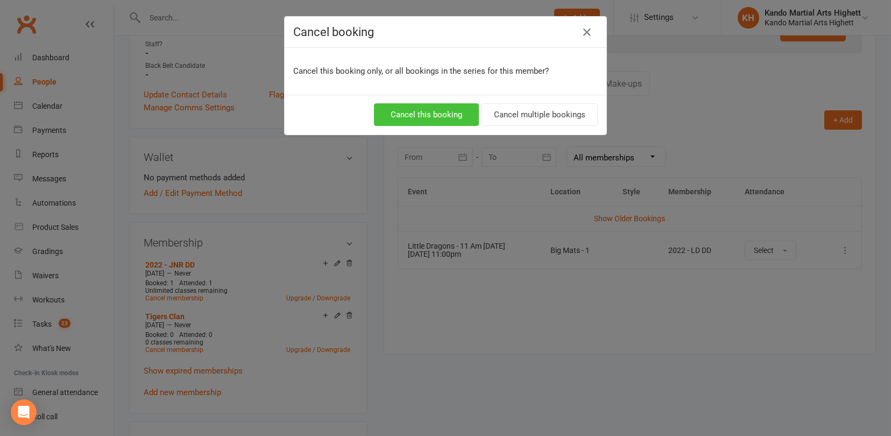
click at [444, 117] on button "Cancel this booking" at bounding box center [426, 114] width 105 height 23
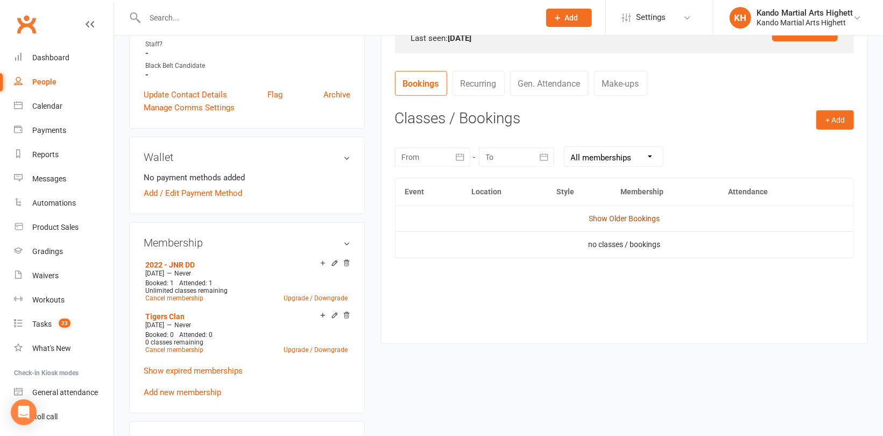
click at [651, 218] on link "Show Older Bookings" at bounding box center [624, 218] width 71 height 9
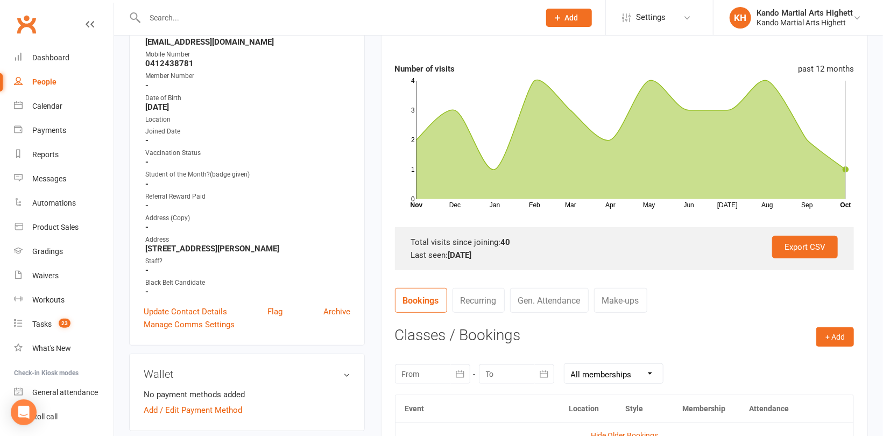
scroll to position [215, 0]
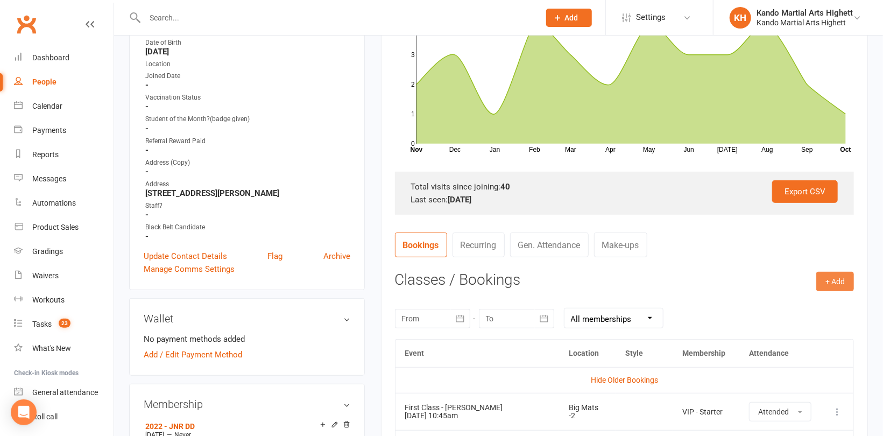
click at [848, 280] on button "+ Add" at bounding box center [835, 281] width 38 height 19
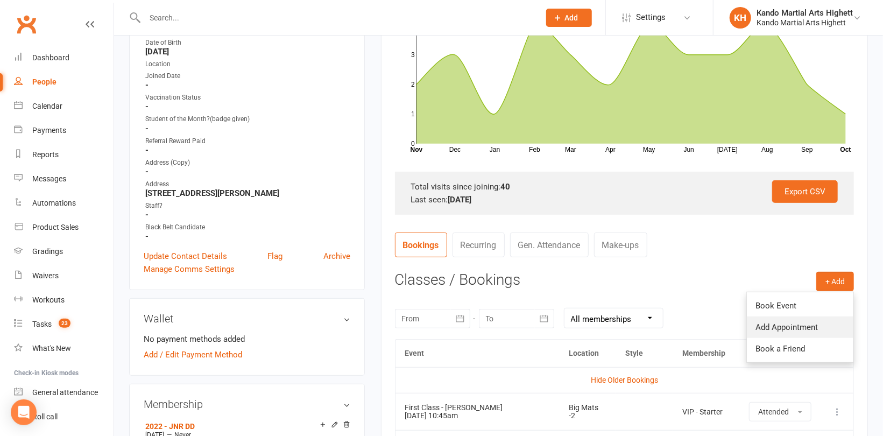
click at [786, 325] on link "Add Appointment" at bounding box center [800, 327] width 107 height 22
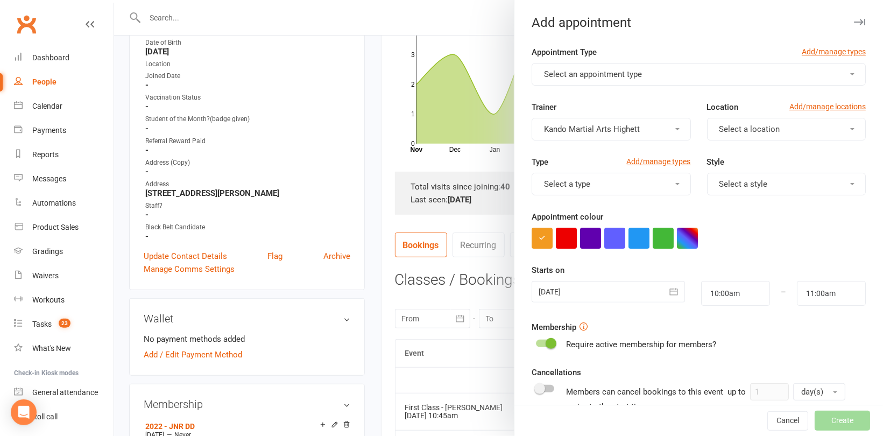
click at [632, 74] on span "Select an appointment type" at bounding box center [593, 74] width 98 height 10
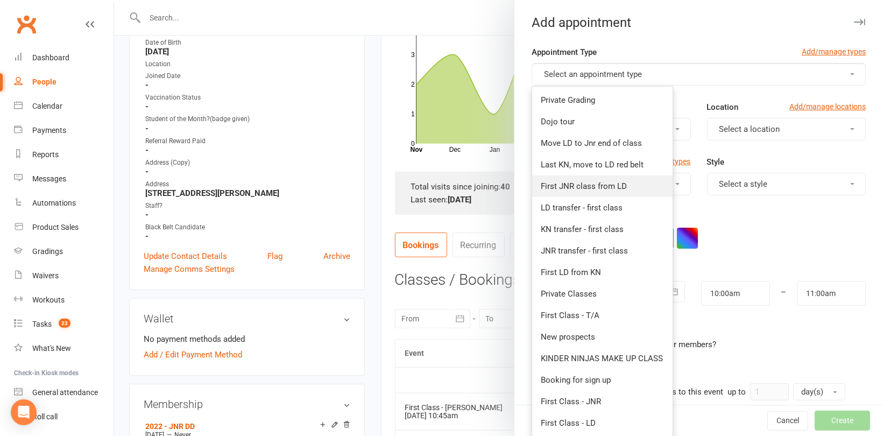
click at [602, 185] on span "First JNR class from LD" at bounding box center [584, 186] width 86 height 10
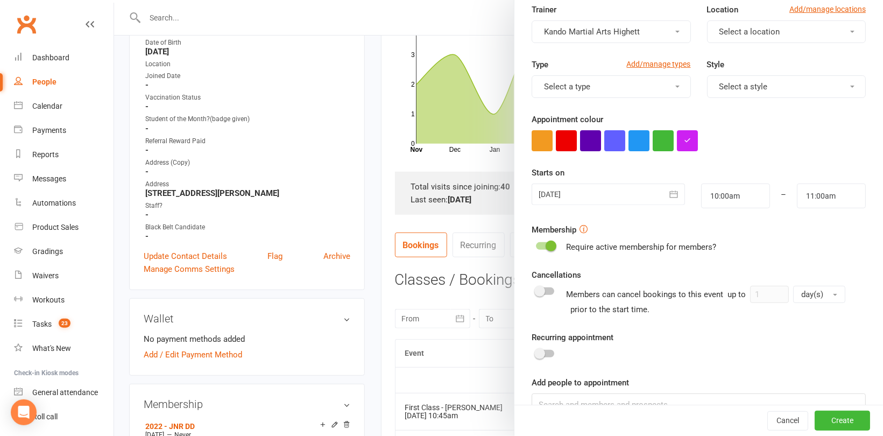
scroll to position [108, 0]
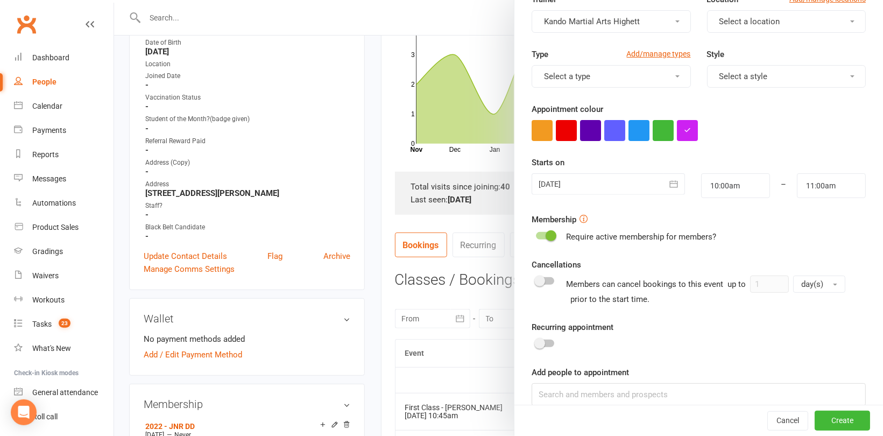
click at [588, 179] on div at bounding box center [607, 184] width 153 height 22
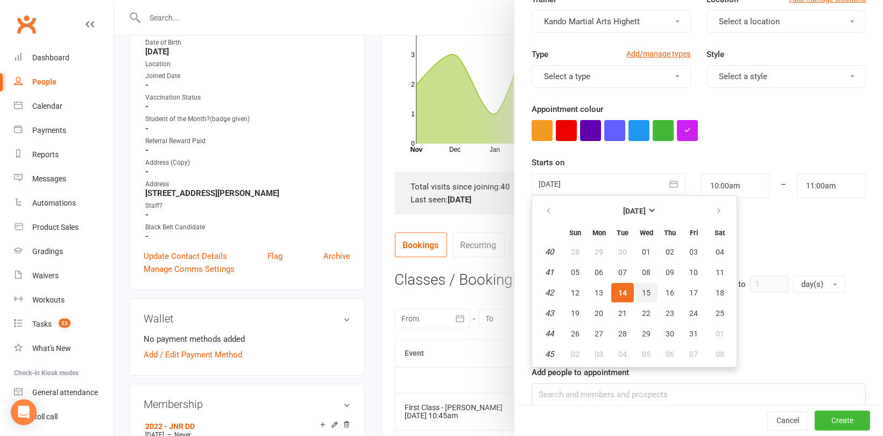
click at [642, 293] on span "15" at bounding box center [646, 292] width 9 height 9
type input "15 Oct 2025"
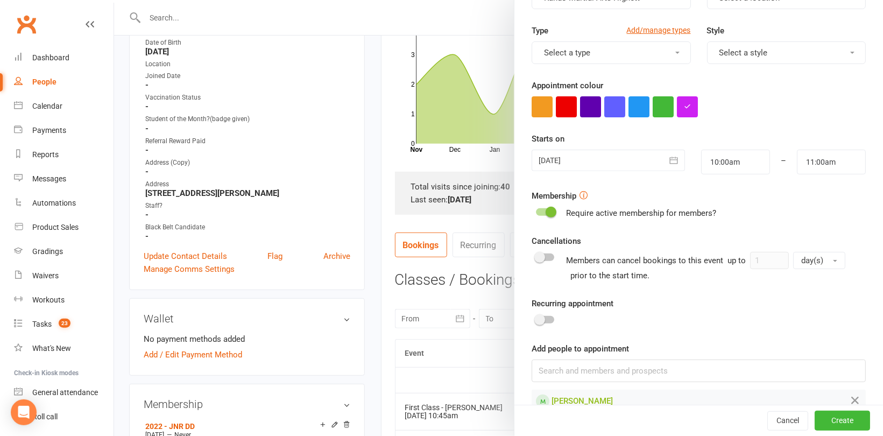
scroll to position [152, 0]
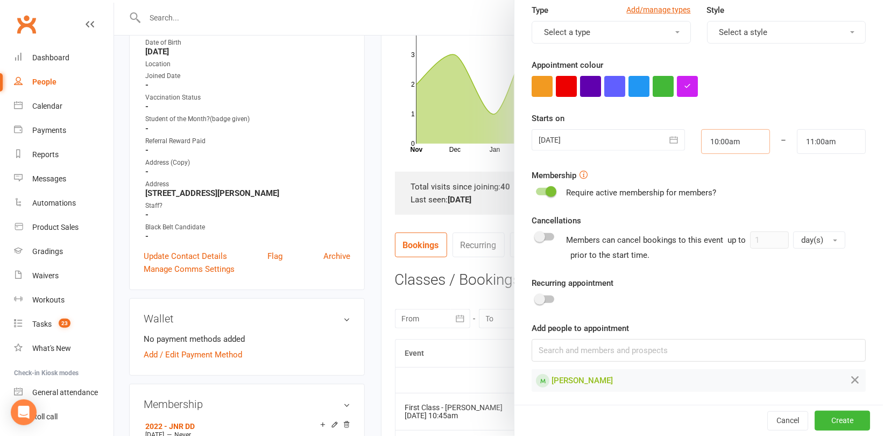
click at [734, 139] on input "10:00am" at bounding box center [735, 141] width 69 height 25
type input "4:00pm"
type input "5:00pm"
click at [715, 203] on li "4:00pm" at bounding box center [727, 201] width 52 height 16
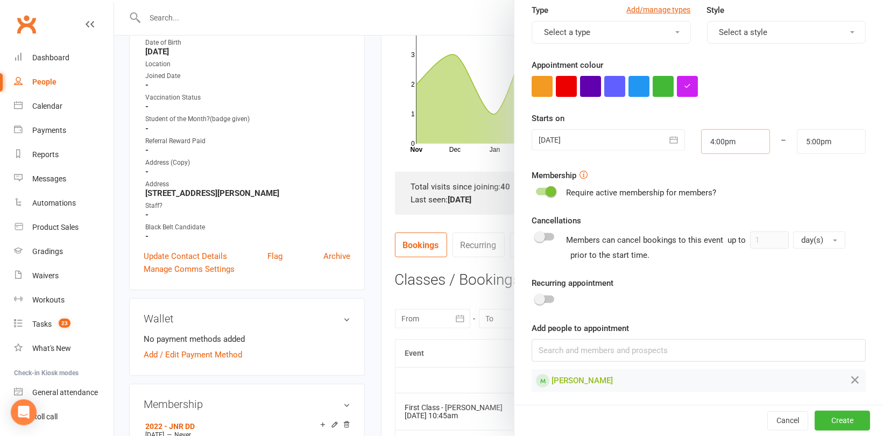
scroll to position [323, 0]
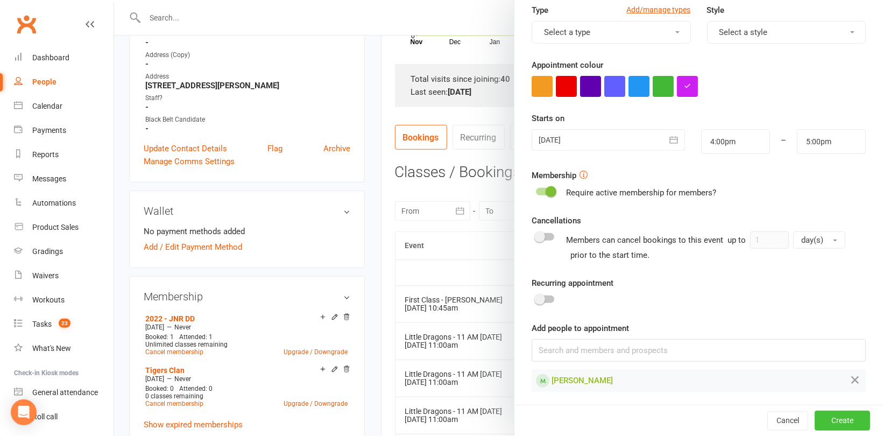
click at [833, 421] on button "Create" at bounding box center [841, 420] width 55 height 19
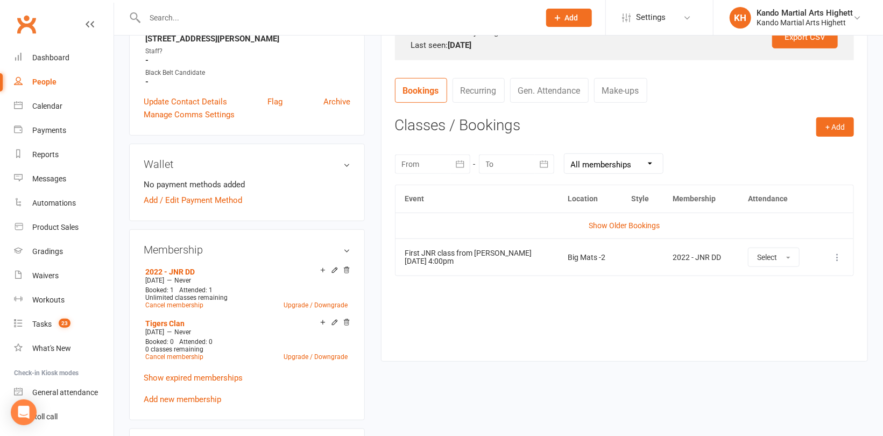
scroll to position [484, 0]
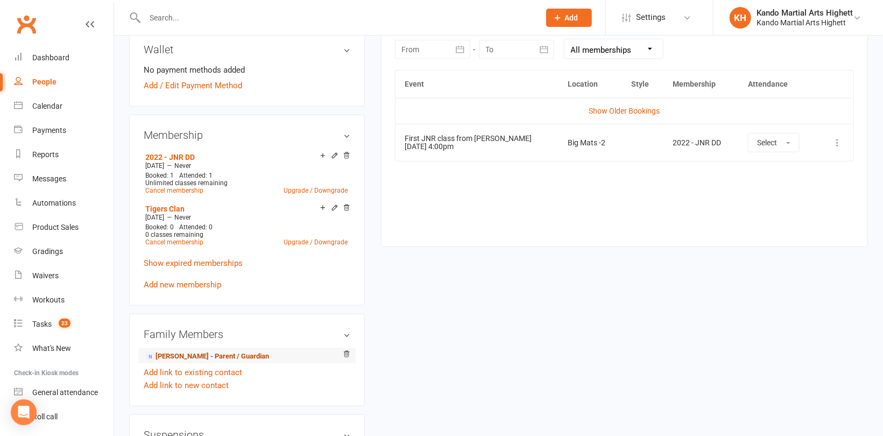
click at [210, 353] on link "Laura Dockendorff - Parent / Guardian" at bounding box center [207, 356] width 124 height 11
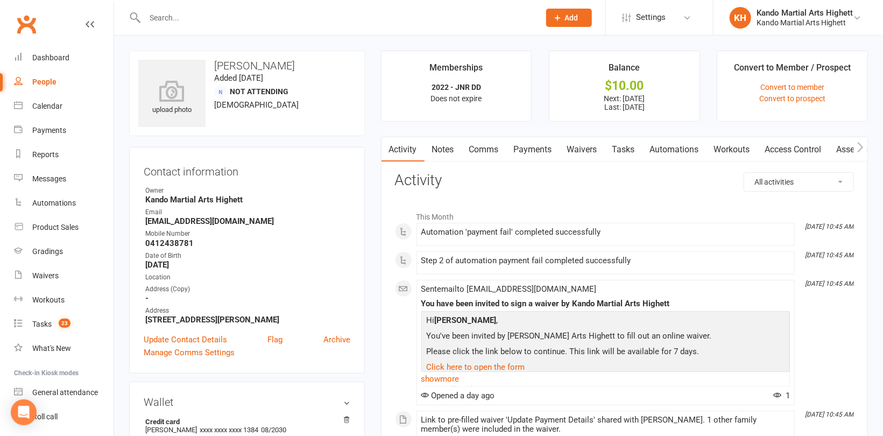
click at [537, 153] on link "Payments" at bounding box center [532, 149] width 53 height 25
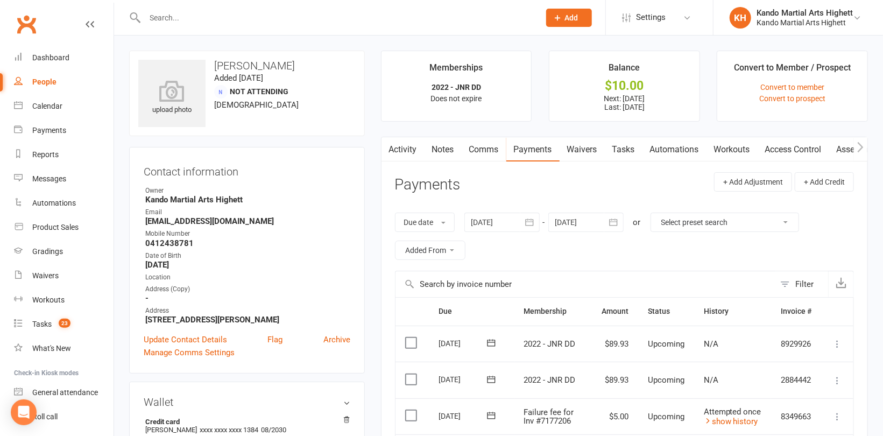
click at [46, 81] on div "People" at bounding box center [44, 81] width 24 height 9
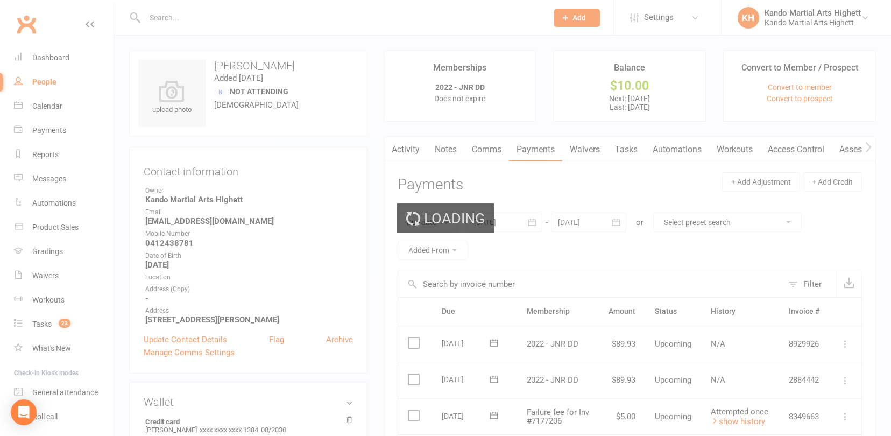
select select "100"
